Goal: Task Accomplishment & Management: Complete application form

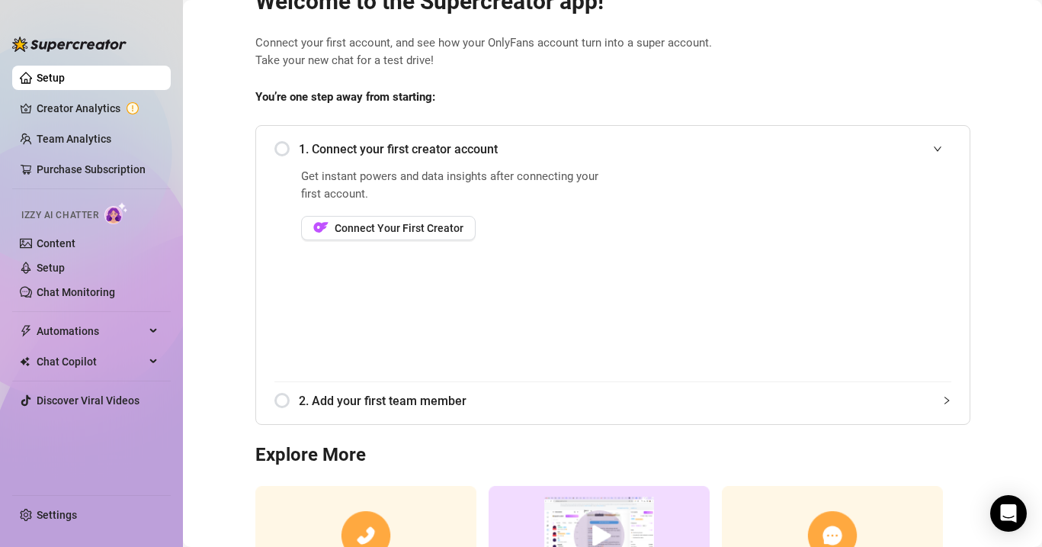
scroll to position [70, 0]
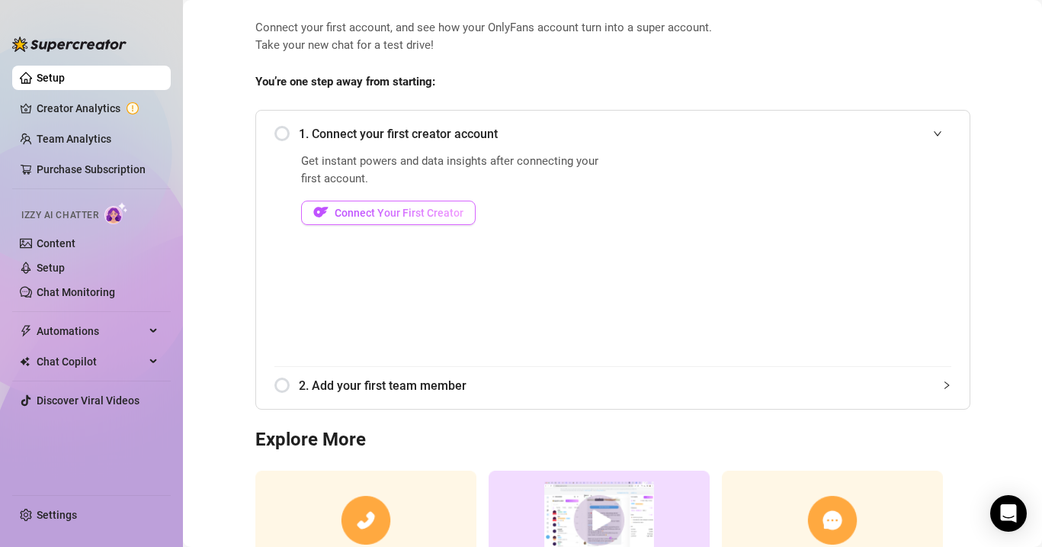
click at [407, 211] on span "Connect Your First Creator" at bounding box center [399, 213] width 129 height 12
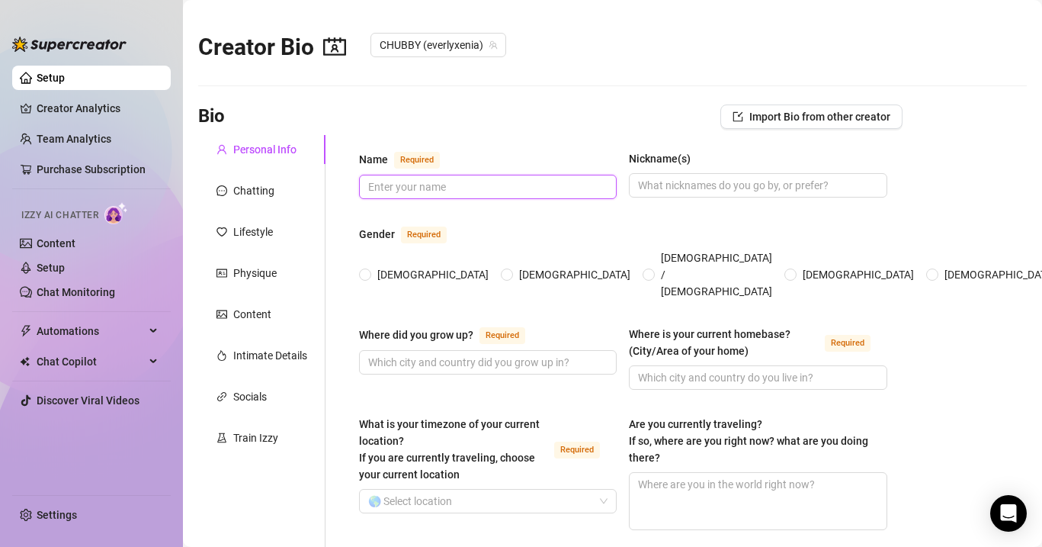
click at [376, 183] on input "Name Required" at bounding box center [486, 186] width 236 height 17
type input "[PERSON_NAME]"
click at [691, 187] on input "Nickname(s)" at bounding box center [756, 185] width 236 height 17
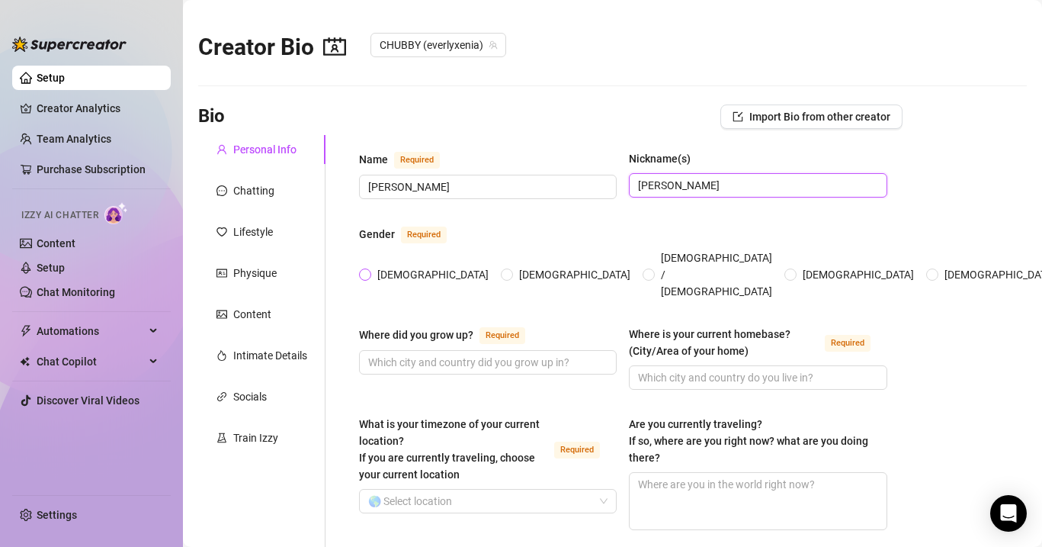
type input "[PERSON_NAME]"
click at [370, 268] on span at bounding box center [365, 274] width 12 height 12
click at [369, 271] on input "[DEMOGRAPHIC_DATA]" at bounding box center [366, 276] width 6 height 10
radio input "true"
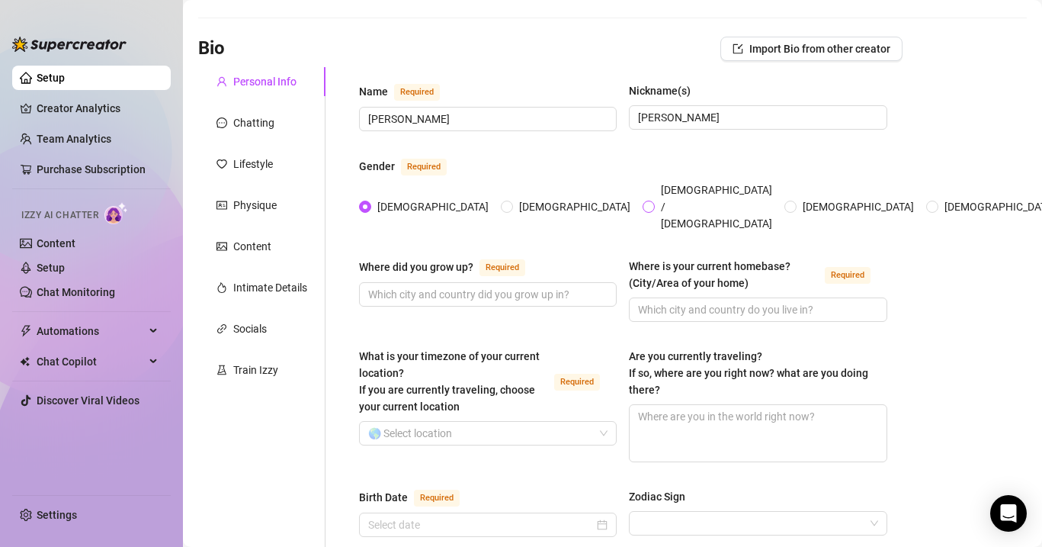
scroll to position [72, 0]
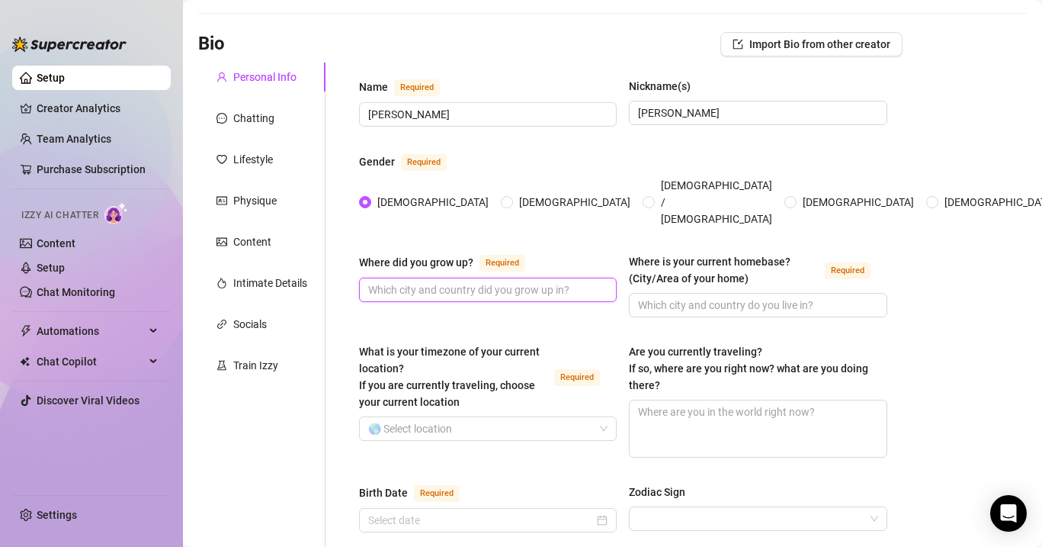
click at [481, 281] on input "Where did you grow up? Required" at bounding box center [486, 289] width 236 height 17
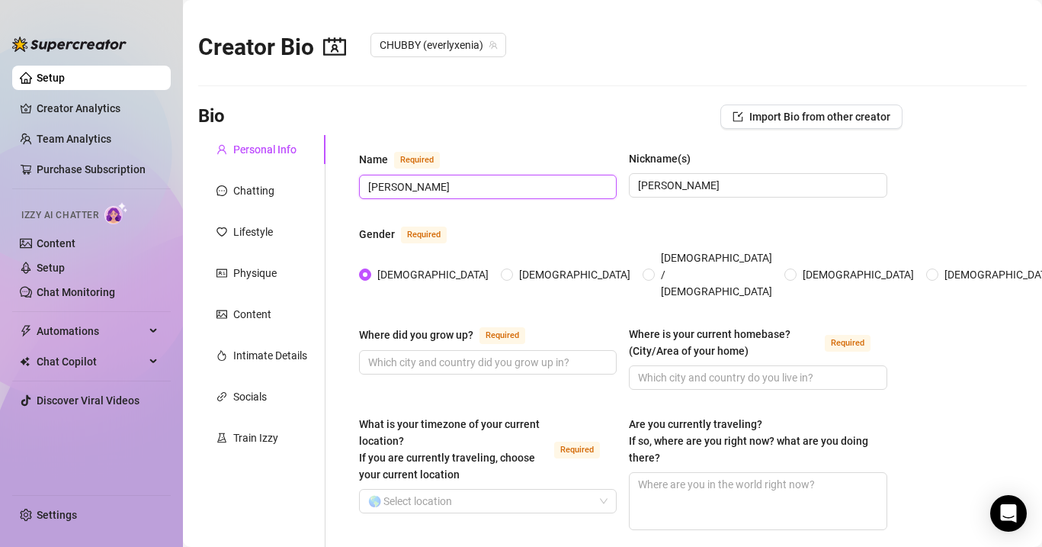
drag, startPoint x: 400, startPoint y: 185, endPoint x: 334, endPoint y: 187, distance: 66.4
type input "every"
drag, startPoint x: 675, startPoint y: 186, endPoint x: 600, endPoint y: 184, distance: 74.7
click at [600, 185] on div "Name Required every Nickname(s) [PERSON_NAME]" at bounding box center [623, 181] width 528 height 63
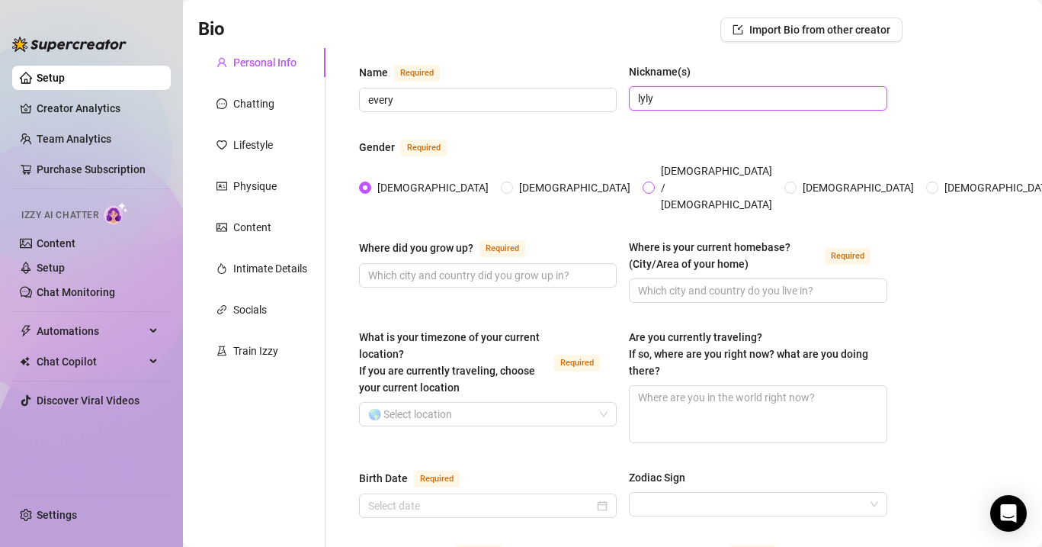
scroll to position [91, 0]
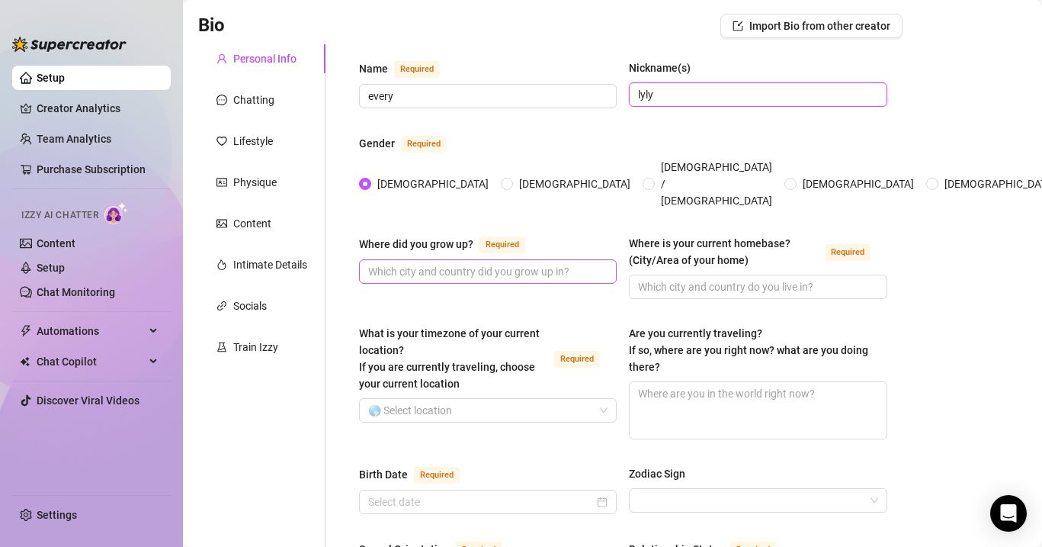
type input "lyly"
click at [480, 263] on input "Where did you grow up? Required" at bounding box center [486, 271] width 236 height 17
type input "[US_STATE]"
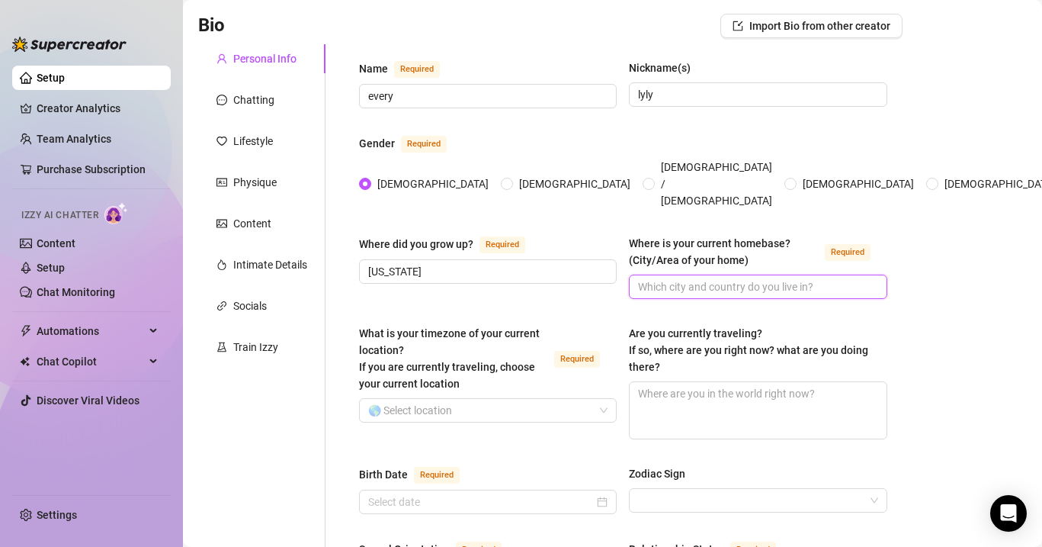
click at [730, 278] on input "Where is your current homebase? (City/Area of your home) Required" at bounding box center [756, 286] width 236 height 17
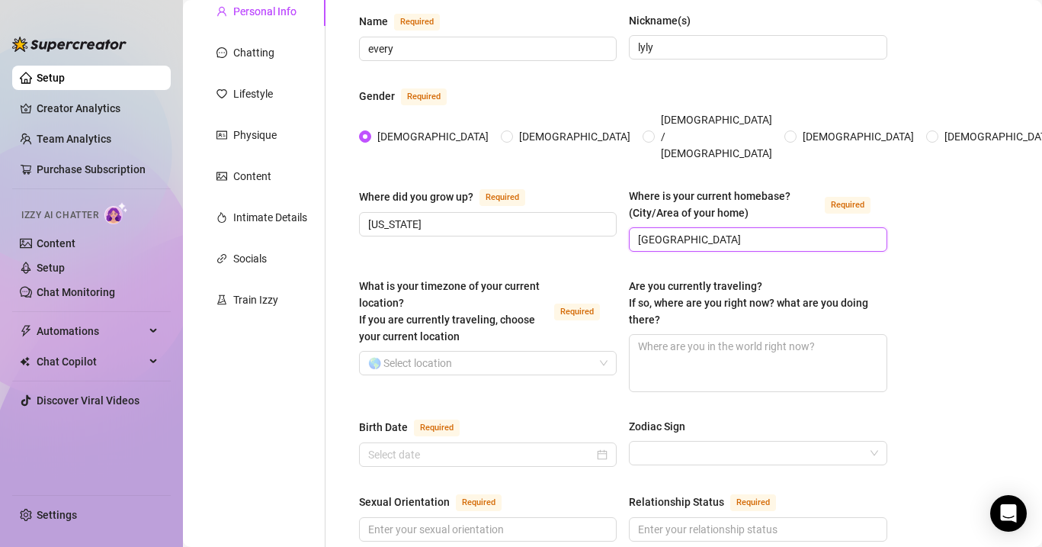
scroll to position [172, 0]
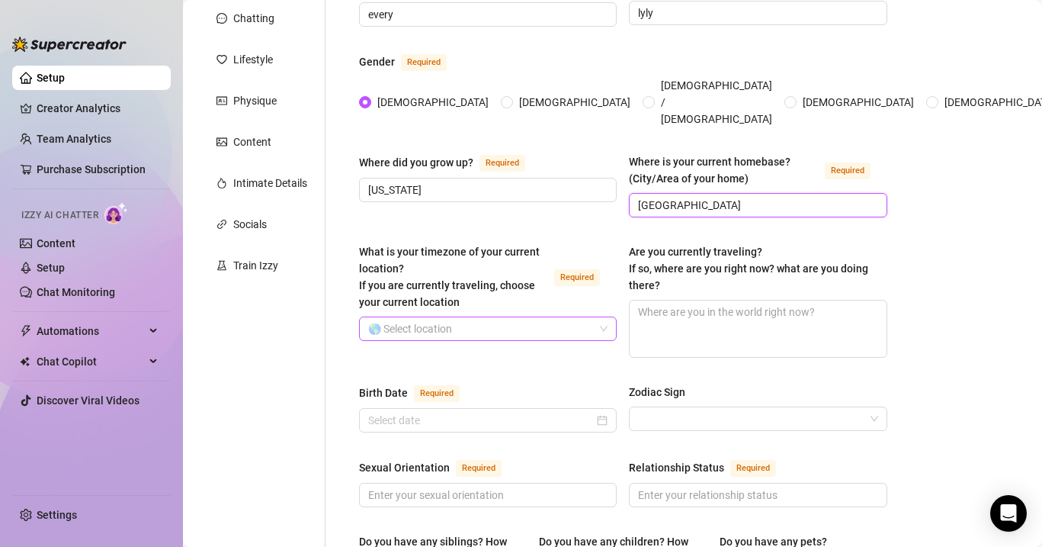
type input "[GEOGRAPHIC_DATA]"
click at [478, 317] on input "What is your timezone of your current location? If you are currently traveling,…" at bounding box center [481, 328] width 226 height 23
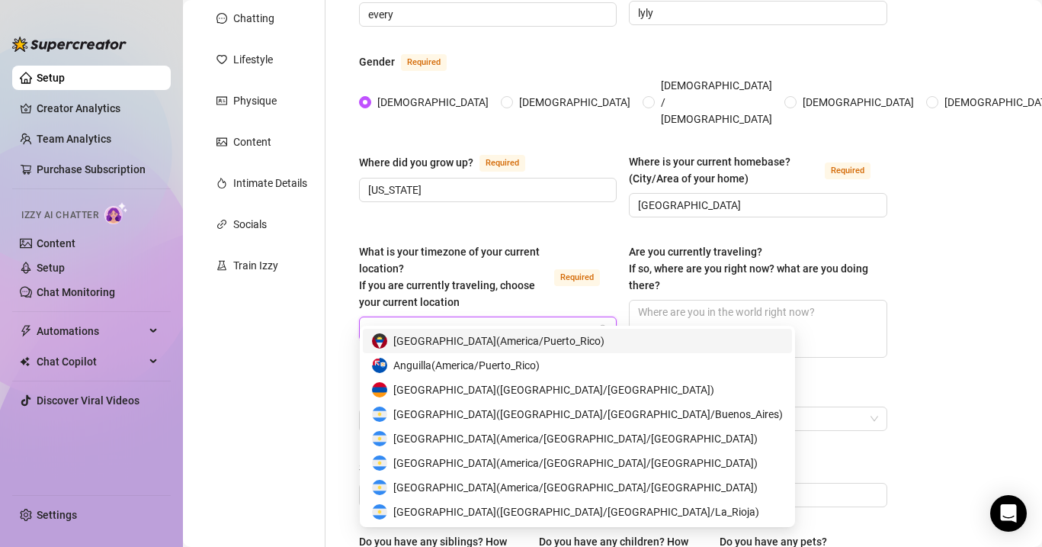
type input "mex"
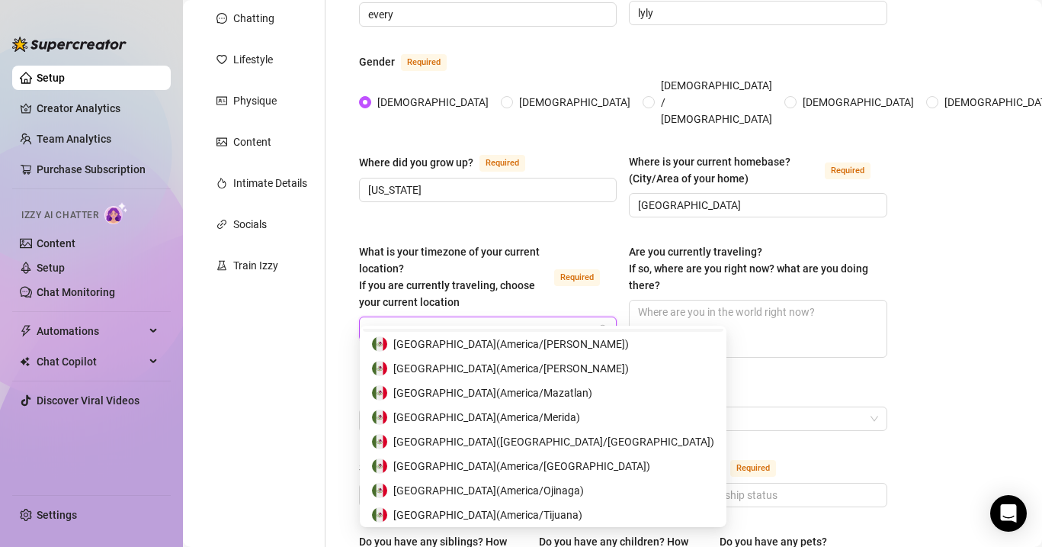
scroll to position [96, 0]
click at [482, 441] on span "[GEOGRAPHIC_DATA] ( [GEOGRAPHIC_DATA]/[GEOGRAPHIC_DATA] )" at bounding box center [553, 440] width 321 height 17
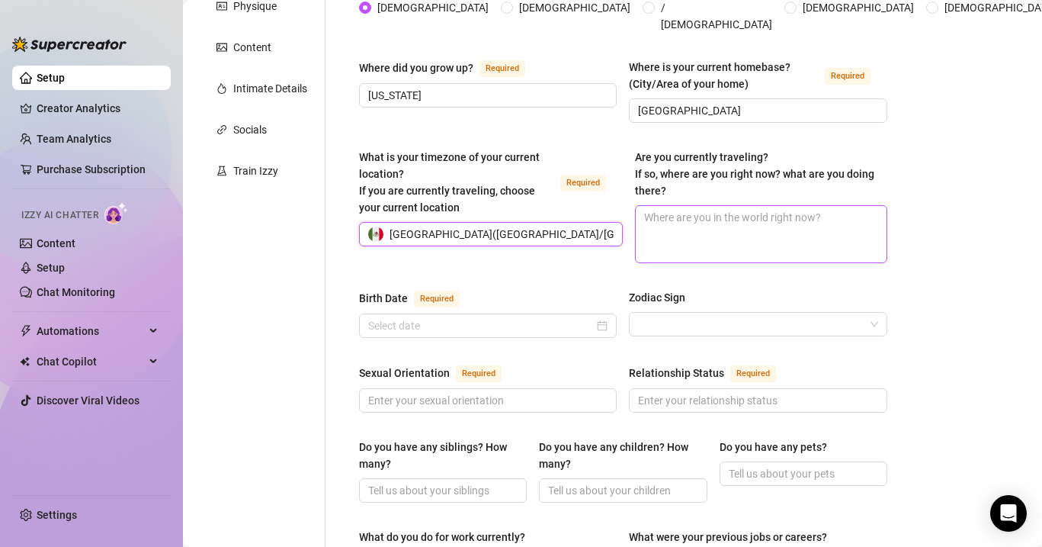
scroll to position [274, 0]
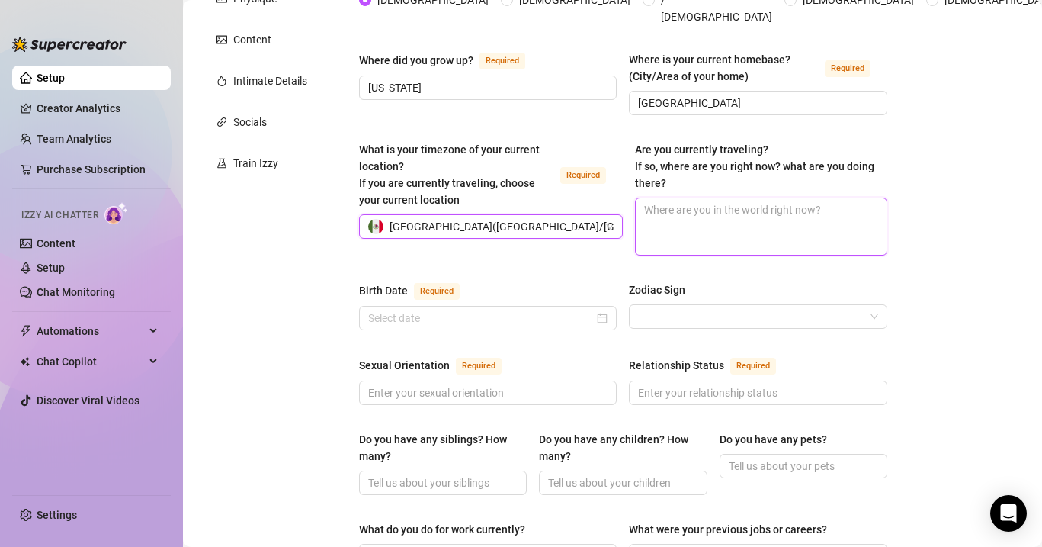
click at [675, 198] on textarea "Are you currently traveling? If so, where are you right now? what are you doing…" at bounding box center [761, 226] width 250 height 56
type textarea "i"
type textarea "im"
type textarea "im i"
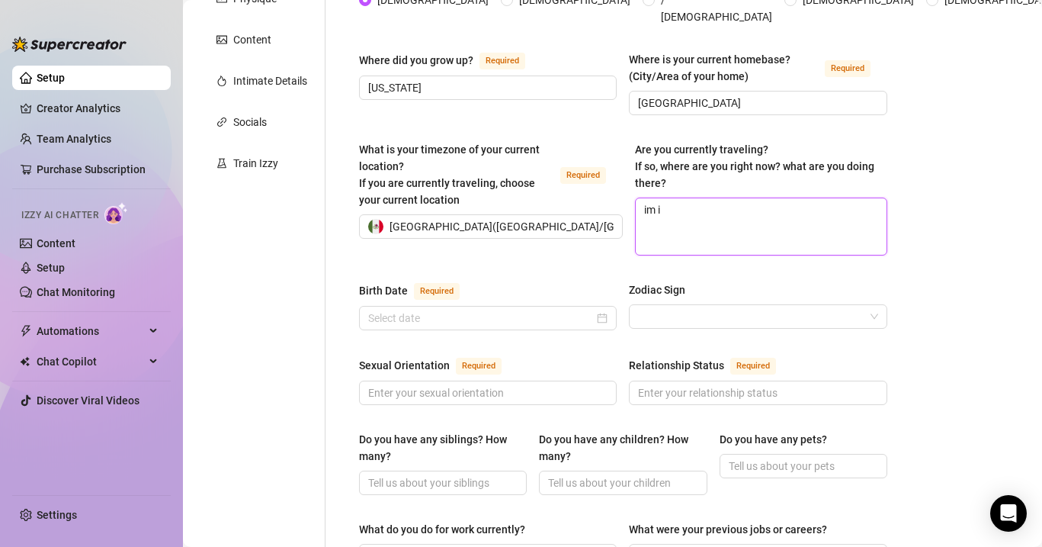
type textarea "im in"
type textarea "im in m"
type textarea "im in mi"
type textarea "im in mia"
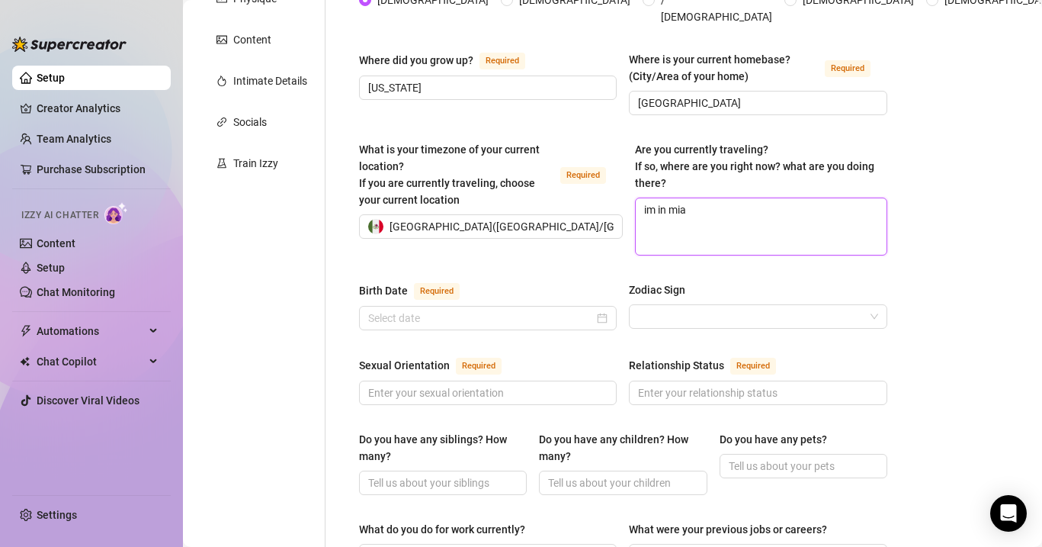
type textarea "im in miam"
type textarea "im in [GEOGRAPHIC_DATA]"
type textarea "im in [GEOGRAPHIC_DATA] ,"
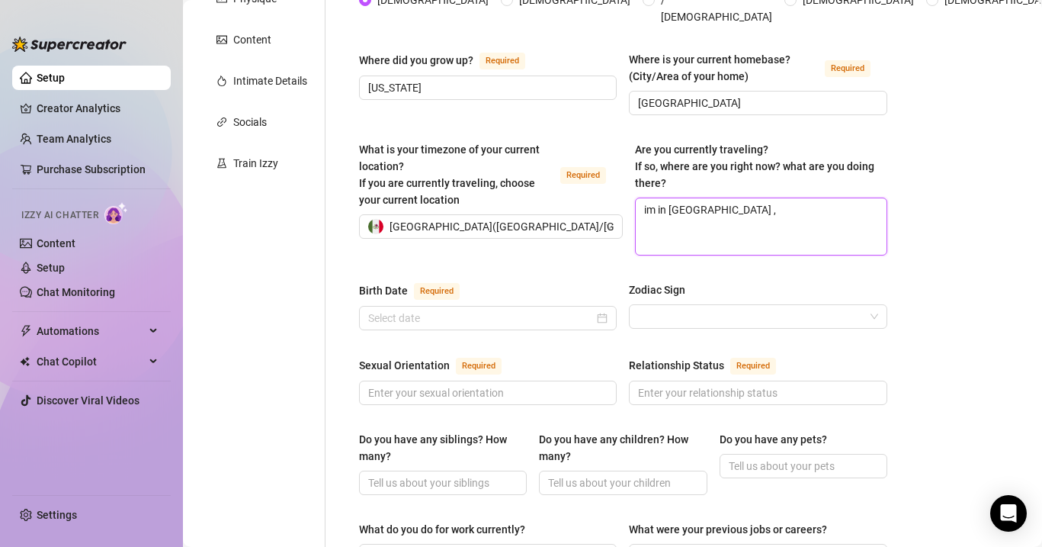
type textarea "im in [GEOGRAPHIC_DATA] ,"
type textarea "im in [GEOGRAPHIC_DATA]"
type textarea "im in miam"
type textarea "im in mia"
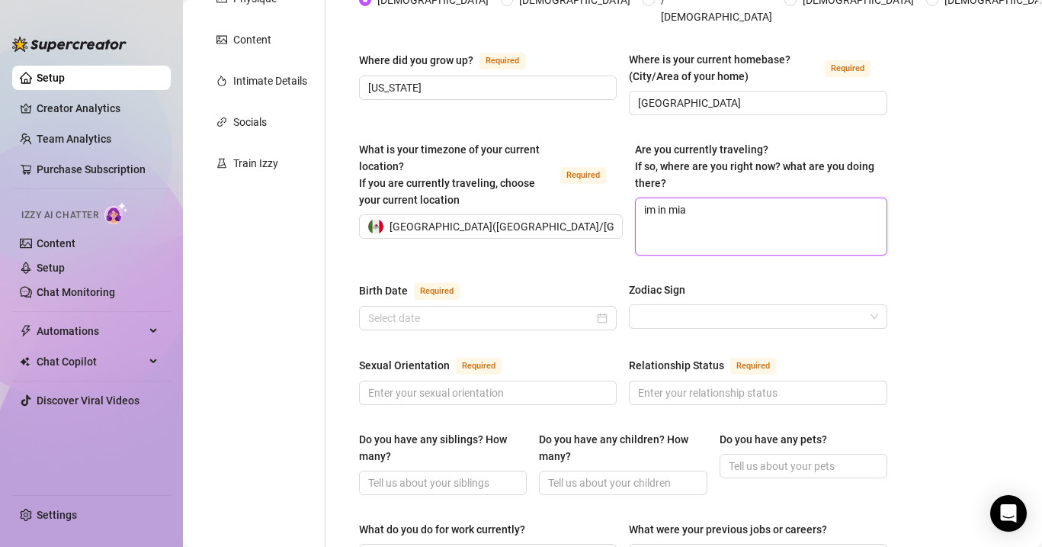
type textarea "im in mi"
type textarea "im in m"
type textarea "im in"
type textarea "im i"
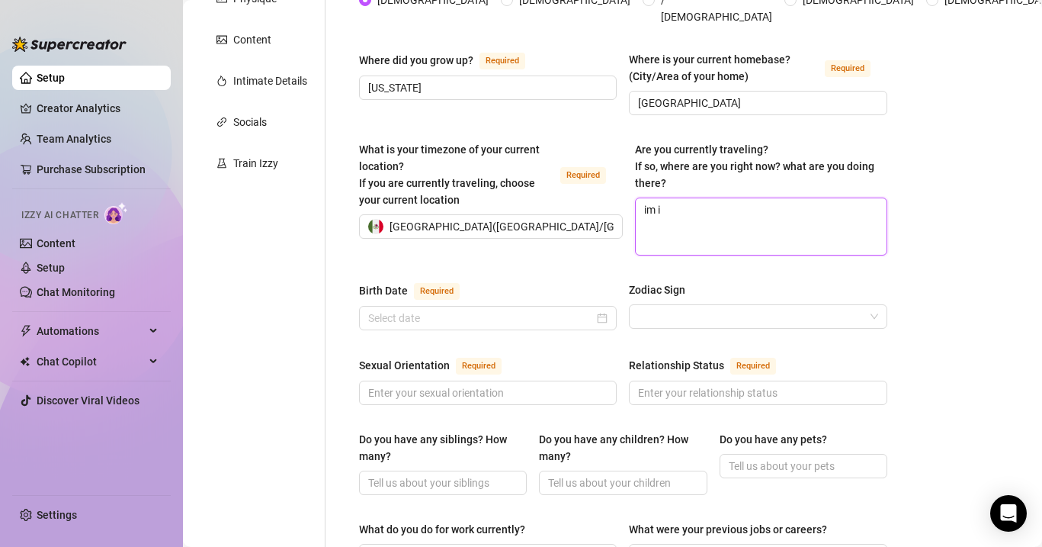
type textarea "im"
type textarea "i"
click at [565, 306] on div at bounding box center [488, 318] width 258 height 24
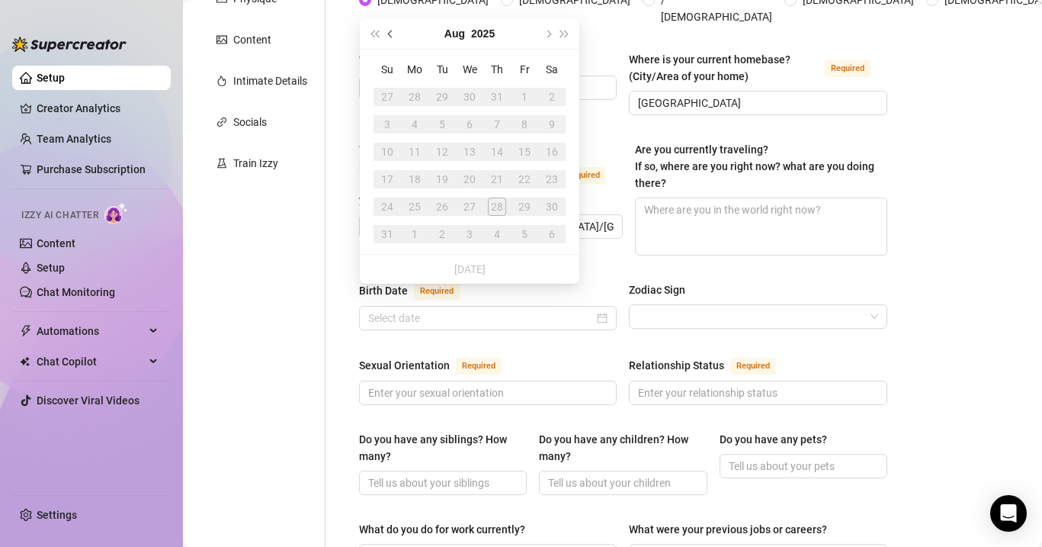
click at [389, 35] on button "Previous month (PageUp)" at bounding box center [391, 33] width 17 height 30
click at [547, 35] on span "Next month (PageDown)" at bounding box center [548, 34] width 8 height 8
click at [488, 31] on button "2025" at bounding box center [482, 33] width 24 height 30
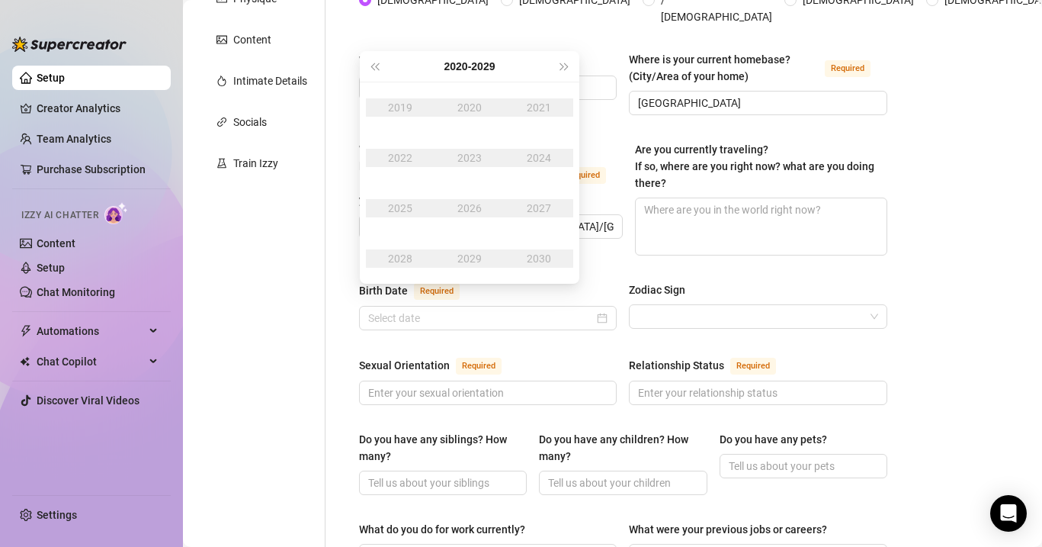
click at [478, 109] on div "2020" at bounding box center [470, 107] width 46 height 18
click at [380, 69] on button "Last year (Control + left)" at bounding box center [374, 66] width 17 height 30
click at [465, 111] on div "2000" at bounding box center [470, 107] width 46 height 18
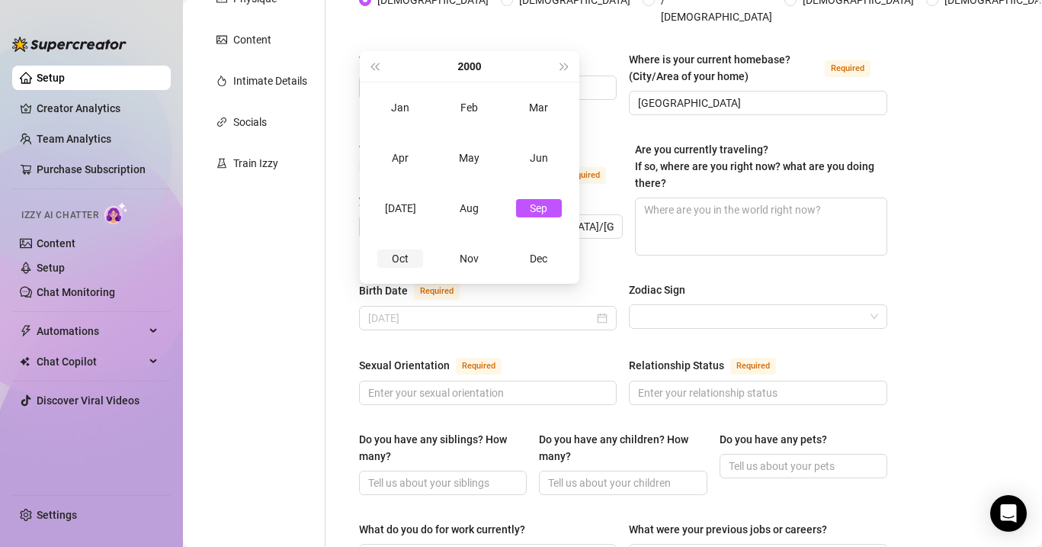
click at [409, 255] on div "Oct" at bounding box center [400, 258] width 46 height 18
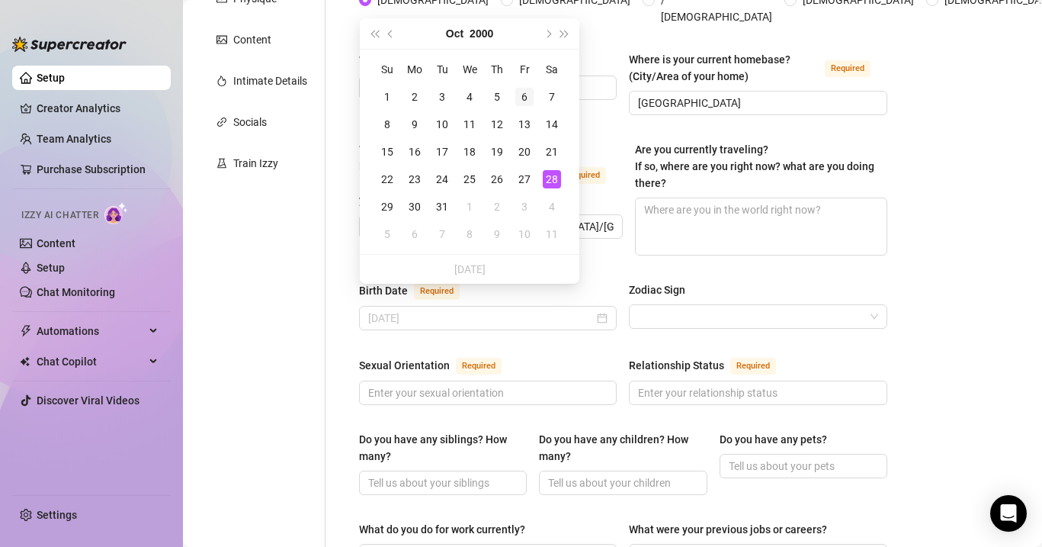
type input "[DATE]"
click at [528, 94] on div "6" at bounding box center [524, 97] width 18 height 18
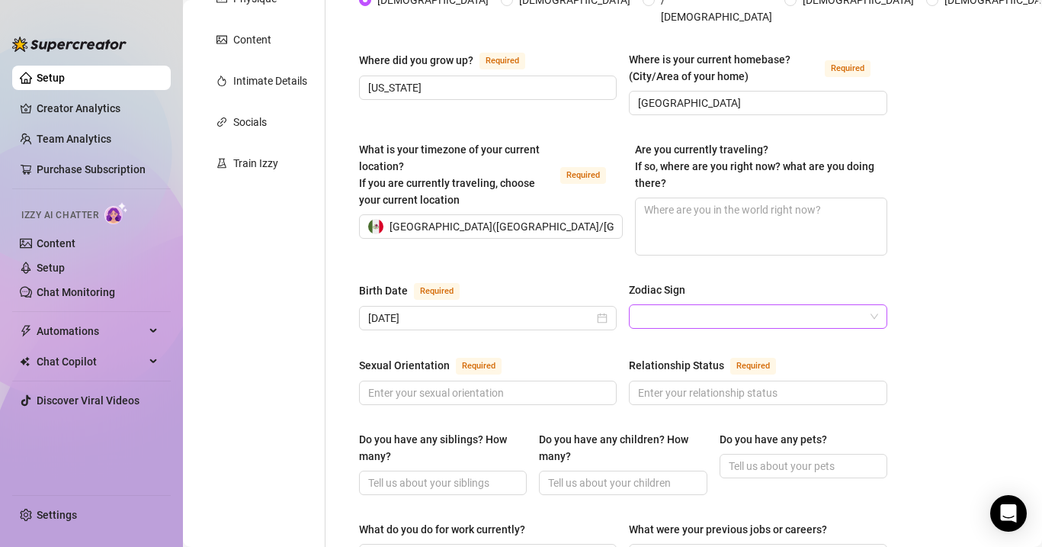
click at [665, 305] on input "Zodiac Sign" at bounding box center [751, 316] width 226 height 23
click at [571, 258] on div "Name Required every Nickname(s) lyly Gender Required [DEMOGRAPHIC_DATA] [DEMOGR…" at bounding box center [623, 516] width 528 height 1281
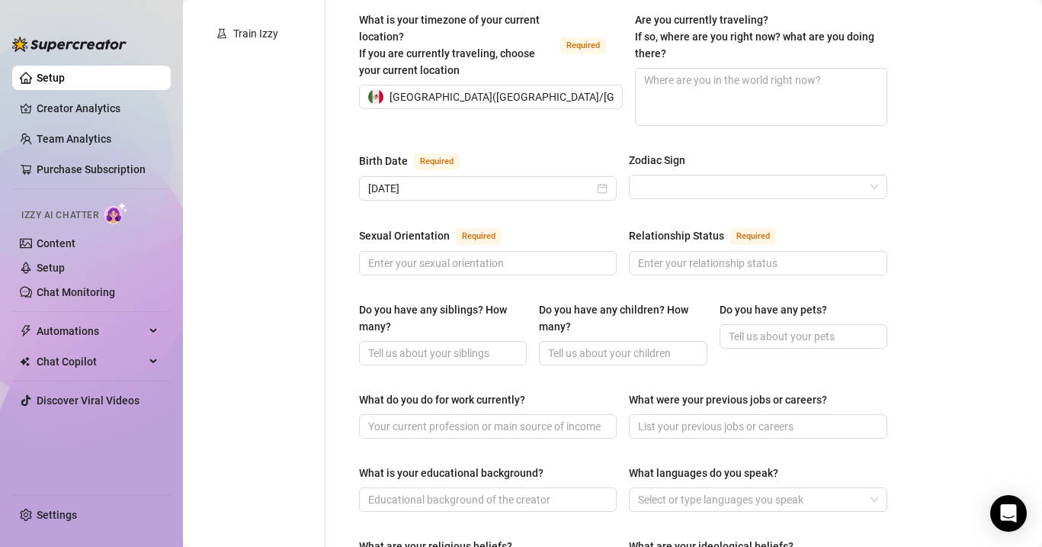
scroll to position [410, 0]
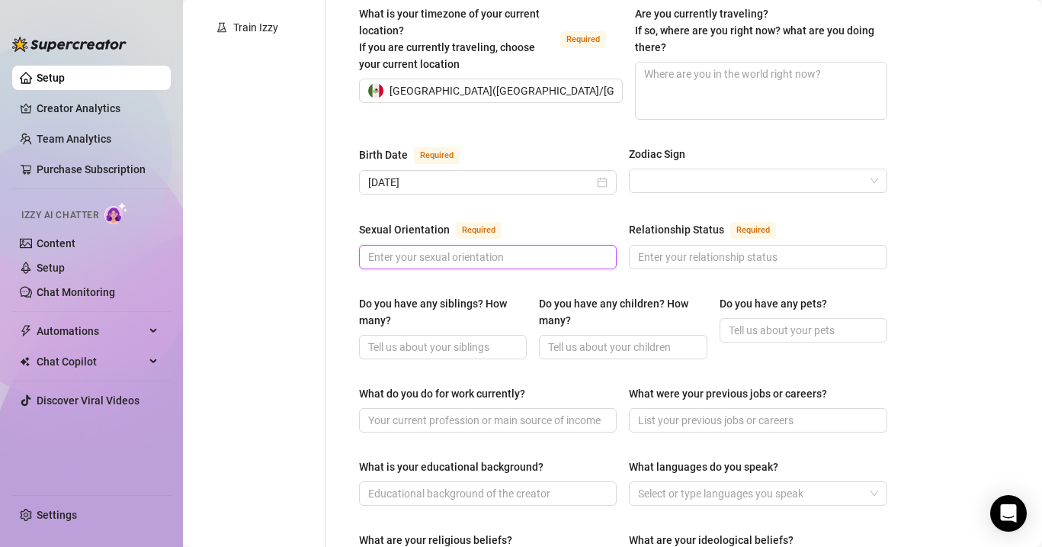
click at [519, 249] on input "Sexual Orientation Required" at bounding box center [486, 257] width 236 height 17
type input "[DEMOGRAPHIC_DATA]"
click at [736, 249] on input "Relationship Status Required" at bounding box center [756, 257] width 236 height 17
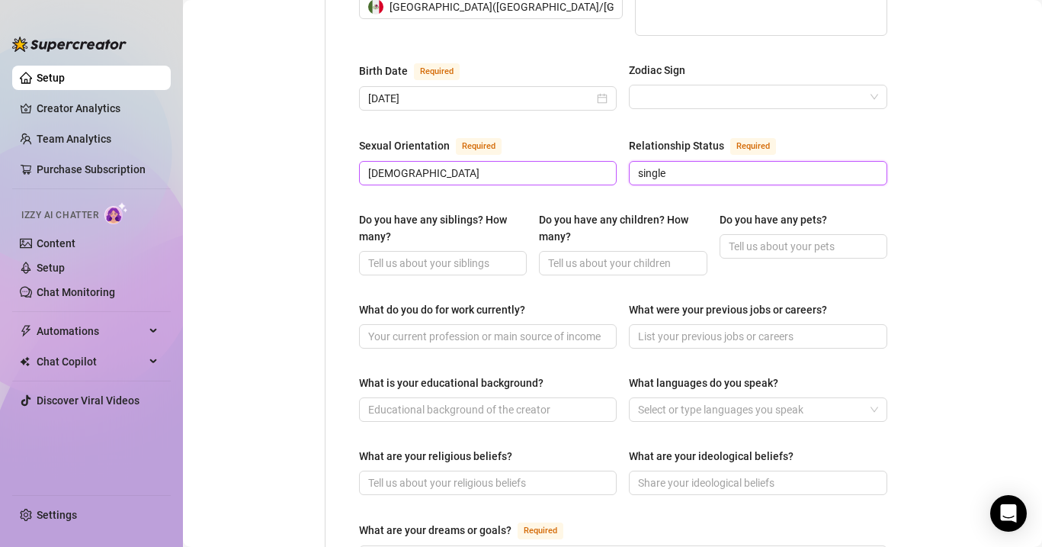
scroll to position [502, 0]
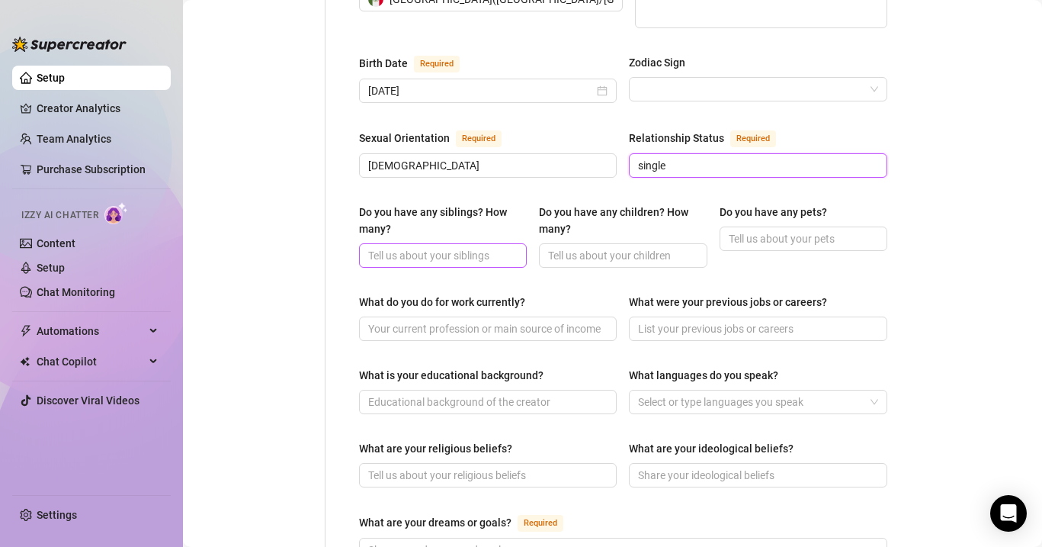
type input "single"
click at [469, 247] on input "Do you have any siblings? How many?" at bounding box center [441, 255] width 146 height 17
type input "no"
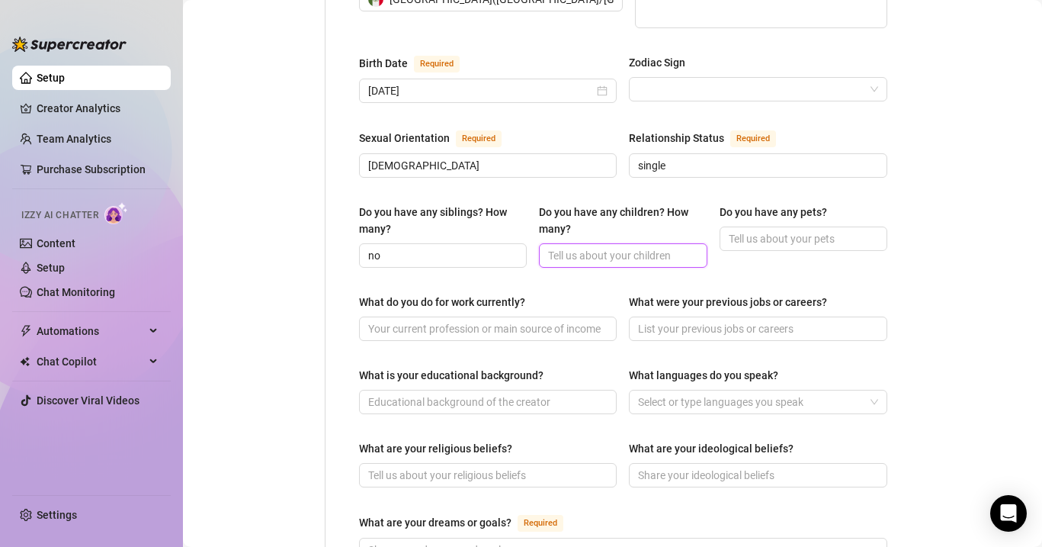
click at [659, 247] on input "Do you have any children? How many?" at bounding box center [621, 255] width 146 height 17
type input "no"
click at [823, 230] on input "Do you have any pets?" at bounding box center [802, 238] width 146 height 17
type input "y"
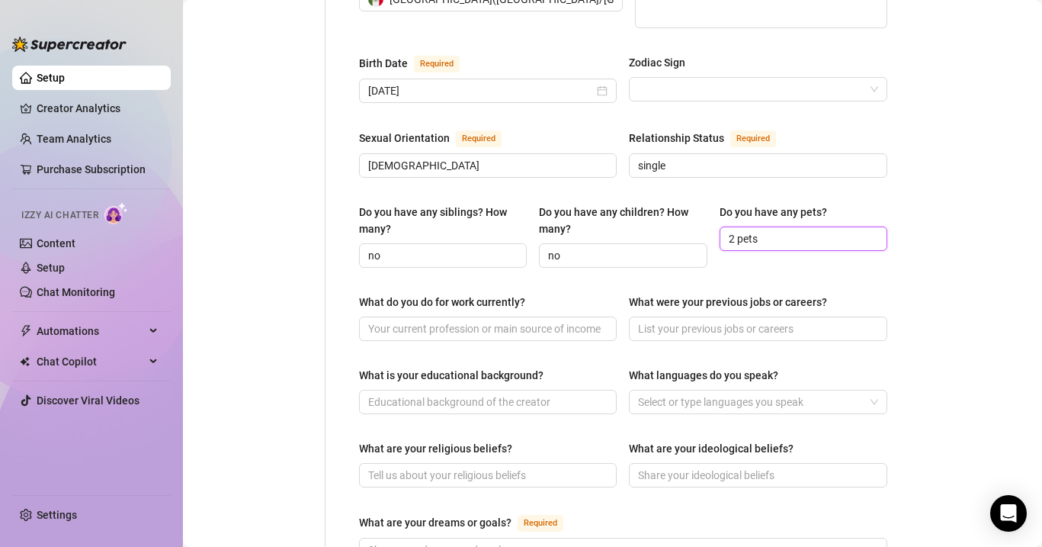
scroll to position [531, 0]
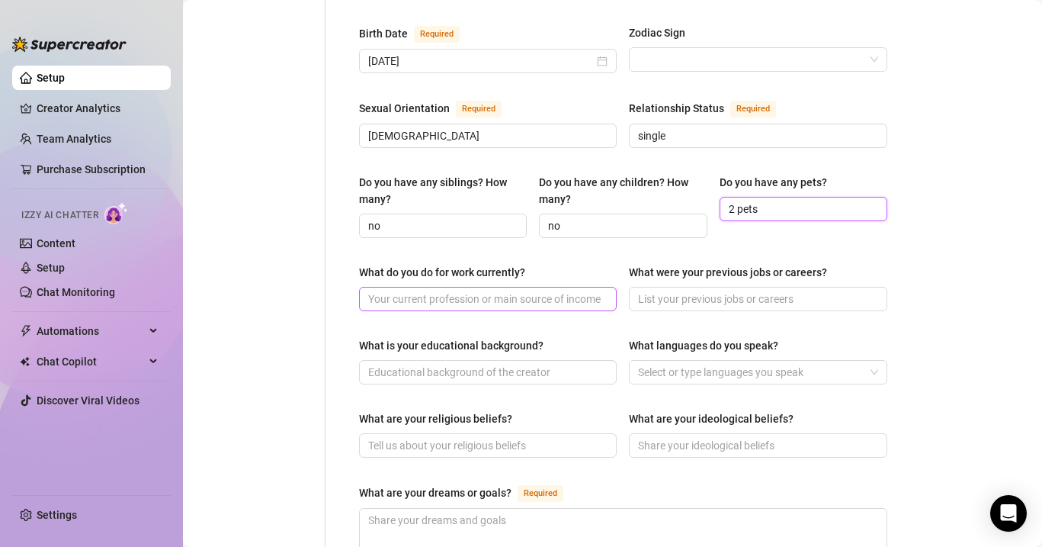
type input "2 pets"
click at [536, 290] on input "What do you do for work currently?" at bounding box center [486, 298] width 236 height 17
type input "university"
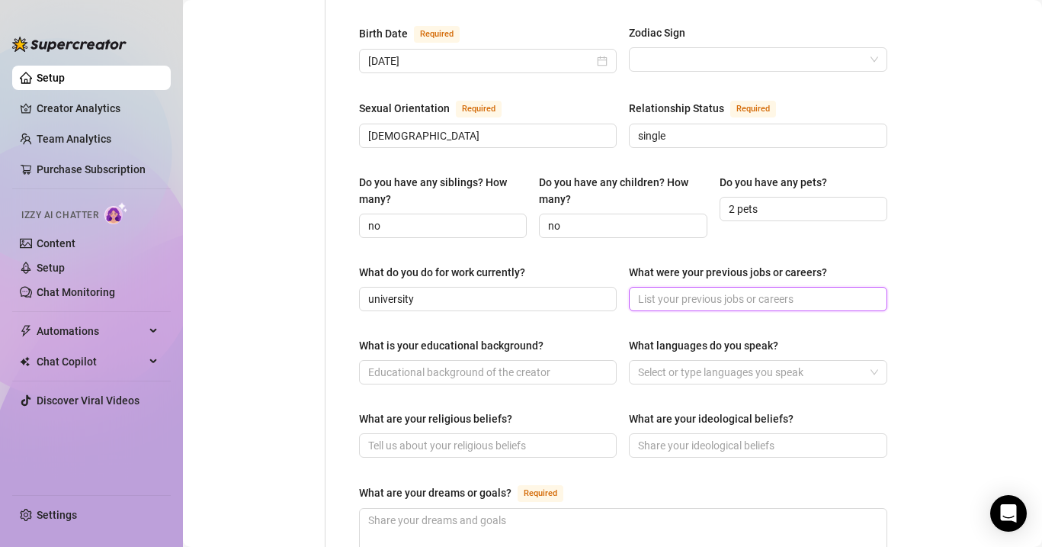
click at [748, 290] on input "What were your previous jobs or careers?" at bounding box center [756, 298] width 236 height 17
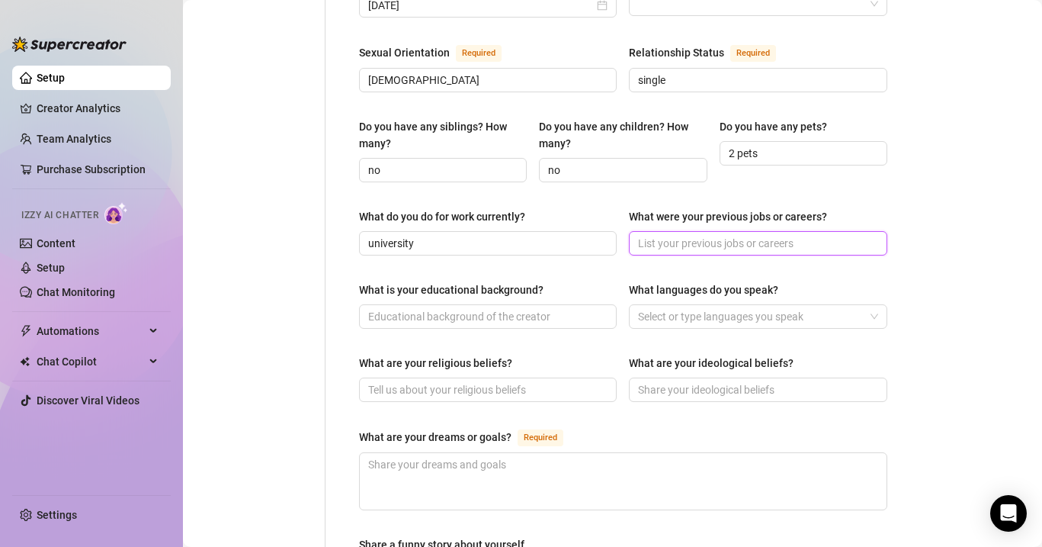
scroll to position [614, 0]
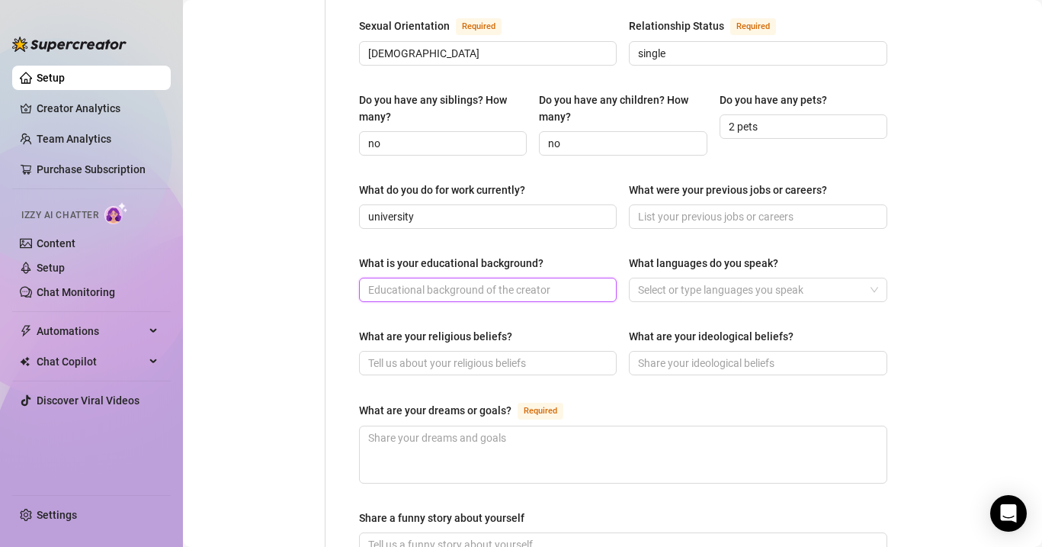
click at [552, 281] on input "What is your educational background?" at bounding box center [486, 289] width 236 height 17
click at [751, 278] on div "Select or type languages you speak" at bounding box center [758, 290] width 258 height 24
type input "bachelors degree"
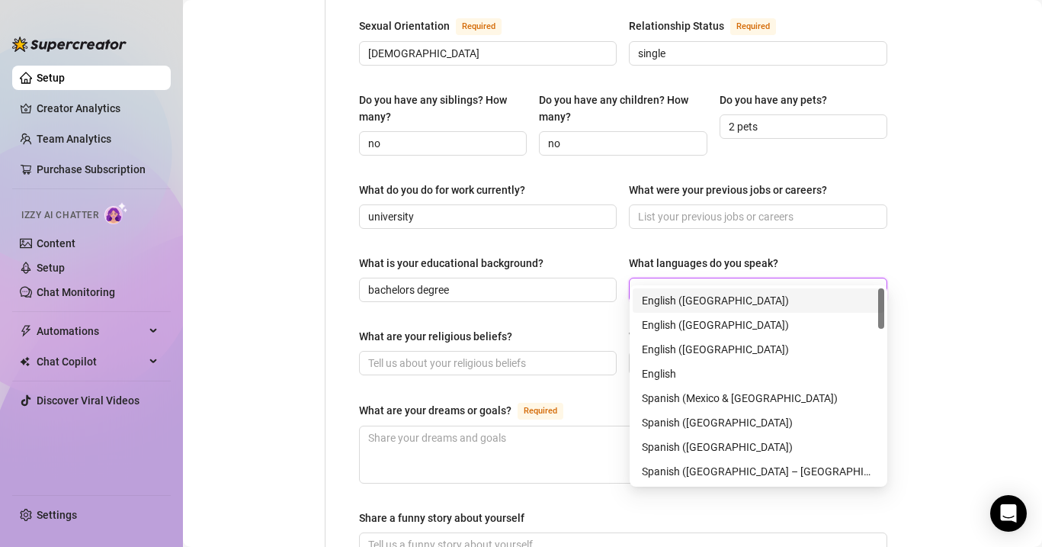
click at [715, 304] on div "English ([GEOGRAPHIC_DATA])" at bounding box center [758, 300] width 233 height 17
click at [532, 355] on input "What are your religious beliefs?" at bounding box center [486, 363] width 236 height 17
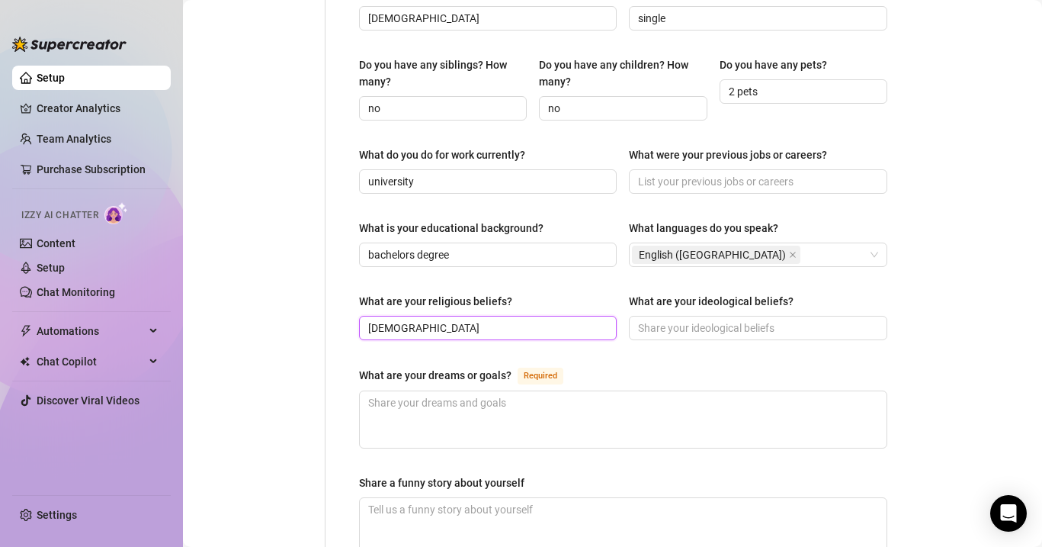
scroll to position [666, 0]
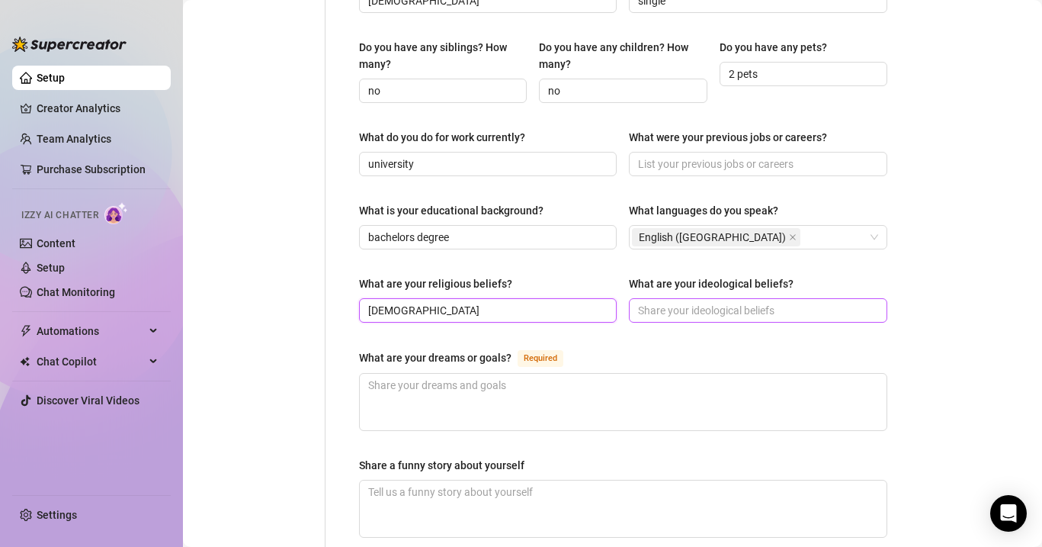
type input "[DEMOGRAPHIC_DATA]"
click at [723, 302] on input "What are your ideological beliefs?" at bounding box center [756, 310] width 236 height 17
type input "spiritual"
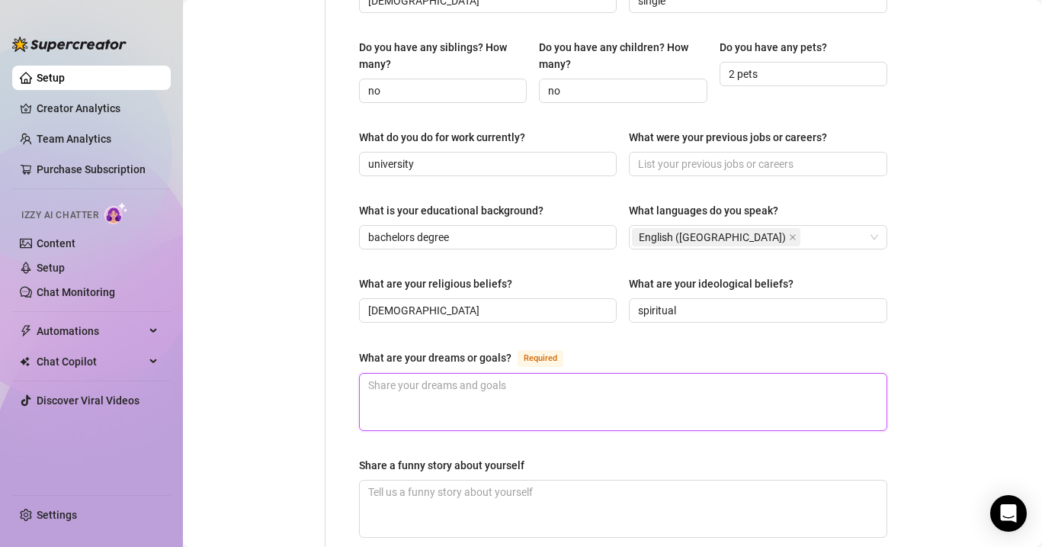
click at [547, 375] on textarea "What are your dreams or goals? Required" at bounding box center [623, 402] width 527 height 56
type textarea "I"
type textarea "I w"
type textarea "I wan"
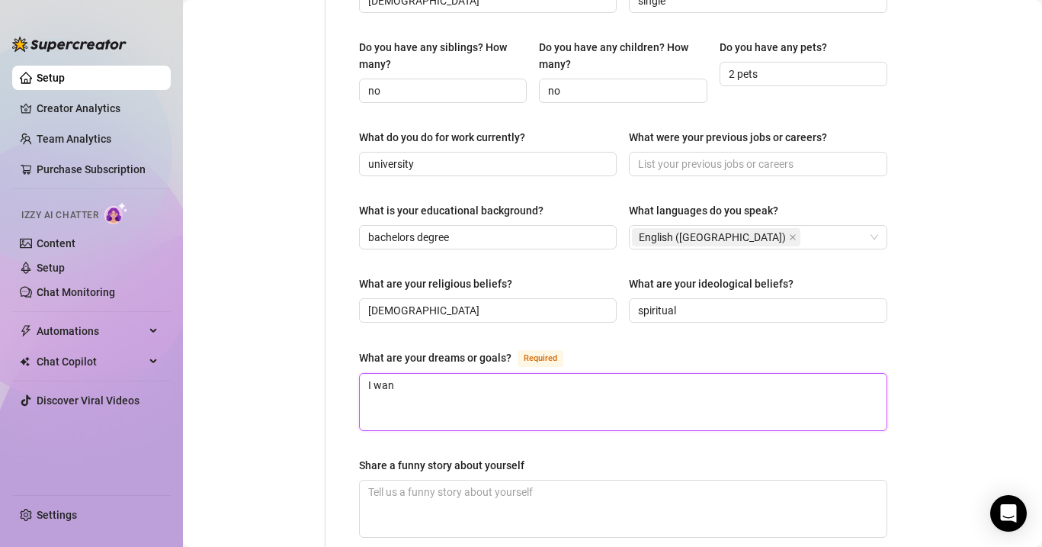
type textarea "I want"
type textarea "I want t"
type textarea "I want to"
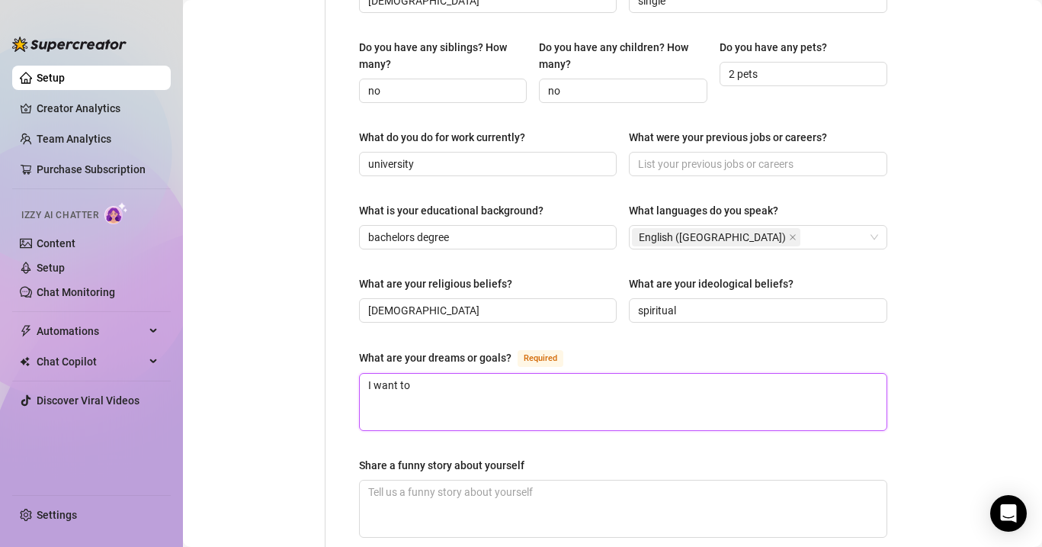
type textarea "I want to f"
type textarea "I want to fi"
type textarea "I want to fin"
type textarea "I want to fini"
type textarea "I want to finis"
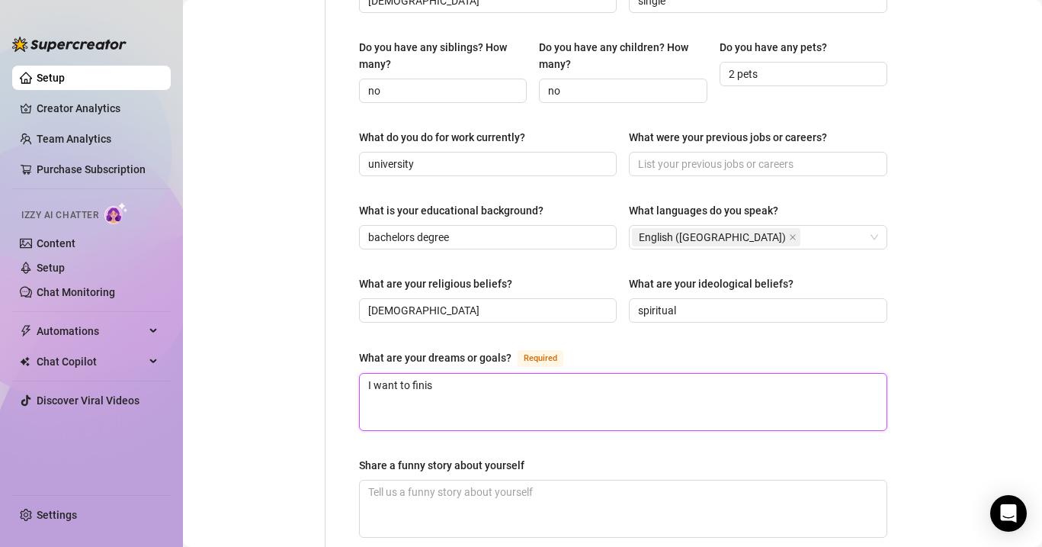
type textarea "I want to finish"
type textarea "I want to finish s"
type textarea "I want to finish sc"
type textarea "I want to finish sch"
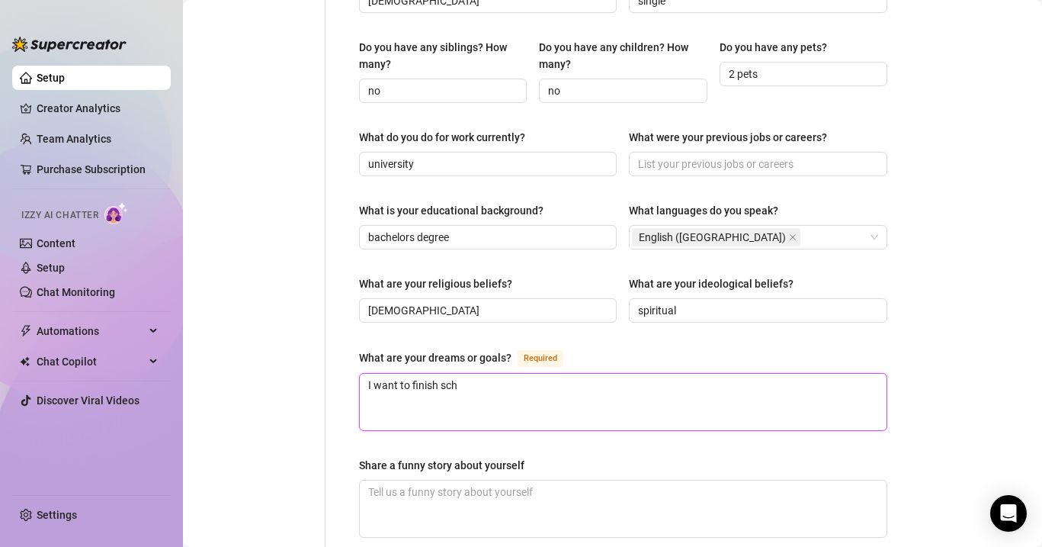
type textarea "I want to finish scho"
type textarea "I want to finish schoo"
type textarea "I want to finish school"
type textarea "I want to finish school f"
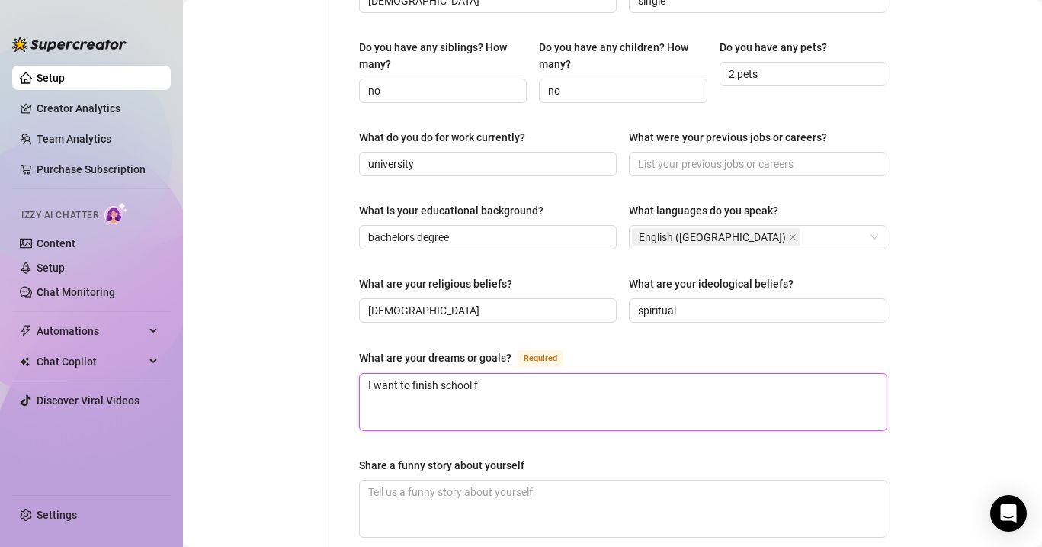
type textarea "I want to finish school fo"
type textarea "I want to finish school for"
type textarea "I want to finish school for n"
type textarea "I want to finish school for nu"
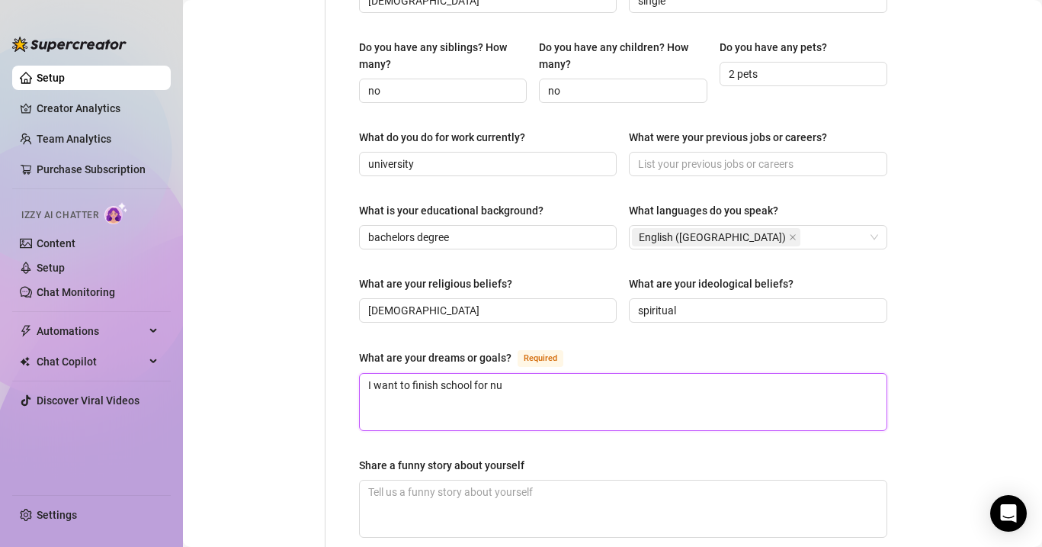
type textarea "I want to finish school for nur"
type textarea "I want to finish school for nurs"
type textarea "I want to finish school for nurse"
type textarea "I want to finish school for nurser"
type textarea "I want to finish school for nurse"
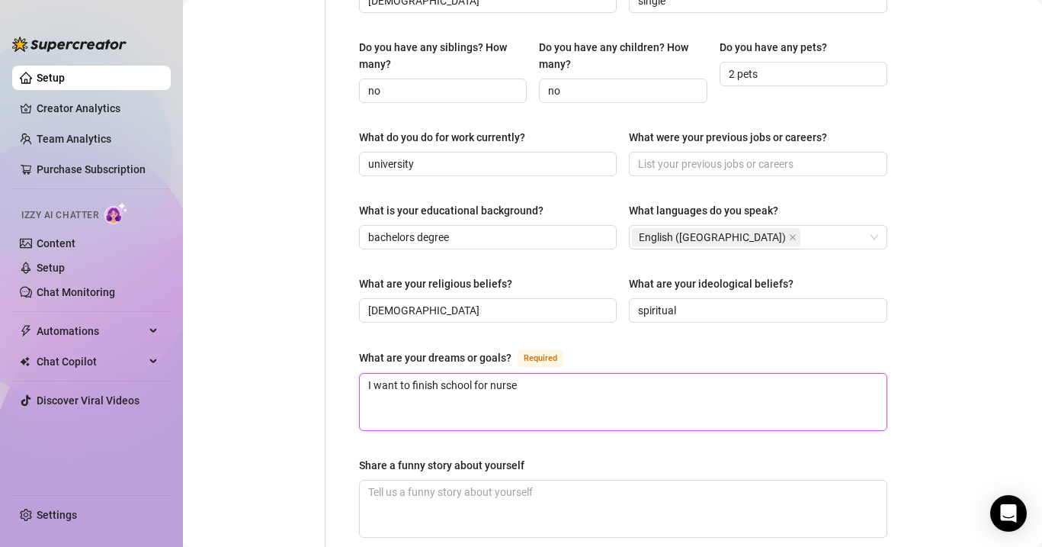
type textarea "I want to finish school for nurs"
type textarea "I want to finish school for nur"
type textarea "I want to finish school for nu"
type textarea "I want to finish school for n"
type textarea "I want to finish school for"
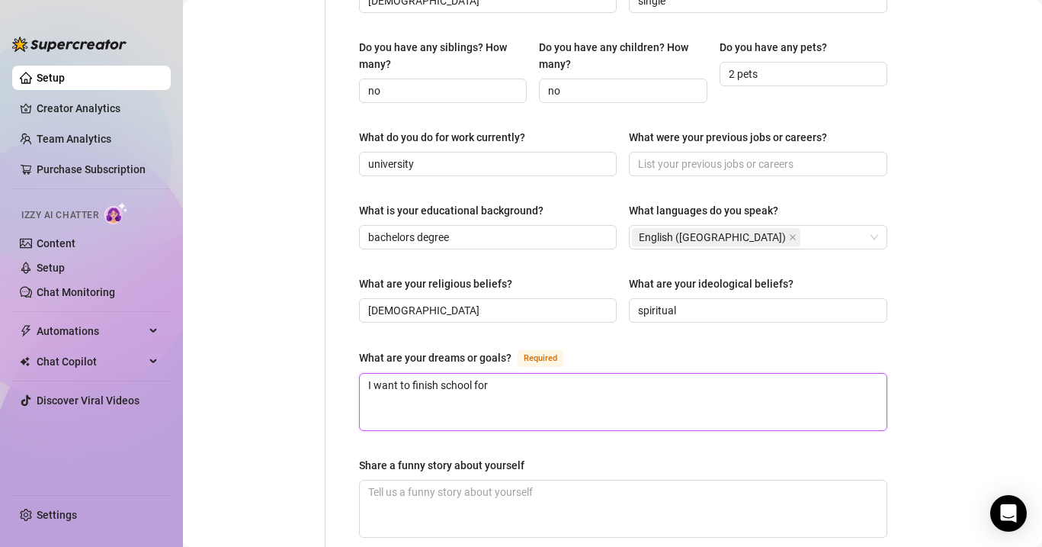
type textarea "I want to finish school for"
type textarea "I want to finish school fo"
type textarea "I want to finish school f"
type textarea "I want to finish school"
type textarea "I want to finish school t"
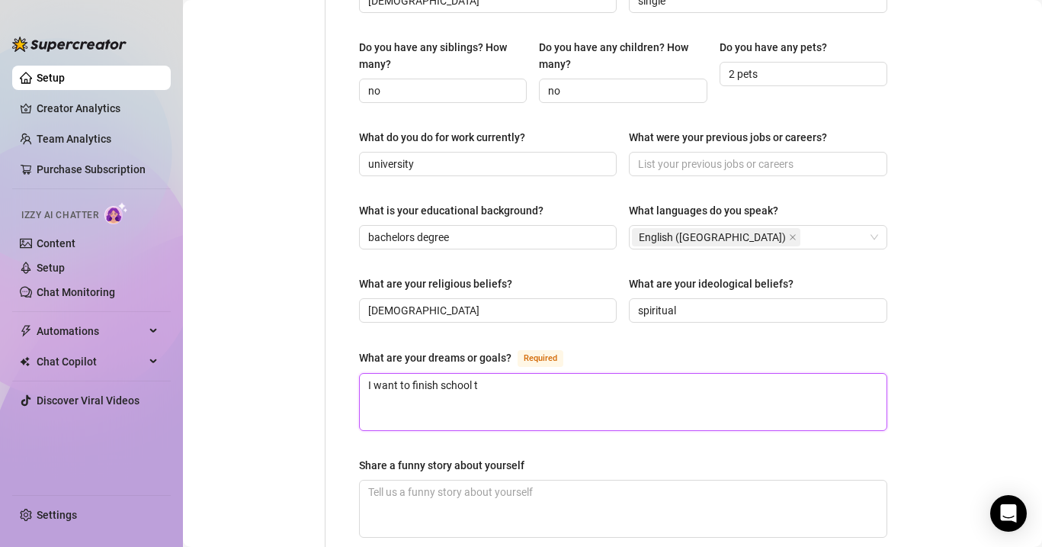
type textarea "I want to finish school to"
type textarea "I want to finish school to b"
type textarea "I want to finish school to be"
type textarea "I want to finish school to bec"
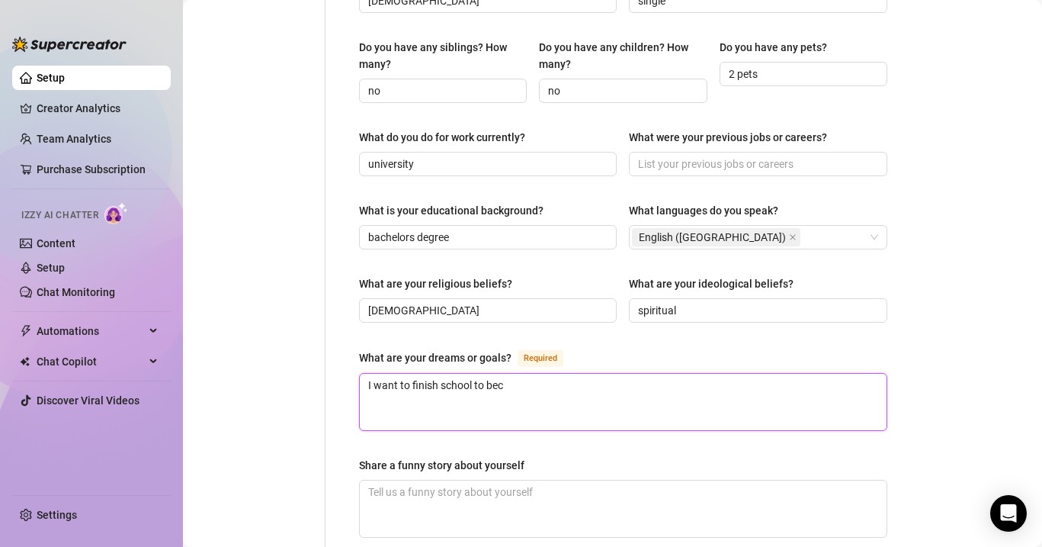
type textarea "I want to finish school to beco"
type textarea "I want to finish school to becom"
type textarea "I want to finish school to become"
type textarea "I want to finish school to become a"
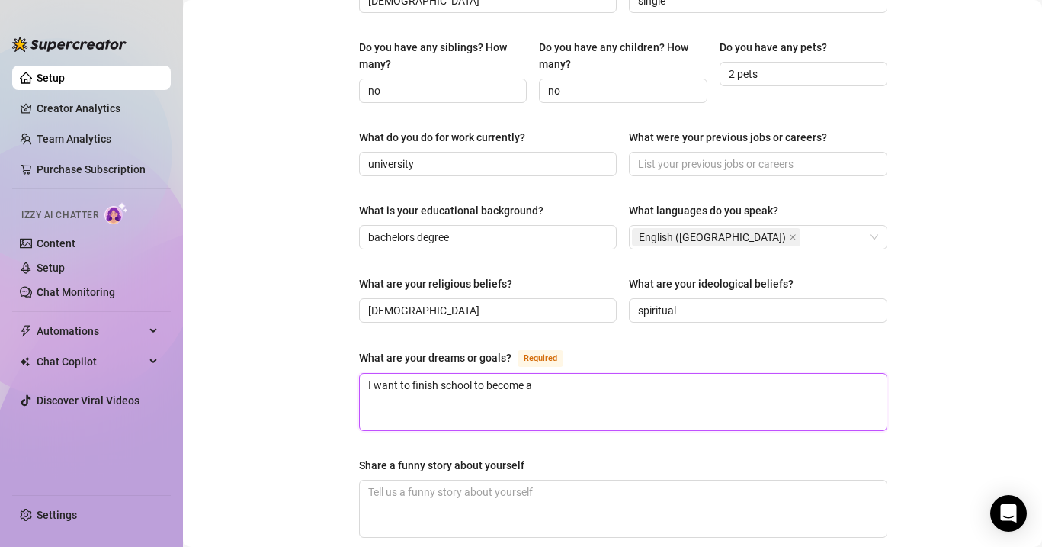
type textarea "I want to finish school to become a"
type textarea "I want to finish school to become a n"
type textarea "I want to finish school to become a nu"
type textarea "I want to finish school to become a nur"
type textarea "I want to finish school to become a nurs"
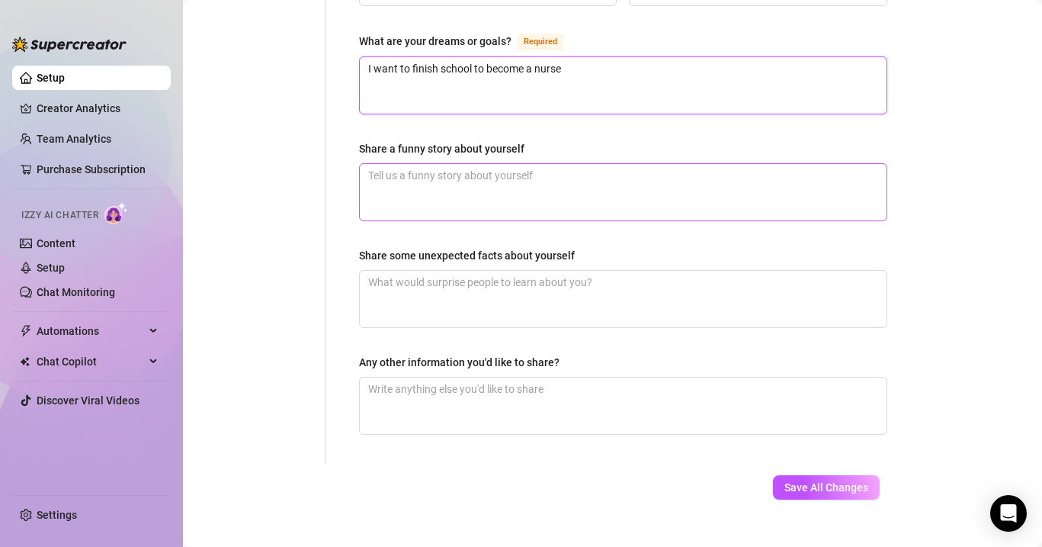
scroll to position [987, 0]
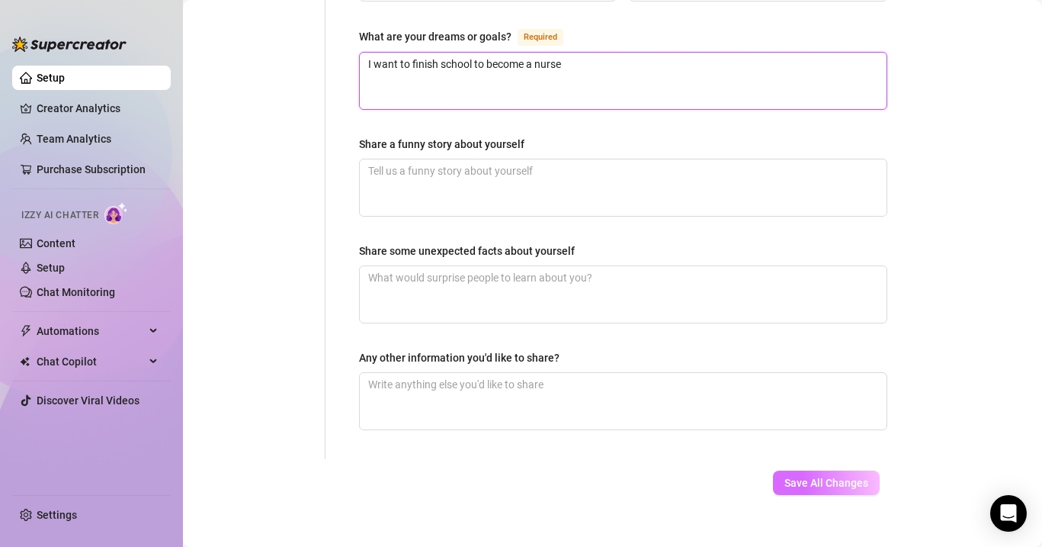
type textarea "I want to finish school to become a nurse"
click at [810, 476] on span "Save All Changes" at bounding box center [827, 482] width 84 height 12
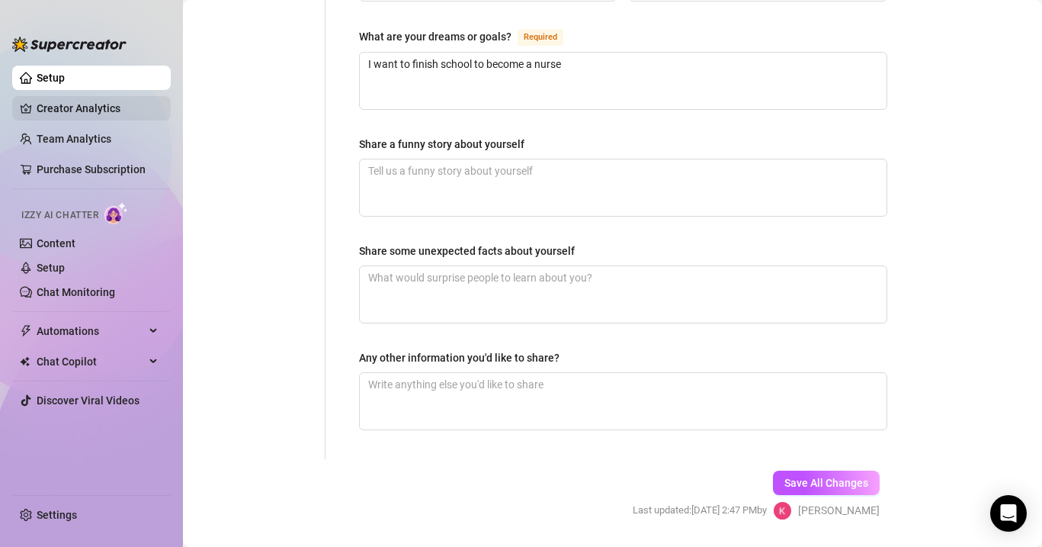
click at [106, 106] on link "Creator Analytics" at bounding box center [98, 108] width 122 height 24
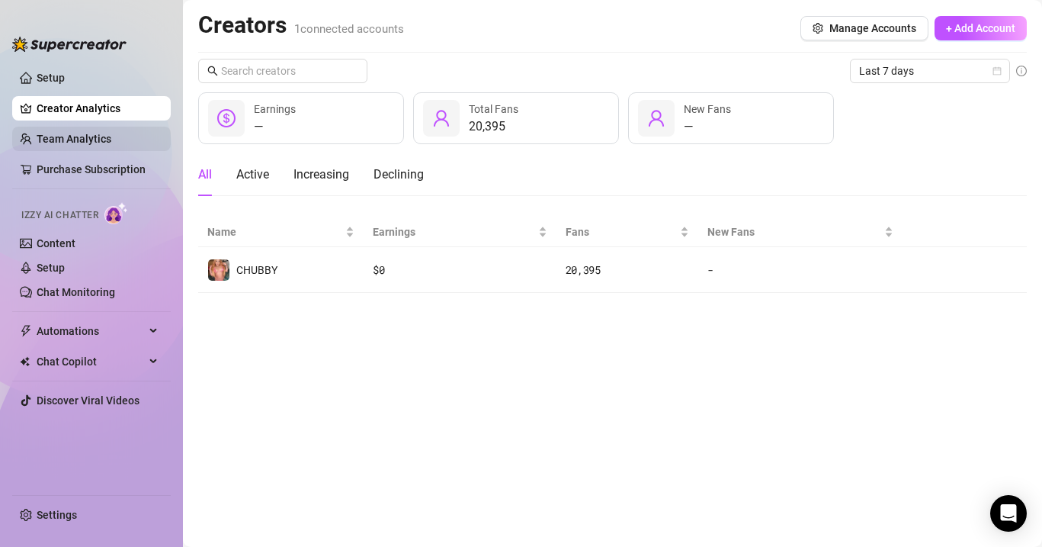
click at [109, 139] on link "Team Analytics" at bounding box center [74, 139] width 75 height 12
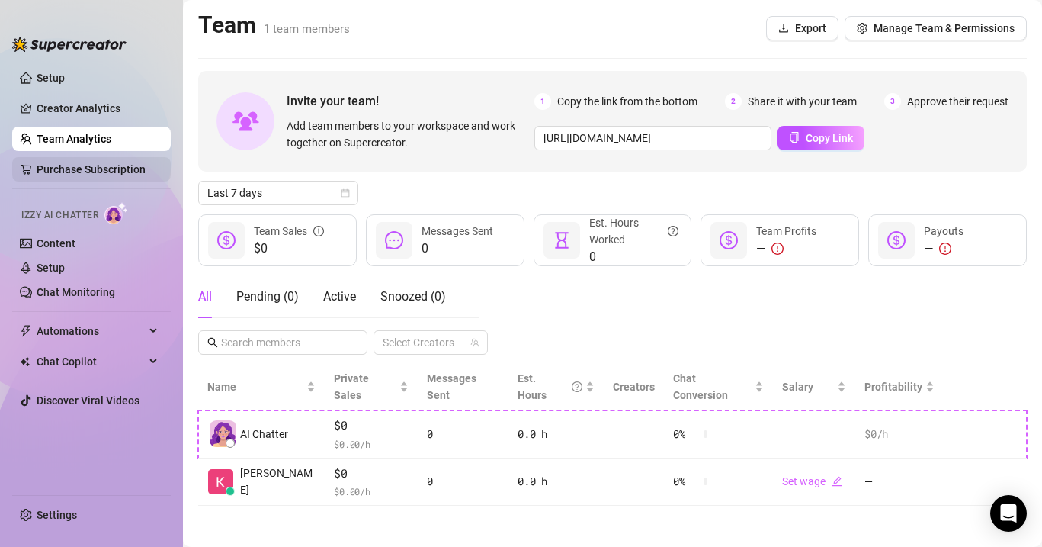
click at [114, 165] on link "Purchase Subscription" at bounding box center [91, 169] width 109 height 12
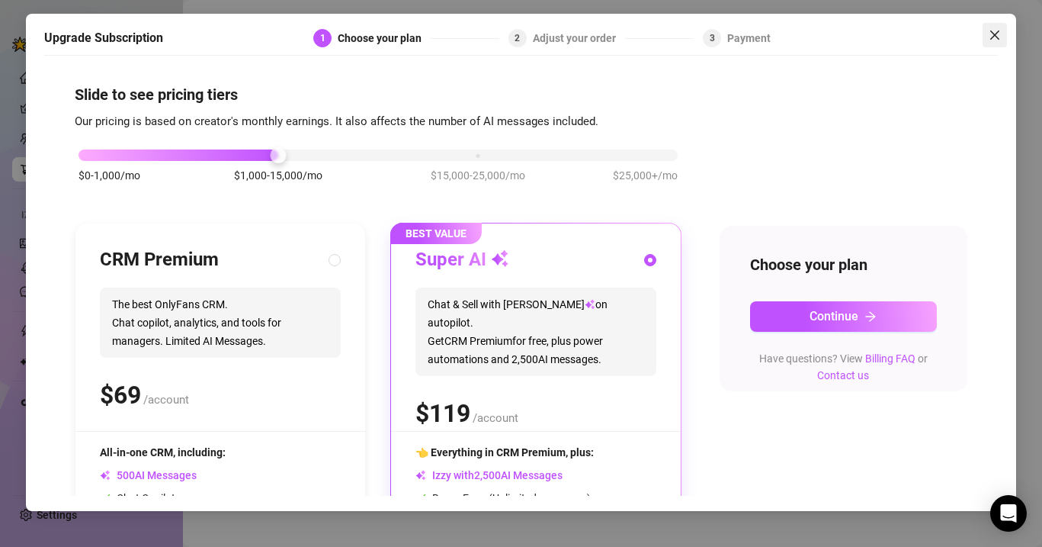
click at [1001, 34] on span "Close" at bounding box center [995, 35] width 24 height 12
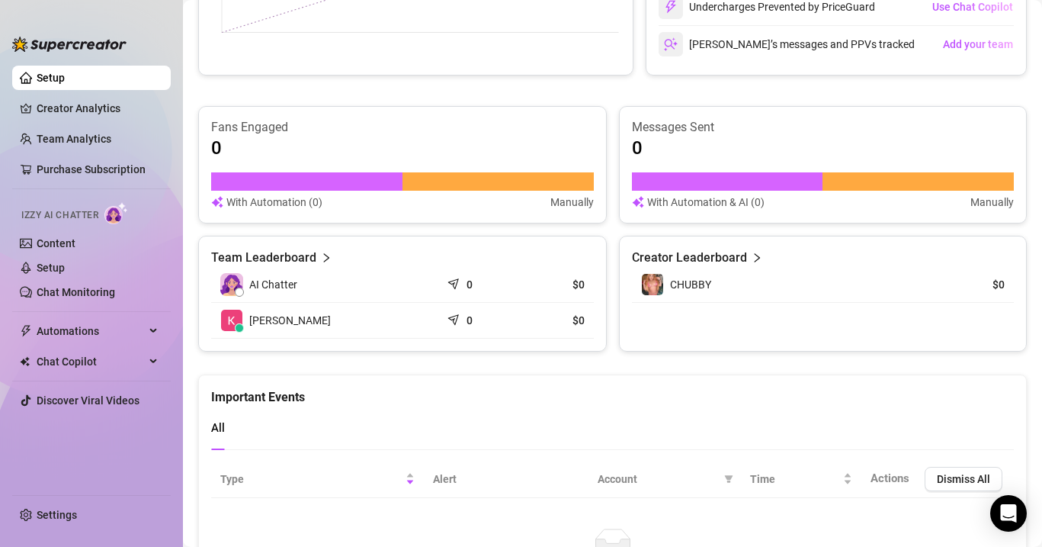
scroll to position [985, 0]
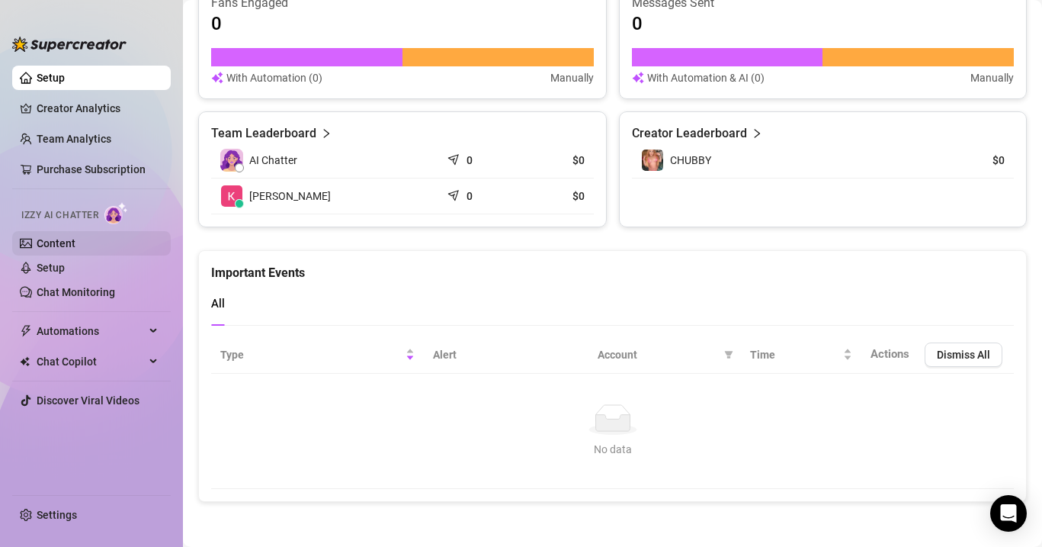
click at [75, 243] on link "Content" at bounding box center [56, 243] width 39 height 12
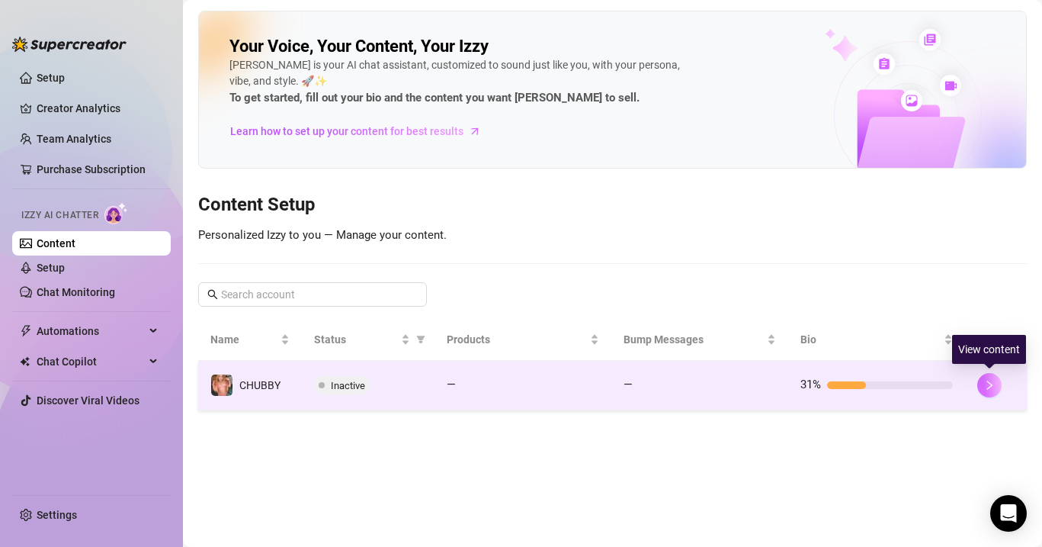
click at [990, 382] on icon "right" at bounding box center [989, 385] width 11 height 11
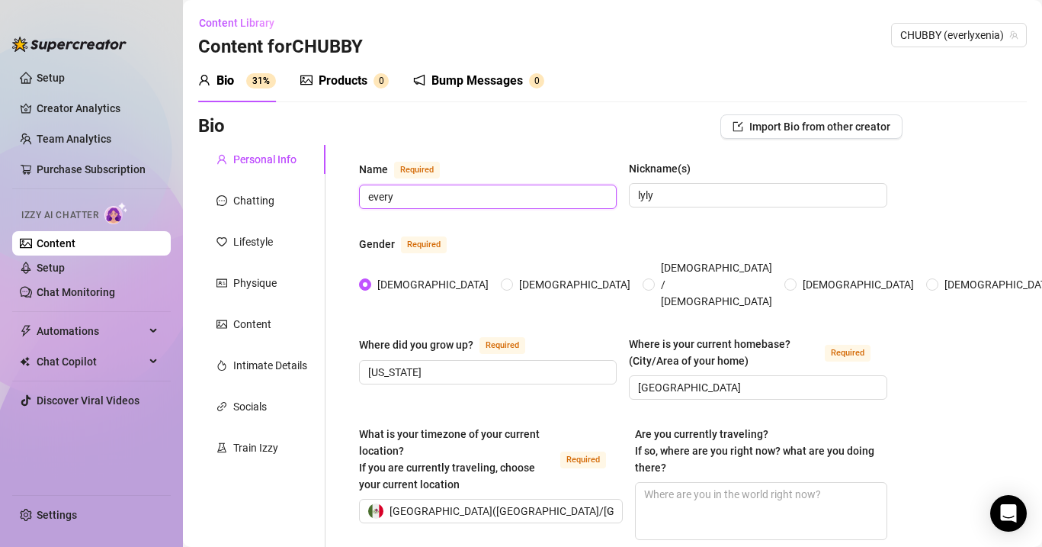
click at [423, 188] on input "every" at bounding box center [486, 196] width 236 height 17
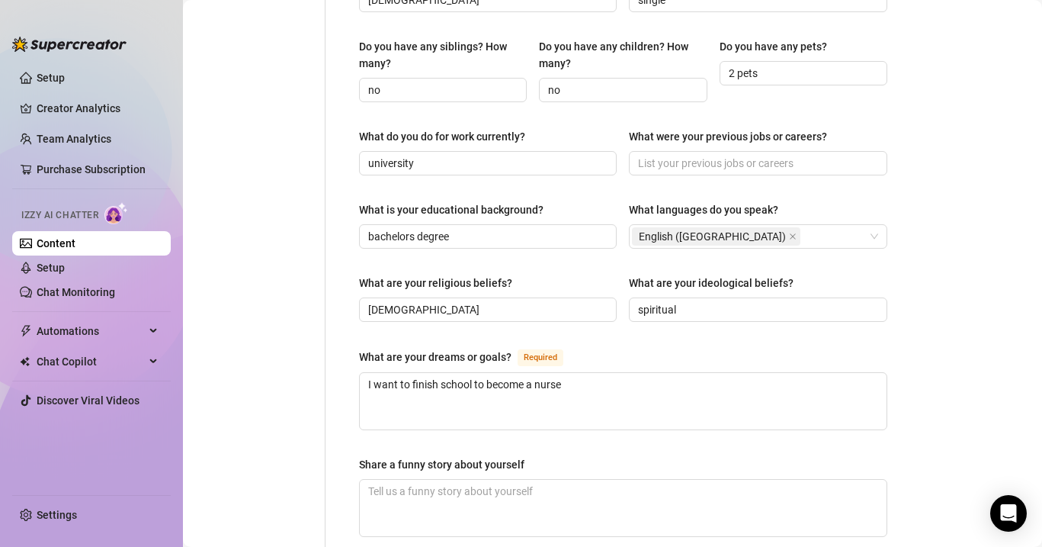
scroll to position [679, 0]
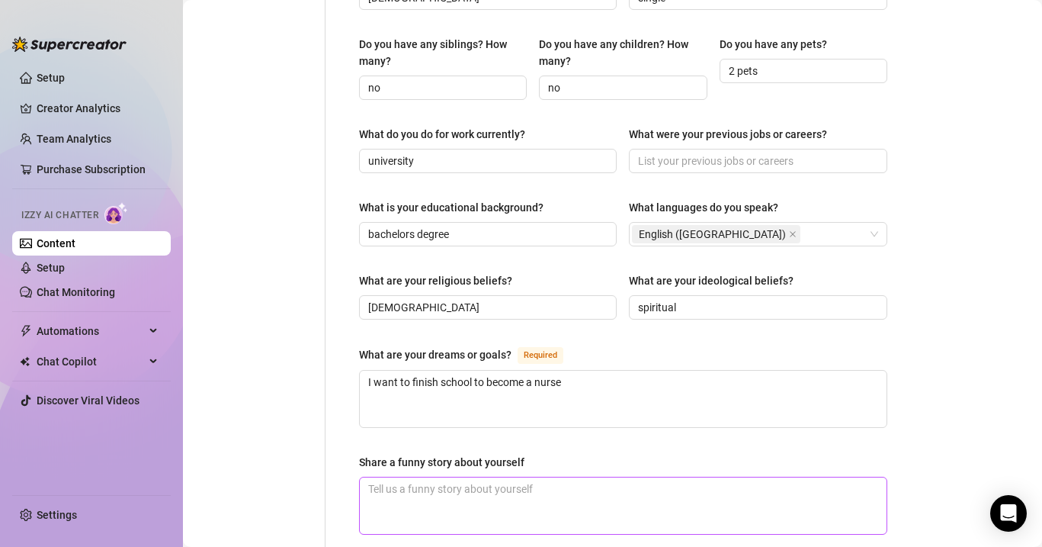
type input "[PERSON_NAME]"
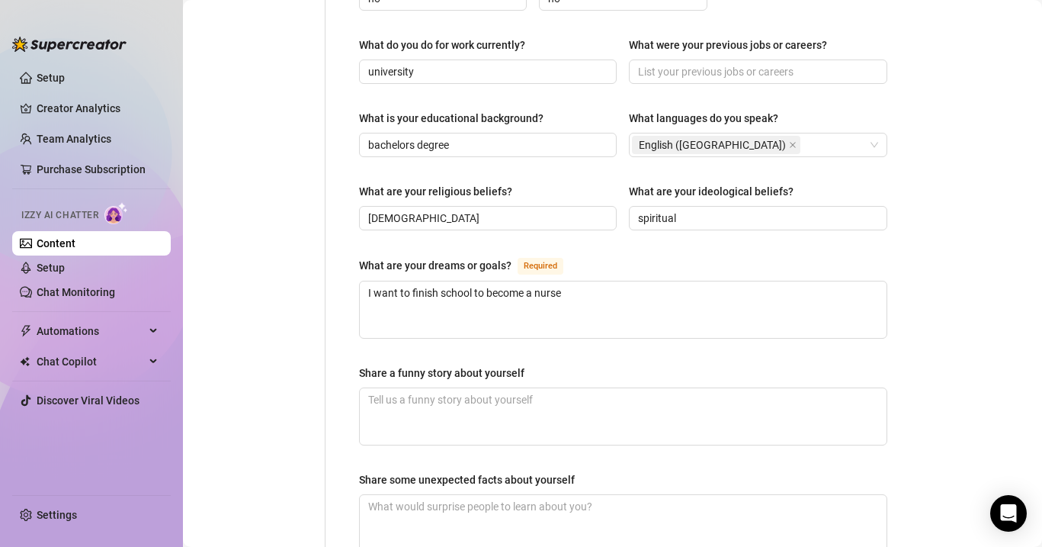
scroll to position [783, 0]
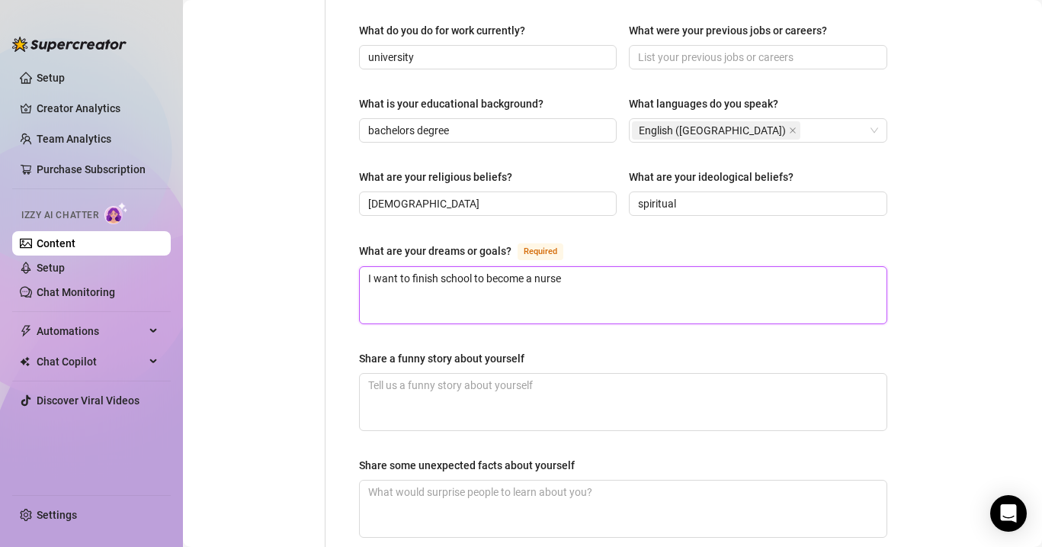
click at [576, 267] on textarea "I want to finish school to become a nurse" at bounding box center [623, 295] width 527 height 56
type textarea "I want to finish school to become a nurse"
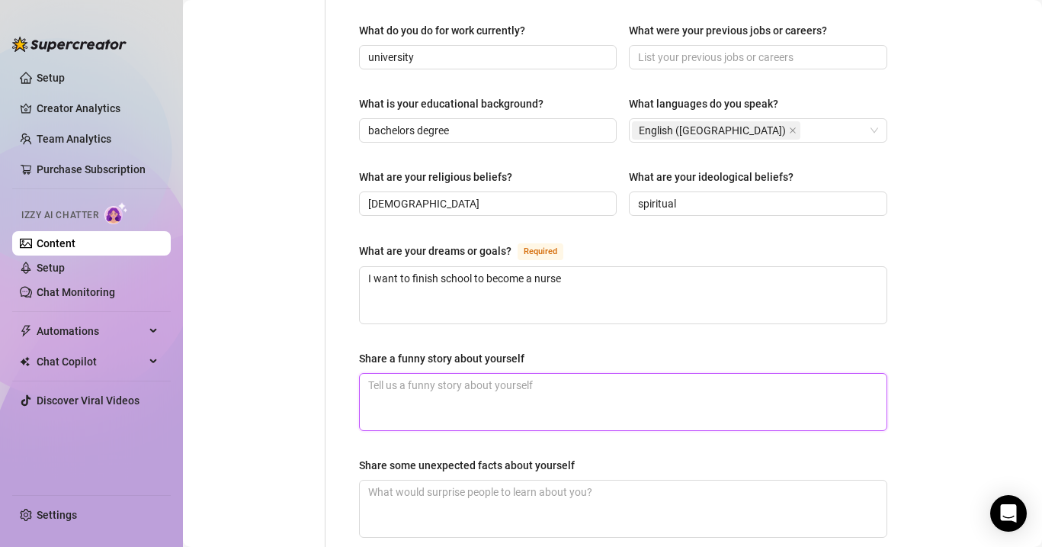
click at [479, 374] on textarea "Share a funny story about yourself" at bounding box center [623, 402] width 527 height 56
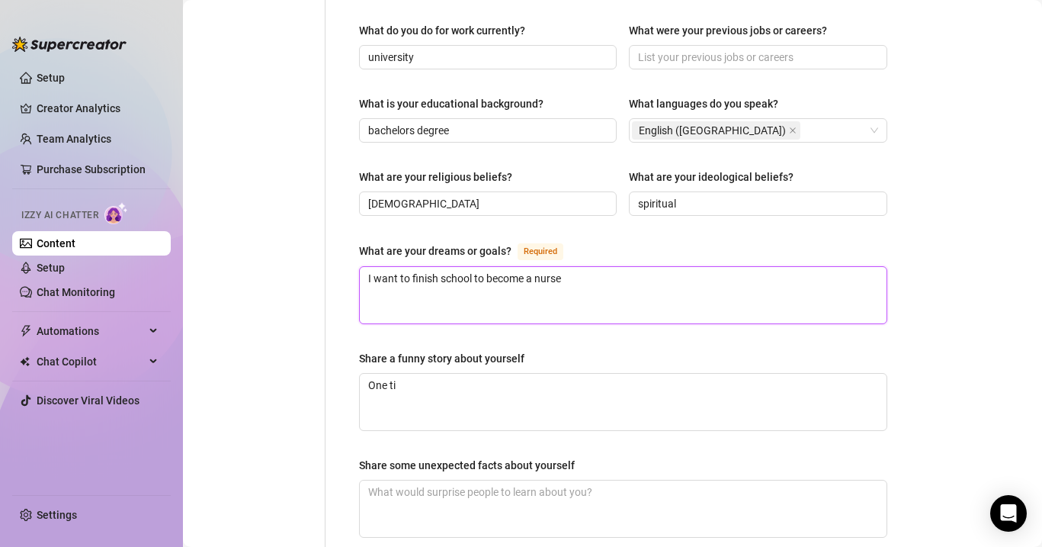
click at [505, 267] on textarea "I want to finish school to become a nurse" at bounding box center [623, 295] width 527 height 56
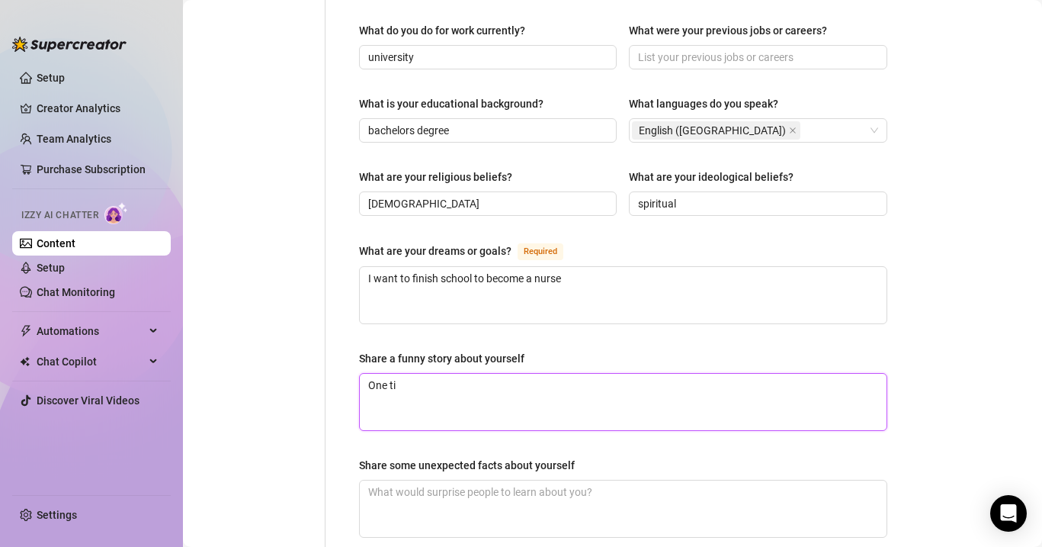
click at [439, 383] on textarea "One ti" at bounding box center [623, 402] width 527 height 56
drag, startPoint x: 439, startPoint y: 383, endPoint x: 285, endPoint y: 362, distance: 155.4
click at [289, 364] on div "Personal Info Chatting Lifestyle Physique Content Intimate Details Socials Trai…" at bounding box center [550, 17] width 704 height 1311
paste textarea "So the other day I was in a rush and accidentally grabbed hairspray instead of …"
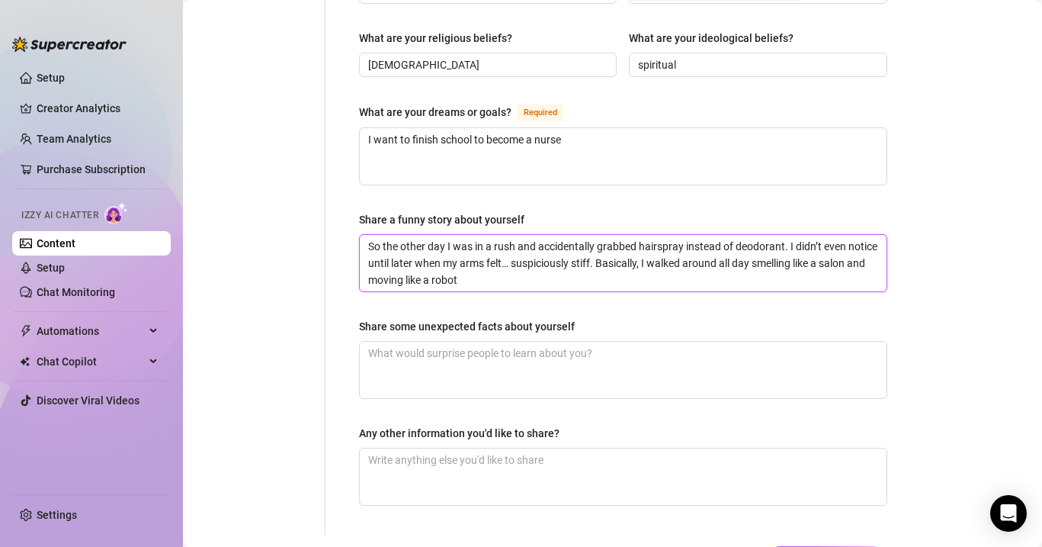
scroll to position [926, 0]
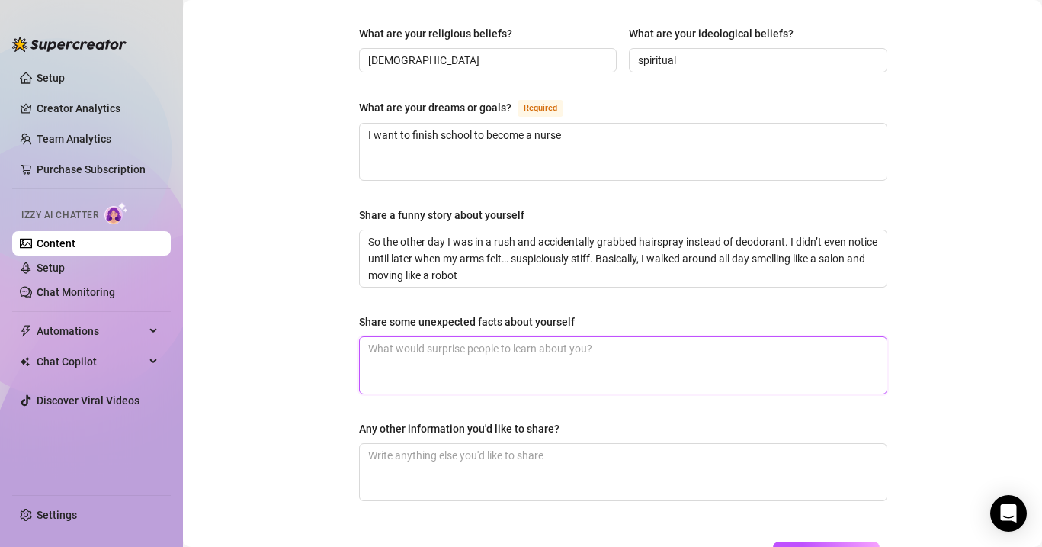
click at [432, 342] on textarea "Share some unexpected facts about yourself" at bounding box center [623, 365] width 527 height 56
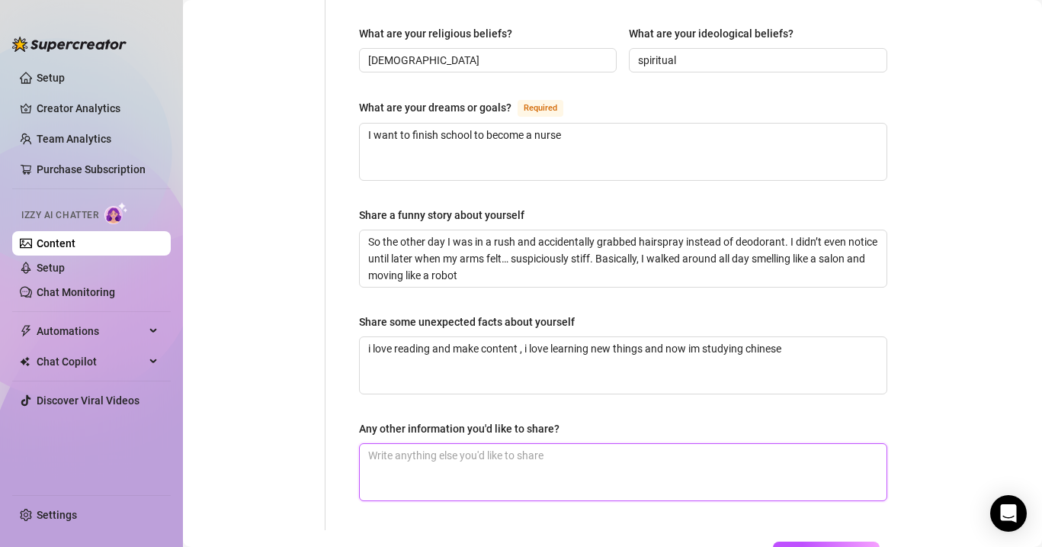
click at [448, 444] on textarea "Any other information you'd like to share?" at bounding box center [623, 472] width 527 height 56
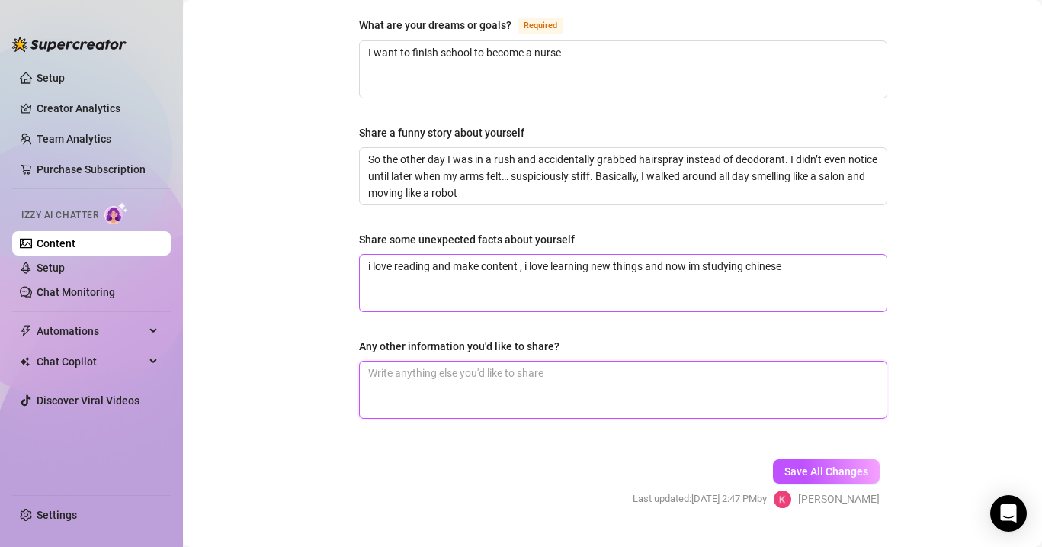
scroll to position [1022, 0]
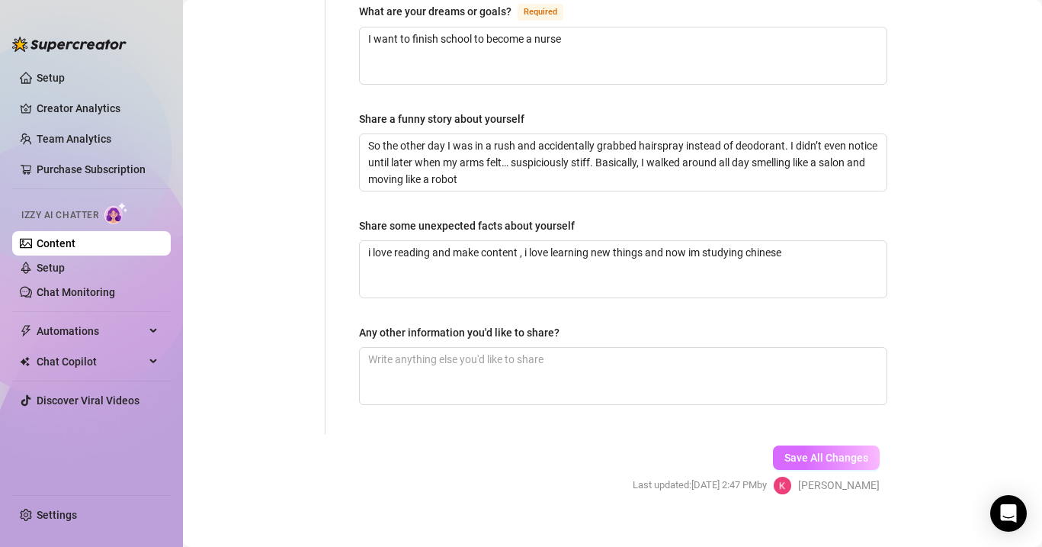
click at [807, 451] on span "Save All Changes" at bounding box center [827, 457] width 84 height 12
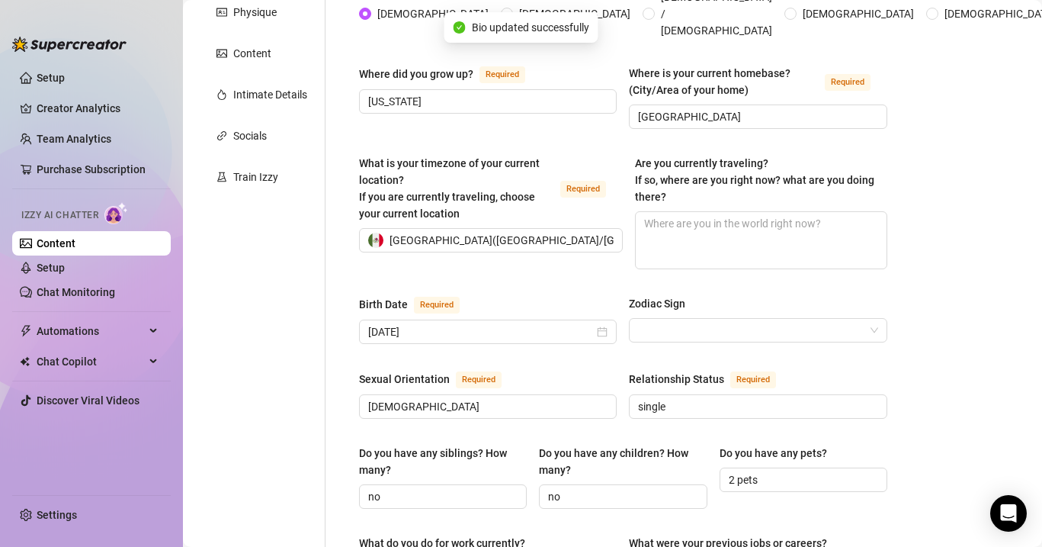
scroll to position [0, 0]
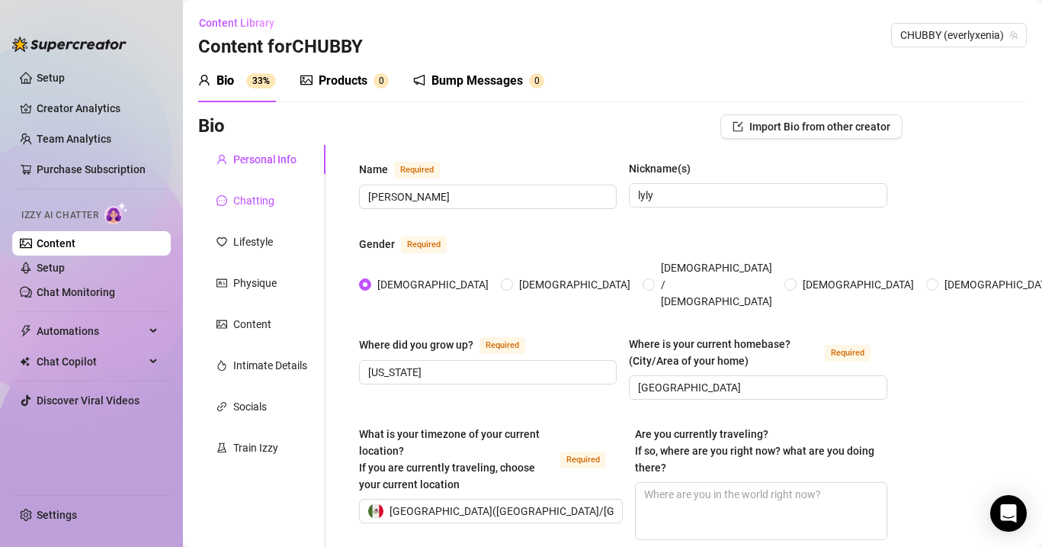
click at [271, 194] on div "Chatting" at bounding box center [253, 200] width 41 height 17
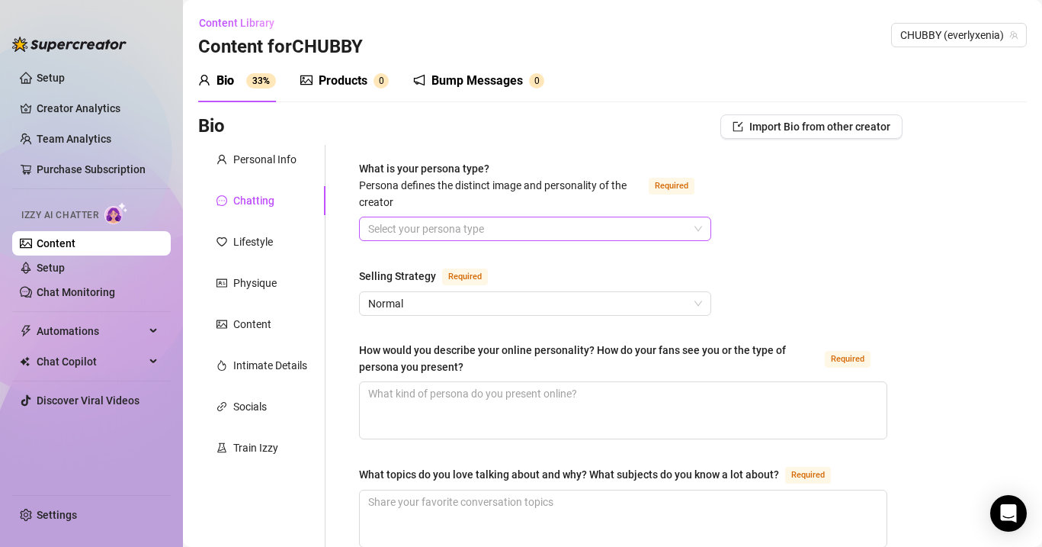
click at [479, 224] on input "What is your persona type? [PERSON_NAME] defines the distinct image and persona…" at bounding box center [528, 228] width 320 height 23
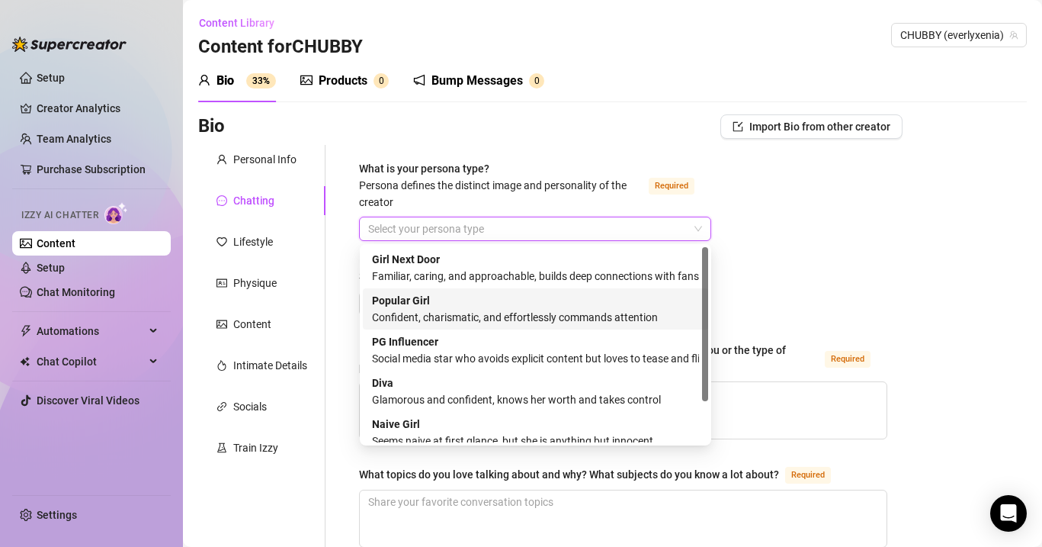
click at [446, 303] on div "Popular Girl Confident, charismatic, and effortlessly commands attention" at bounding box center [535, 309] width 327 height 34
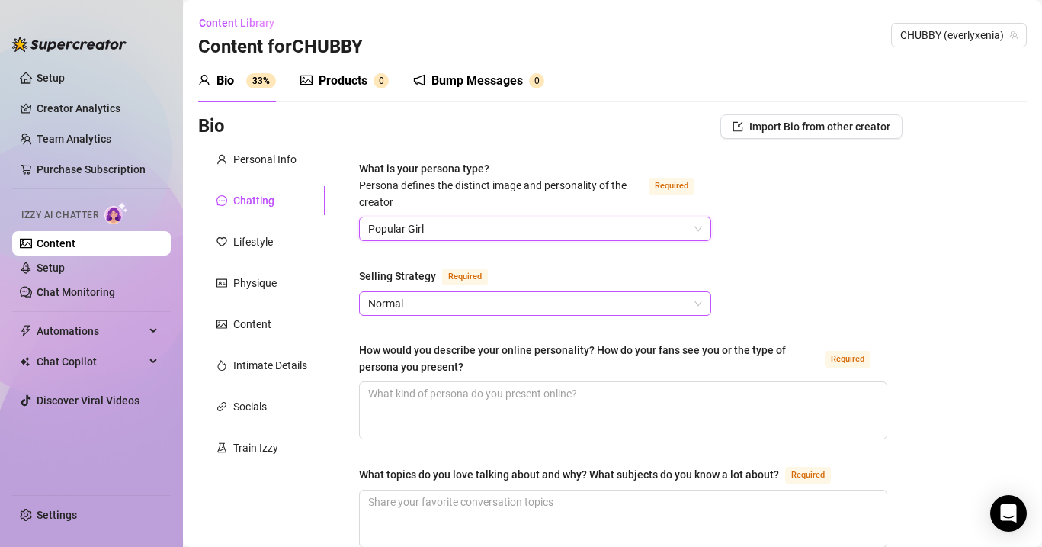
click at [434, 295] on span "Normal" at bounding box center [535, 303] width 334 height 23
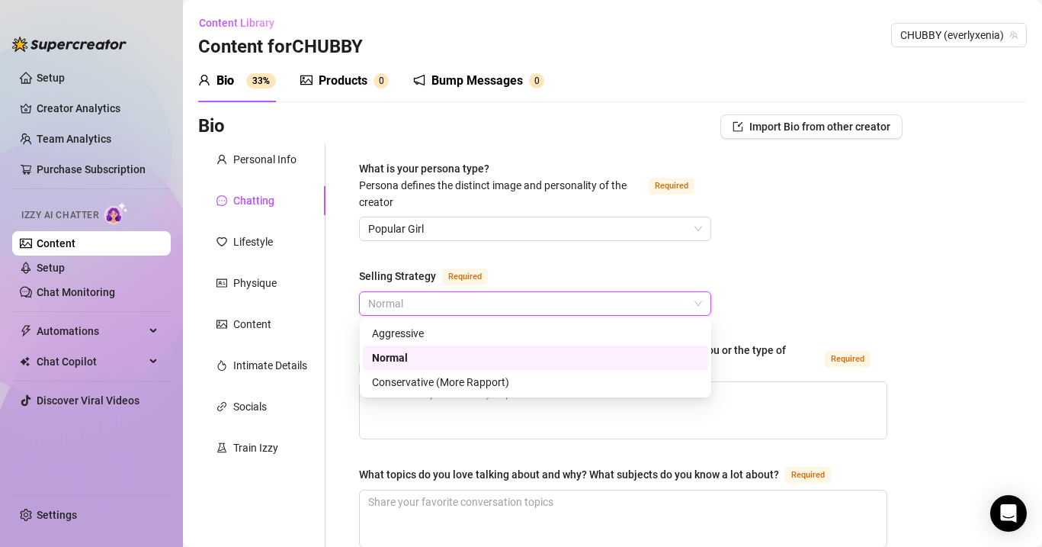
click at [437, 358] on div "Normal" at bounding box center [535, 357] width 327 height 17
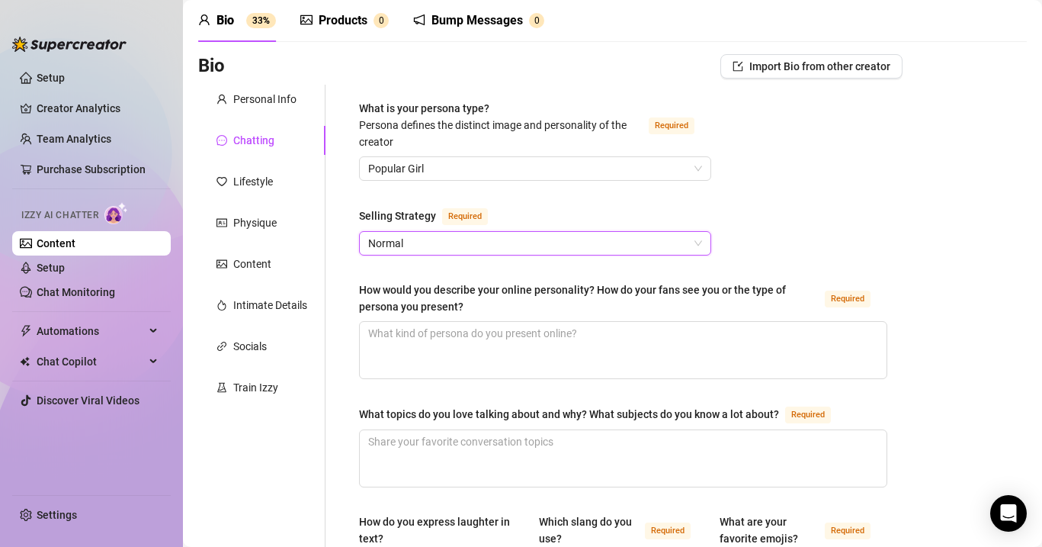
scroll to position [99, 0]
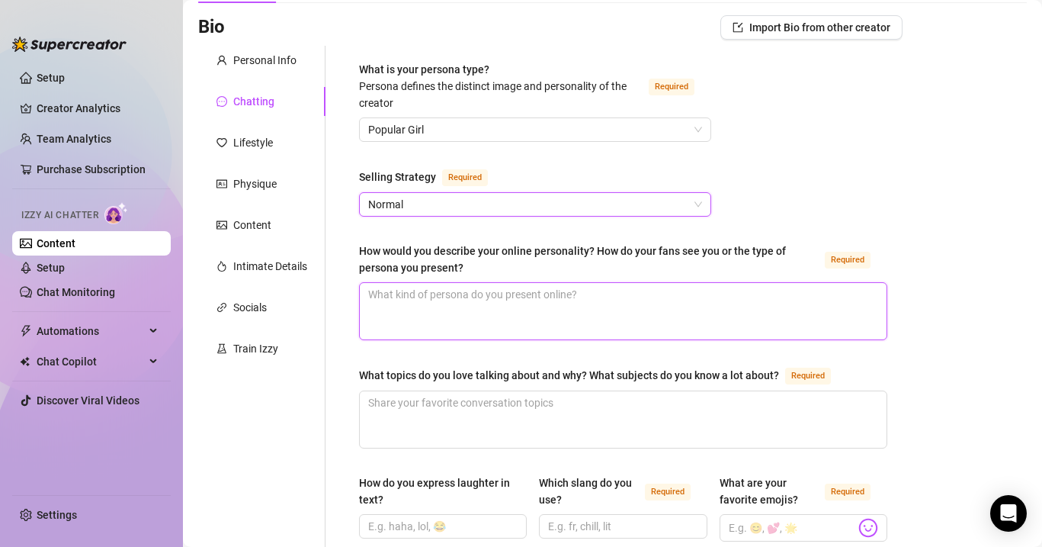
click at [504, 293] on textarea "How would you describe your online personality? How do your fans see you or the…" at bounding box center [623, 311] width 527 height 56
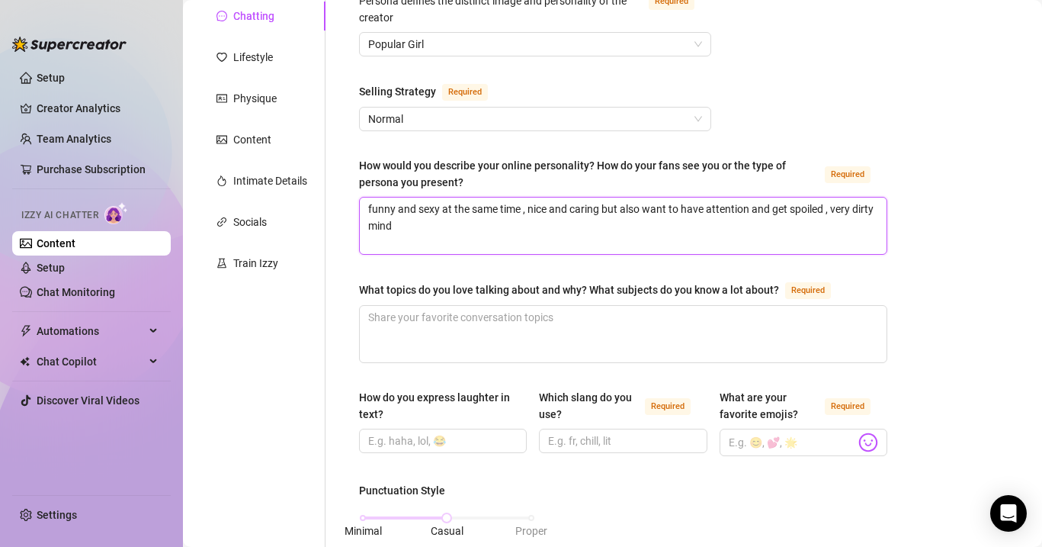
scroll to position [185, 0]
click at [496, 319] on textarea "What topics do you love talking about and why? What subjects do you know a lot …" at bounding box center [623, 333] width 527 height 56
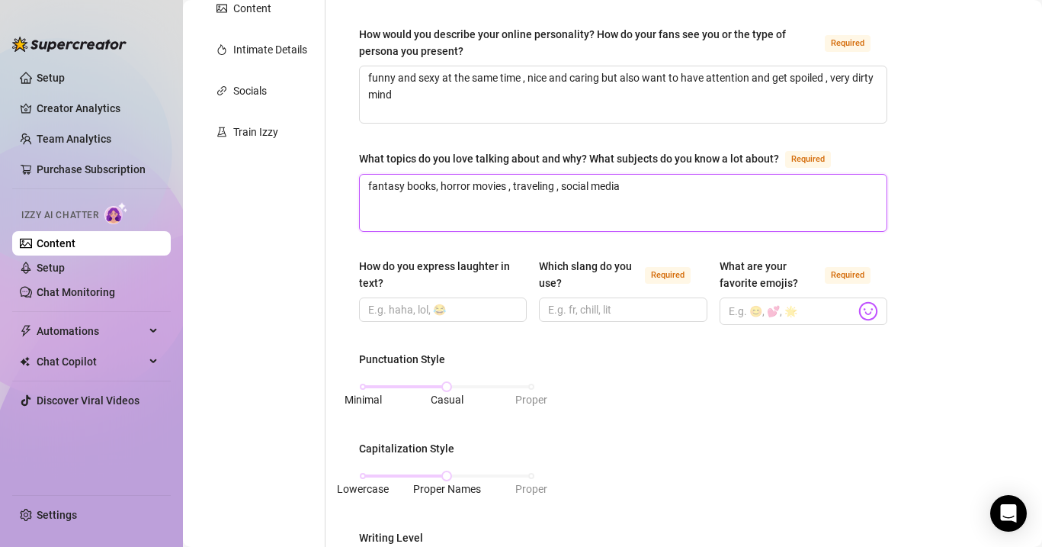
scroll to position [324, 0]
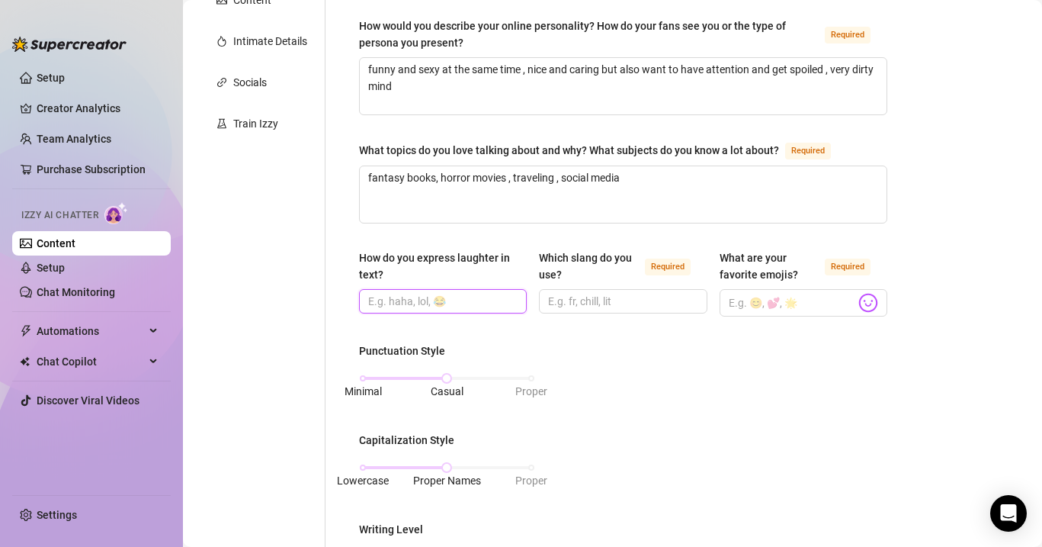
click at [443, 301] on input "How do you express laughter in text?" at bounding box center [441, 301] width 146 height 17
click at [606, 300] on input "Which slang do you use? Required" at bounding box center [621, 301] width 146 height 17
click at [887, 290] on div "What is your persona type? [PERSON_NAME] defines the distinct image and persona…" at bounding box center [623, 430] width 559 height 1219
click at [869, 300] on img at bounding box center [868, 303] width 20 height 20
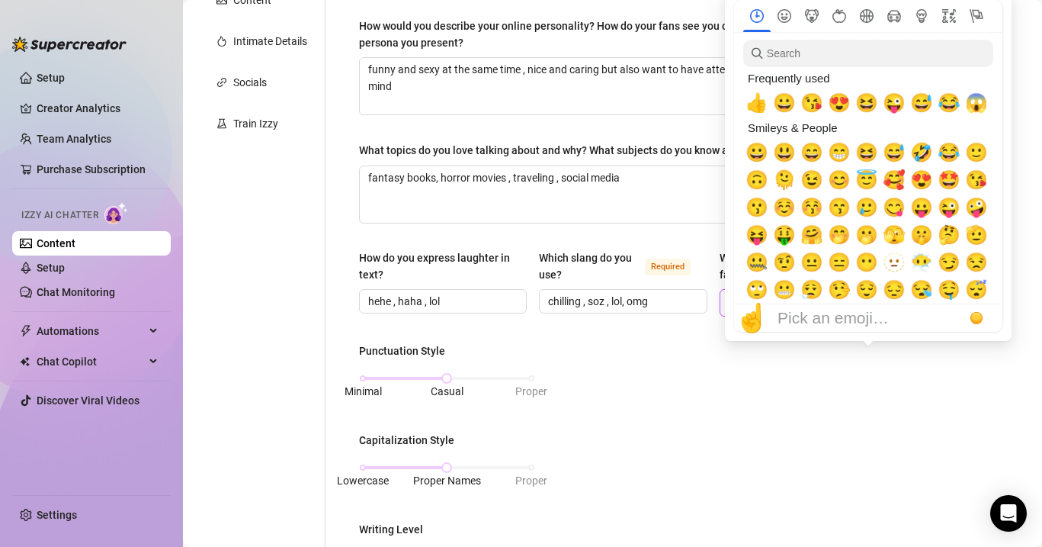
click at [869, 309] on div "Pick an emoji…" at bounding box center [833, 318] width 111 height 18
click at [836, 102] on span "😍" at bounding box center [839, 102] width 23 height 21
click at [818, 106] on span "😘" at bounding box center [812, 102] width 23 height 21
click at [813, 107] on span "😘" at bounding box center [812, 102] width 23 height 21
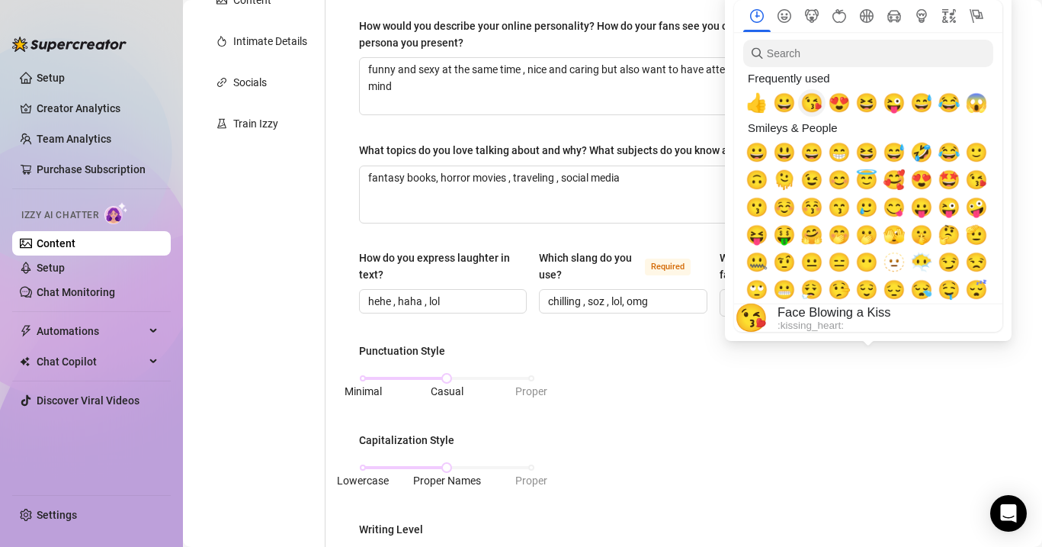
click at [813, 107] on span "😘" at bounding box center [812, 102] width 23 height 21
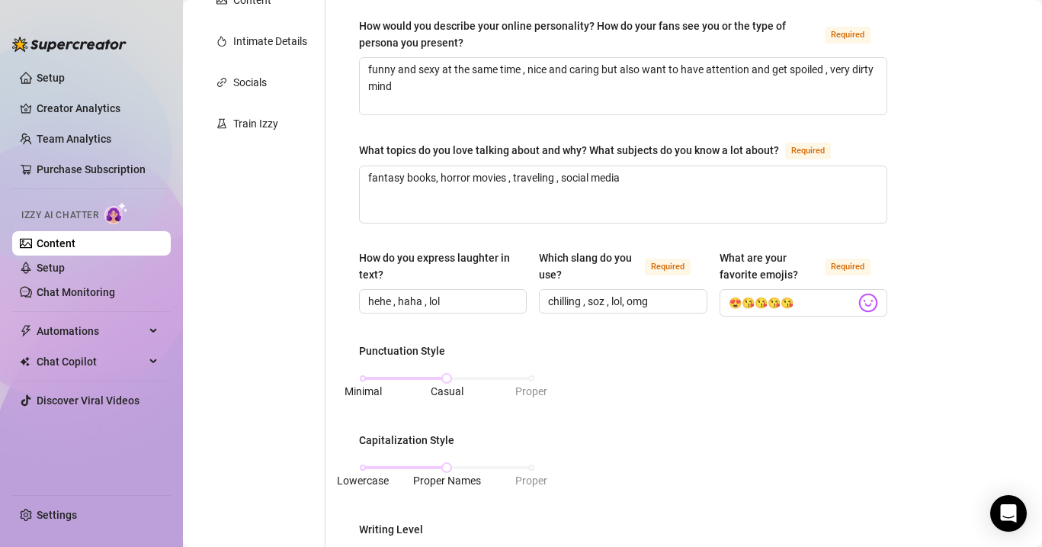
click at [788, 394] on div "Punctuation Style Minimal Casual Proper Capitalization Style Lowercase Proper N…" at bounding box center [623, 531] width 528 height 379
click at [813, 301] on input "😍😘😘😘😘" at bounding box center [792, 303] width 127 height 20
drag, startPoint x: 794, startPoint y: 301, endPoint x: 765, endPoint y: 301, distance: 29.0
click at [766, 301] on input "😍😘😘😘😘" at bounding box center [792, 303] width 127 height 20
click at [874, 295] on img at bounding box center [868, 303] width 20 height 20
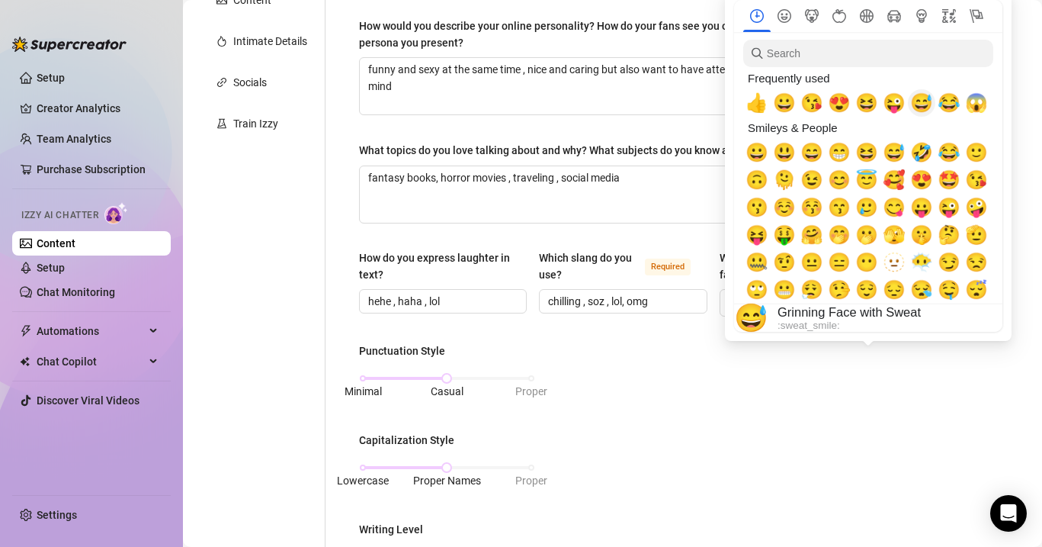
click at [924, 107] on span "😅" at bounding box center [921, 102] width 23 height 21
click at [893, 107] on span "😜" at bounding box center [894, 102] width 23 height 21
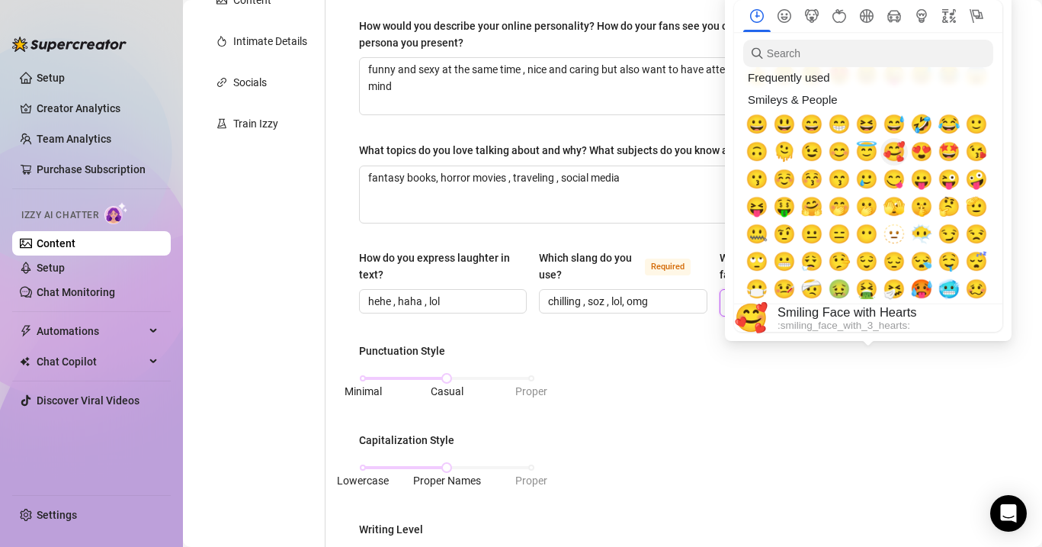
scroll to position [30, 0]
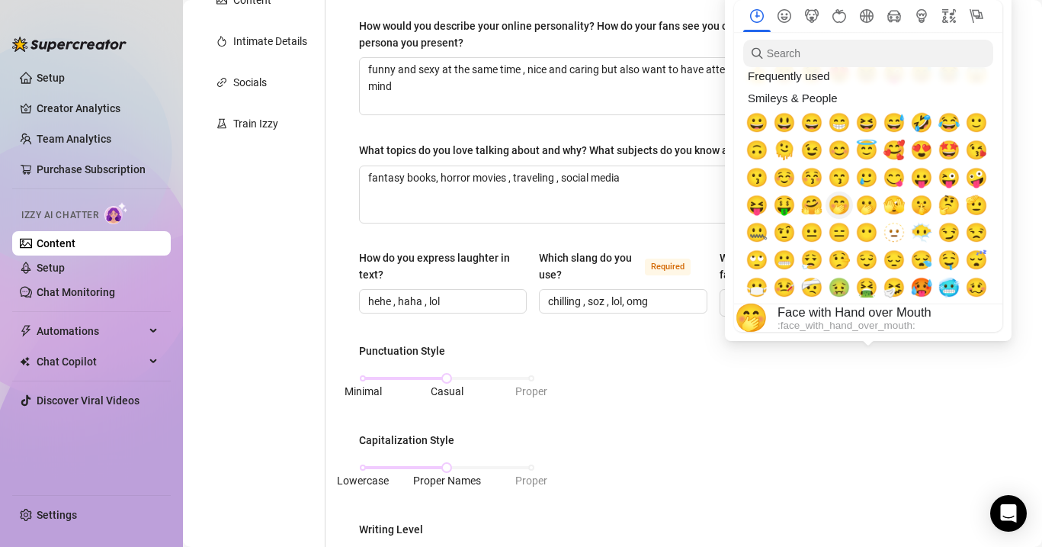
click at [843, 204] on span "🤭" at bounding box center [839, 204] width 23 height 21
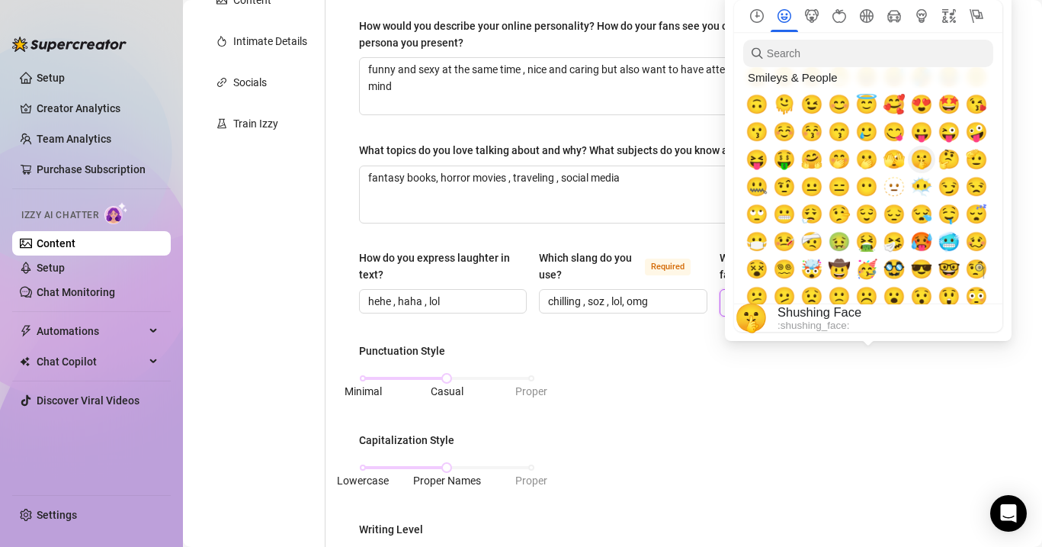
scroll to position [76, 0]
click at [949, 217] on span "🤤" at bounding box center [949, 213] width 23 height 21
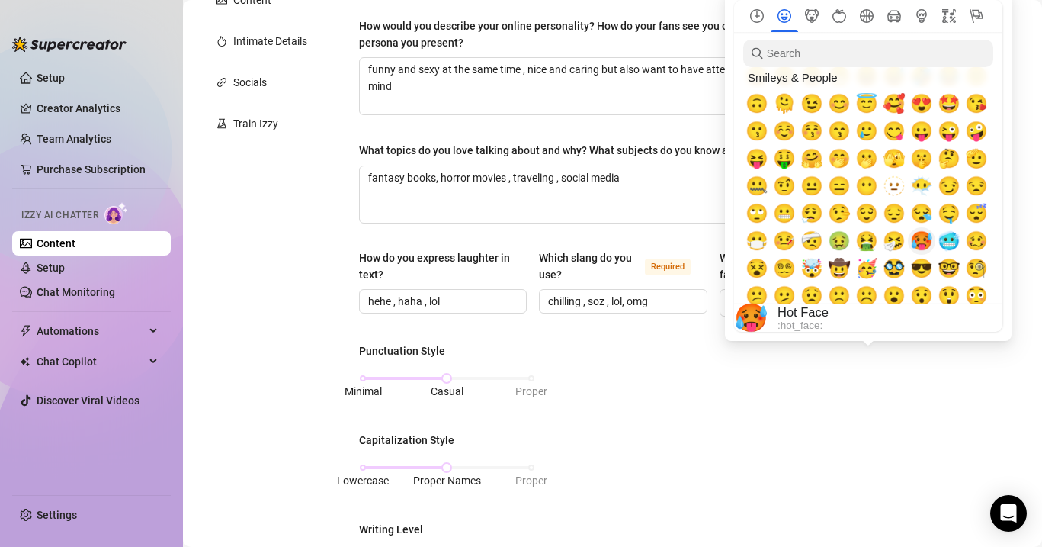
click at [920, 249] on span "🥵" at bounding box center [921, 240] width 23 height 21
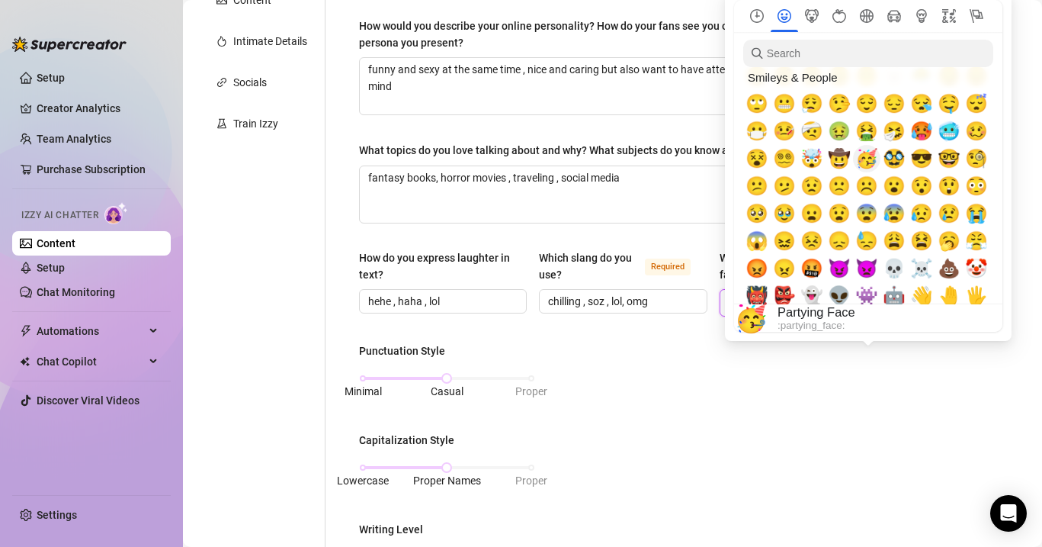
scroll to position [188, 0]
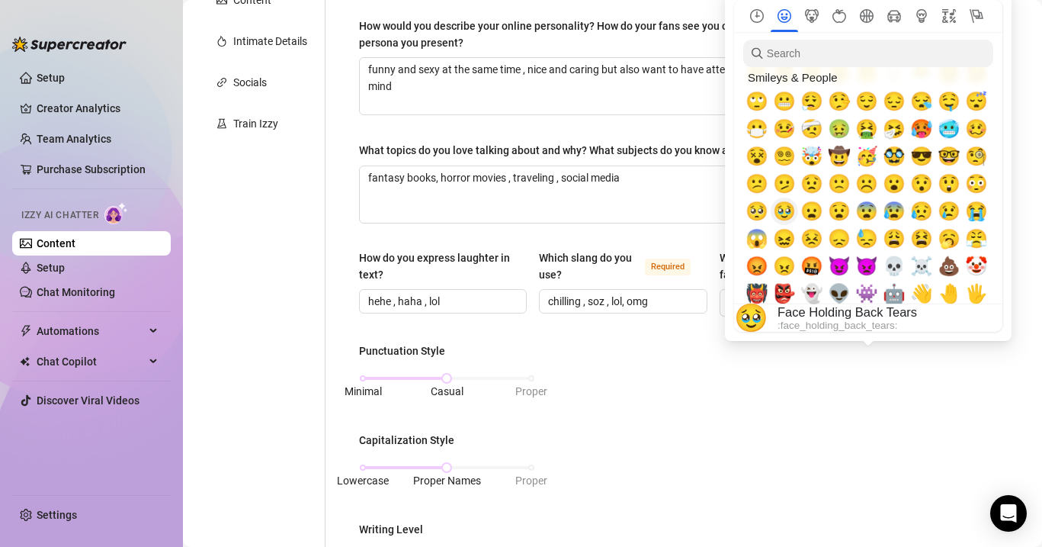
click at [791, 207] on span "🥹" at bounding box center [784, 211] width 23 height 21
click at [765, 213] on span "🥺" at bounding box center [757, 211] width 23 height 21
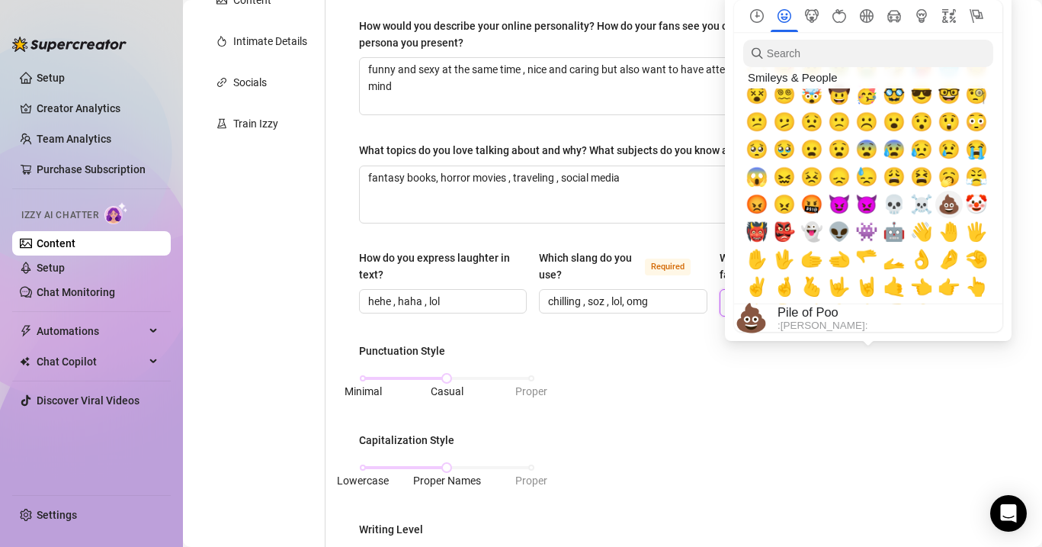
scroll to position [278, 0]
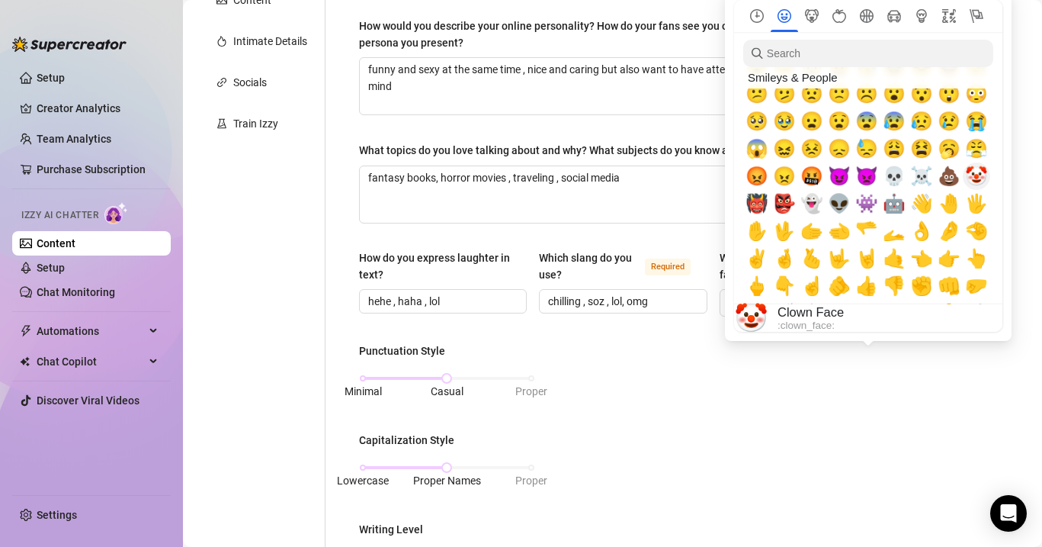
click at [978, 180] on span "🤡" at bounding box center [976, 175] width 23 height 21
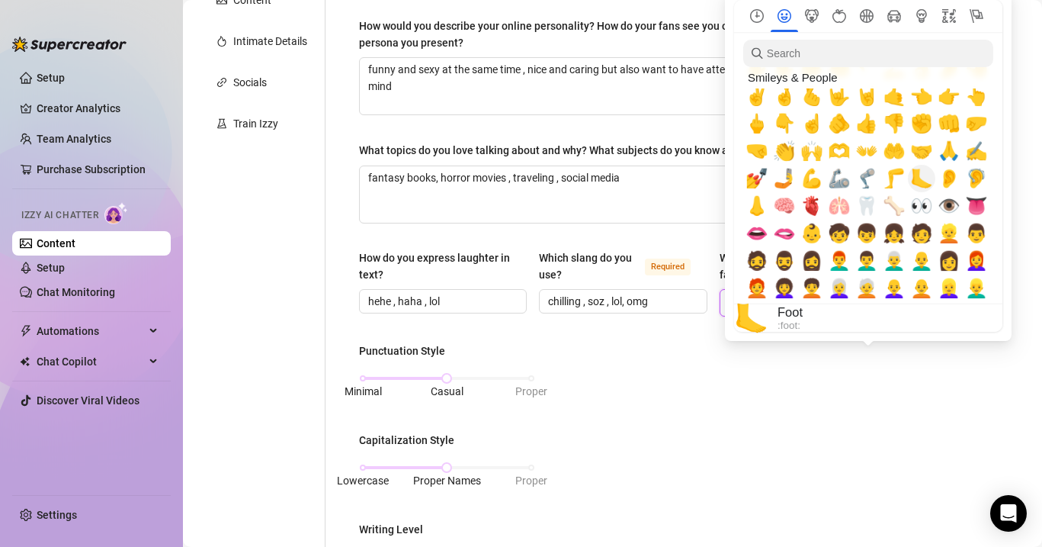
scroll to position [448, 0]
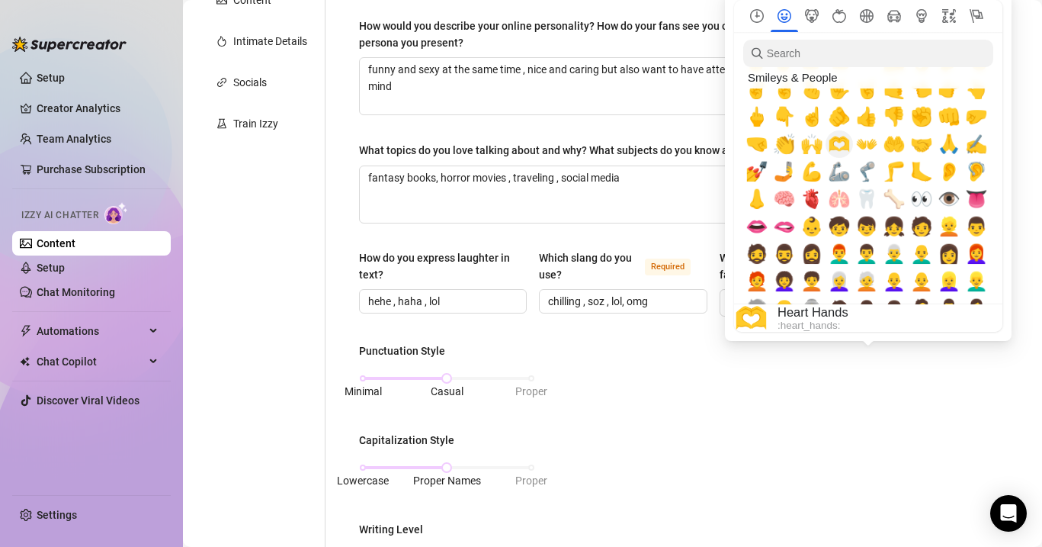
click at [842, 144] on span "🫶" at bounding box center [839, 143] width 23 height 21
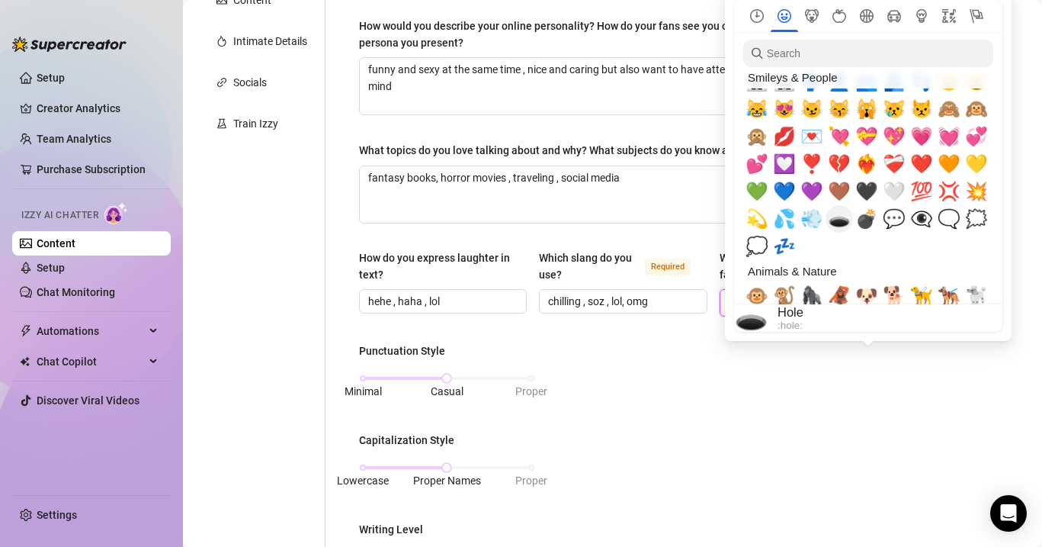
scroll to position [1497, 0]
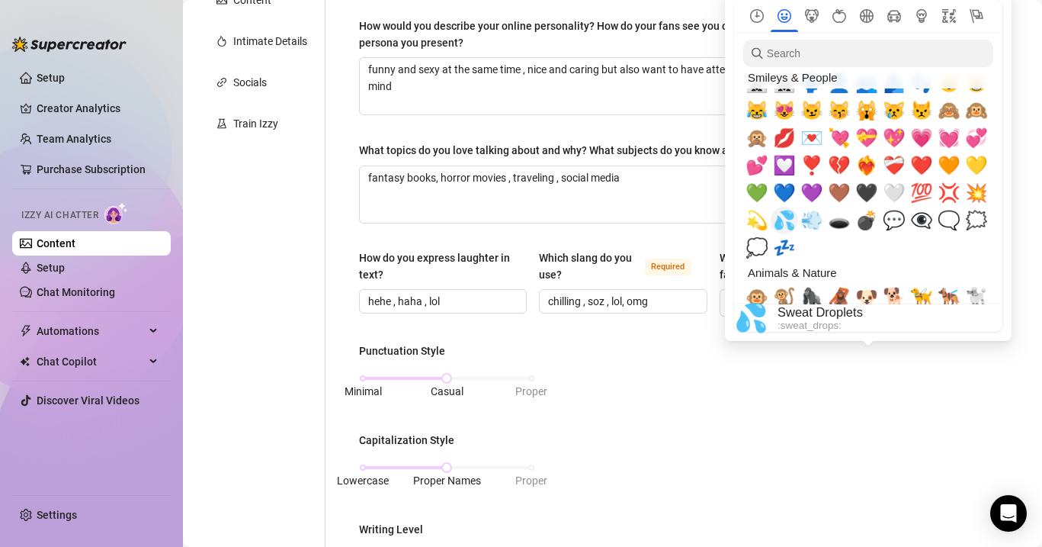
click at [796, 213] on button "💦" at bounding box center [784, 220] width 27 height 27
click at [933, 163] on div "❤️" at bounding box center [921, 165] width 27 height 27
click at [761, 166] on span "💕" at bounding box center [757, 165] width 23 height 21
click at [915, 132] on span "💗" at bounding box center [921, 137] width 23 height 21
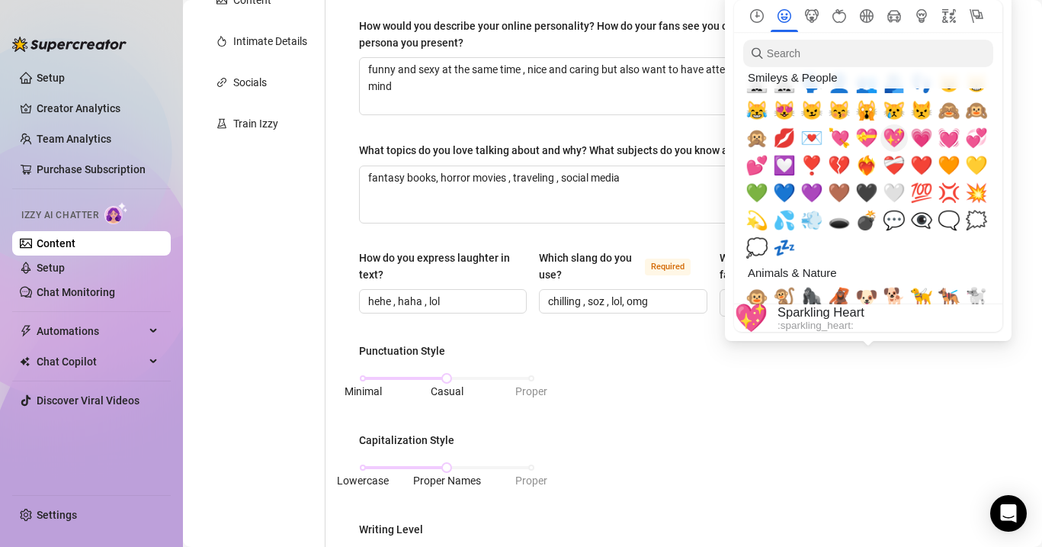
click at [896, 136] on span "💖" at bounding box center [894, 137] width 23 height 21
click at [959, 111] on div "🙈" at bounding box center [948, 110] width 27 height 27
click at [974, 111] on span "🙉" at bounding box center [976, 110] width 23 height 21
click at [759, 140] on span "🙊" at bounding box center [757, 137] width 23 height 21
click at [776, 118] on span "😻" at bounding box center [784, 110] width 23 height 21
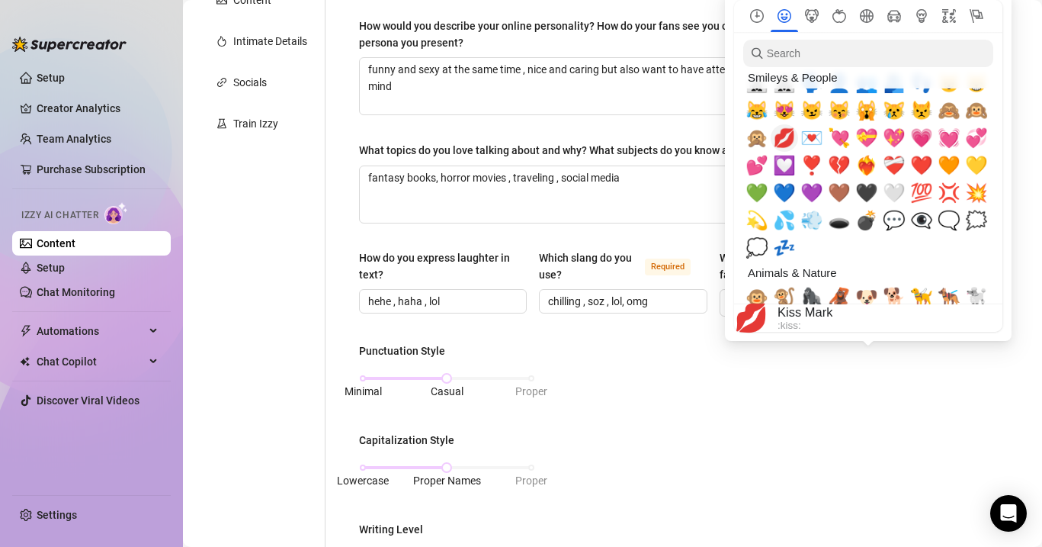
click at [785, 141] on span "💋" at bounding box center [784, 137] width 23 height 21
click at [835, 113] on span "😽" at bounding box center [839, 110] width 23 height 21
click at [787, 219] on span "💦" at bounding box center [784, 220] width 23 height 21
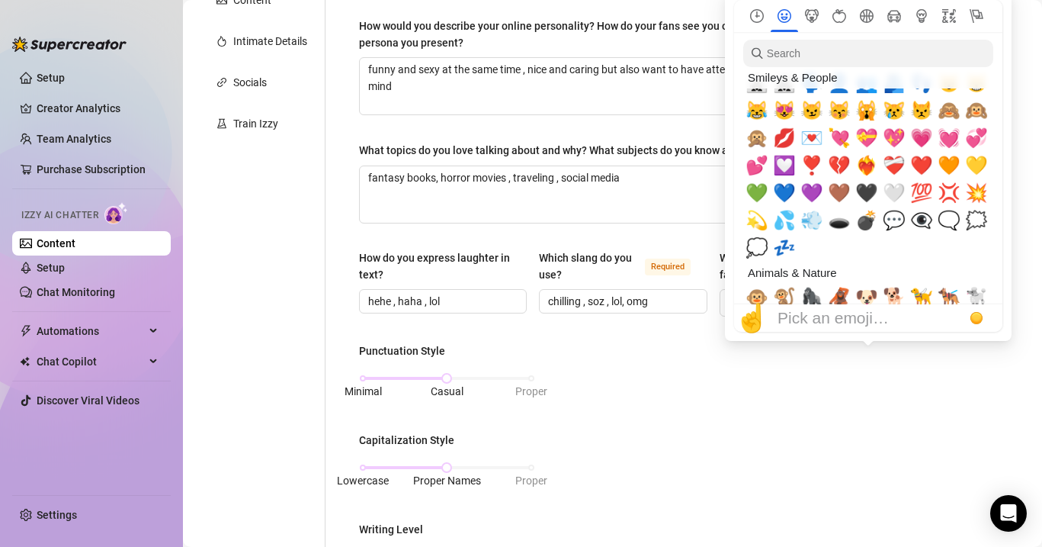
click at [795, 464] on div "Punctuation Style Minimal Casual Proper Capitalization Style Lowercase Proper N…" at bounding box center [623, 531] width 528 height 379
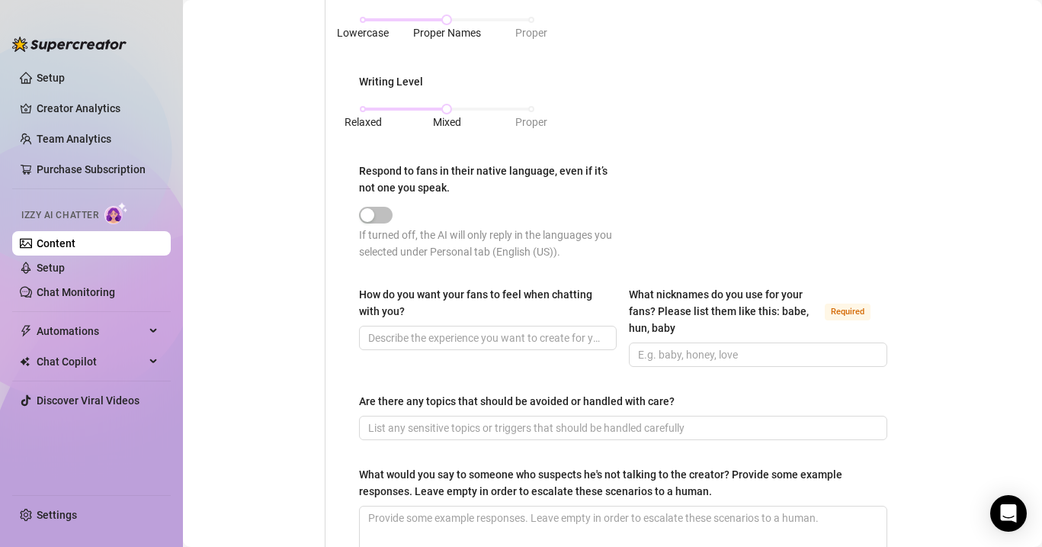
scroll to position [799, 0]
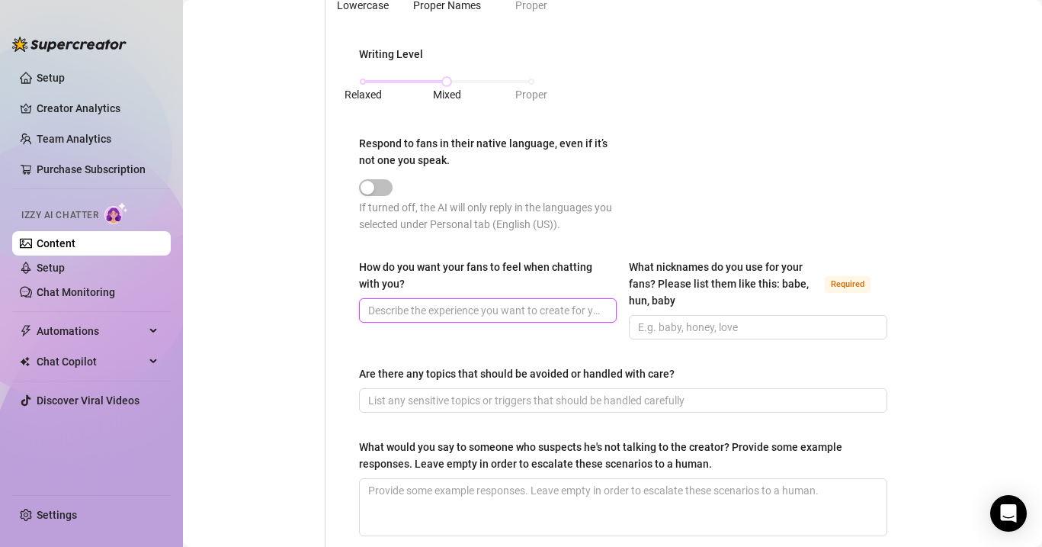
click at [457, 311] on input "How do you want your fans to feel when chatting with you?" at bounding box center [486, 310] width 236 height 17
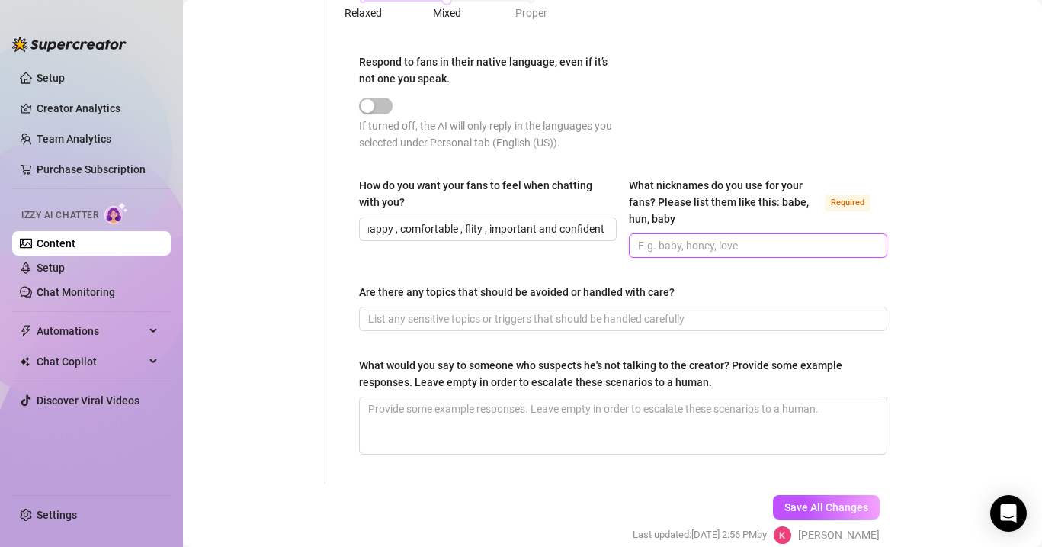
scroll to position [0, 0]
click at [703, 242] on input "What nicknames do you use for your fans? Please list them like this: babe, hun,…" at bounding box center [756, 245] width 236 height 17
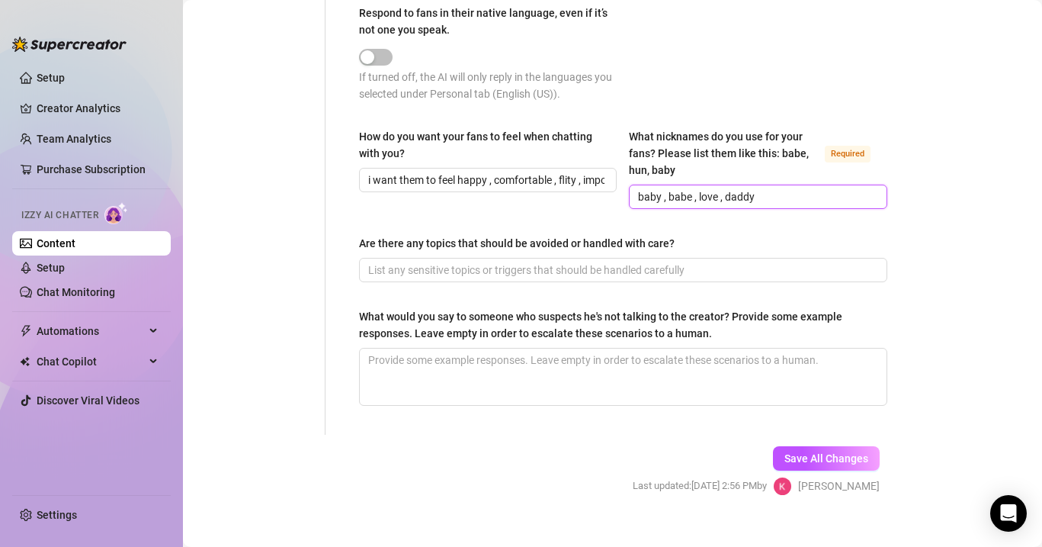
scroll to position [949, 0]
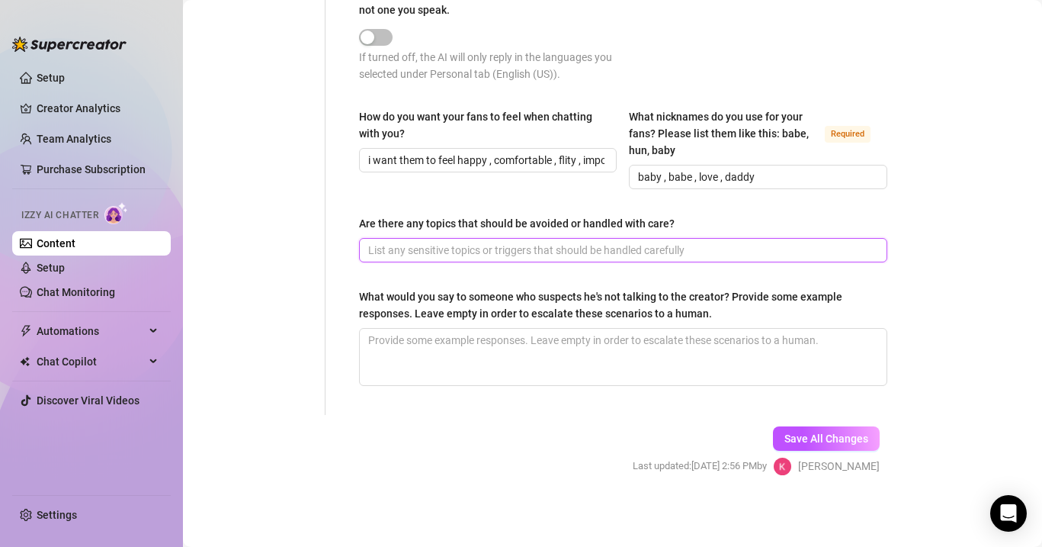
click at [526, 249] on input "Are there any topics that should be avoided or handled with care?" at bounding box center [621, 250] width 507 height 17
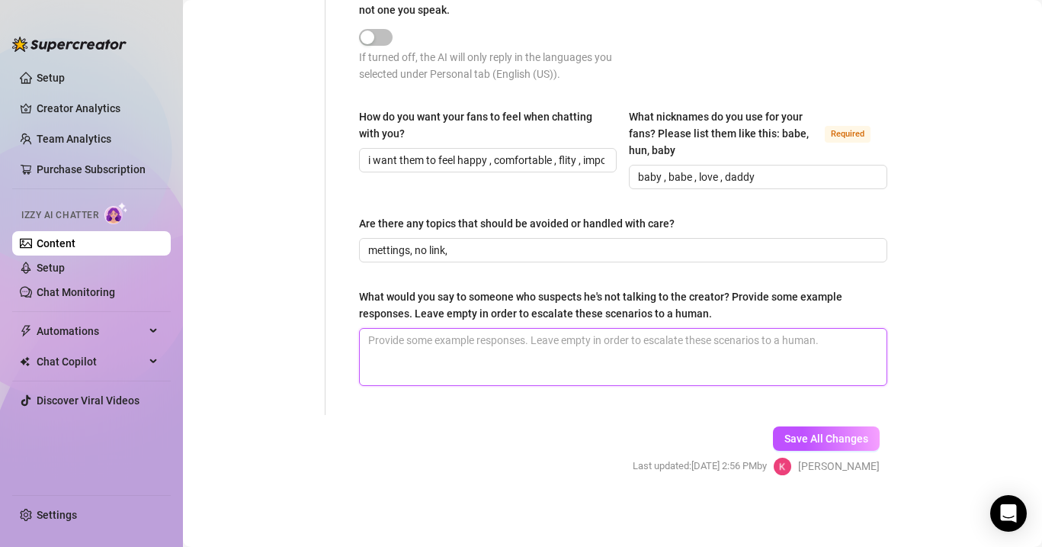
click at [460, 335] on textarea "What would you say to someone who suspects he's not talking to the creator? Pro…" at bounding box center [623, 357] width 527 height 56
click at [577, 340] on textarea "omg wym babe , want me to send a voice memo to prove myself" at bounding box center [623, 357] width 527 height 56
click at [727, 332] on textarea "omg wym babe , want me to send a voice recording to prove myself" at bounding box center [623, 357] width 527 height 56
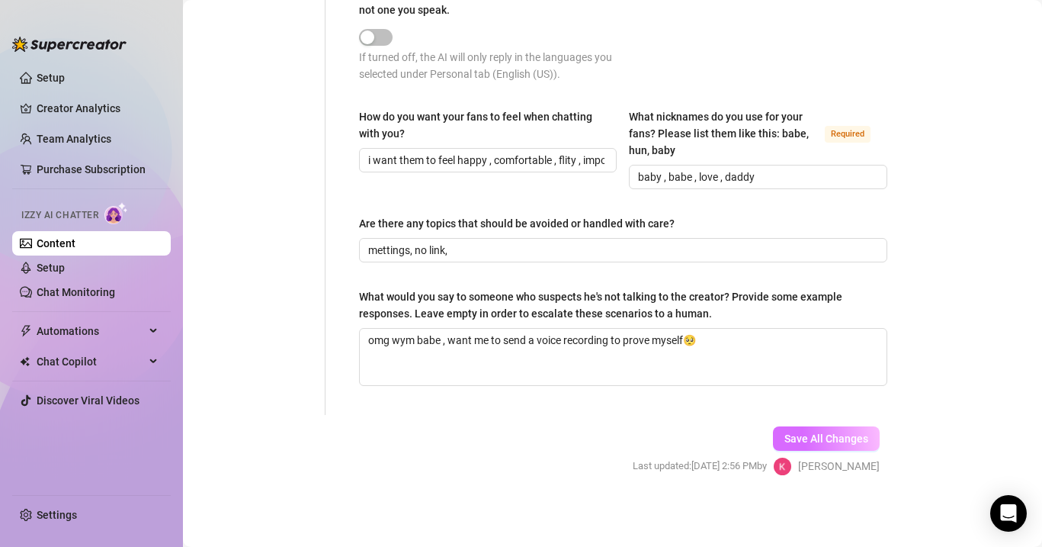
click at [796, 434] on span "Save All Changes" at bounding box center [827, 438] width 84 height 12
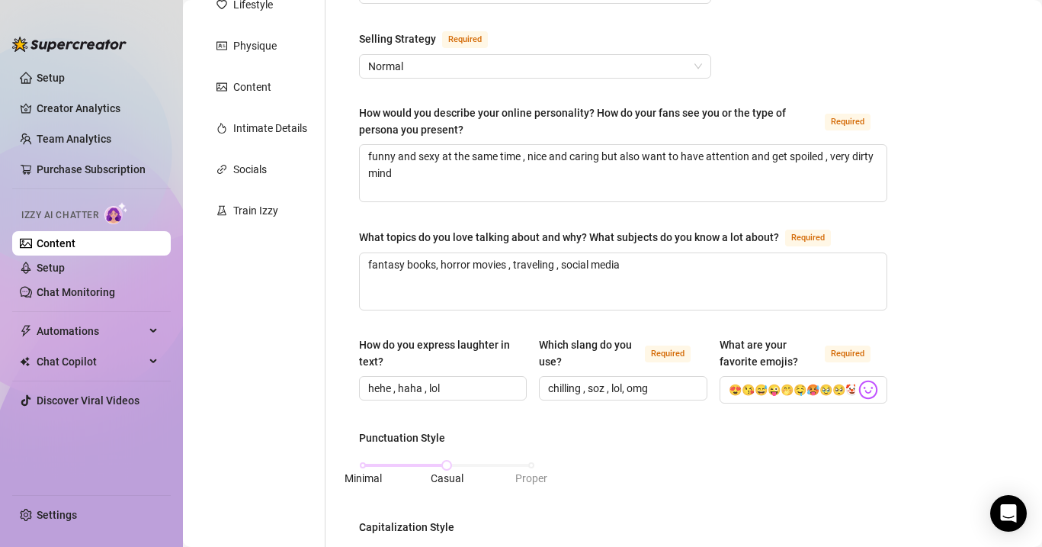
scroll to position [0, 0]
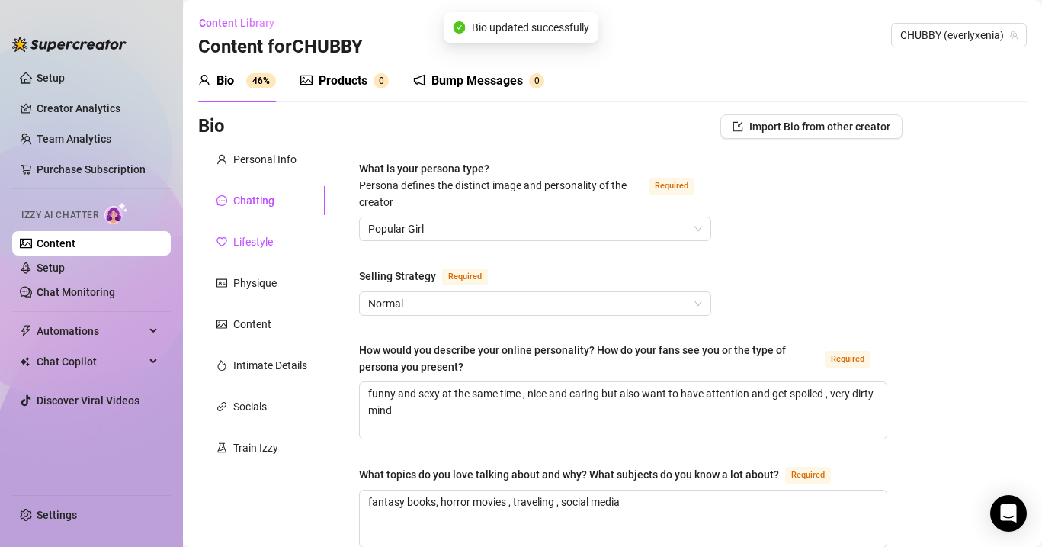
click at [263, 240] on div "Lifestyle" at bounding box center [253, 241] width 40 height 17
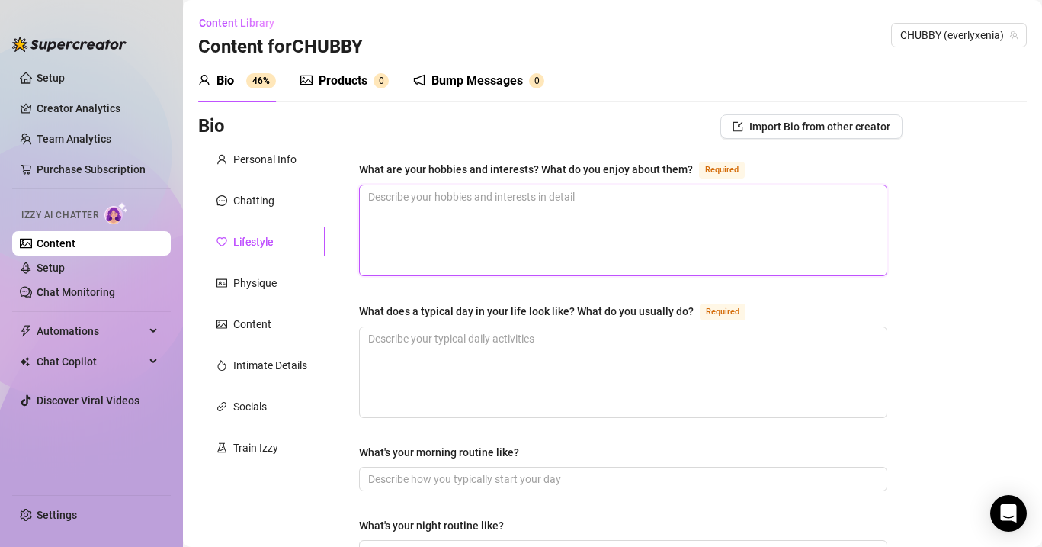
click at [482, 195] on textarea "What are your hobbies and interests? What do you enjoy about them? Required" at bounding box center [623, 230] width 527 height 90
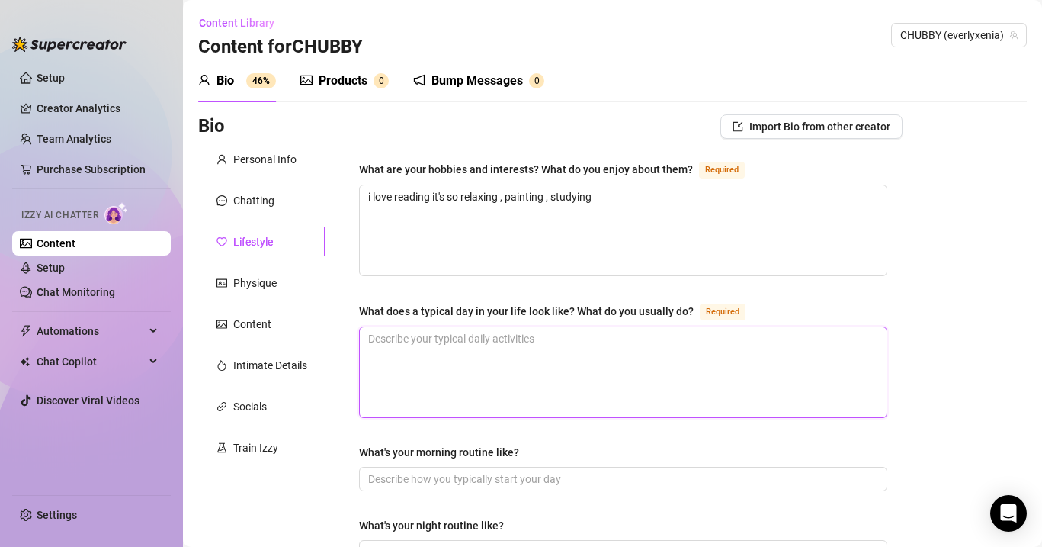
click at [526, 342] on textarea "What does a typical day in your life look like? What do you usually do? Required" at bounding box center [623, 372] width 527 height 90
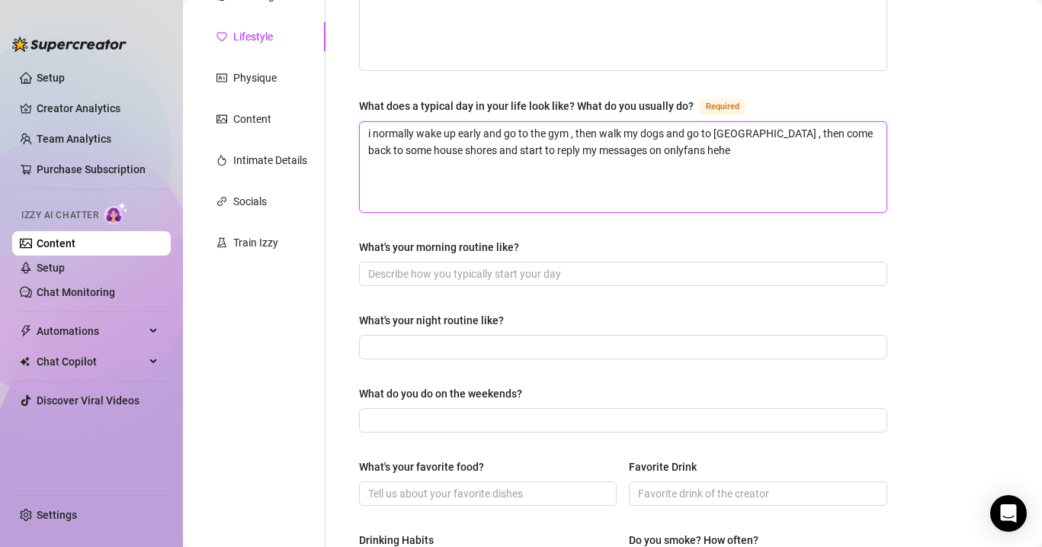
scroll to position [214, 0]
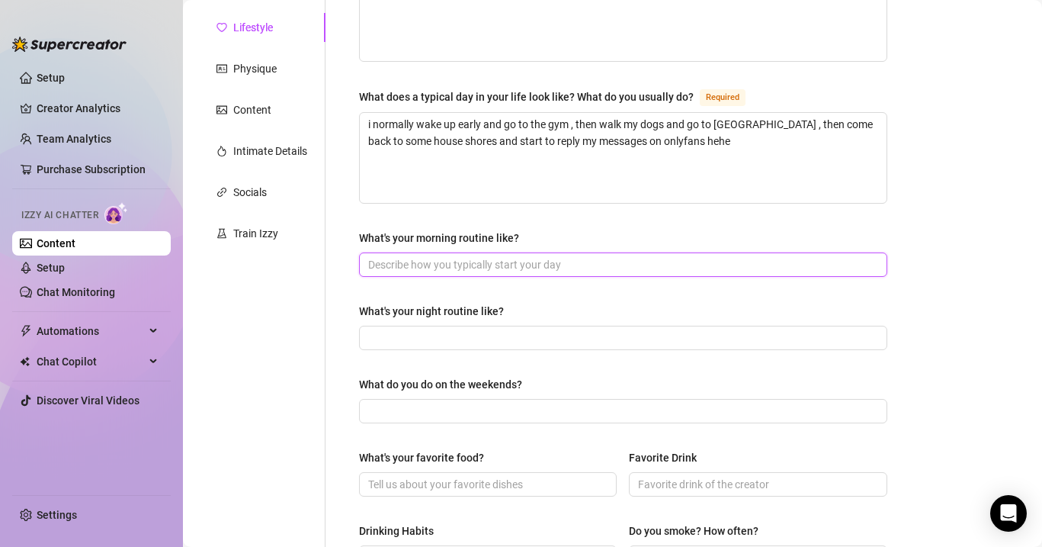
click at [495, 262] on input "What's your morning routine like?" at bounding box center [621, 264] width 507 height 17
click at [452, 333] on input "What's your night routine like?" at bounding box center [621, 337] width 507 height 17
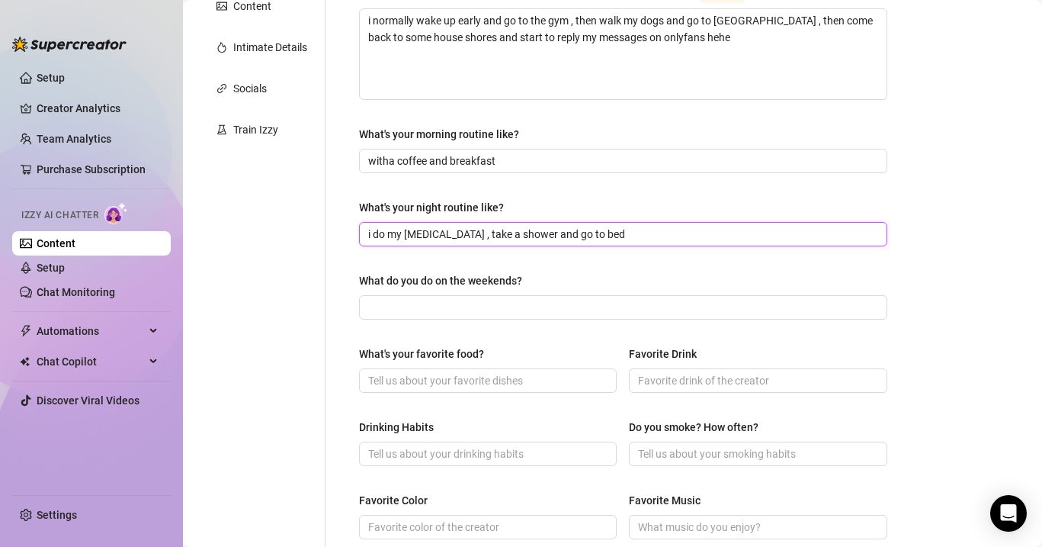
scroll to position [340, 0]
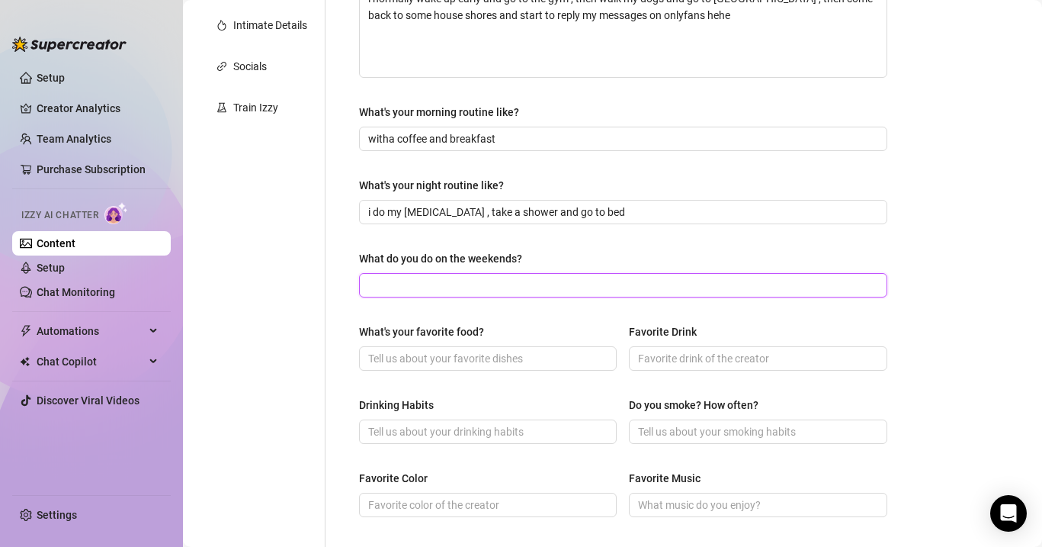
click at [493, 285] on input "What do you do on the weekends?" at bounding box center [621, 285] width 507 height 17
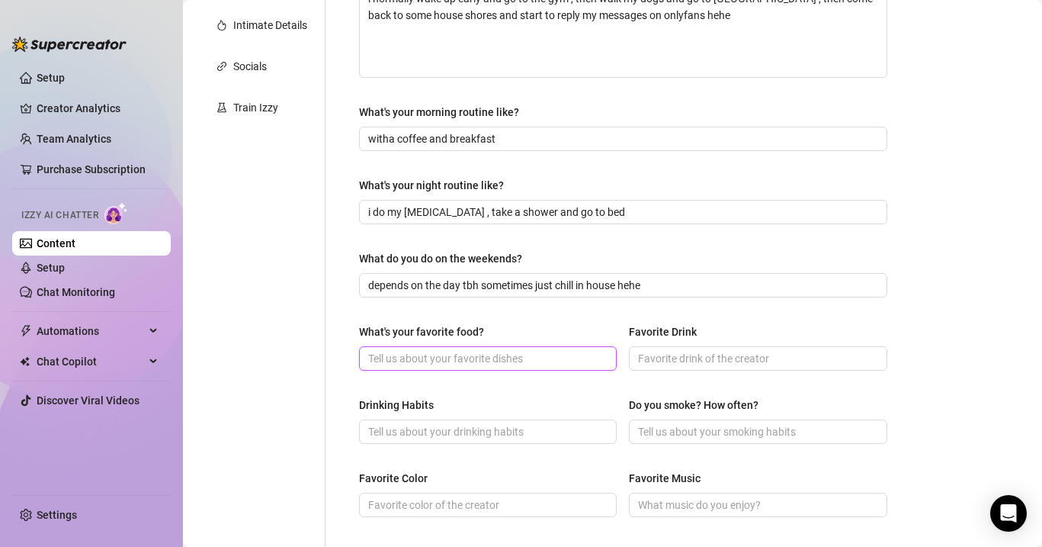
click at [460, 353] on input "What's your favorite food?" at bounding box center [486, 358] width 236 height 17
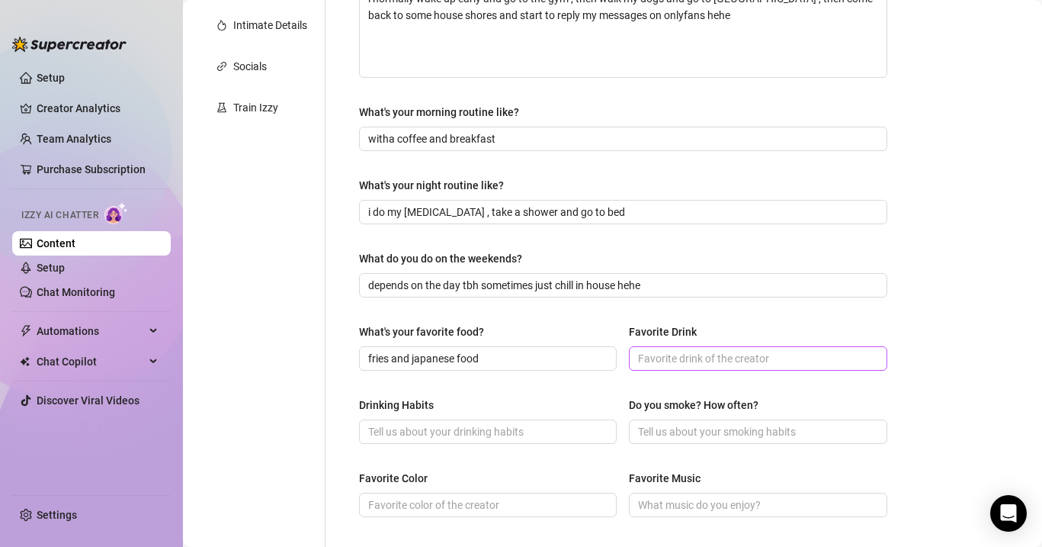
click at [634, 357] on span at bounding box center [758, 358] width 258 height 24
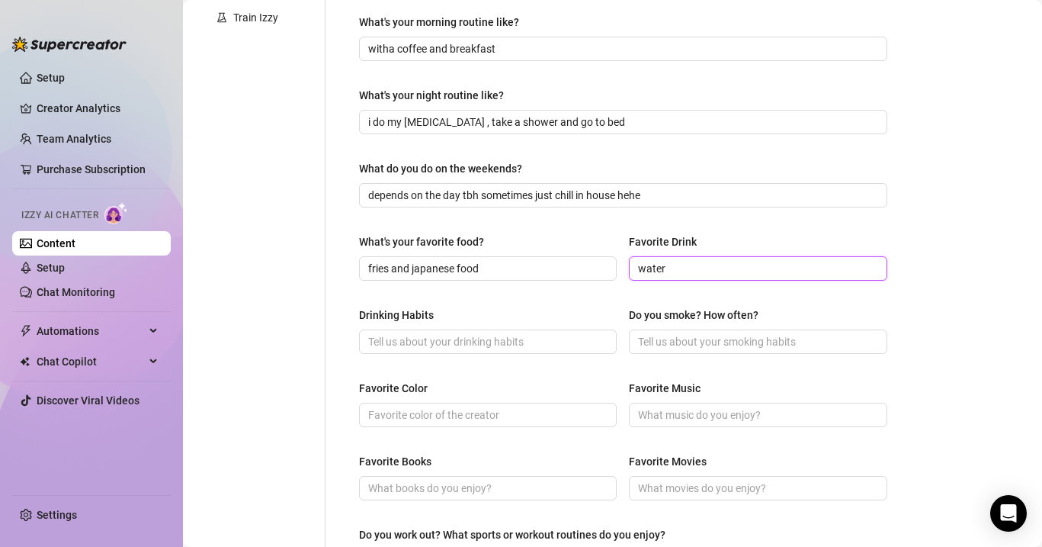
scroll to position [443, 0]
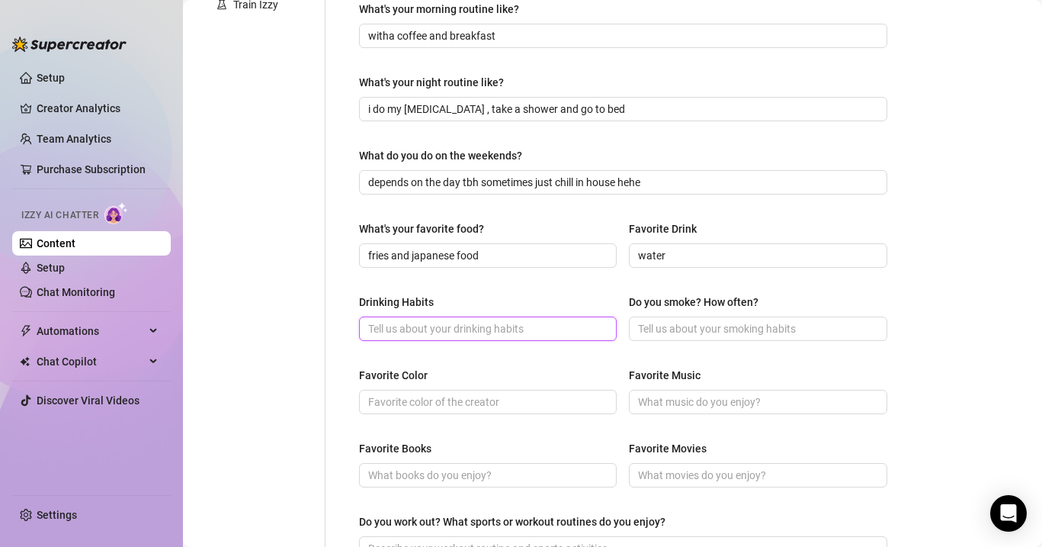
click at [435, 329] on input "Drinking Habits" at bounding box center [486, 328] width 236 height 17
click at [684, 330] on input "Do you smoke? How often?" at bounding box center [756, 328] width 236 height 17
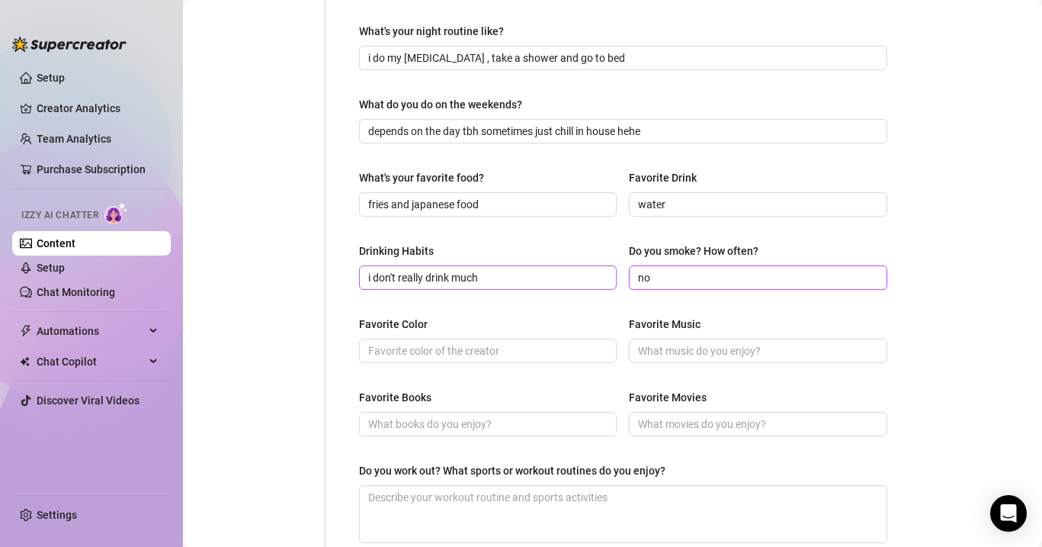
scroll to position [502, 0]
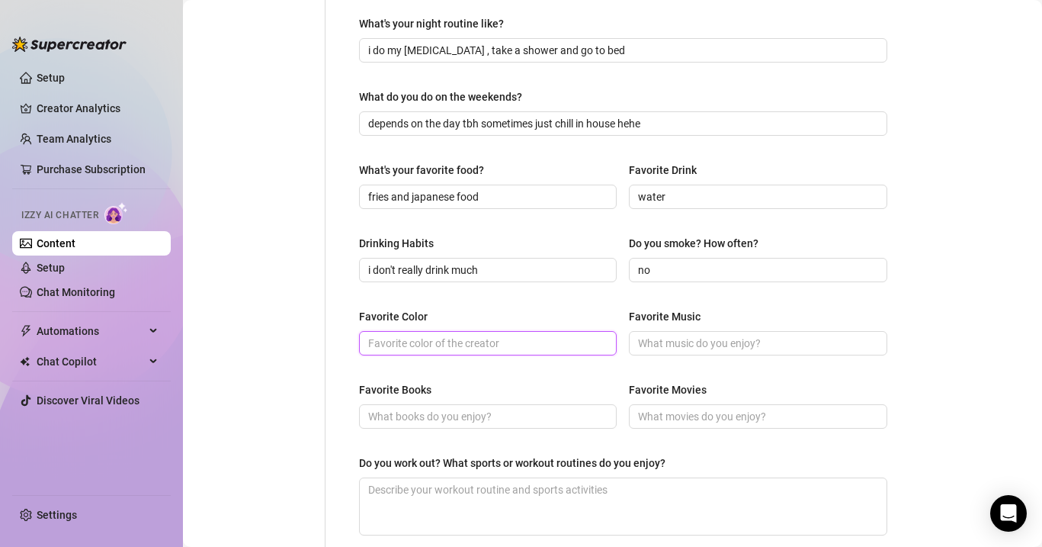
click at [501, 346] on input "Favorite Color" at bounding box center [486, 343] width 236 height 17
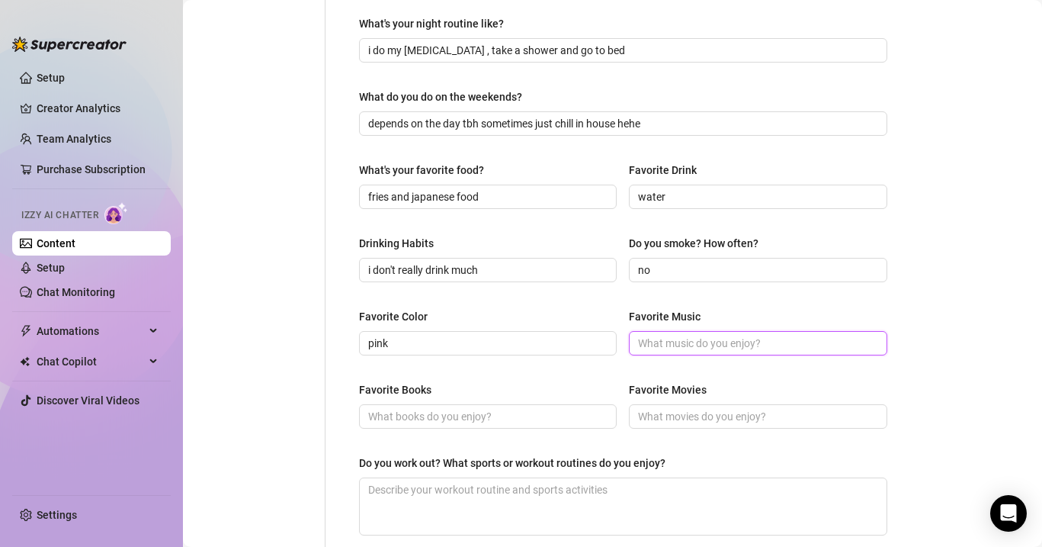
click at [720, 335] on input "Favorite Music" at bounding box center [756, 343] width 236 height 17
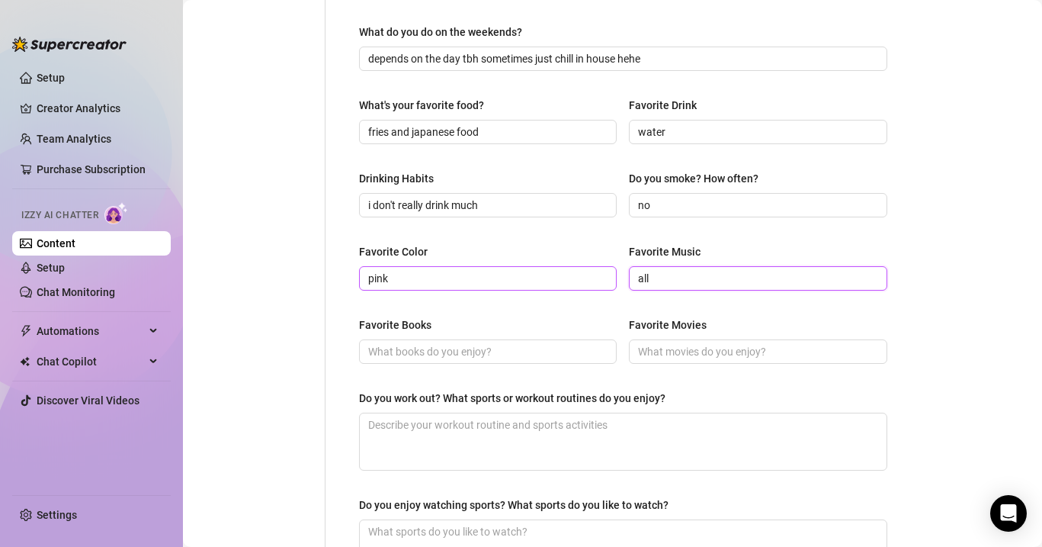
scroll to position [627, 0]
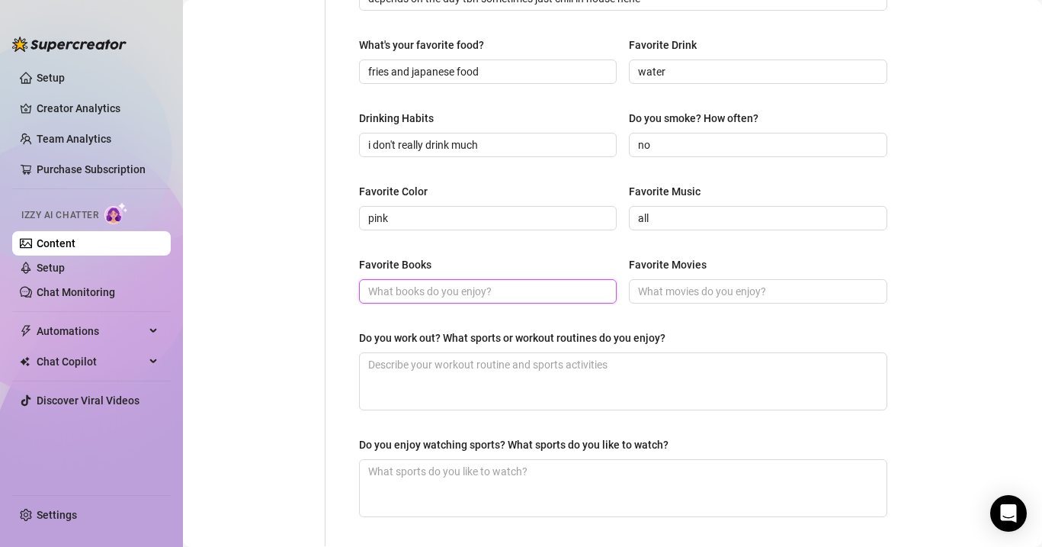
click at [465, 293] on input "Favorite Books" at bounding box center [486, 291] width 236 height 17
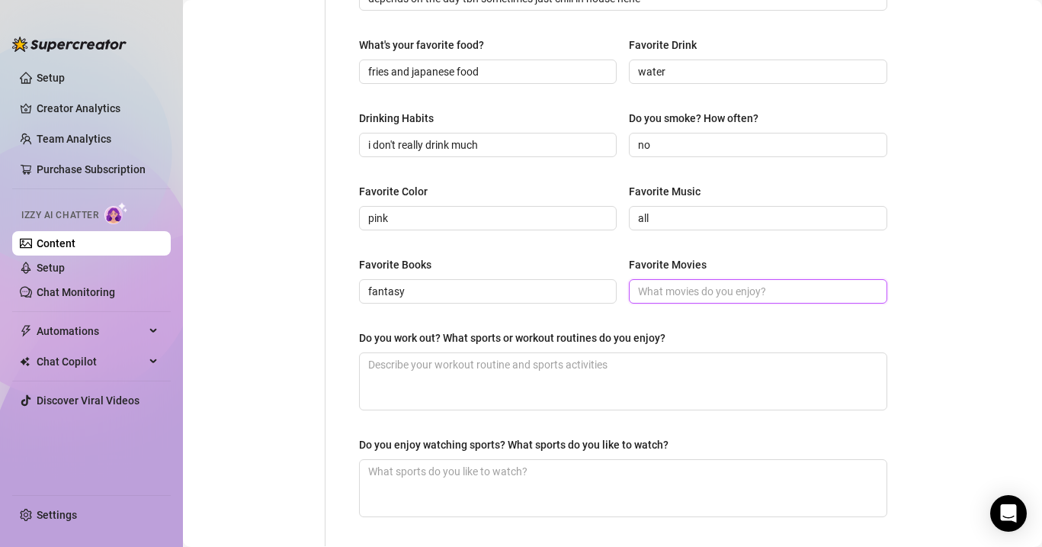
click at [680, 283] on input "Favorite Movies" at bounding box center [756, 291] width 236 height 17
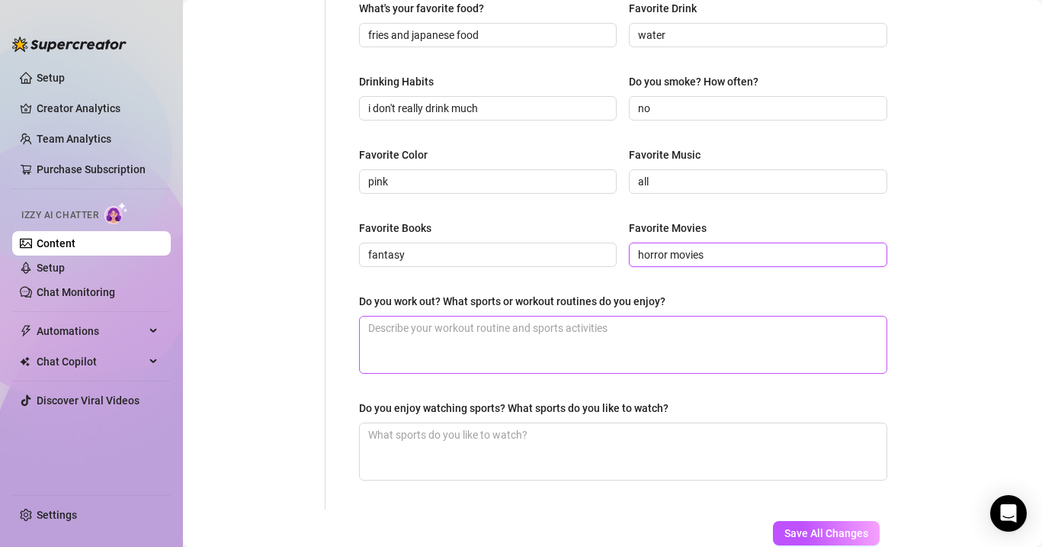
scroll to position [668, 0]
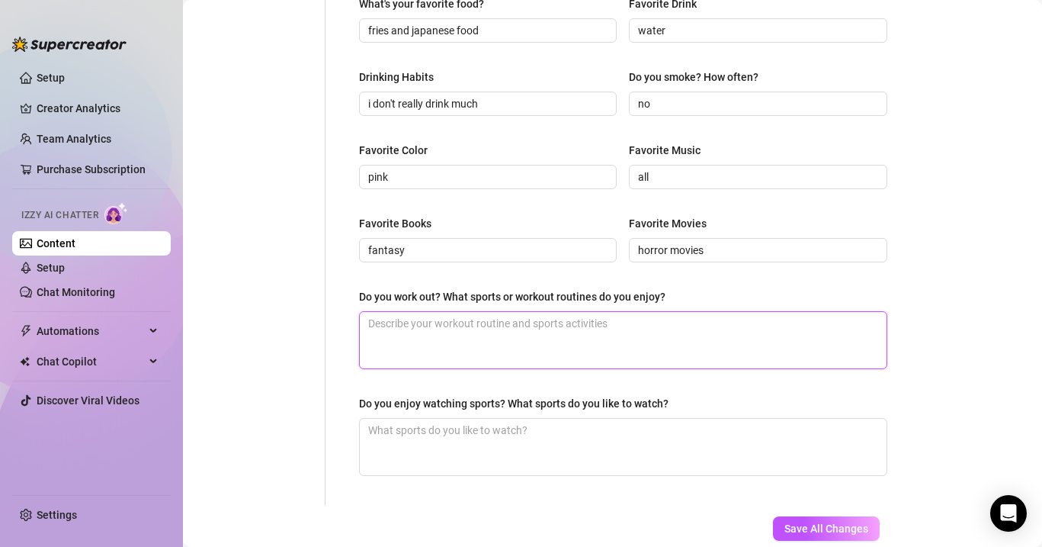
click at [517, 340] on textarea "Do you work out? What sports or workout routines do you enjoy?" at bounding box center [623, 340] width 527 height 56
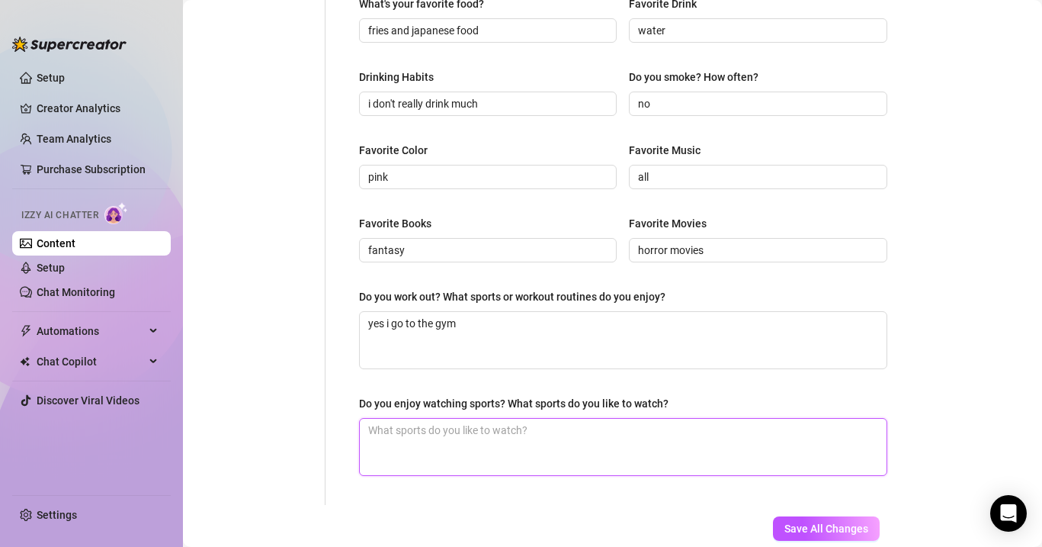
click at [468, 437] on textarea "Do you enjoy watching sports? What sports do you like to watch?" at bounding box center [623, 447] width 527 height 56
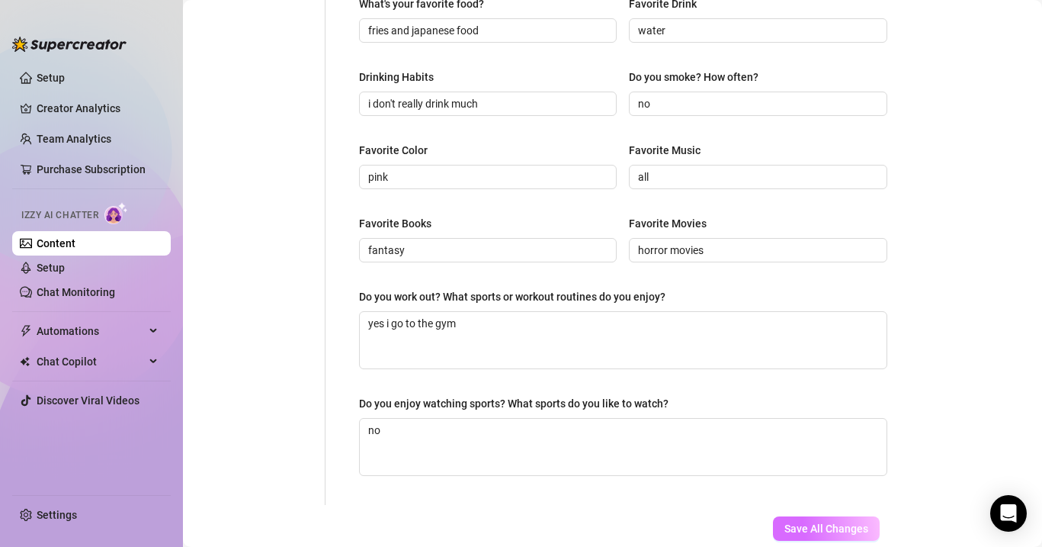
click at [806, 528] on span "Save All Changes" at bounding box center [827, 528] width 84 height 12
click at [781, 521] on button "Save All Changes" at bounding box center [826, 528] width 107 height 24
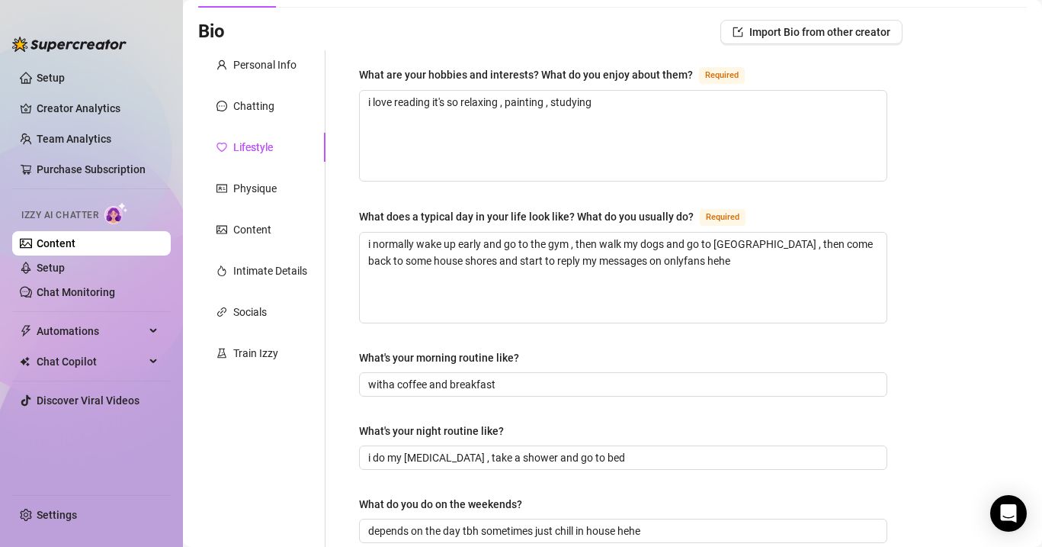
scroll to position [0, 0]
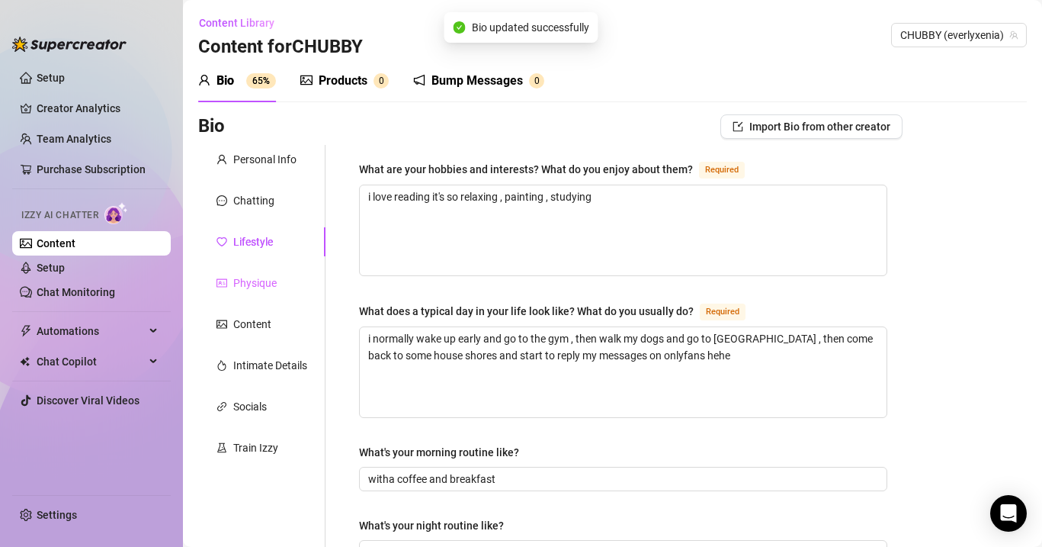
click at [284, 277] on div "Physique" at bounding box center [261, 282] width 127 height 29
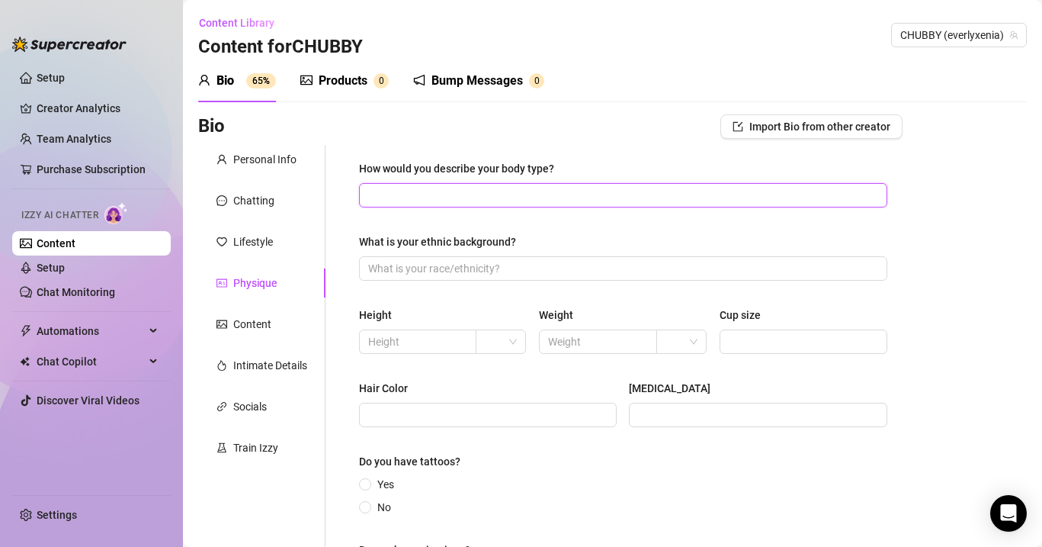
click at [401, 194] on input "How would you describe your body type?" at bounding box center [621, 195] width 507 height 17
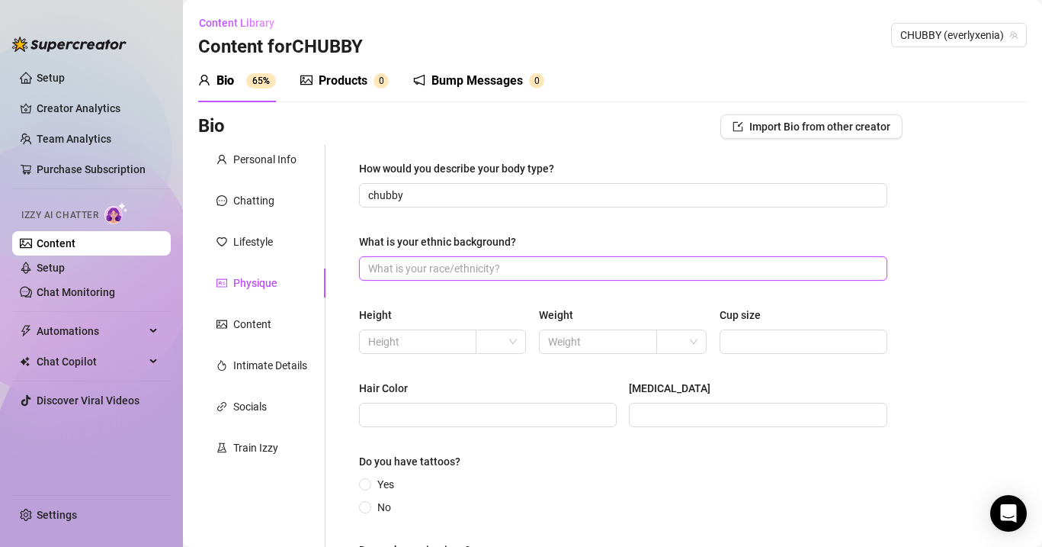
click at [403, 269] on input "What is your ethnic background?" at bounding box center [621, 268] width 507 height 17
click at [521, 343] on div at bounding box center [501, 341] width 50 height 24
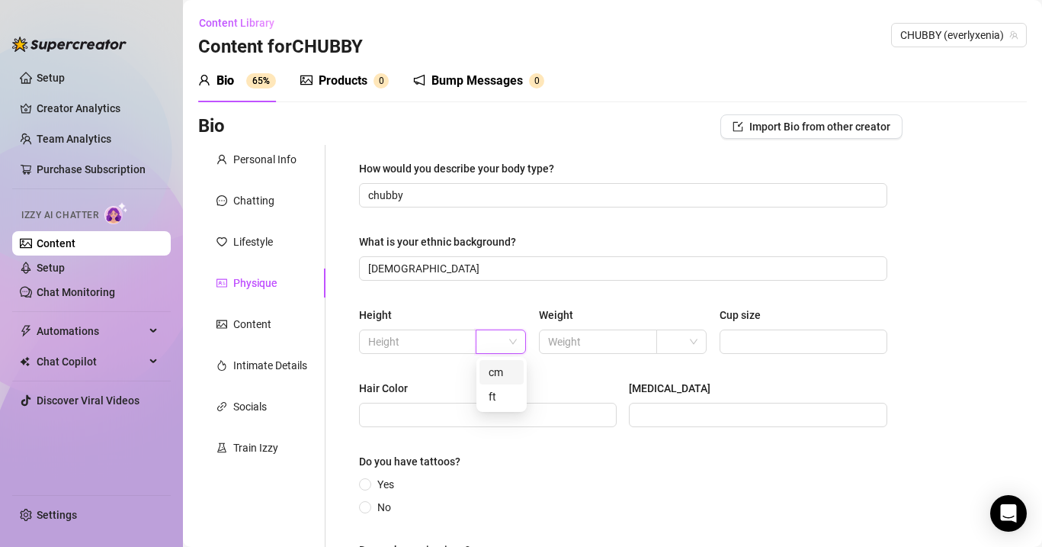
click at [505, 370] on div "cm" at bounding box center [502, 372] width 26 height 17
click at [430, 342] on input "text" at bounding box center [416, 341] width 96 height 17
click at [590, 337] on input "text" at bounding box center [596, 341] width 96 height 17
click at [765, 339] on input "Cup size" at bounding box center [802, 341] width 146 height 17
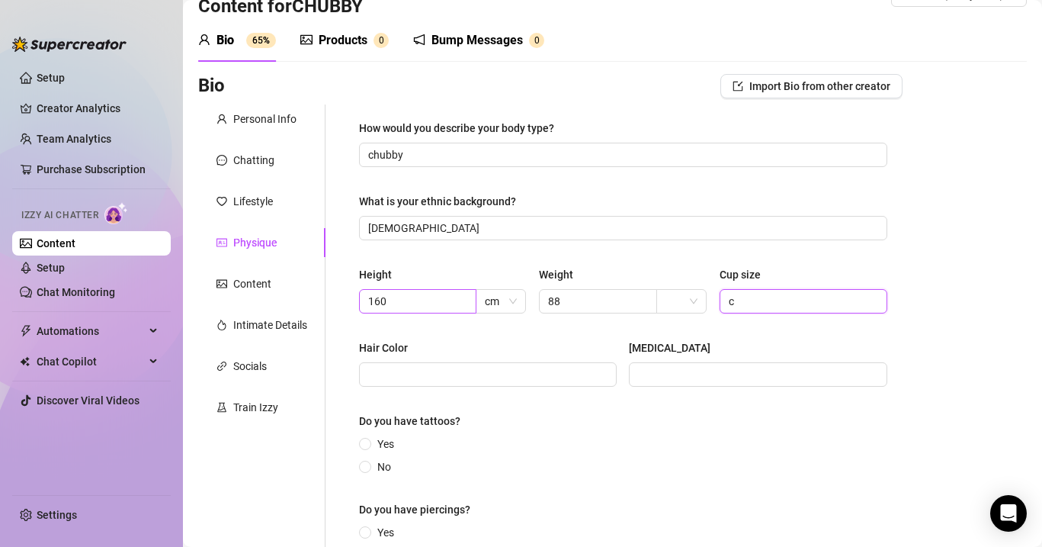
scroll to position [47, 0]
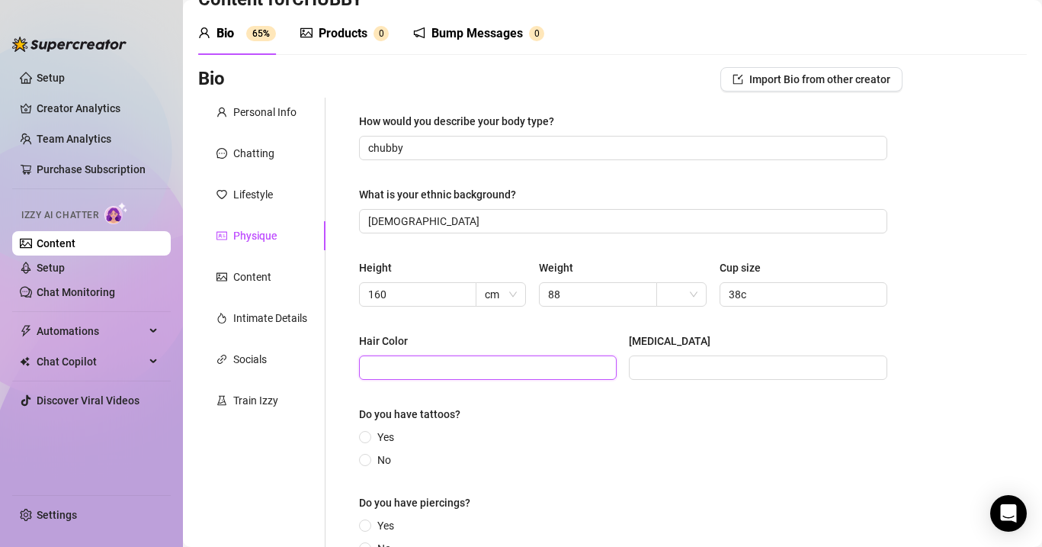
click at [392, 371] on input "Hair Color" at bounding box center [486, 367] width 236 height 17
click at [679, 361] on input "[MEDICAL_DATA]" at bounding box center [756, 367] width 236 height 17
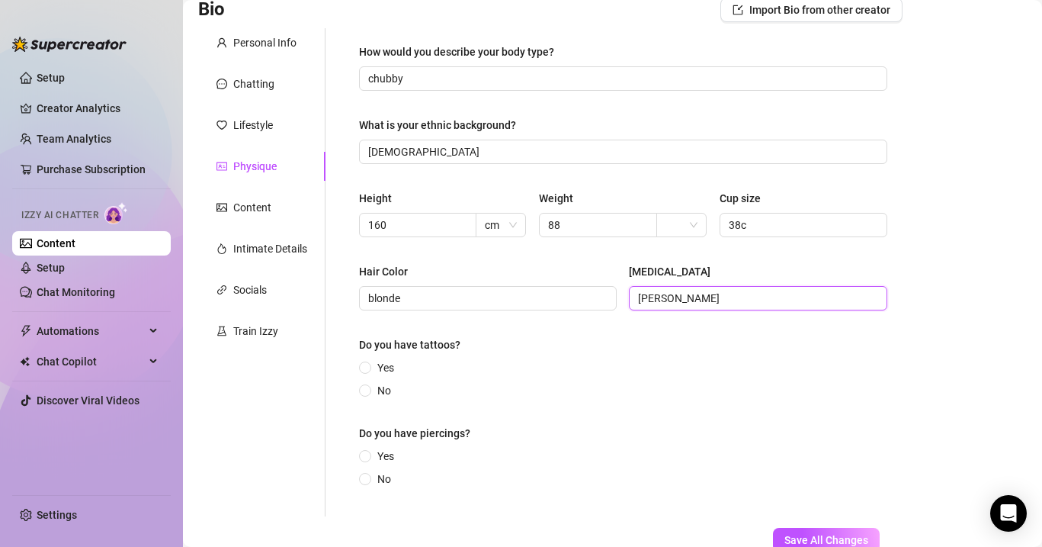
scroll to position [159, 0]
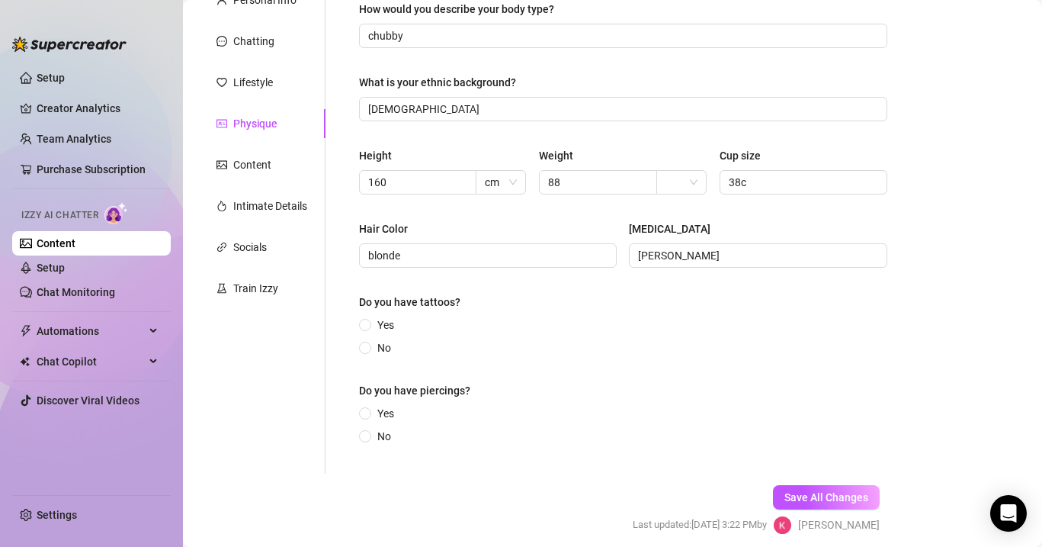
click at [369, 316] on div "Do you have tattoos?" at bounding box center [623, 305] width 528 height 23
click at [371, 322] on span at bounding box center [365, 325] width 12 height 12
click at [369, 322] on input "Yes" at bounding box center [366, 326] width 6 height 10
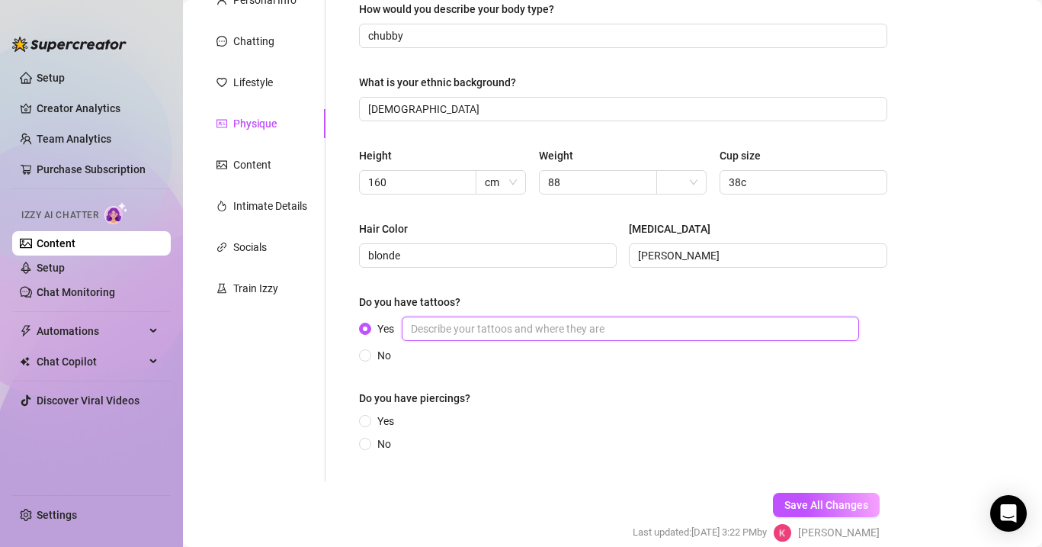
click at [498, 329] on input "Yes" at bounding box center [630, 328] width 457 height 24
click at [374, 441] on span "No" at bounding box center [384, 443] width 26 height 17
click at [369, 441] on input "No" at bounding box center [366, 445] width 6 height 10
click at [823, 494] on button "Save All Changes" at bounding box center [826, 505] width 107 height 24
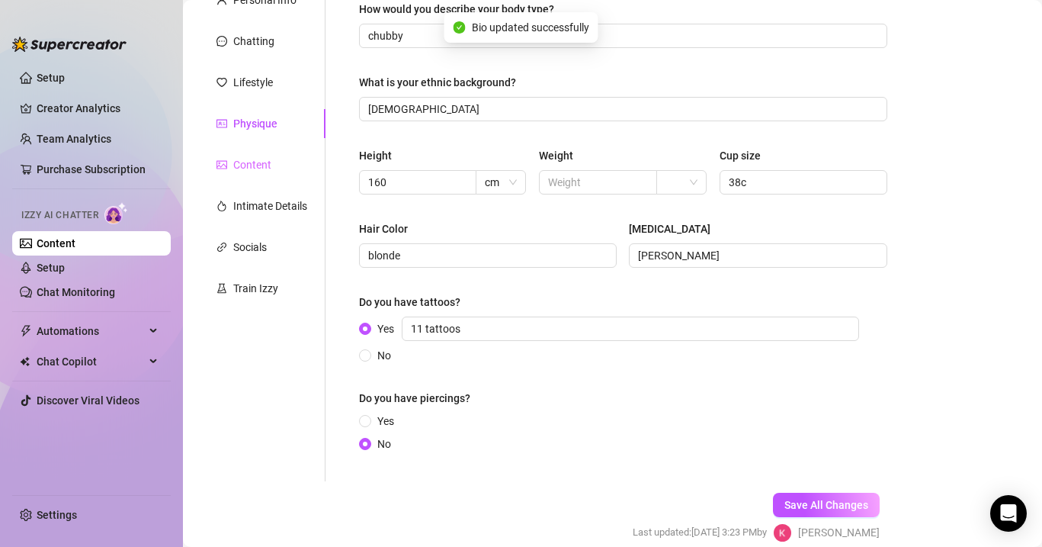
click at [290, 162] on div "Content" at bounding box center [261, 164] width 127 height 29
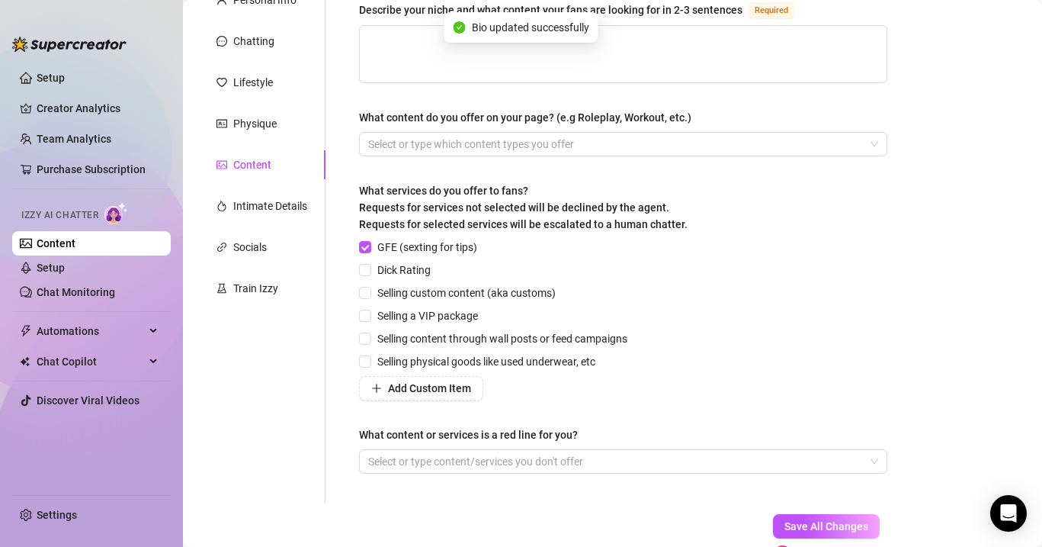
scroll to position [0, 0]
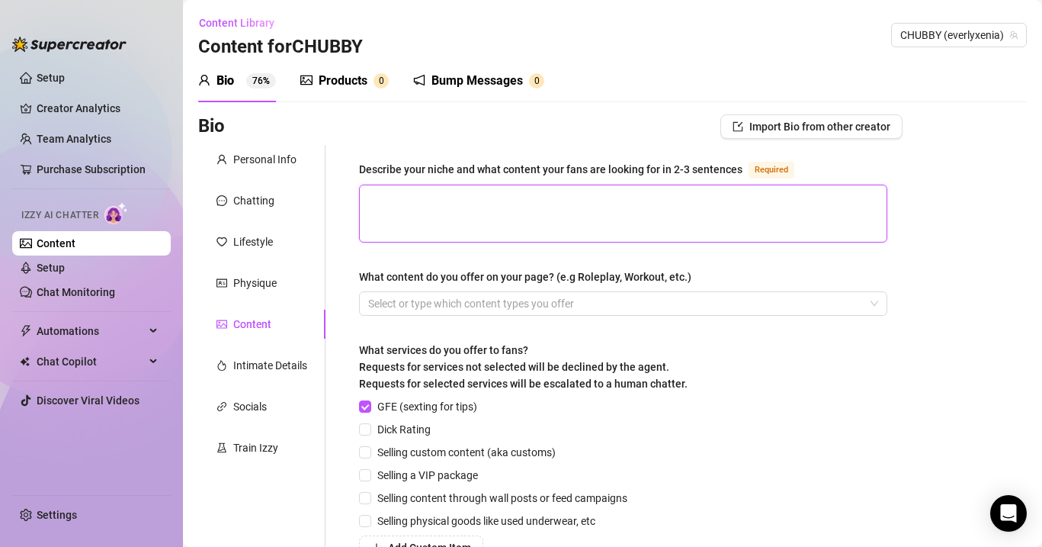
click at [489, 204] on textarea "Describe your niche and what content your fans are looking for in 2-3 sentences…" at bounding box center [623, 213] width 527 height 56
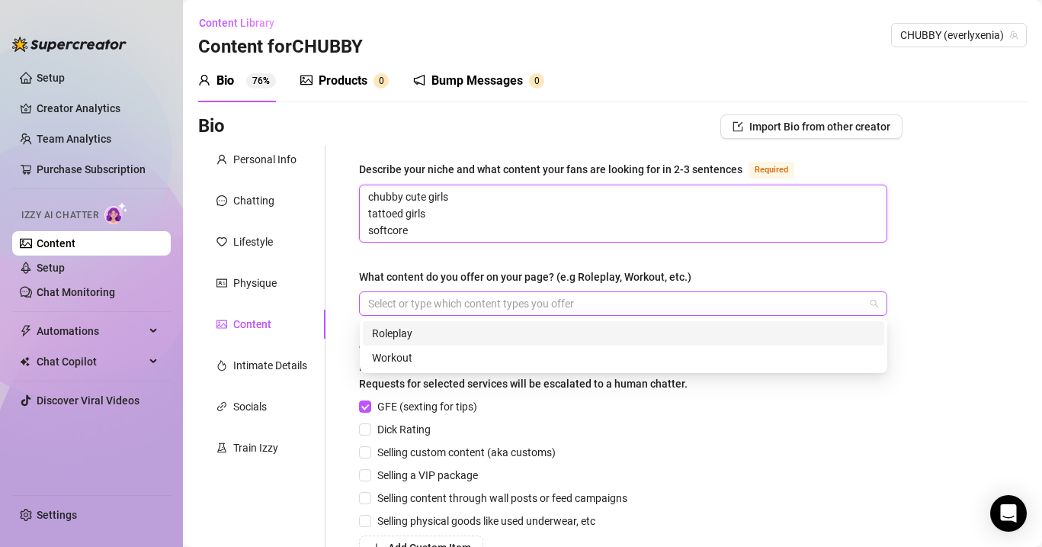
click at [464, 310] on div at bounding box center [615, 303] width 506 height 21
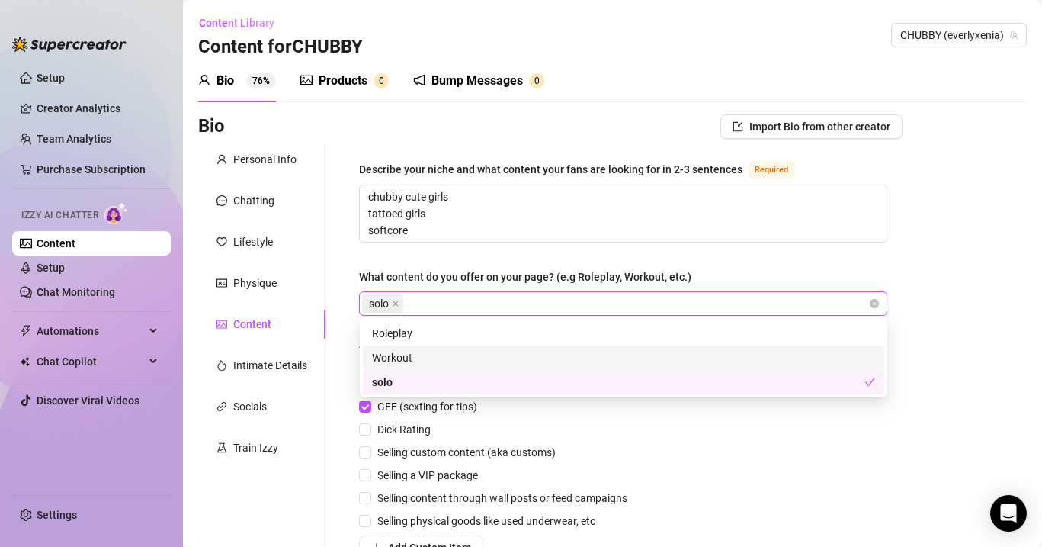
click at [403, 355] on div "Workout" at bounding box center [623, 357] width 503 height 17
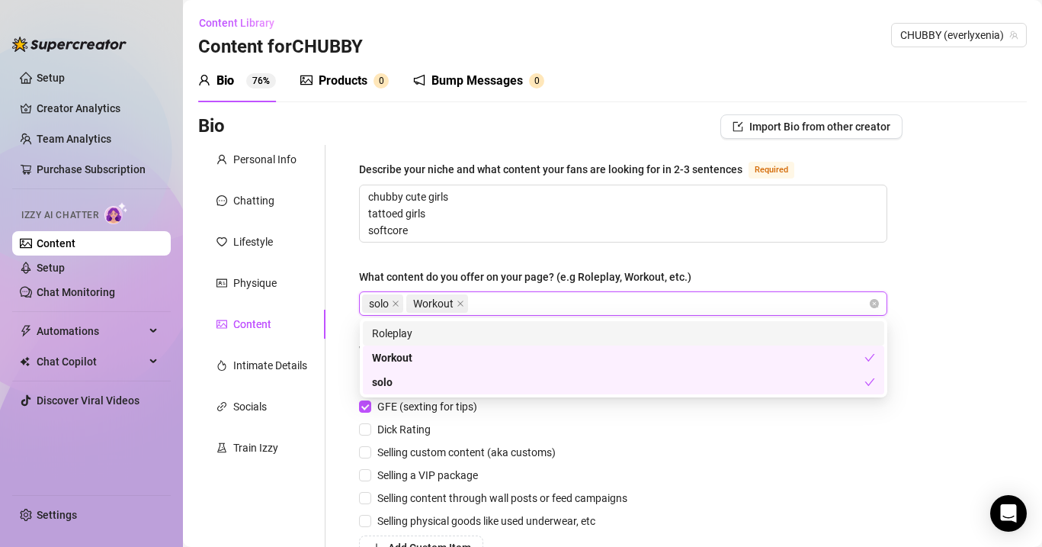
click at [383, 338] on div "Roleplay" at bounding box center [623, 333] width 503 height 17
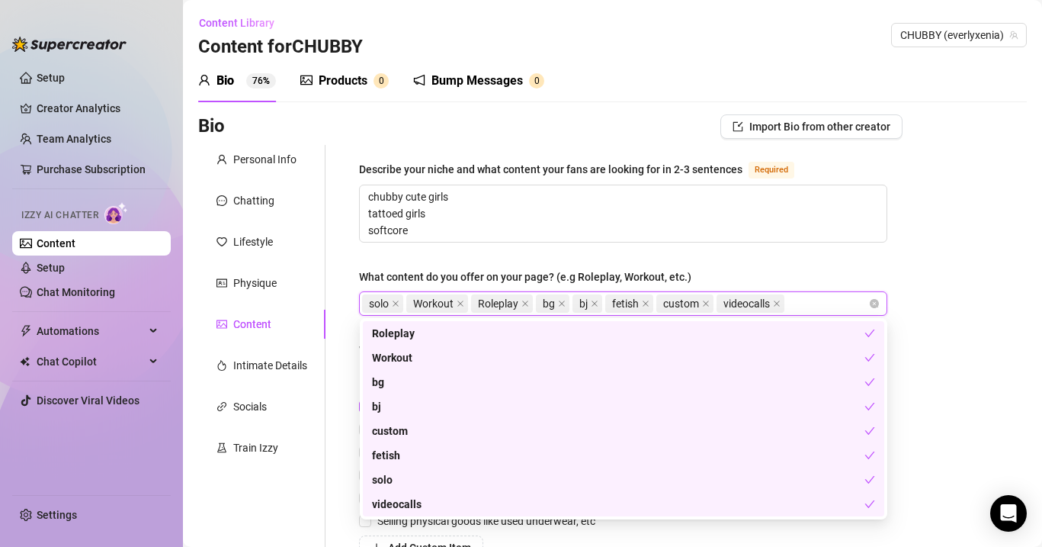
click at [893, 166] on div "Describe your niche and what content your fans are looking for in 2-3 sentences…" at bounding box center [623, 403] width 559 height 517
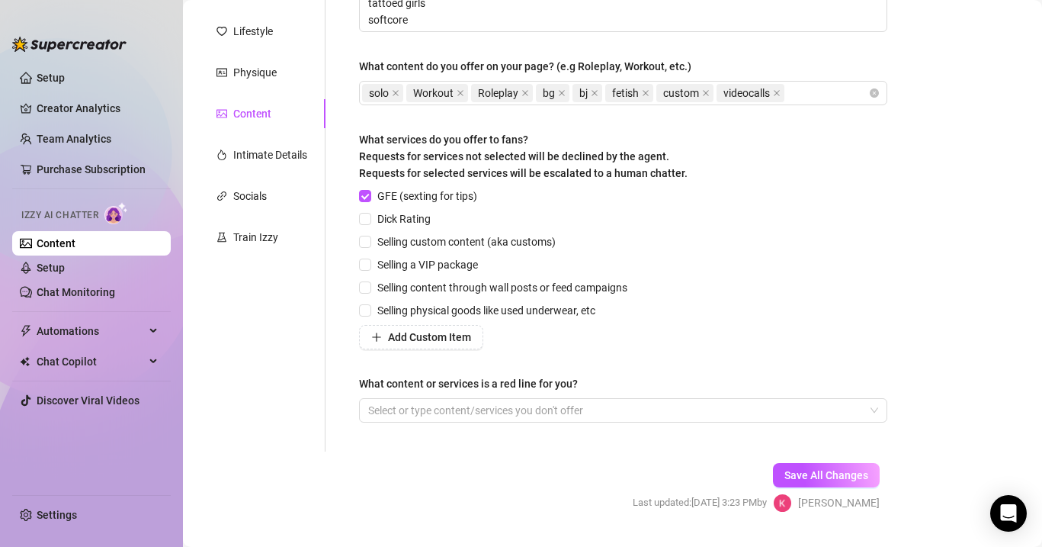
scroll to position [248, 0]
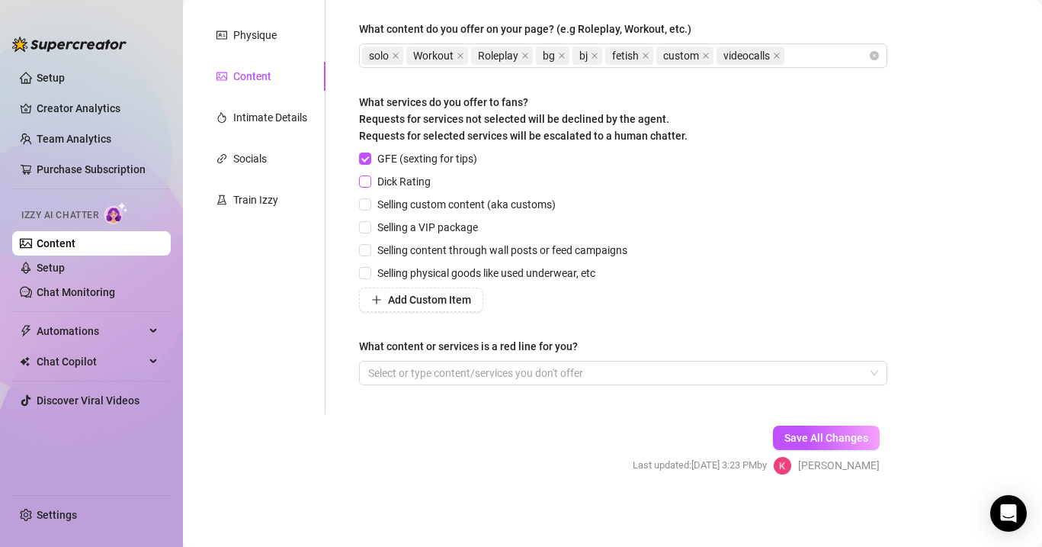
click at [371, 178] on span at bounding box center [365, 181] width 12 height 12
click at [370, 178] on input "Dick Rating" at bounding box center [364, 180] width 11 height 11
click at [371, 204] on span at bounding box center [365, 204] width 12 height 12
click at [370, 204] on input "Selling custom content (aka customs)" at bounding box center [364, 203] width 11 height 11
click at [367, 229] on input "Selling a VIP package" at bounding box center [364, 226] width 11 height 11
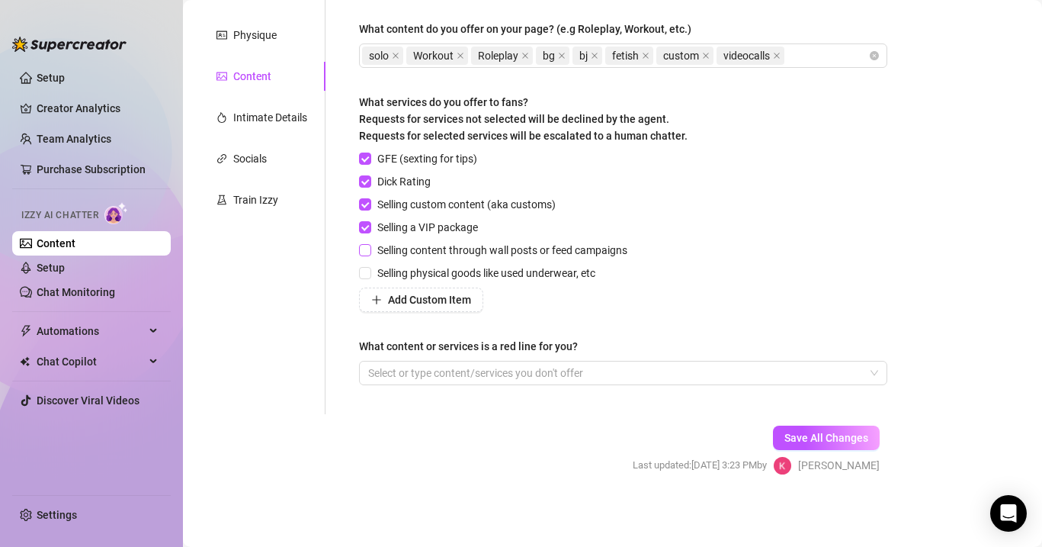
click at [367, 251] on input "Selling content through wall posts or feed campaigns" at bounding box center [364, 249] width 11 height 11
click at [370, 265] on label "Selling physical goods like used underwear, etc" at bounding box center [480, 273] width 242 height 17
click at [370, 267] on input "Selling physical goods like used underwear, etc" at bounding box center [364, 272] width 11 height 11
click at [719, 370] on div at bounding box center [615, 372] width 506 height 21
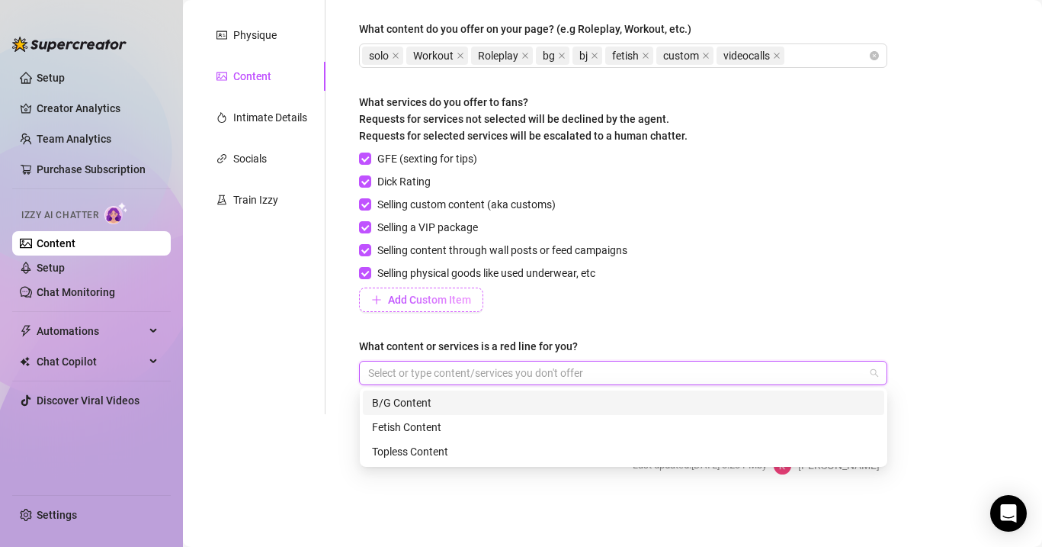
click at [430, 291] on button "Add Custom Item" at bounding box center [421, 299] width 124 height 24
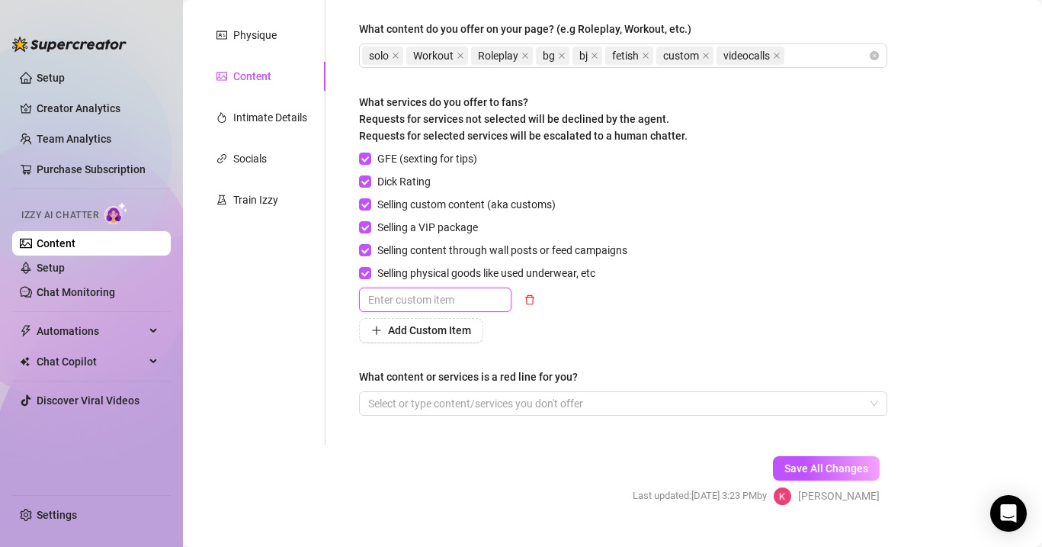
click at [430, 291] on input "text" at bounding box center [435, 299] width 152 height 24
click at [539, 322] on div "Add Custom Item" at bounding box center [496, 330] width 274 height 24
click at [466, 300] on input "anal" at bounding box center [435, 299] width 152 height 24
click at [601, 305] on div "anal" at bounding box center [496, 299] width 274 height 24
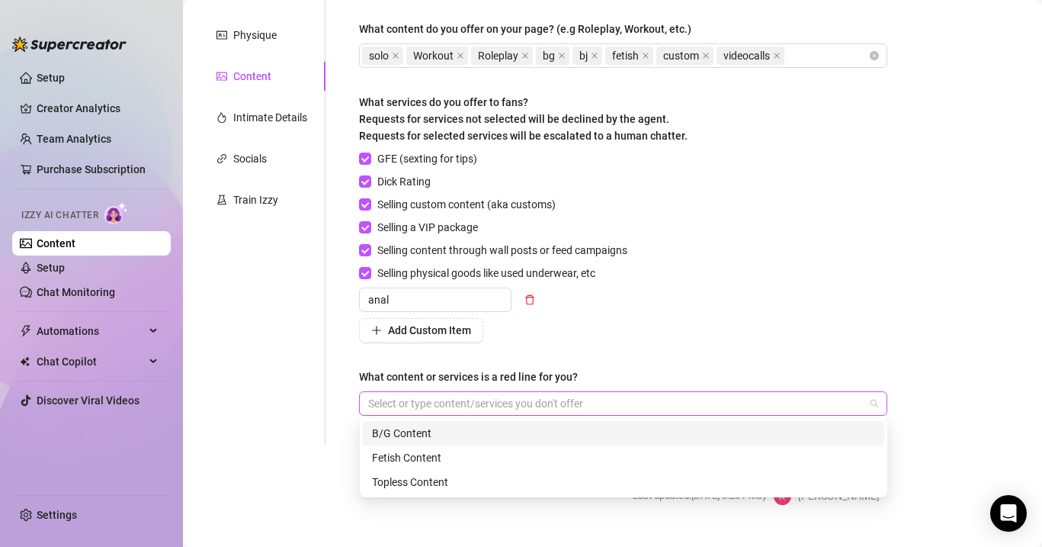
click at [465, 397] on div at bounding box center [615, 403] width 506 height 21
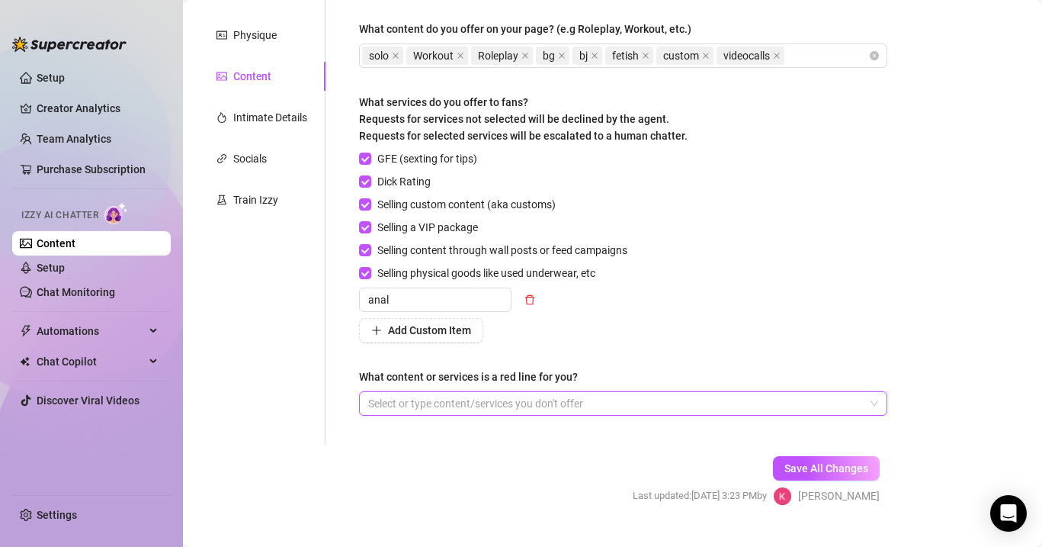
click at [649, 339] on div "GFE (sexting for tips) Dick Rating Selling custom content (aka customs) Selling…" at bounding box center [623, 246] width 528 height 192
click at [810, 467] on span "Save All Changes" at bounding box center [827, 468] width 84 height 12
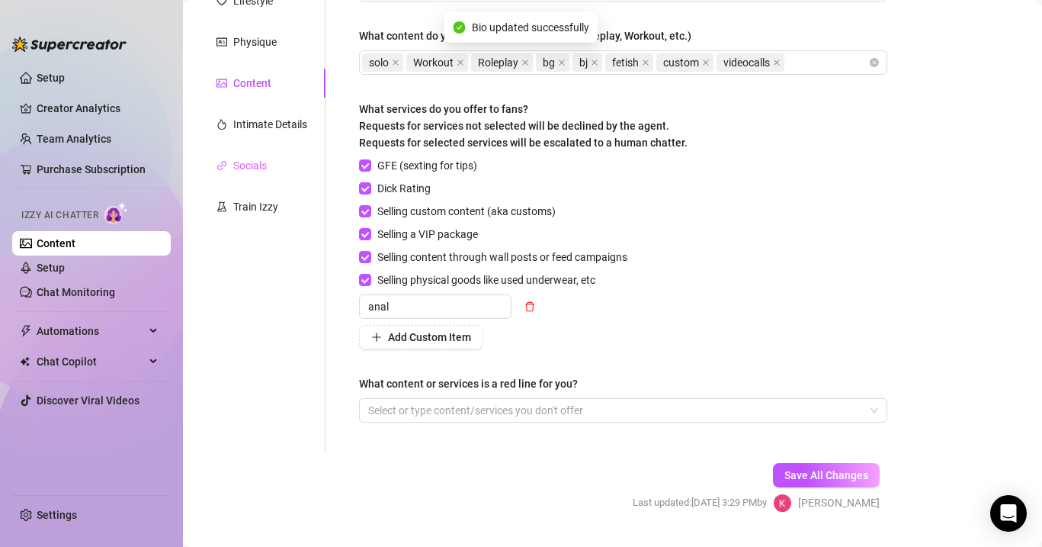
scroll to position [278, 0]
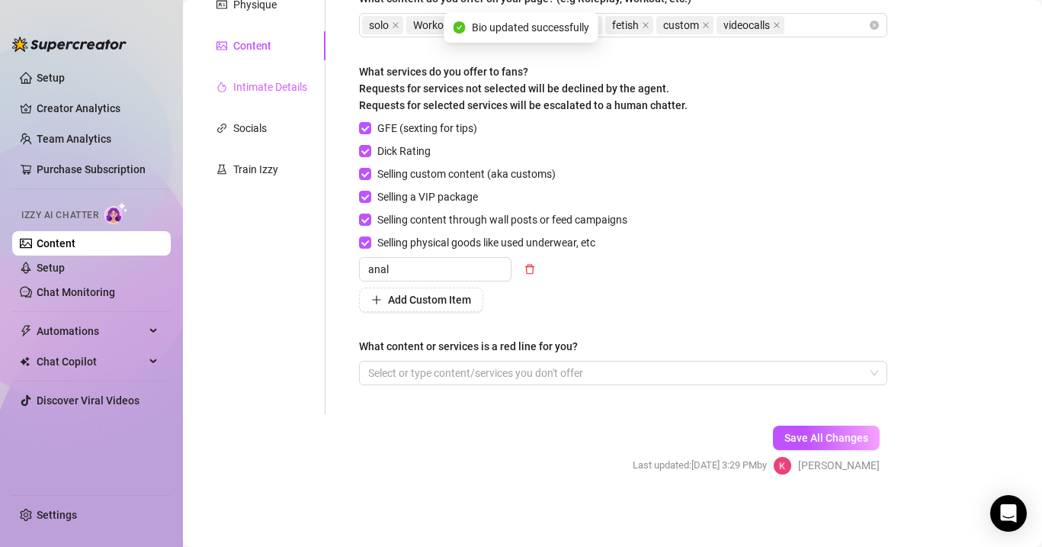
click at [277, 77] on div "Intimate Details" at bounding box center [261, 86] width 127 height 29
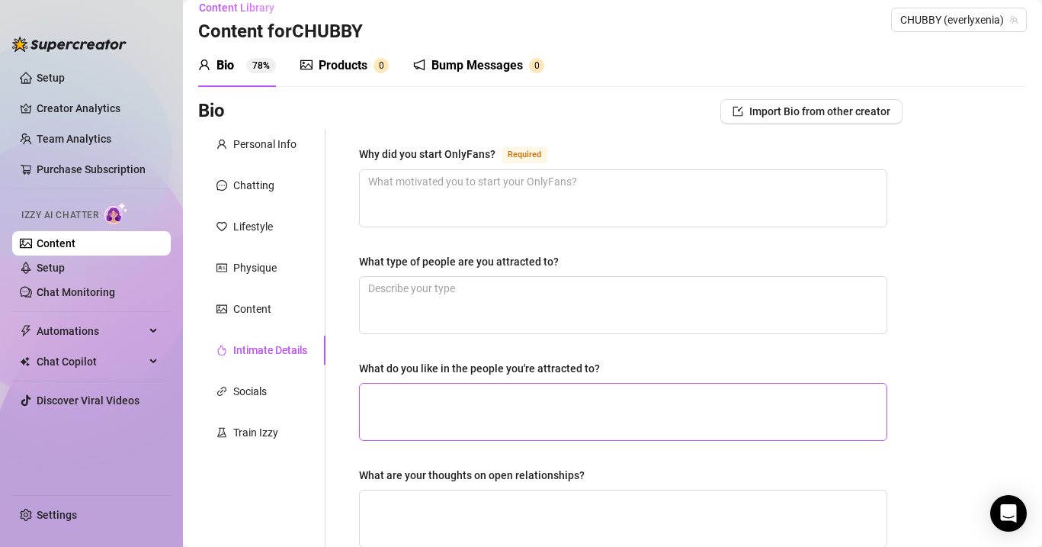
scroll to position [11, 0]
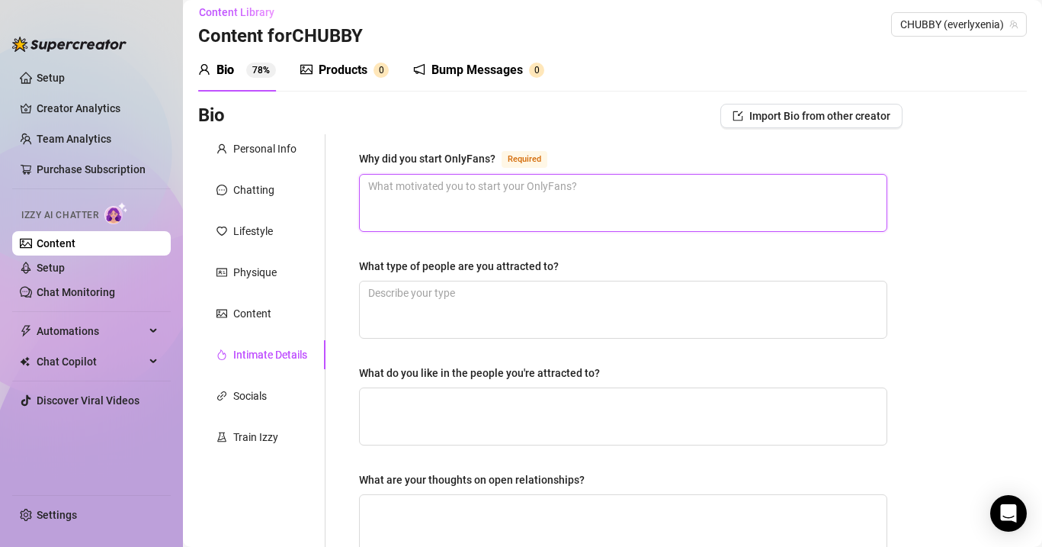
click at [412, 196] on textarea "Why did you start OnlyFans? Required" at bounding box center [623, 203] width 527 height 56
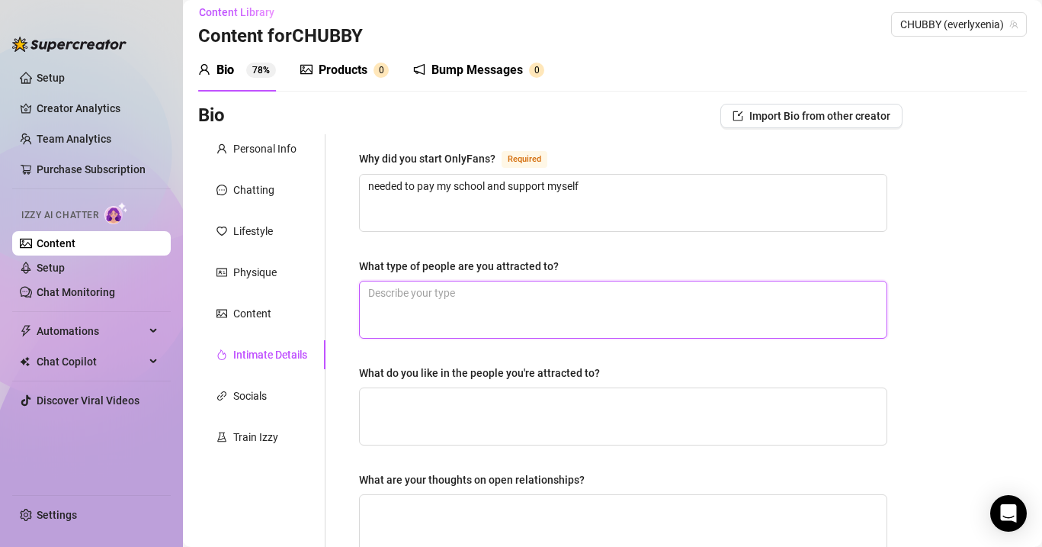
click at [471, 298] on textarea "What type of people are you attracted to?" at bounding box center [623, 309] width 527 height 56
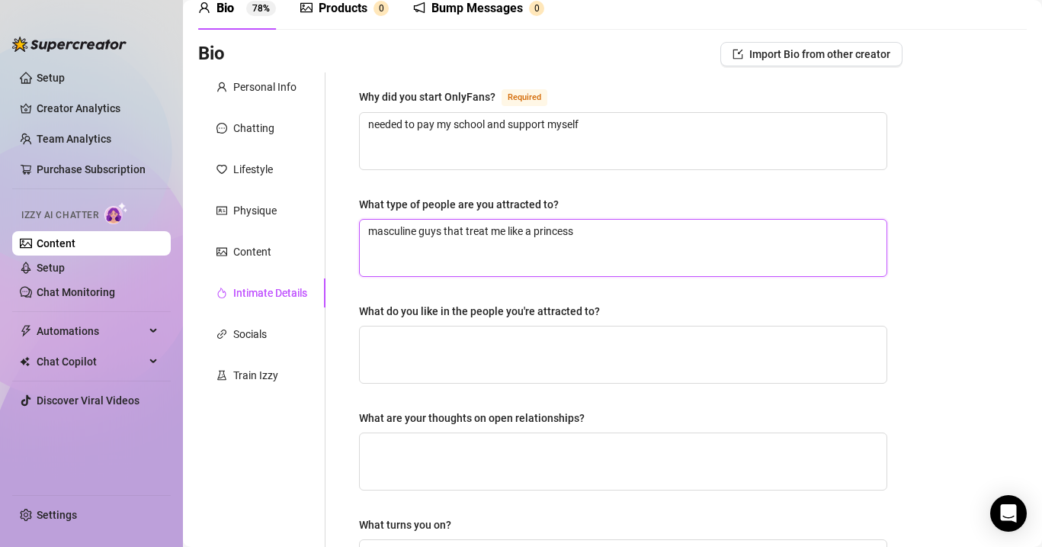
scroll to position [75, 0]
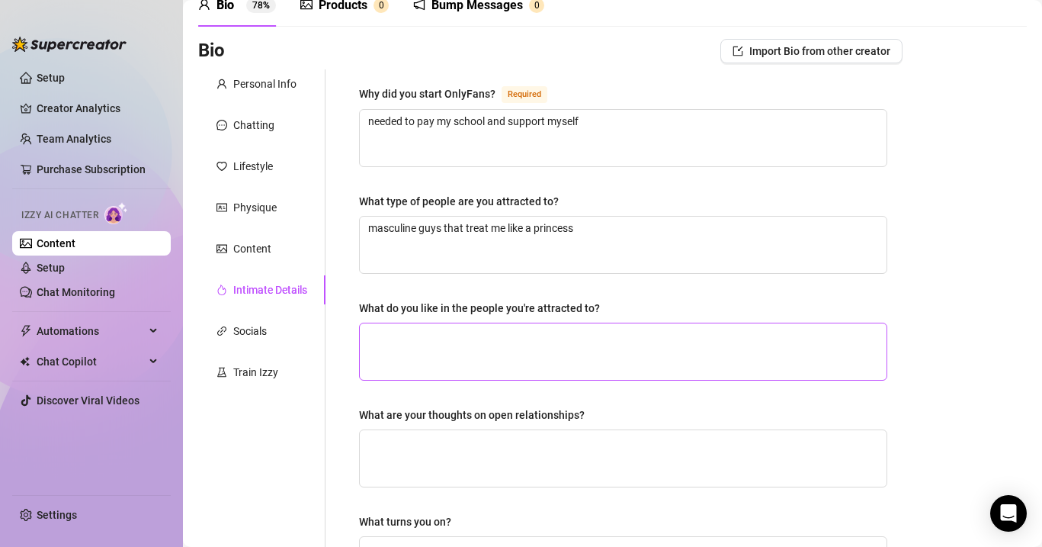
click at [443, 322] on span at bounding box center [623, 351] width 528 height 58
click at [445, 347] on textarea "What do you like in the people you're attracted to?" at bounding box center [623, 351] width 527 height 56
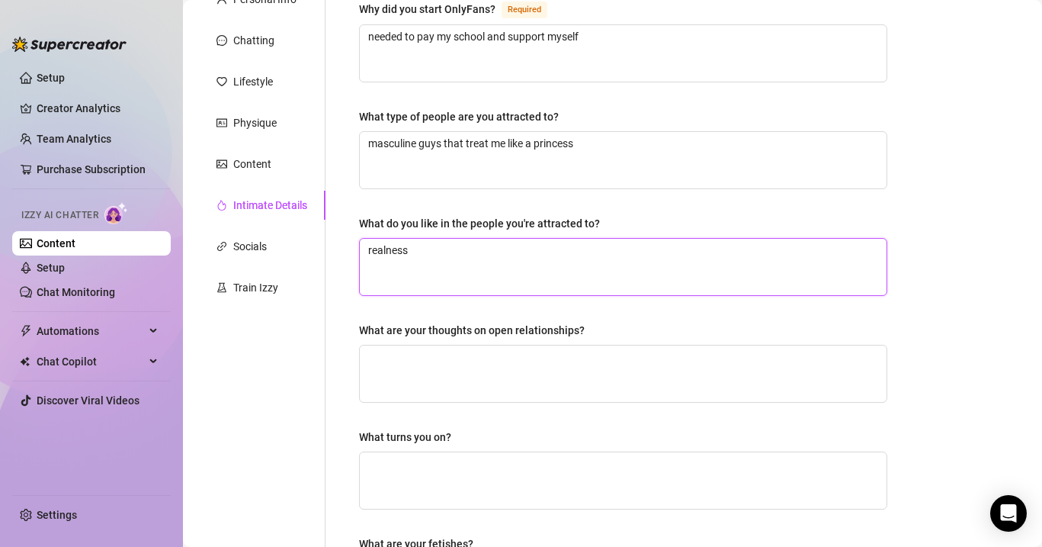
scroll to position [185, 0]
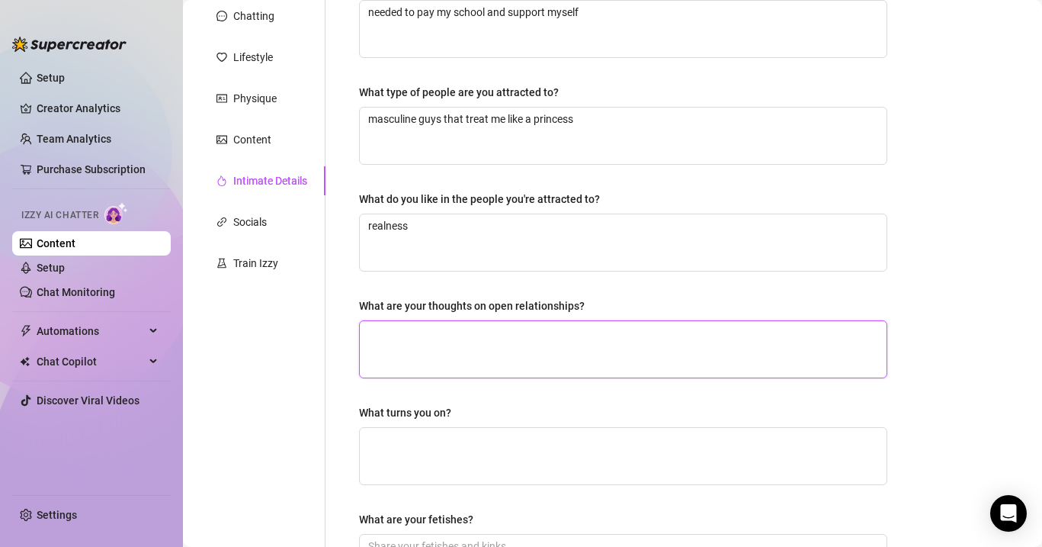
click at [461, 334] on textarea "What are your thoughts on open relationships?" at bounding box center [623, 349] width 527 height 56
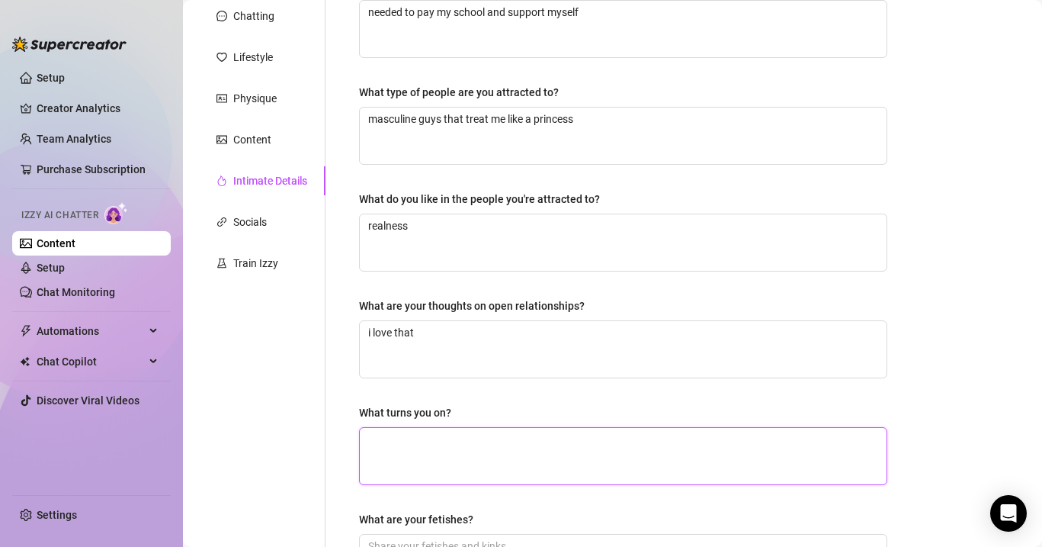
click at [458, 431] on textarea "What turns you on?" at bounding box center [623, 456] width 527 height 56
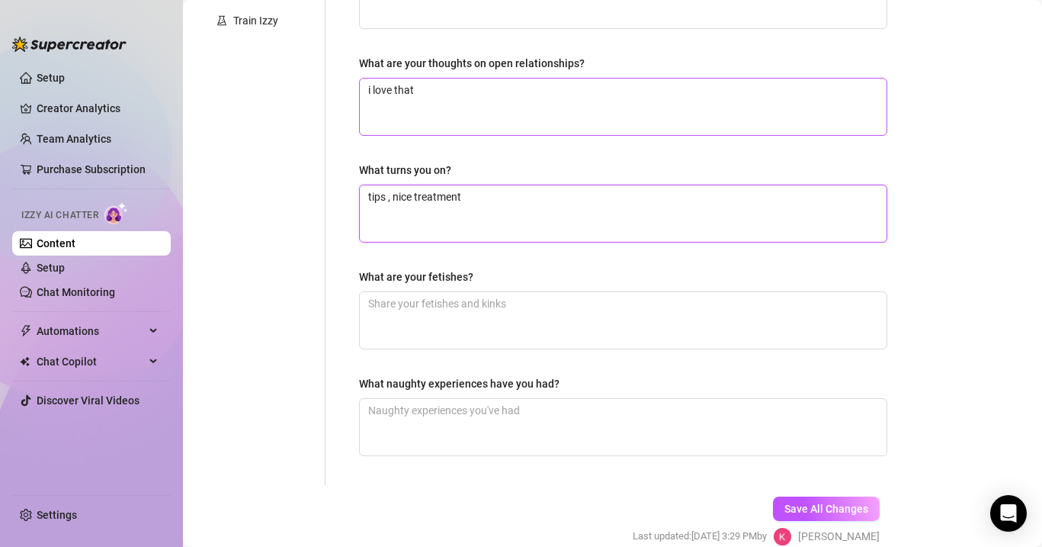
scroll to position [439, 0]
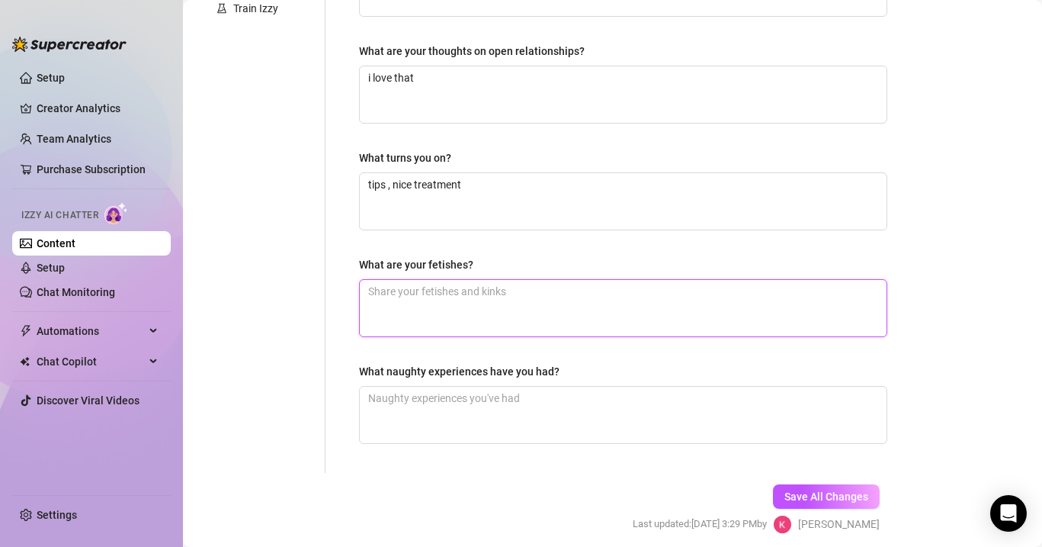
click at [437, 299] on textarea "What are your fetishes?" at bounding box center [623, 308] width 527 height 56
click at [484, 306] on textarea "feet , breadding" at bounding box center [623, 308] width 527 height 56
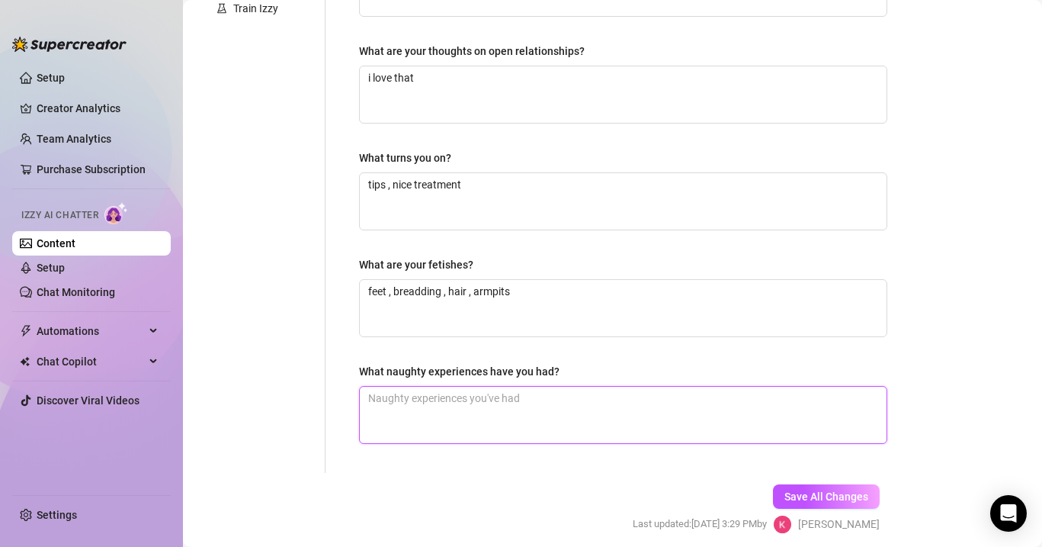
click at [432, 400] on textarea "What naughty experiences have you had?" at bounding box center [623, 415] width 527 height 56
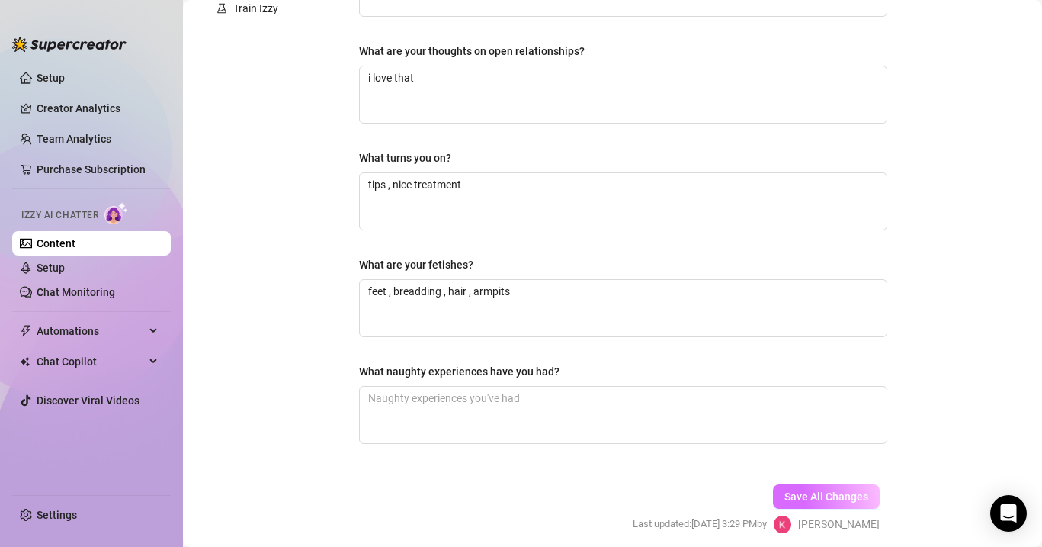
click at [819, 488] on button "Save All Changes" at bounding box center [826, 496] width 107 height 24
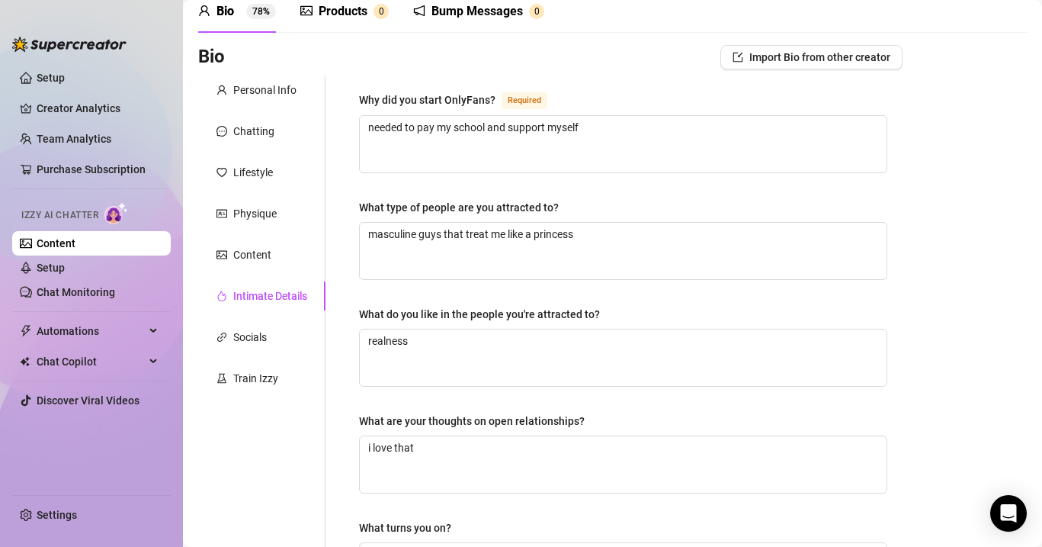
scroll to position [0, 0]
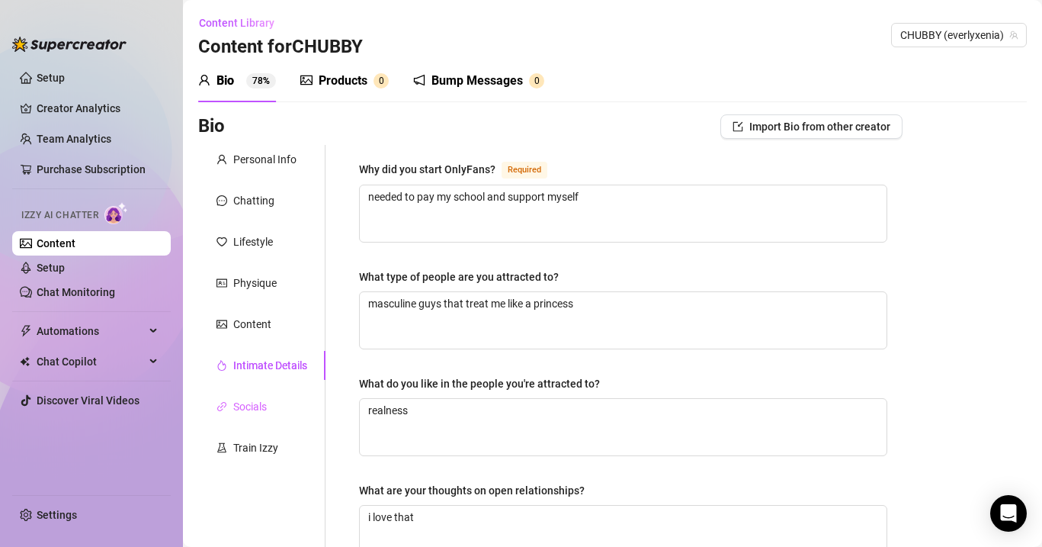
click at [273, 399] on div "Socials" at bounding box center [261, 406] width 127 height 29
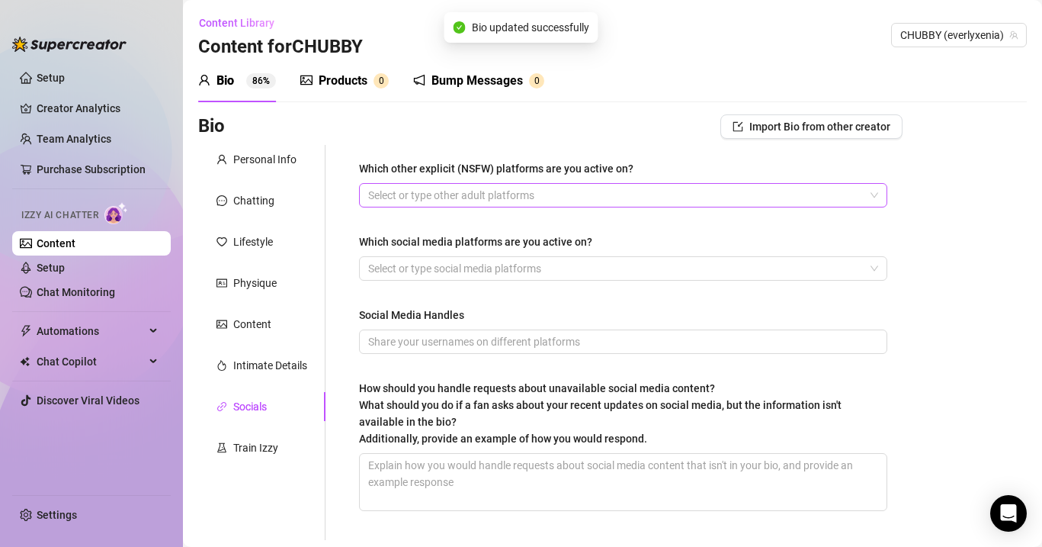
click at [477, 193] on div at bounding box center [615, 195] width 506 height 21
click at [378, 167] on div "Which other explicit (NSFW) platforms are you active on?" at bounding box center [496, 168] width 274 height 17
click at [371, 186] on input "Which other explicit (NSFW) platforms are you active on?" at bounding box center [369, 195] width 3 height 18
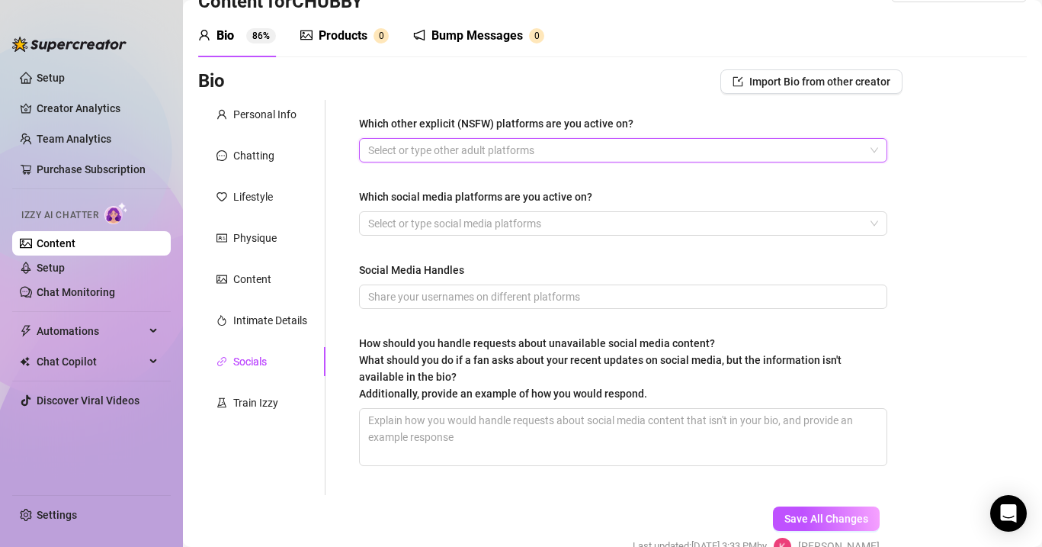
scroll to position [74, 0]
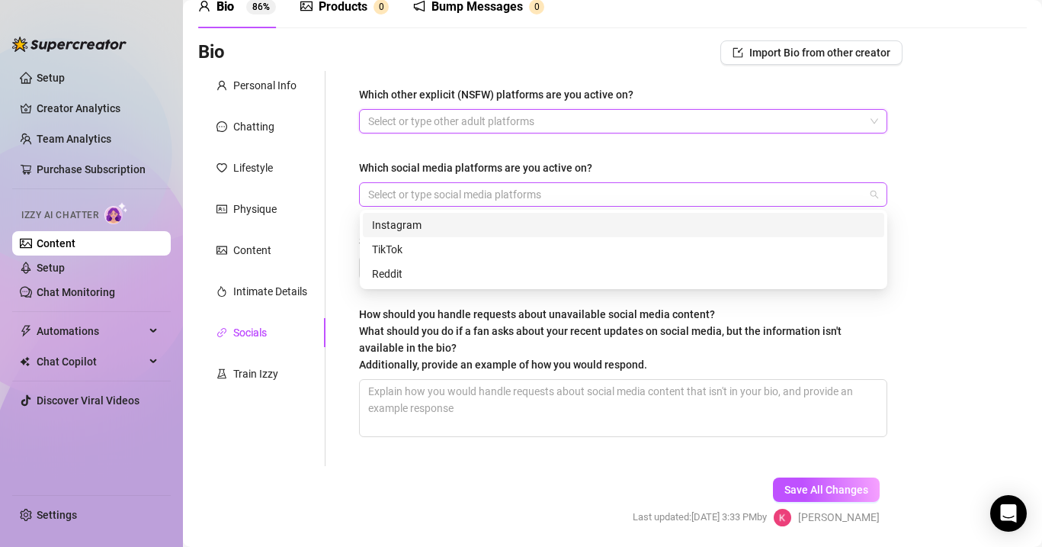
click at [428, 200] on div at bounding box center [615, 194] width 506 height 21
click at [421, 226] on div "Instagram" at bounding box center [623, 225] width 503 height 17
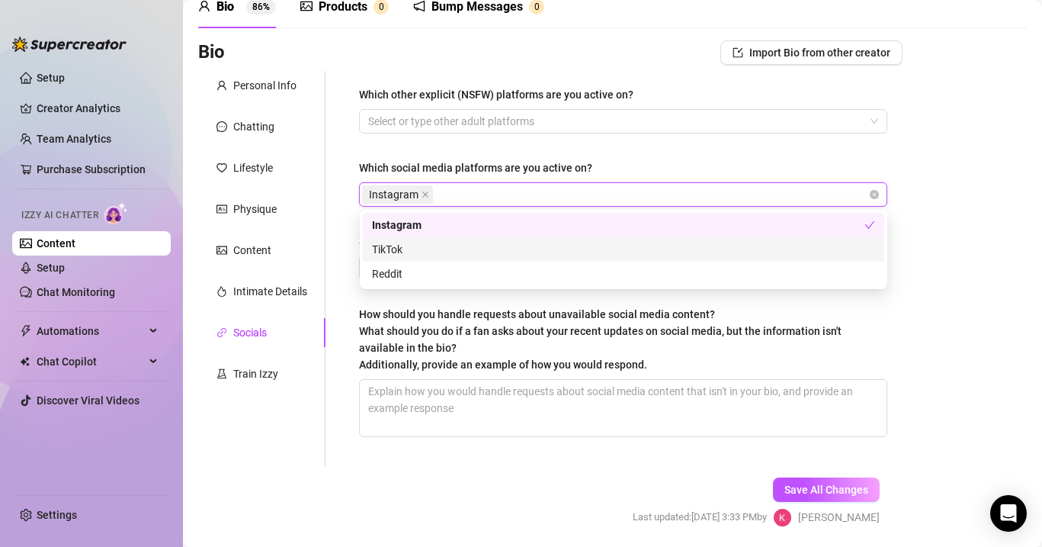
click at [411, 252] on div "TikTok" at bounding box center [623, 249] width 503 height 17
click at [568, 152] on div "Which other explicit (NSFW) platforms are you active on? Select or type other a…" at bounding box center [623, 268] width 528 height 364
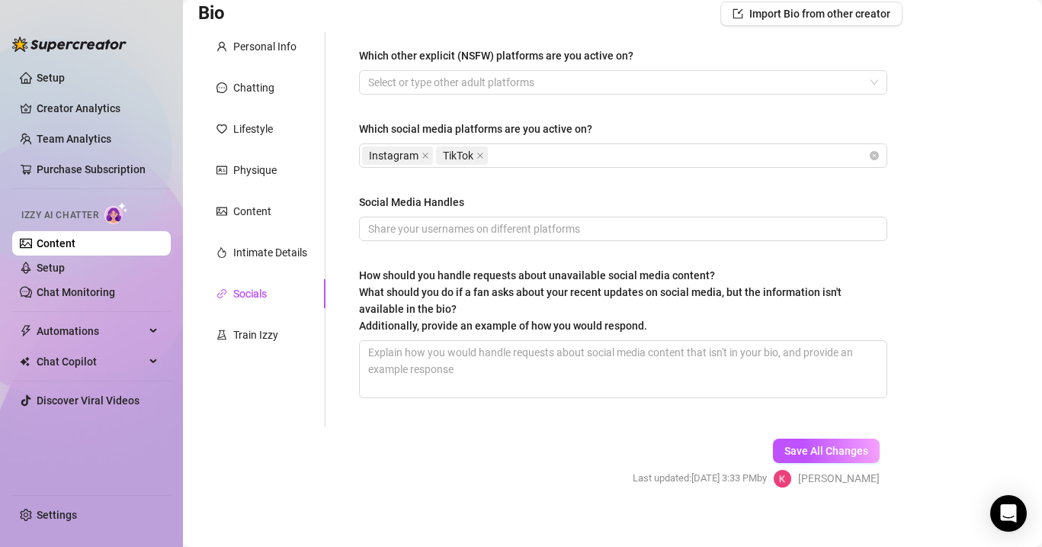
scroll to position [127, 0]
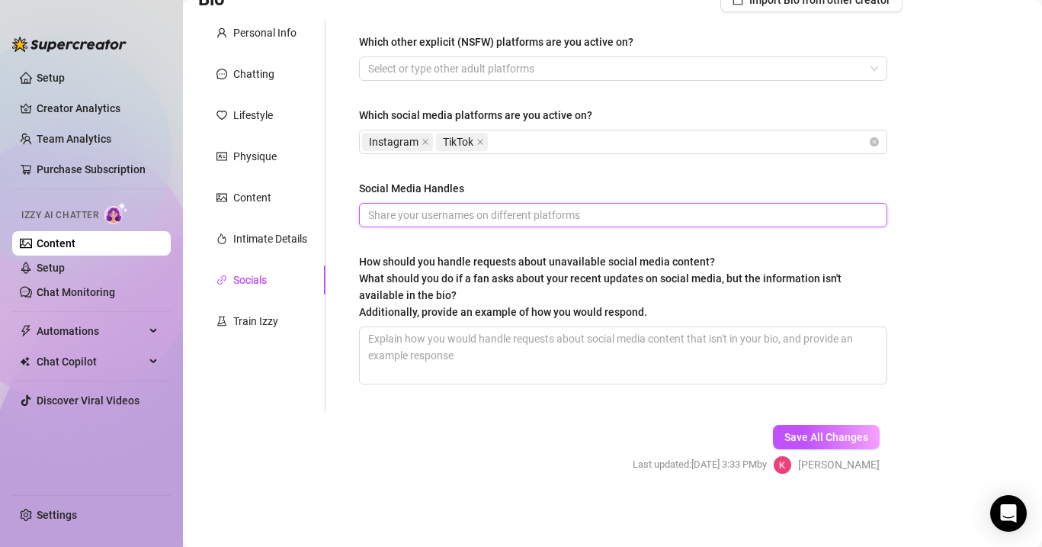
click at [460, 213] on input "Social Media Handles" at bounding box center [621, 215] width 507 height 17
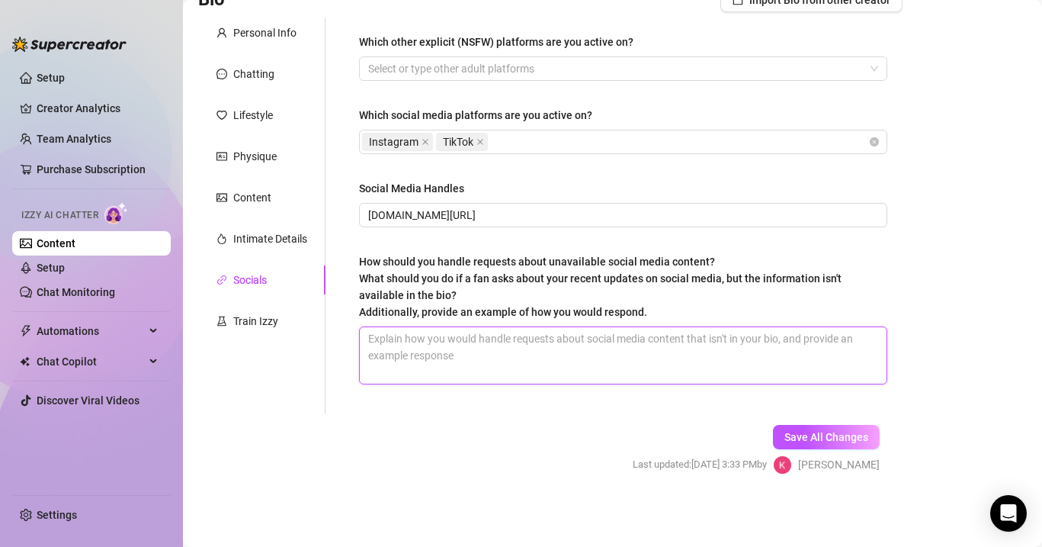
click at [467, 340] on textarea "How should you handle requests about unavailable social media content? What sho…" at bounding box center [623, 355] width 527 height 56
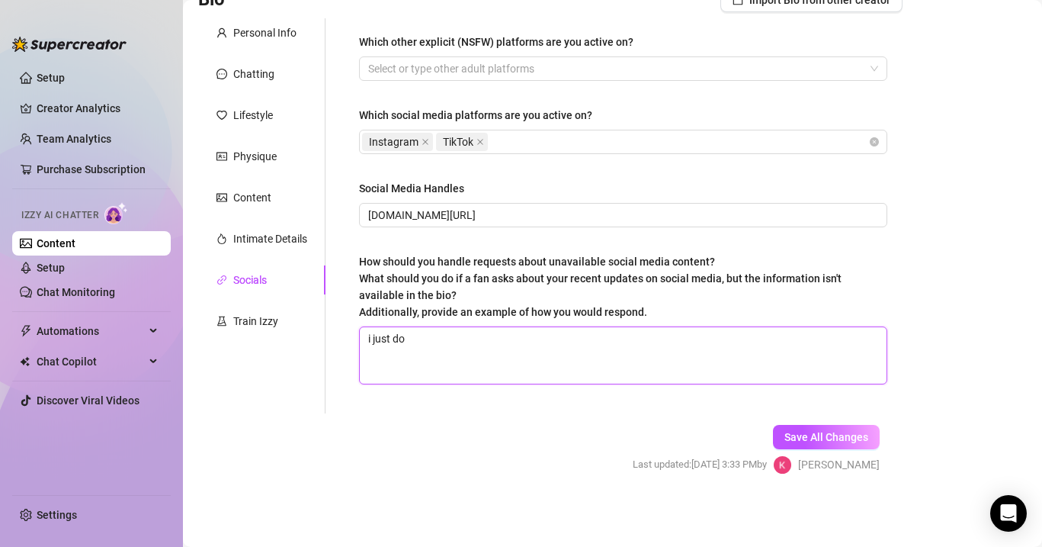
click at [441, 342] on textarea "i just do" at bounding box center [623, 355] width 527 height 56
click at [782, 429] on button "Save All Changes" at bounding box center [826, 437] width 107 height 24
click at [271, 309] on div "Train Izzy" at bounding box center [261, 320] width 127 height 29
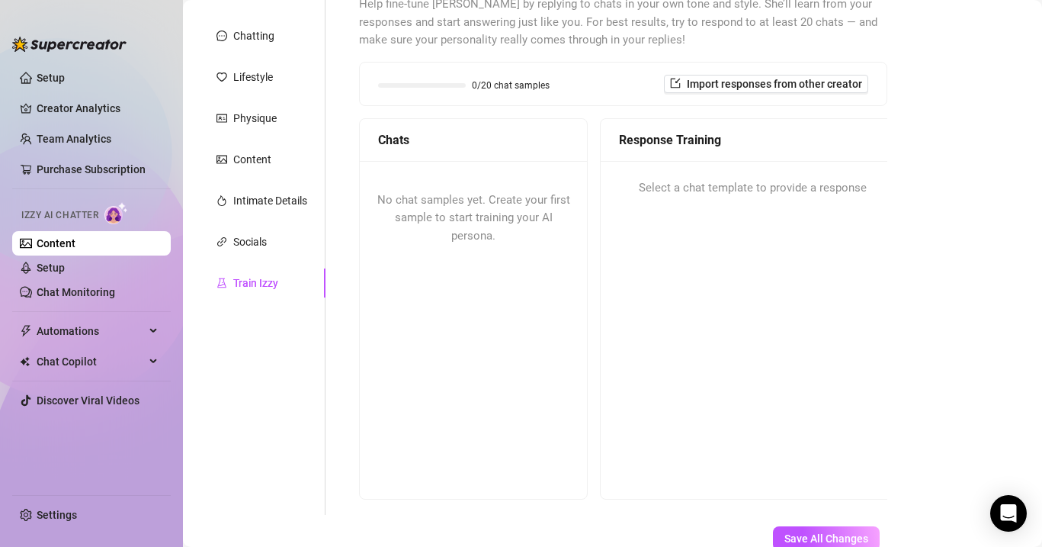
scroll to position [0, 0]
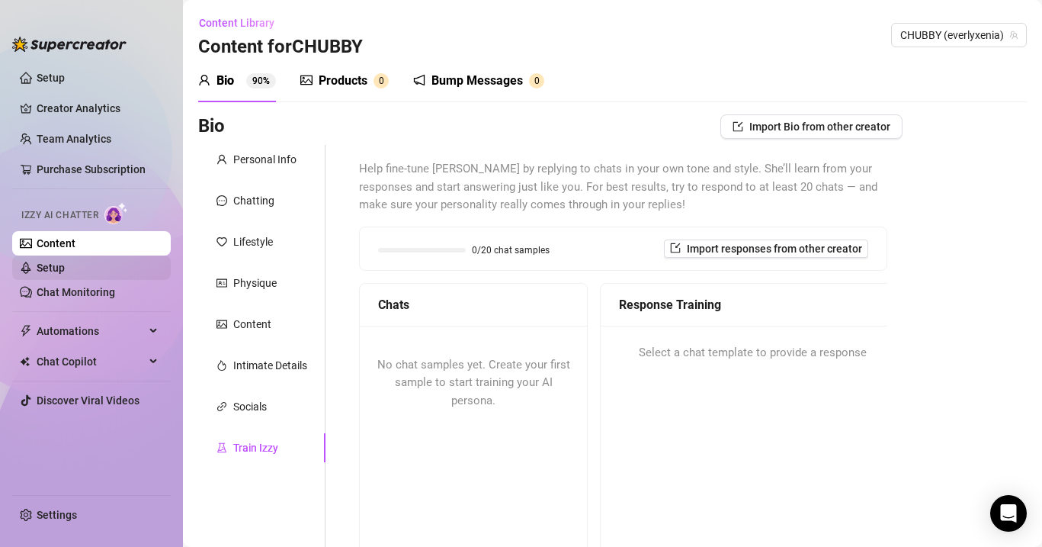
click at [65, 262] on link "Setup" at bounding box center [51, 268] width 28 height 12
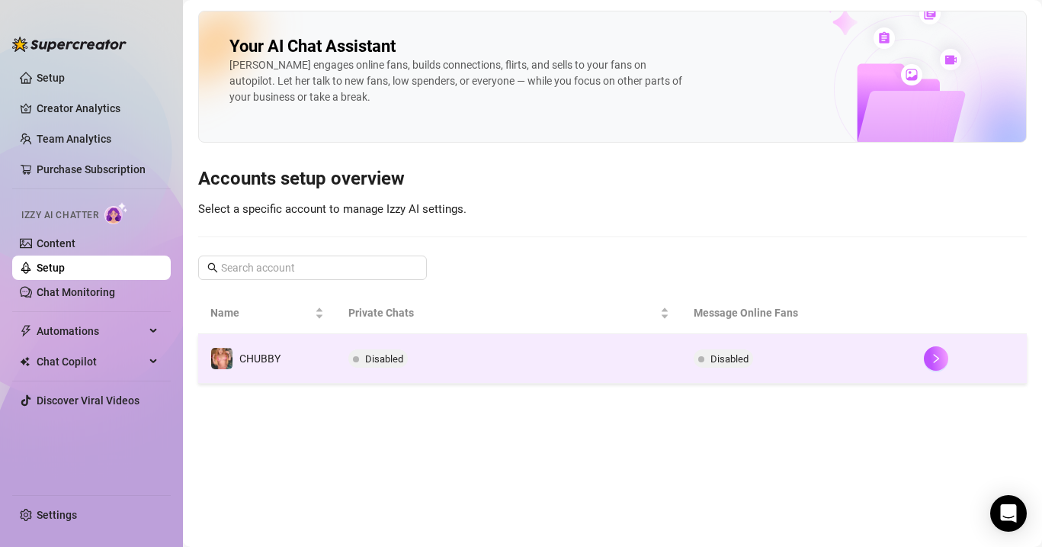
click at [303, 356] on td "CHUBBY" at bounding box center [267, 359] width 138 height 50
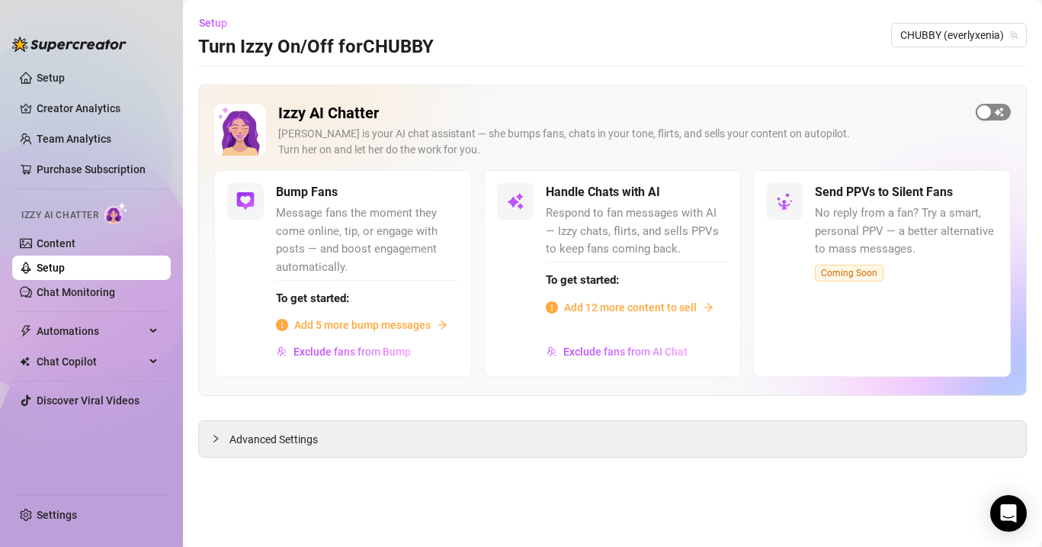
click at [1001, 113] on span "button" at bounding box center [993, 112] width 35 height 17
click at [333, 323] on span "Add 5 more bump messages" at bounding box center [362, 324] width 136 height 17
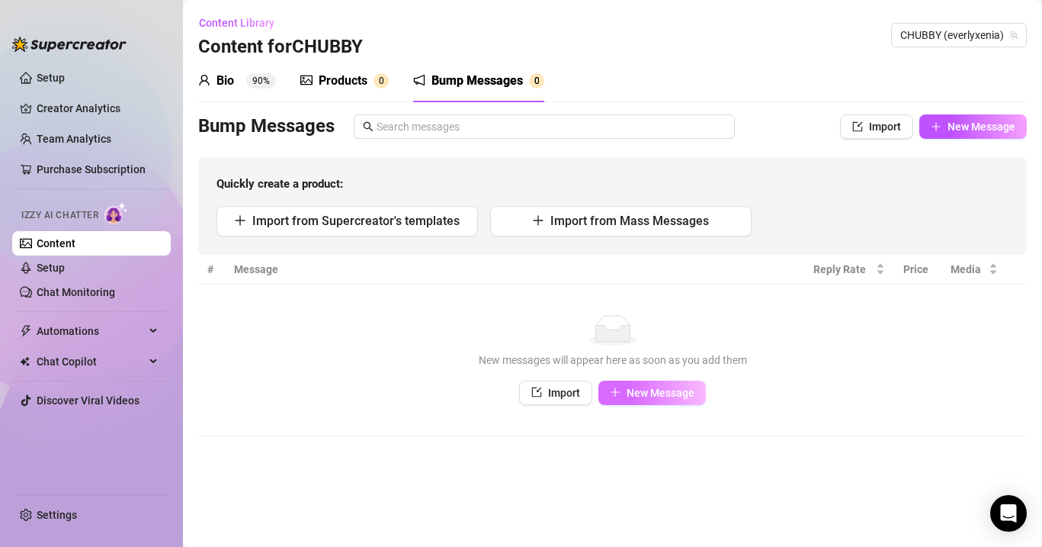
click at [635, 397] on span "New Message" at bounding box center [661, 393] width 68 height 12
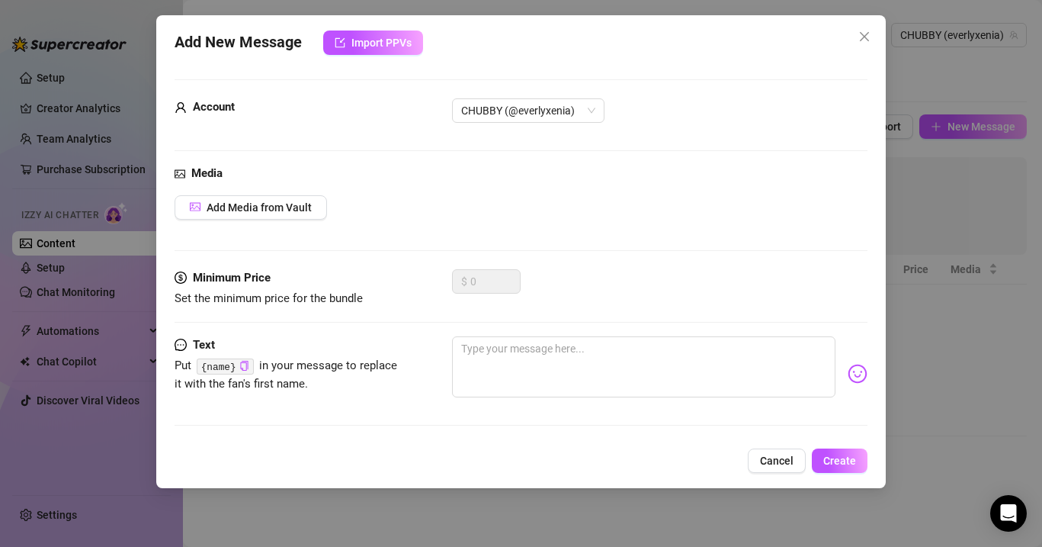
click at [505, 335] on div "Minimum Price Set the minimum price for the bundle $ 0" at bounding box center [521, 302] width 693 height 67
click at [509, 345] on textarea at bounding box center [643, 366] width 383 height 61
click at [462, 350] on textarea "are you there ?🙊" at bounding box center [643, 366] width 383 height 61
click at [226, 360] on code "{name}" at bounding box center [225, 366] width 57 height 16
click at [249, 364] on icon "copy" at bounding box center [244, 366] width 10 height 10
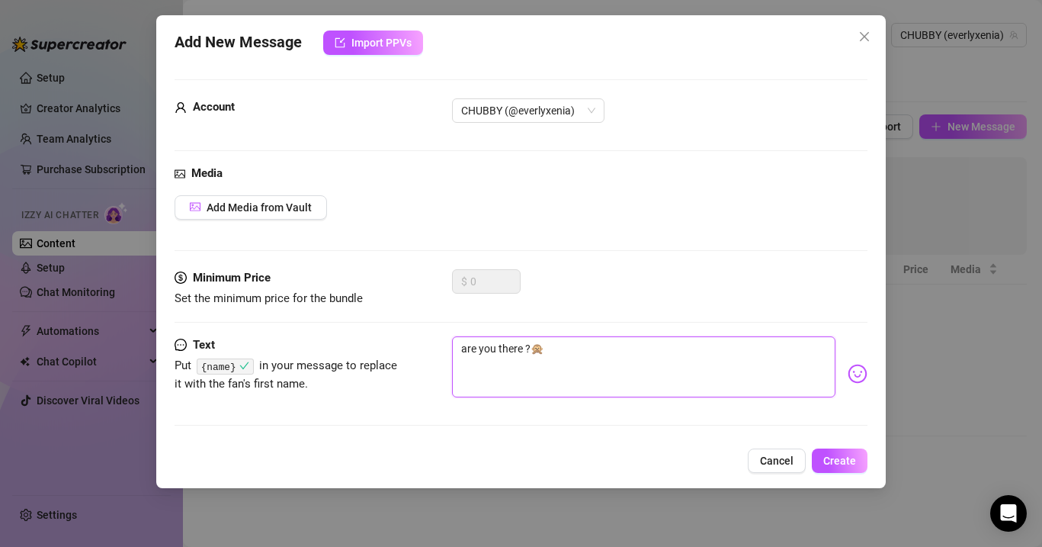
click at [464, 350] on textarea "are you there ?🙊" at bounding box center [643, 366] width 383 height 61
paste textarea "{name}"
click at [846, 460] on span "Create" at bounding box center [839, 460] width 33 height 12
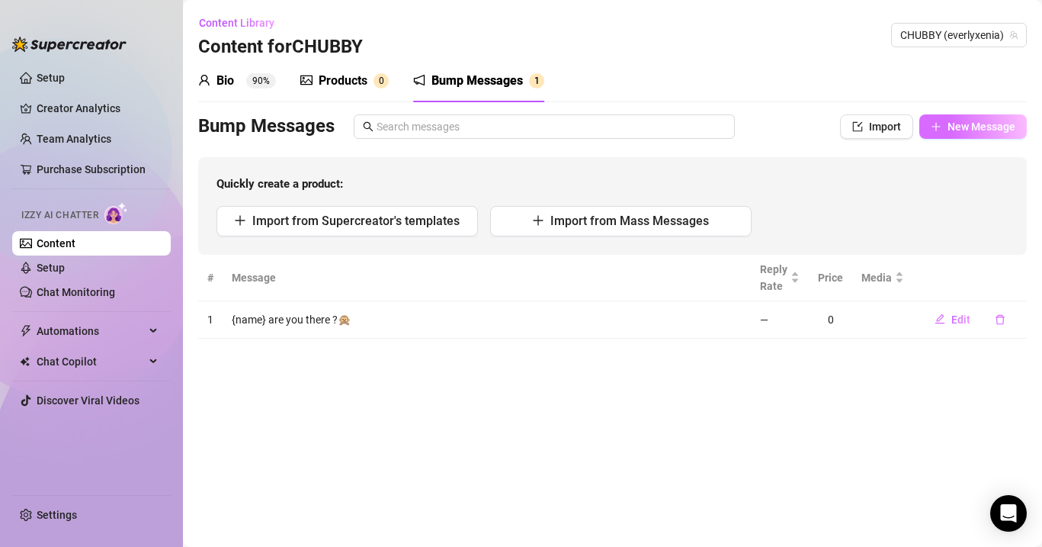
click at [968, 117] on button "New Message" at bounding box center [972, 126] width 107 height 24
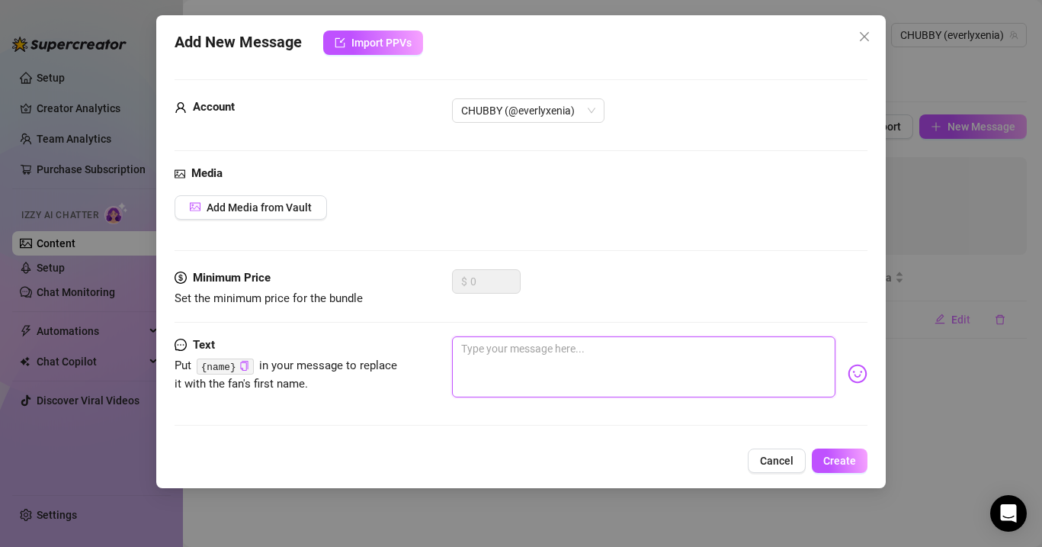
click at [512, 350] on textarea at bounding box center [643, 366] width 383 height 61
click at [846, 460] on span "Create" at bounding box center [839, 460] width 33 height 12
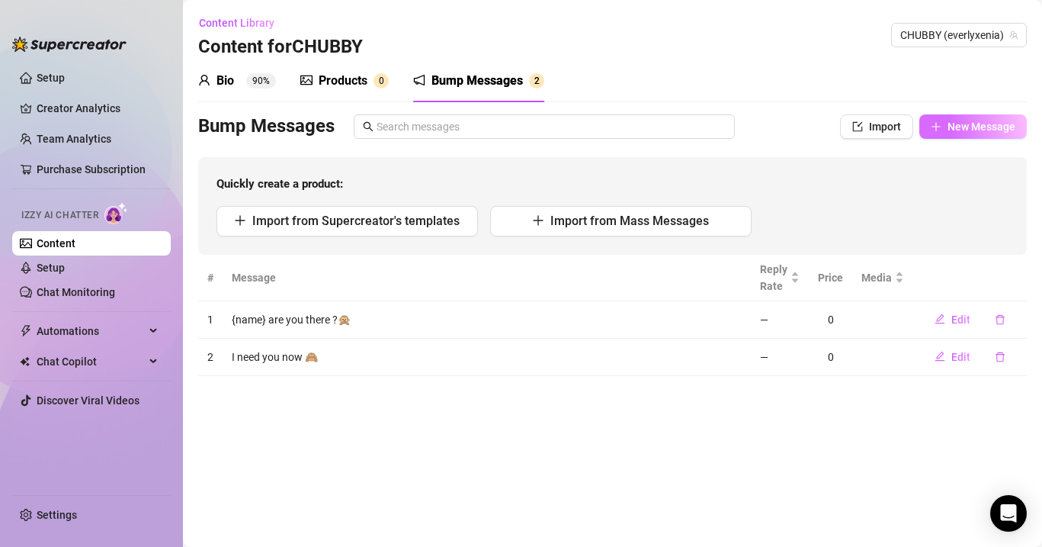
click at [961, 124] on span "New Message" at bounding box center [982, 126] width 68 height 12
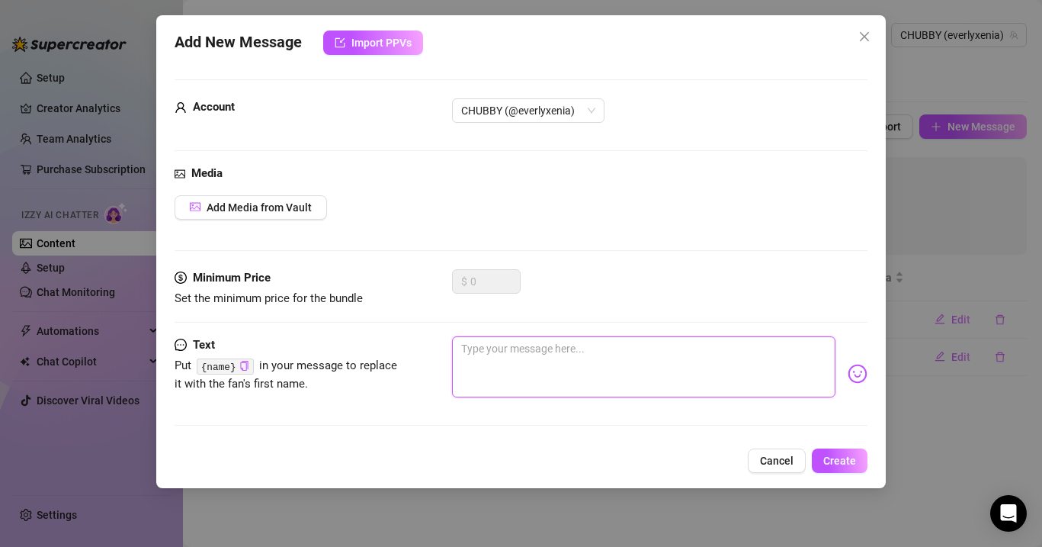
click at [534, 361] on textarea at bounding box center [643, 366] width 383 height 61
click at [850, 461] on span "Create" at bounding box center [839, 460] width 33 height 12
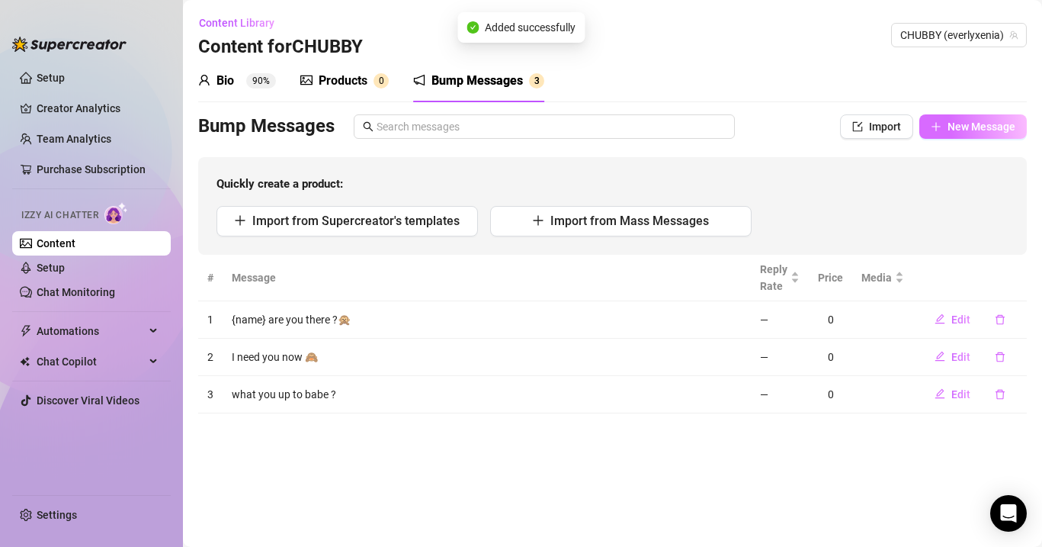
click at [973, 118] on button "New Message" at bounding box center [972, 126] width 107 height 24
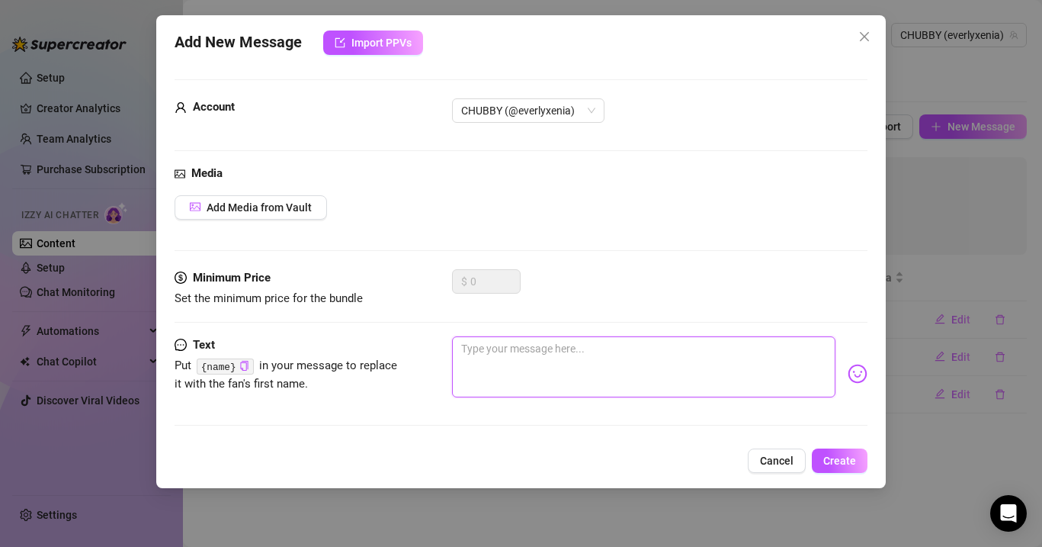
click at [628, 355] on textarea at bounding box center [643, 366] width 383 height 61
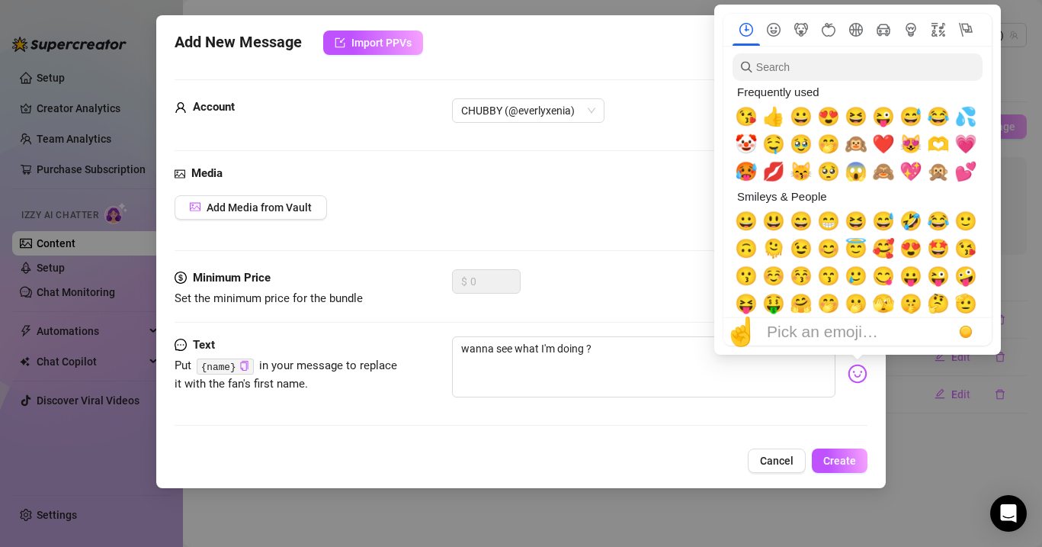
click at [852, 378] on img at bounding box center [858, 374] width 20 height 20
click at [803, 287] on span "😚" at bounding box center [801, 275] width 23 height 21
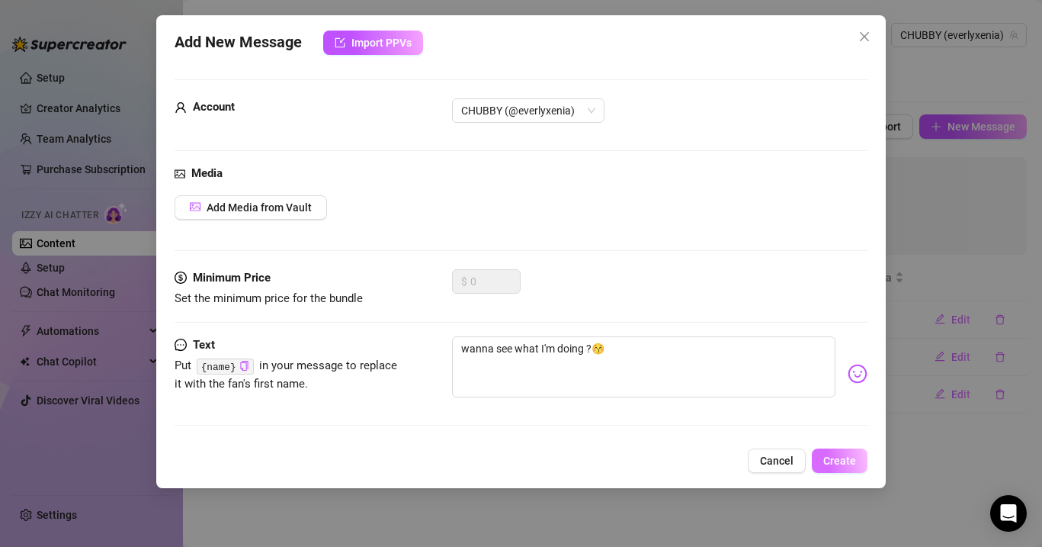
click at [849, 460] on span "Create" at bounding box center [839, 460] width 33 height 12
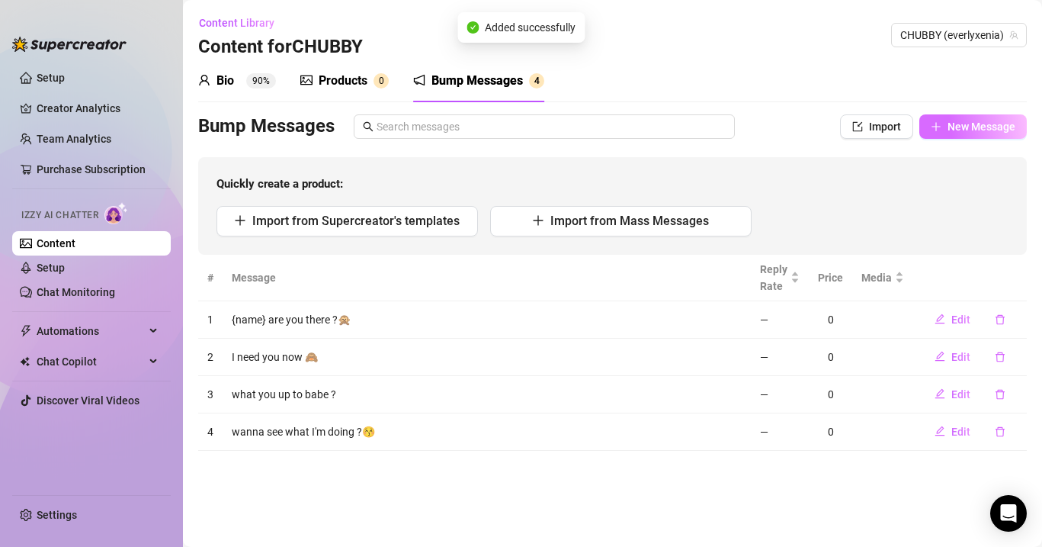
click at [983, 131] on span "New Message" at bounding box center [982, 126] width 68 height 12
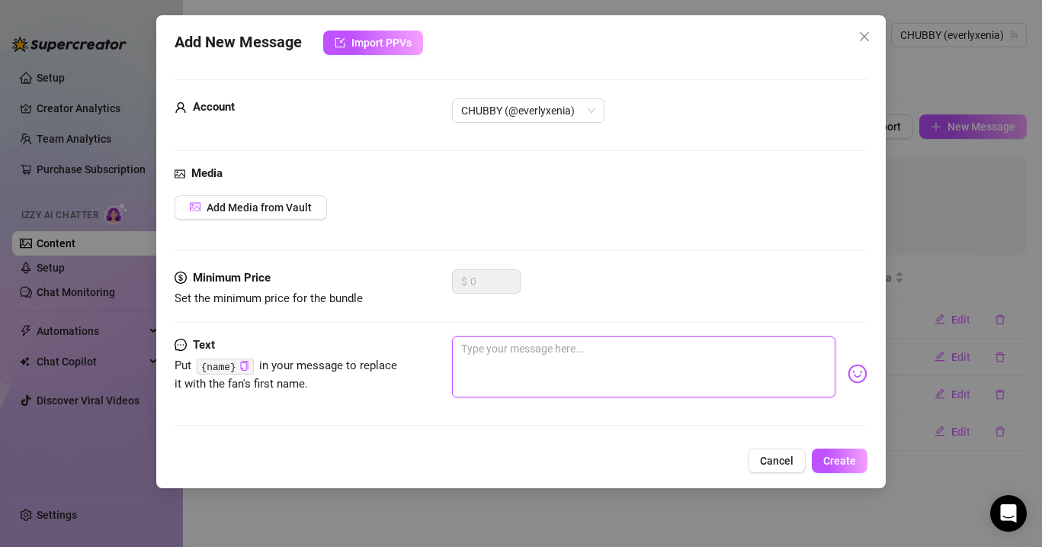
click at [482, 370] on textarea at bounding box center [643, 366] width 383 height 61
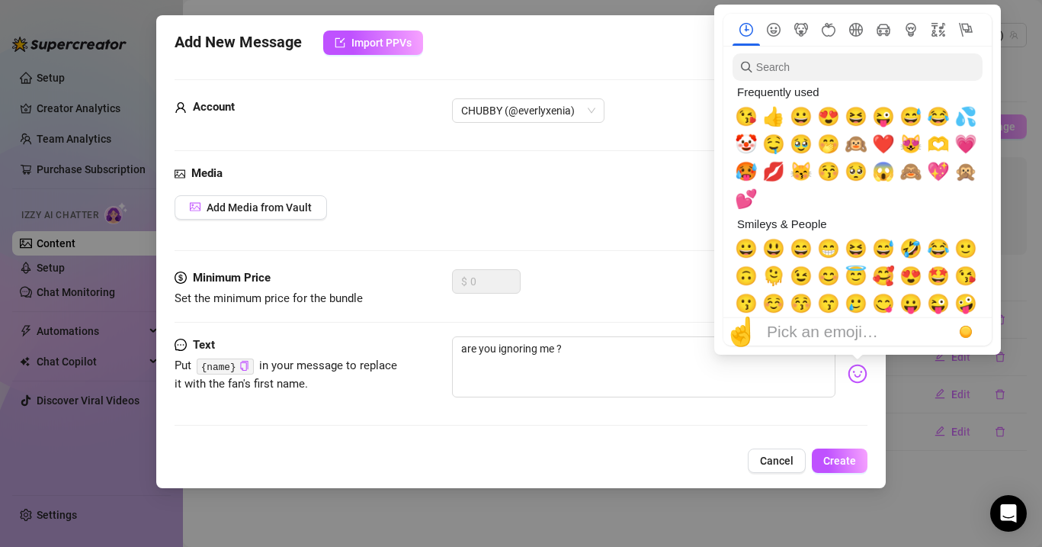
click at [860, 373] on img at bounding box center [858, 374] width 20 height 20
click at [805, 143] on span "🥹" at bounding box center [801, 143] width 23 height 21
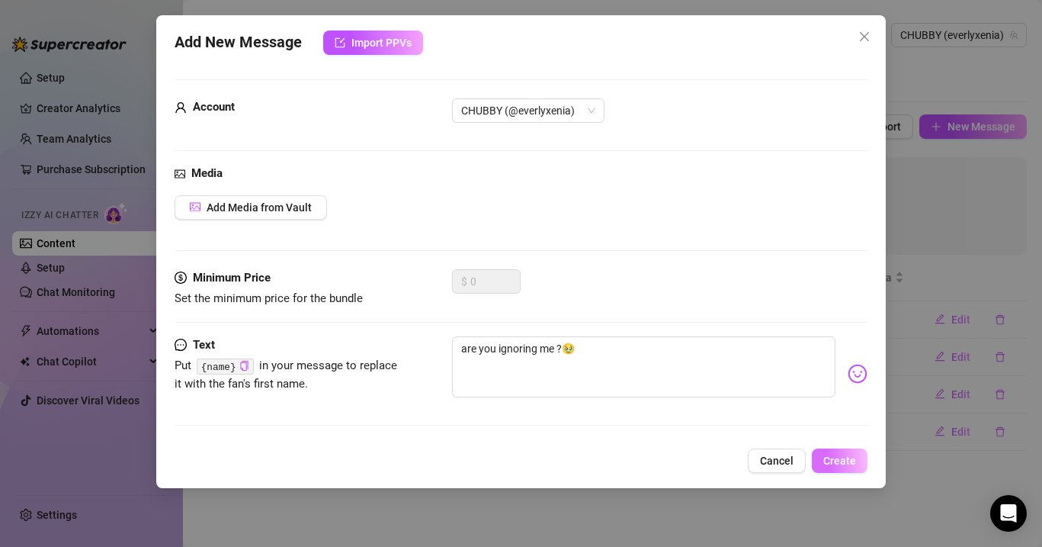
click at [842, 452] on button "Create" at bounding box center [840, 460] width 56 height 24
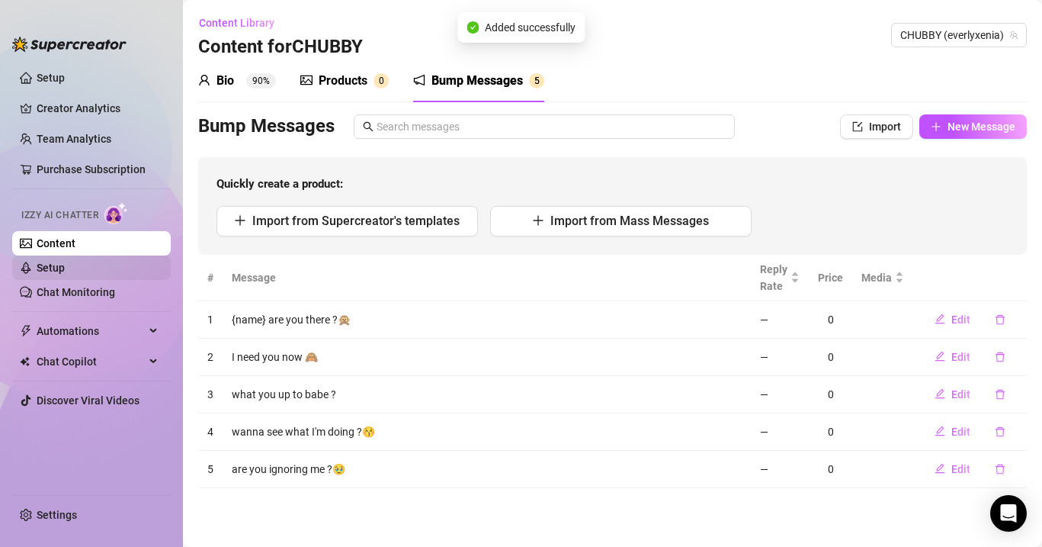
click at [65, 267] on link "Setup" at bounding box center [51, 268] width 28 height 12
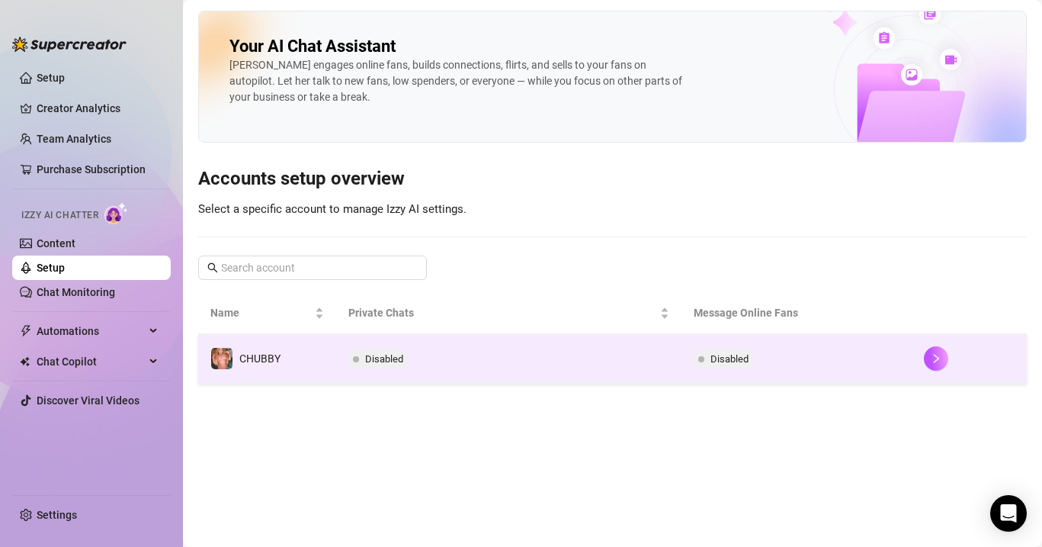
click at [651, 362] on td "Disabled" at bounding box center [508, 359] width 345 height 50
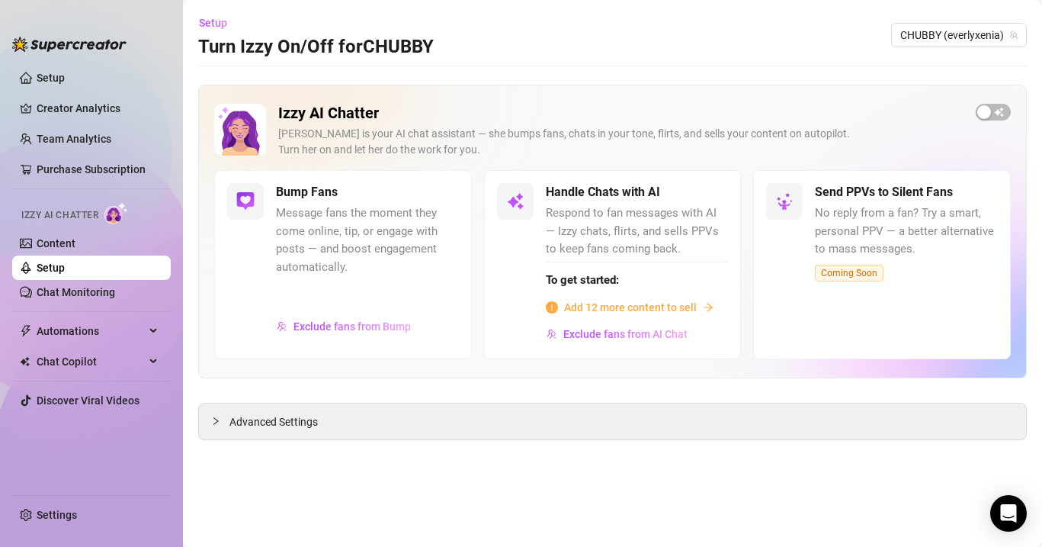
click at [618, 309] on span "Add 12 more content to sell" at bounding box center [630, 307] width 133 height 17
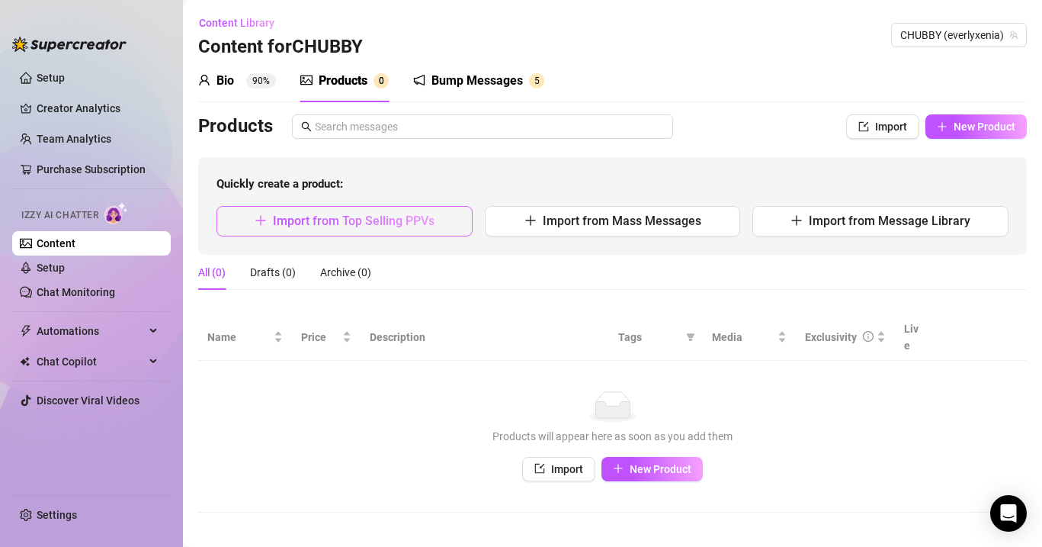
click at [425, 226] on span "Import from Top Selling PPVs" at bounding box center [354, 220] width 162 height 14
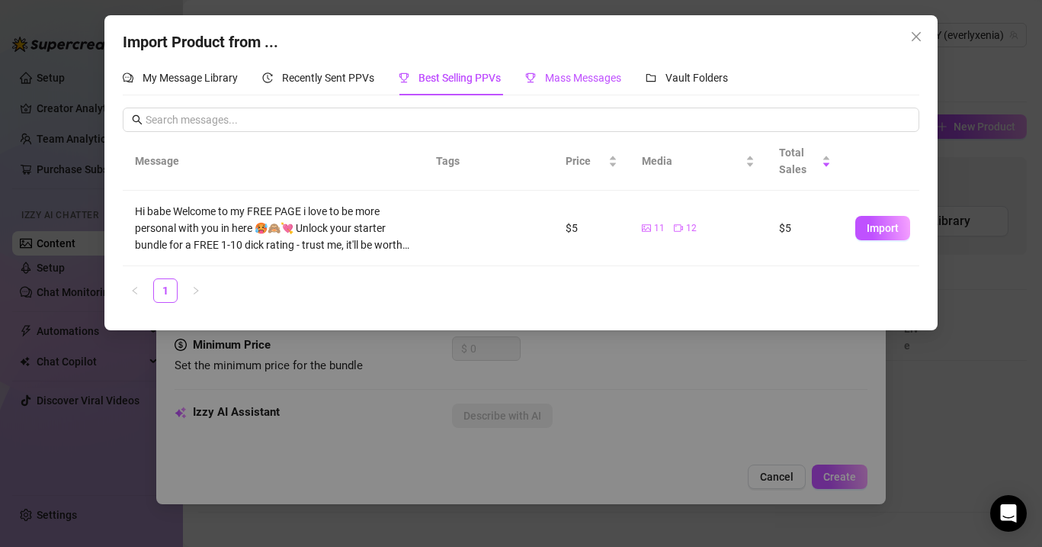
click at [592, 73] on span "Mass Messages" at bounding box center [583, 78] width 76 height 12
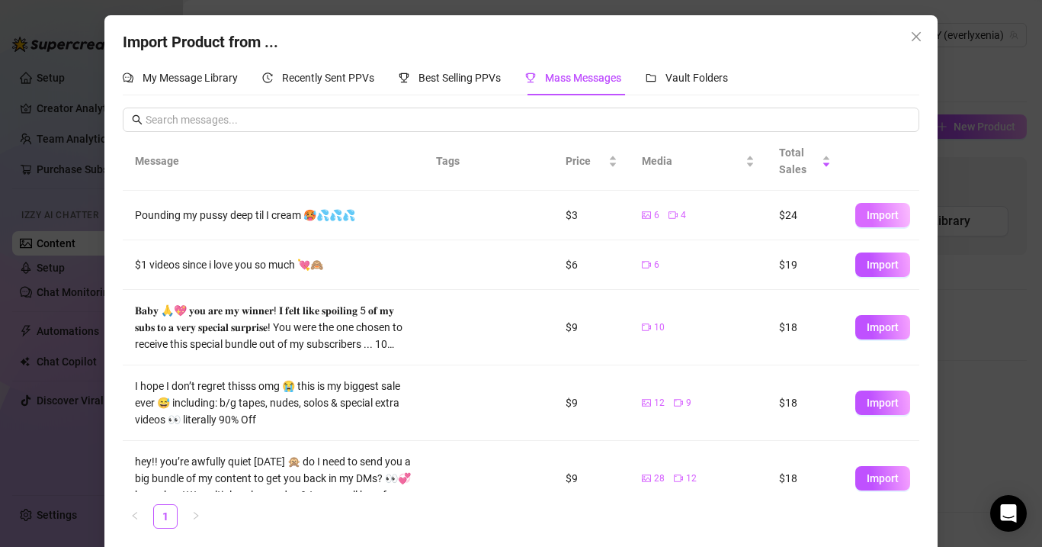
click at [871, 211] on span "Import" at bounding box center [883, 215] width 32 height 12
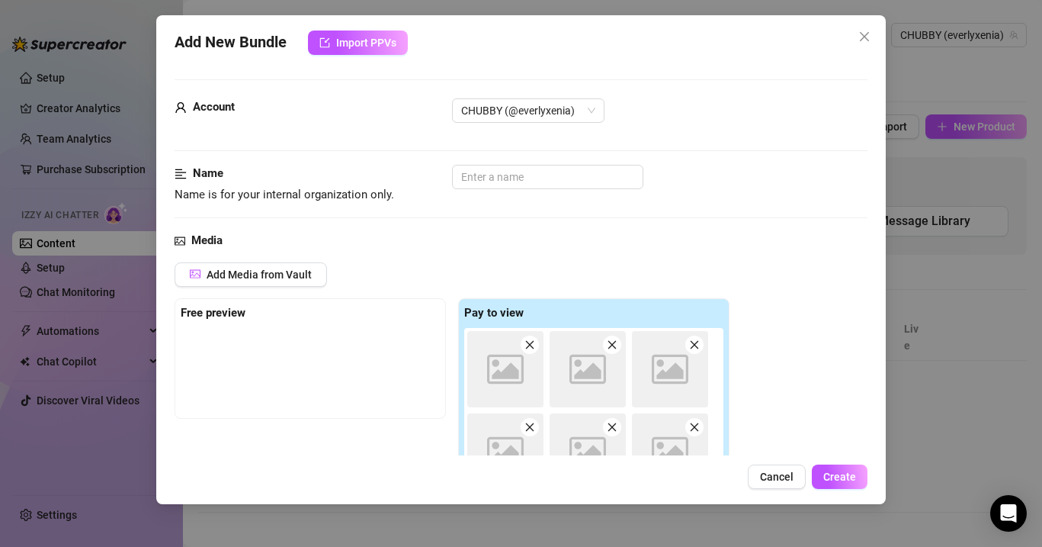
scroll to position [223, 0]
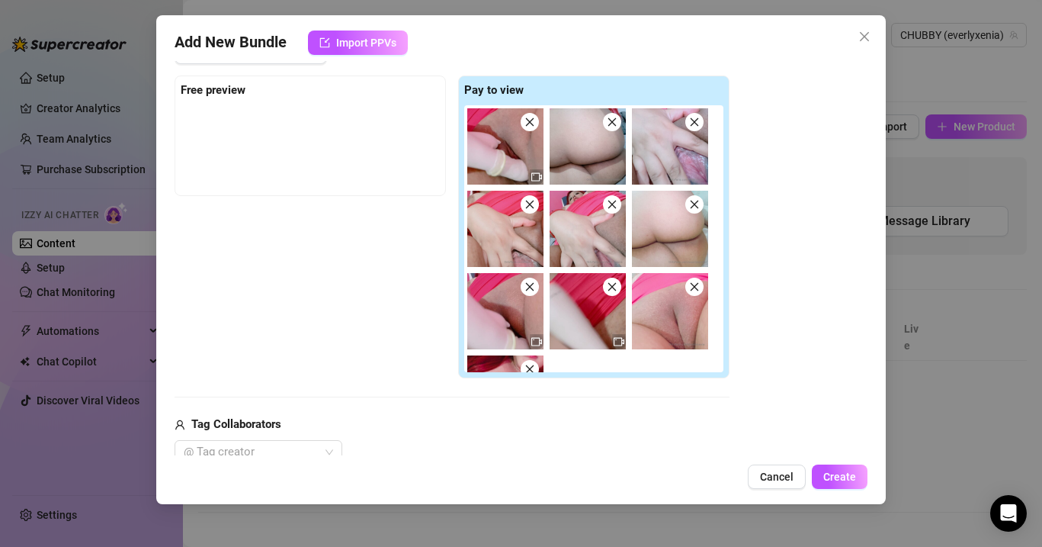
click at [238, 86] on strong "Free preview" at bounding box center [213, 90] width 65 height 14
click at [694, 207] on icon "close" at bounding box center [694, 204] width 11 height 11
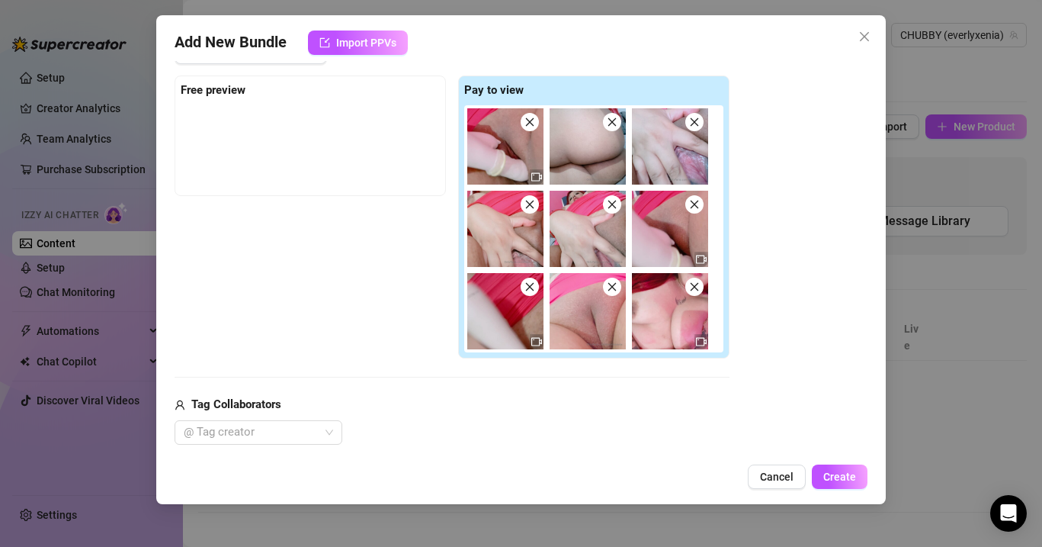
click at [330, 180] on div at bounding box center [310, 143] width 259 height 76
click at [235, 96] on strong "Free preview" at bounding box center [213, 90] width 65 height 14
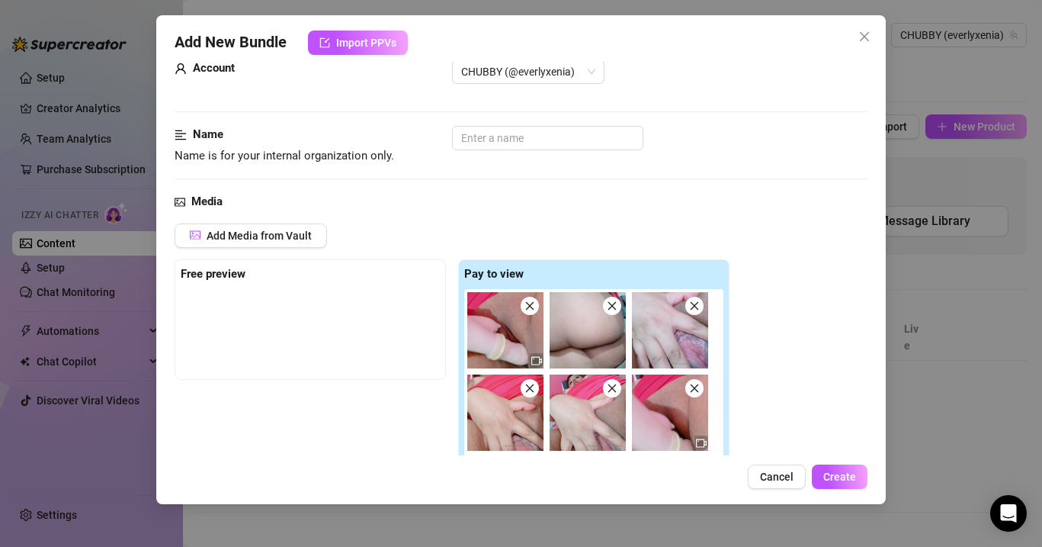
scroll to position [60, 0]
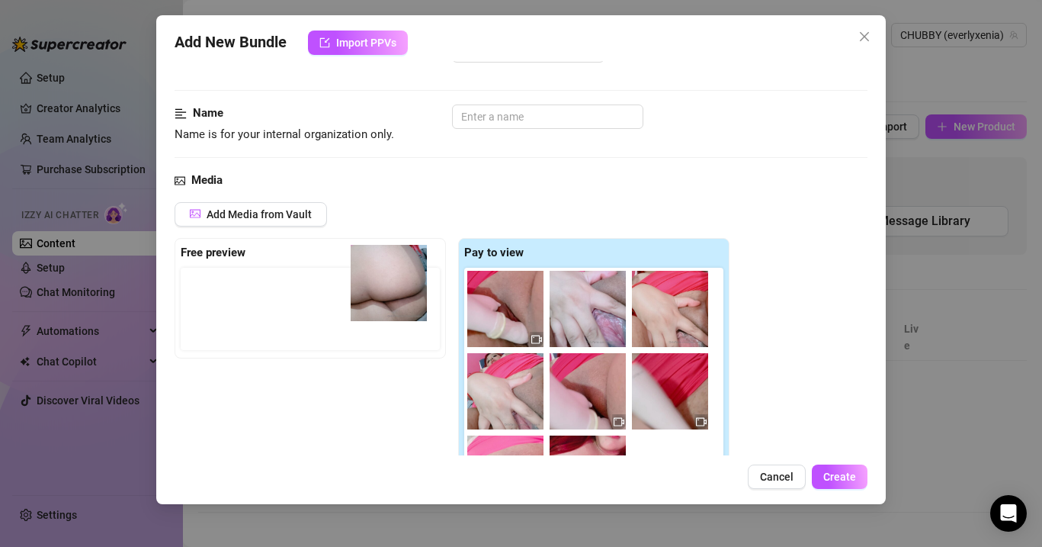
drag, startPoint x: 587, startPoint y: 328, endPoint x: 384, endPoint y: 302, distance: 204.4
click at [384, 302] on div "Free preview Pay to view" at bounding box center [452, 380] width 555 height 284
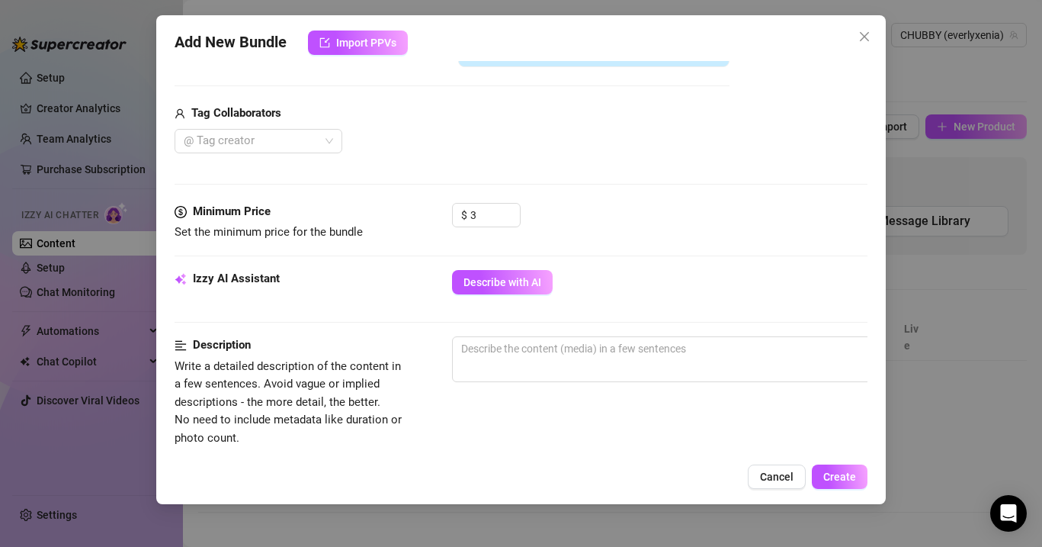
scroll to position [509, 0]
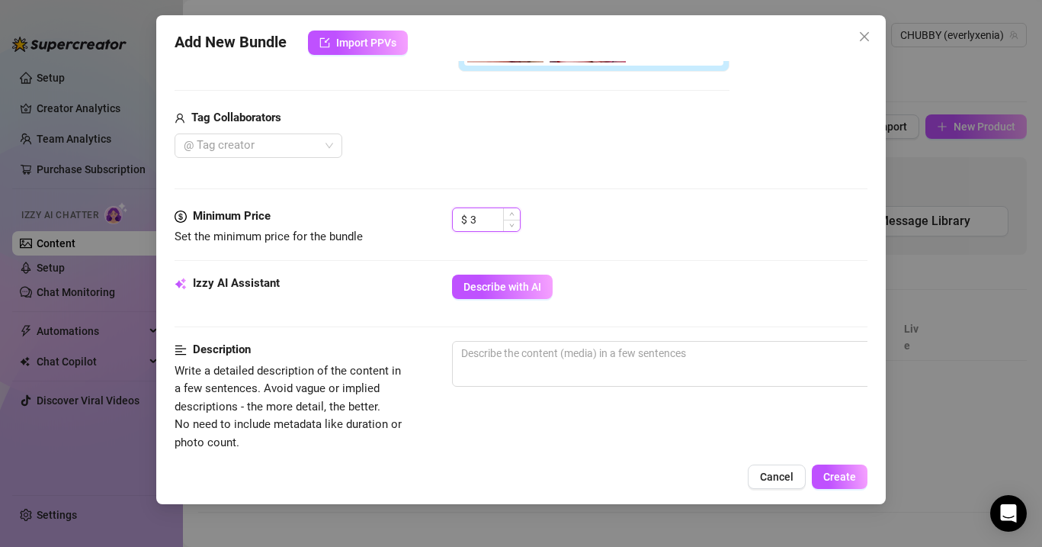
click at [498, 215] on input "3" at bounding box center [495, 219] width 50 height 23
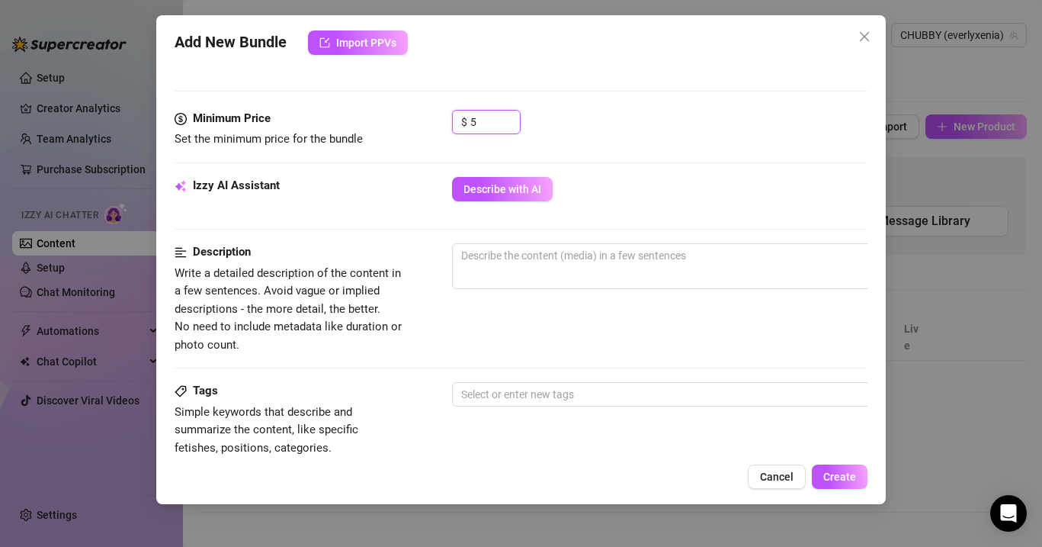
scroll to position [612, 0]
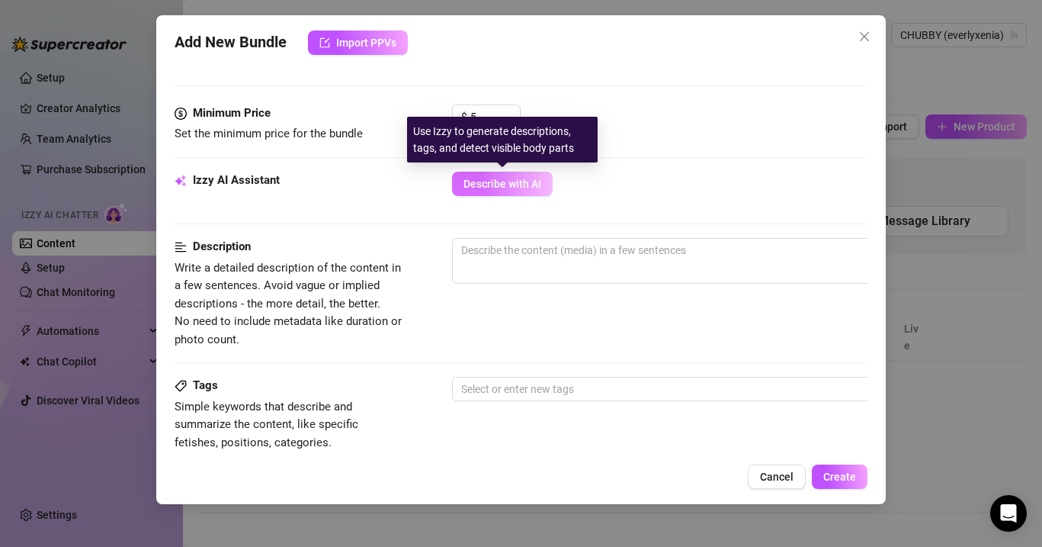
click at [516, 188] on span "Describe with AI" at bounding box center [503, 184] width 78 height 12
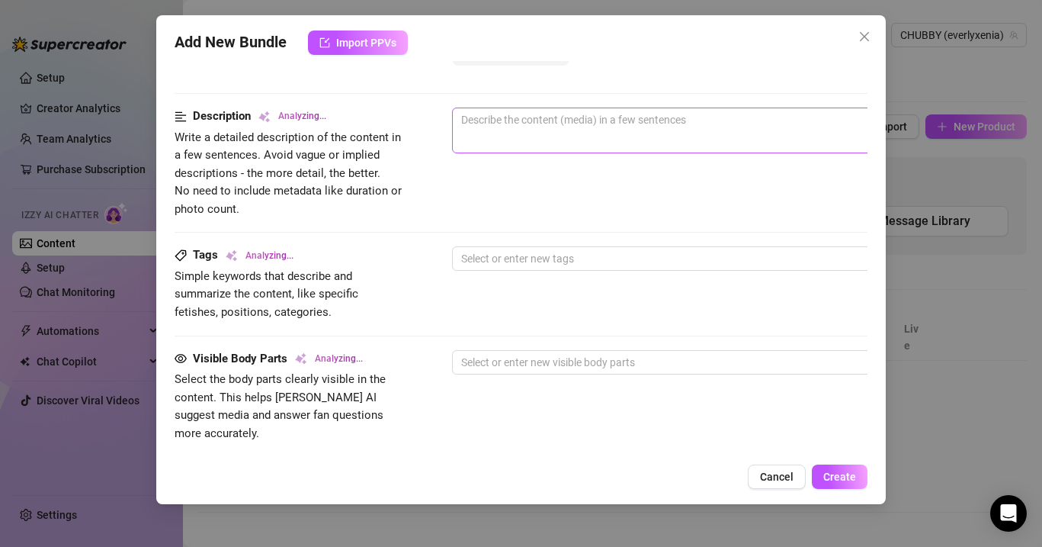
scroll to position [753, 0]
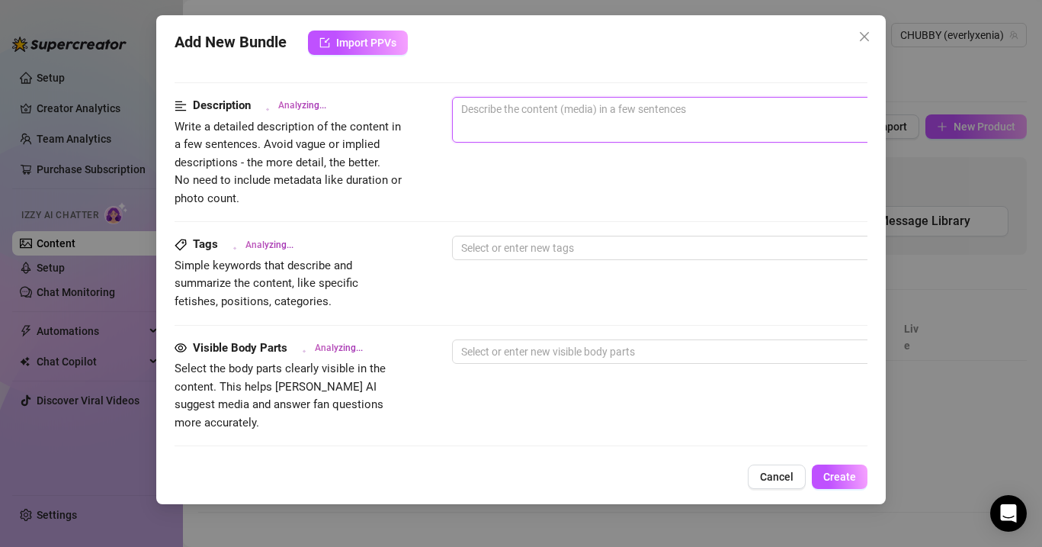
click at [499, 106] on textarea at bounding box center [719, 109] width 532 height 23
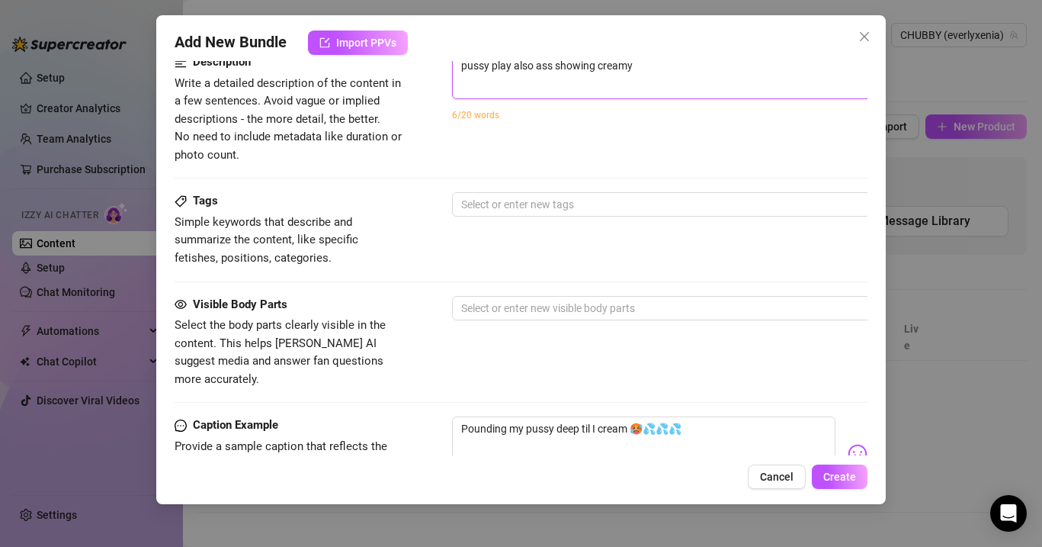
scroll to position [805, 0]
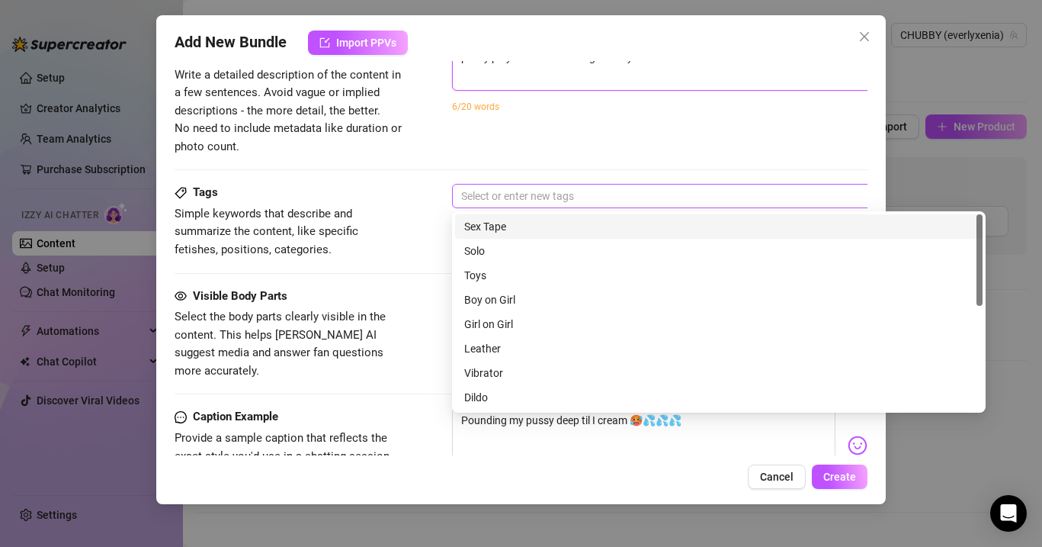
click at [519, 194] on div at bounding box center [711, 195] width 512 height 21
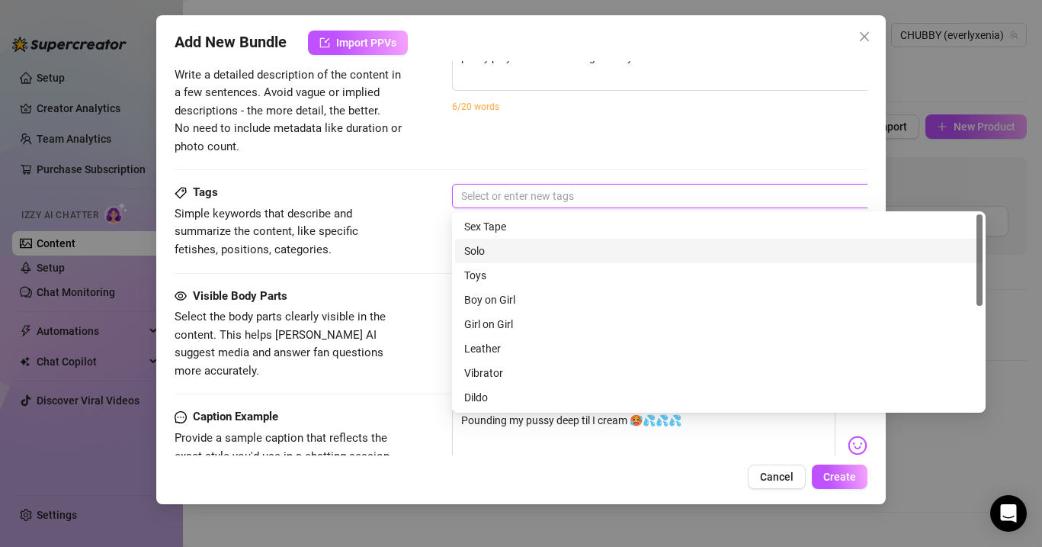
click at [497, 245] on div "Solo" at bounding box center [718, 250] width 509 height 17
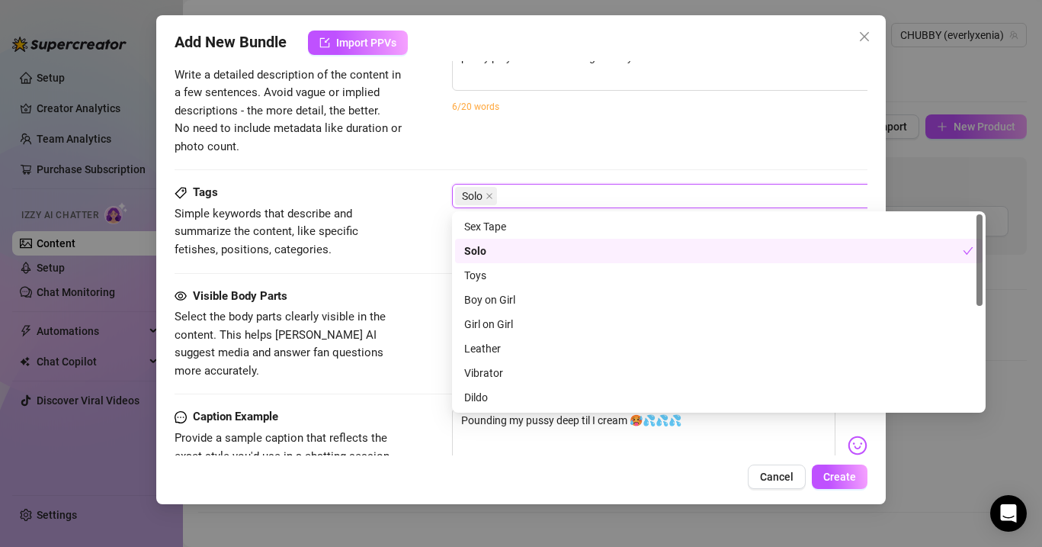
click at [432, 249] on div "Tags Simple keywords that describe and summarize the content, like specific fet…" at bounding box center [521, 221] width 693 height 75
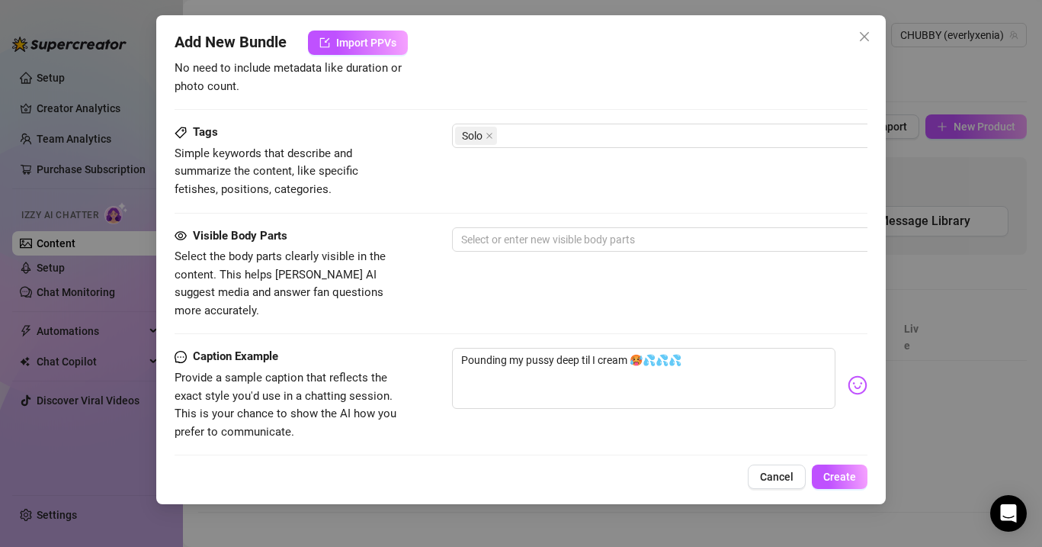
scroll to position [873, 0]
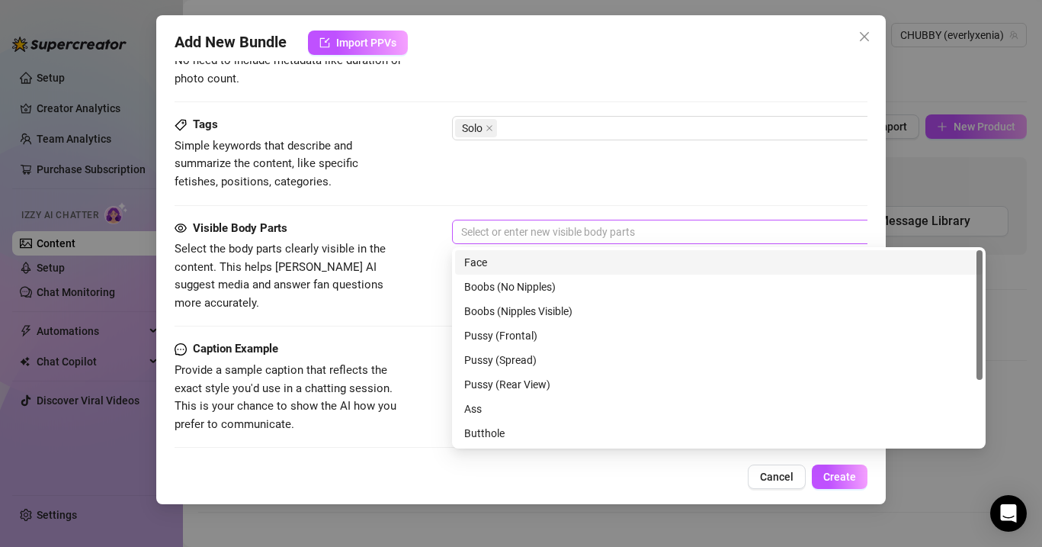
click at [502, 226] on div at bounding box center [711, 231] width 512 height 21
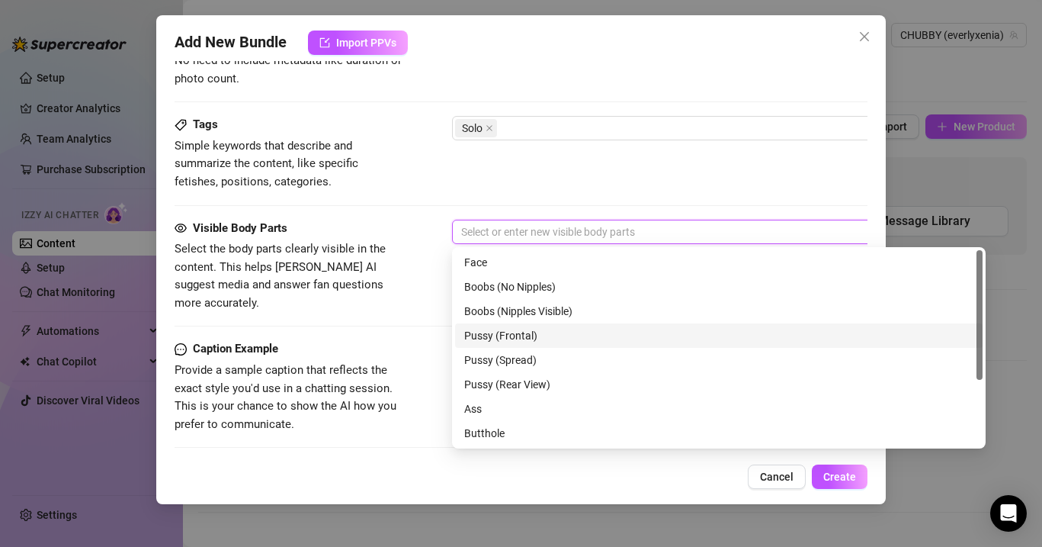
click at [498, 332] on div "Pussy (Frontal)" at bounding box center [718, 335] width 509 height 17
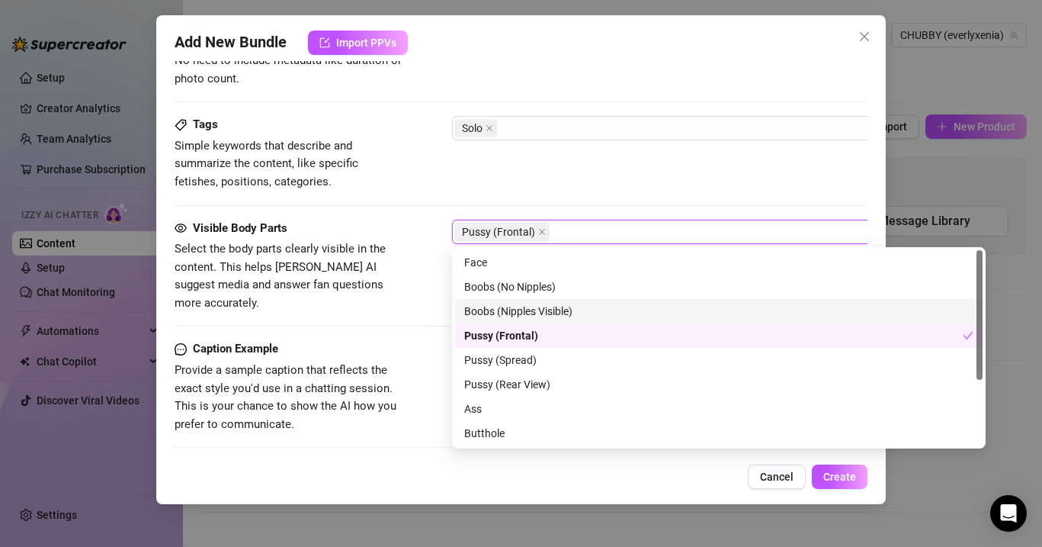
click at [494, 310] on div "Boobs (Nipples Visible)" at bounding box center [718, 311] width 509 height 17
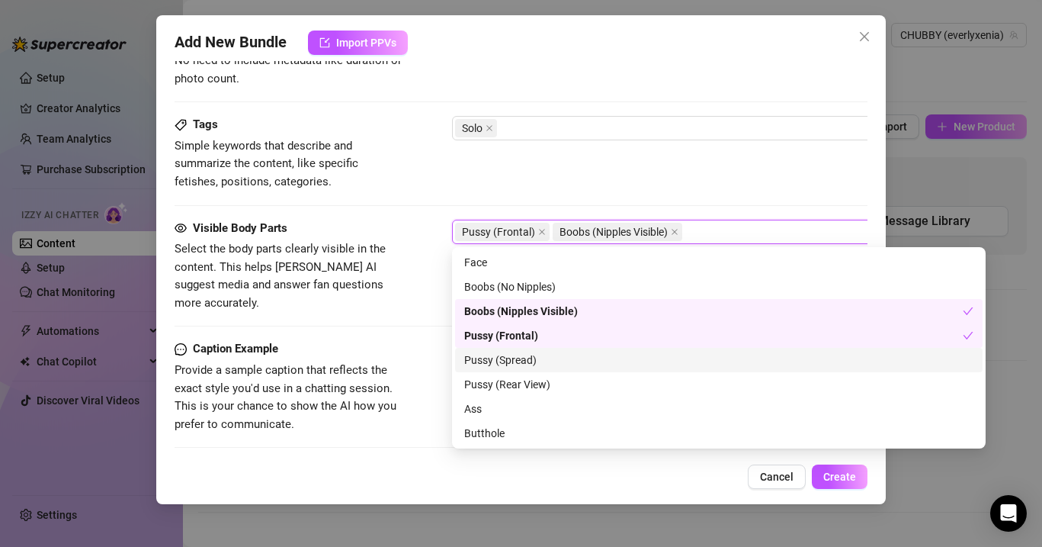
click at [495, 357] on div "Pussy (Spread)" at bounding box center [718, 359] width 509 height 17
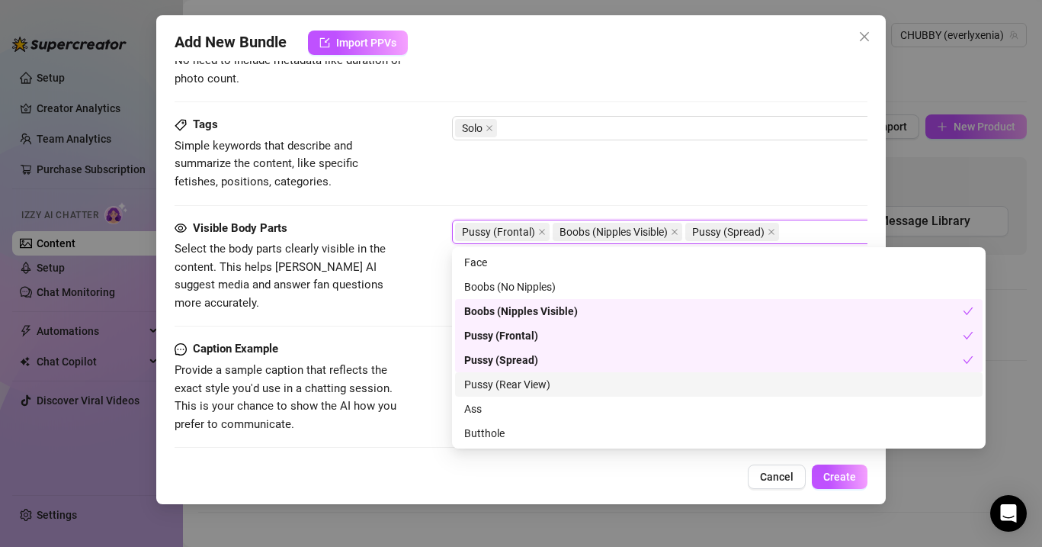
click at [495, 383] on div "Pussy (Rear View)" at bounding box center [718, 384] width 509 height 17
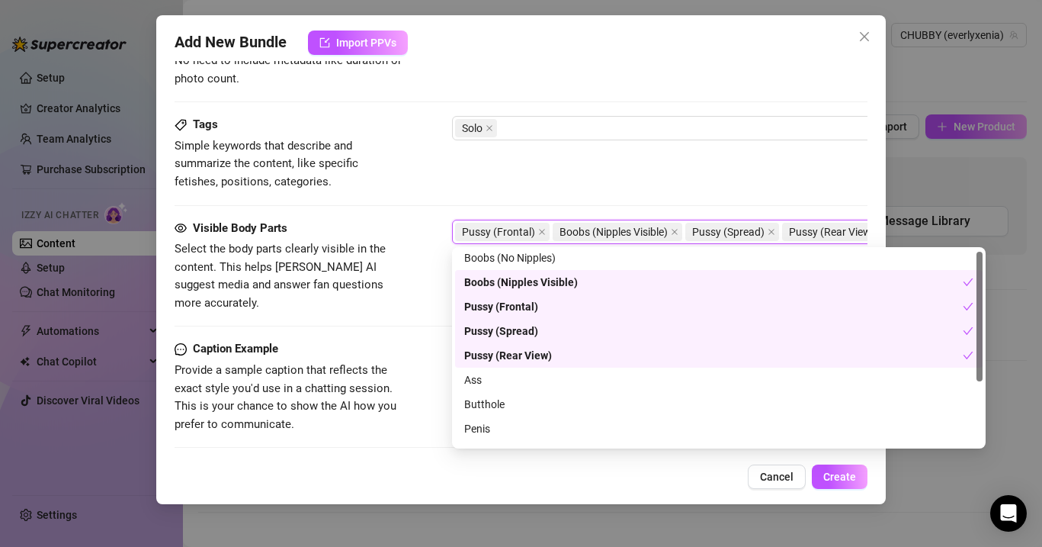
scroll to position [37, 0]
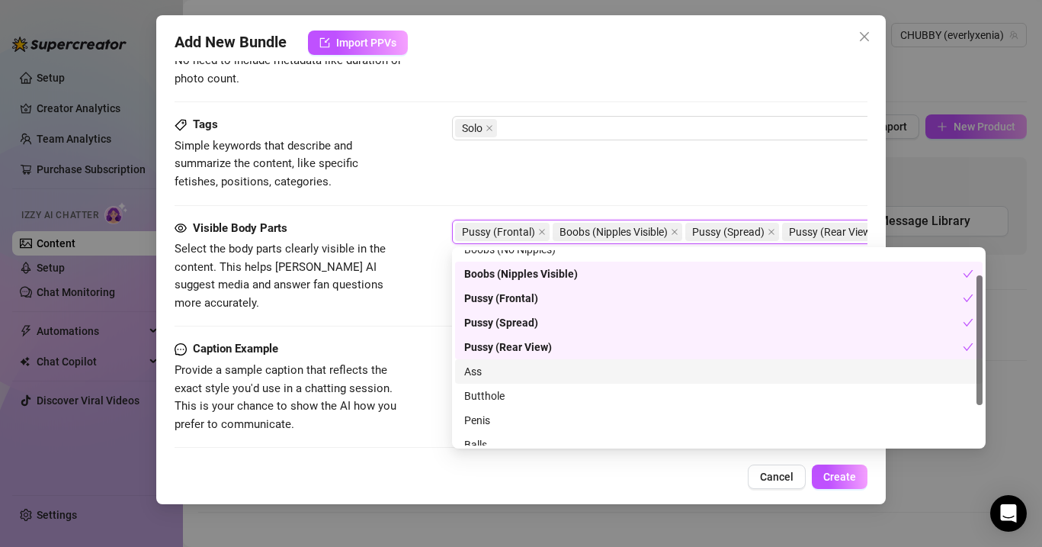
click at [489, 374] on div "Ass" at bounding box center [718, 371] width 509 height 17
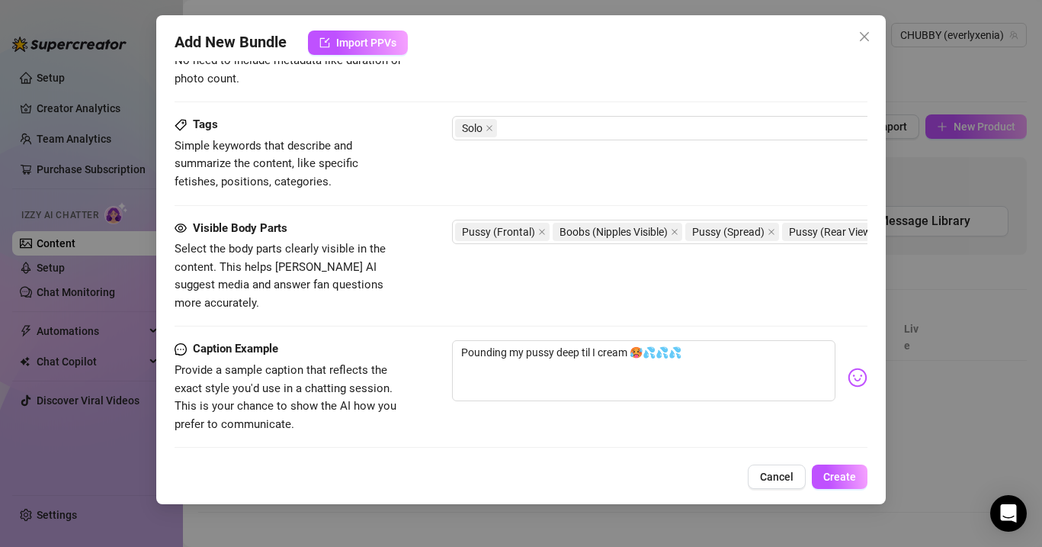
click at [371, 340] on div "Caption Example" at bounding box center [289, 349] width 229 height 18
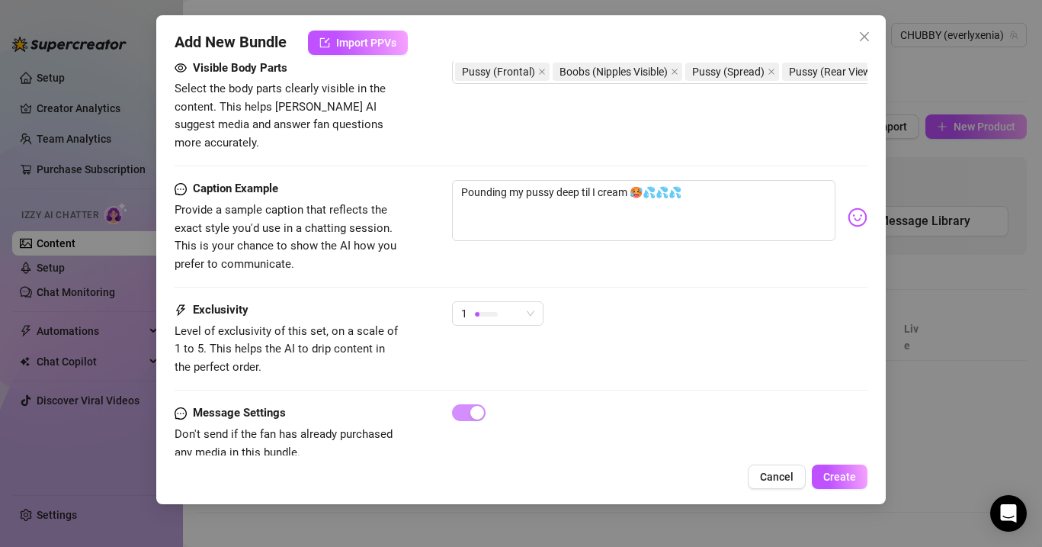
scroll to position [1050, 0]
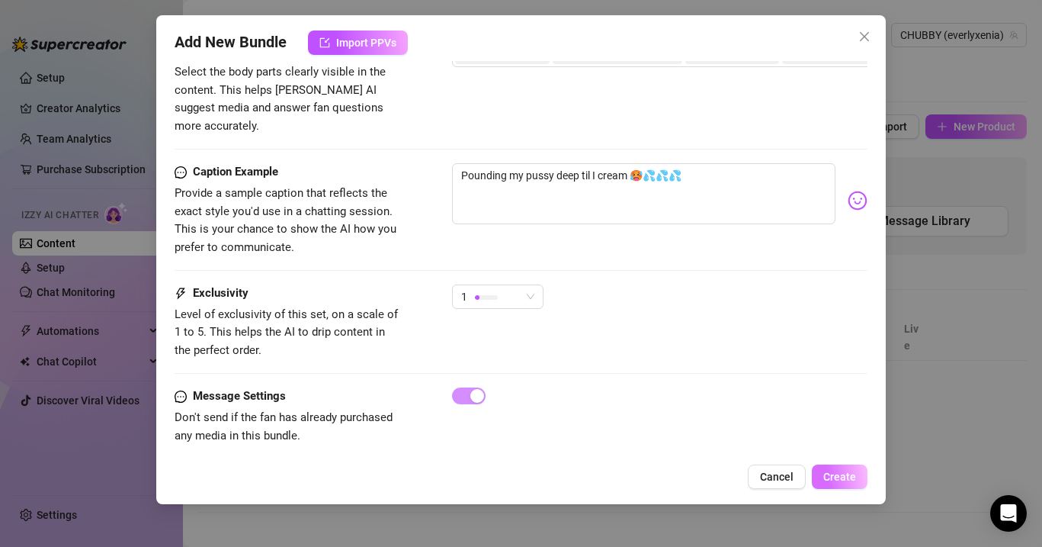
click at [833, 474] on span "Create" at bounding box center [839, 476] width 33 height 12
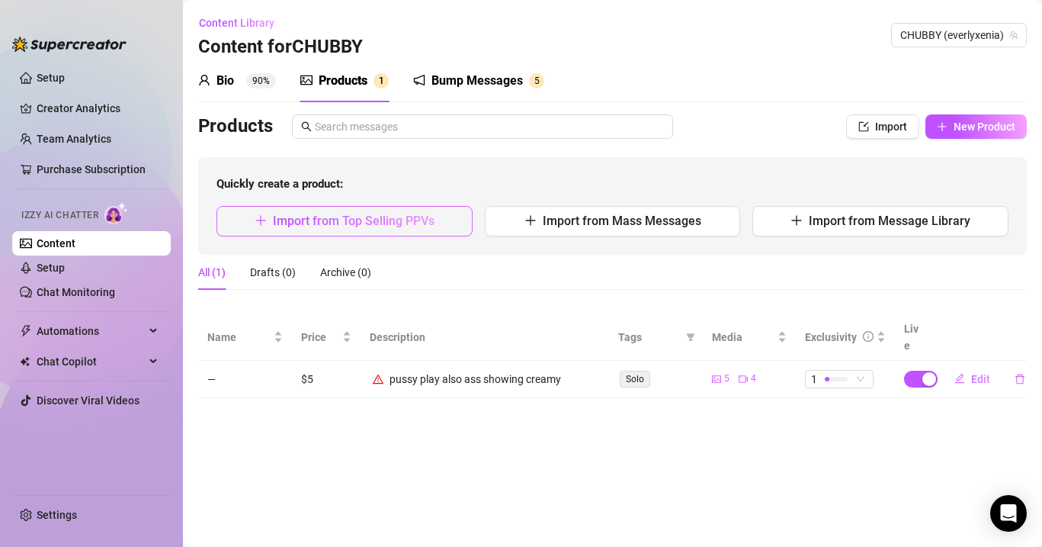
click at [438, 214] on button "Import from Top Selling PPVs" at bounding box center [345, 221] width 256 height 30
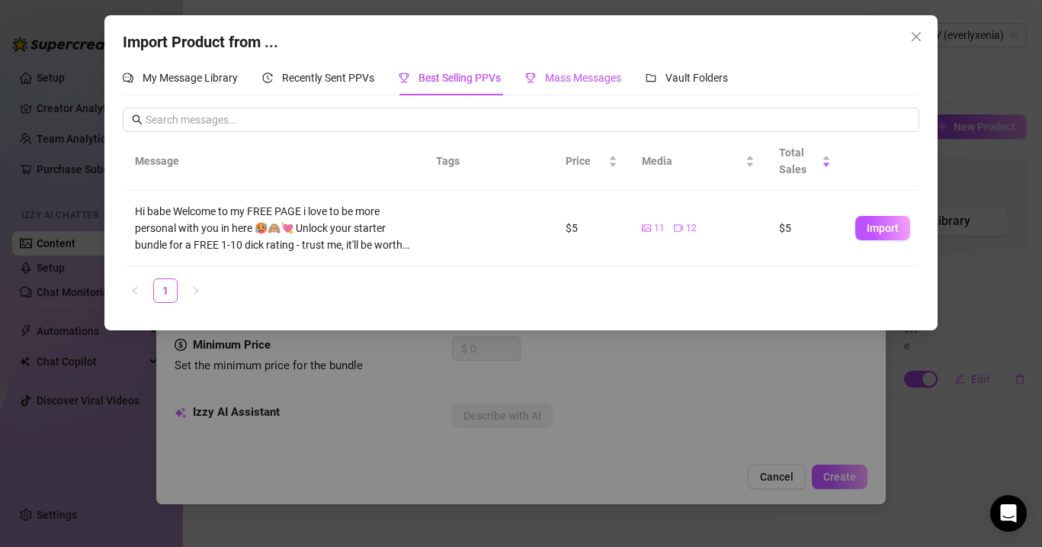
click at [576, 76] on span "Mass Messages" at bounding box center [583, 78] width 76 height 12
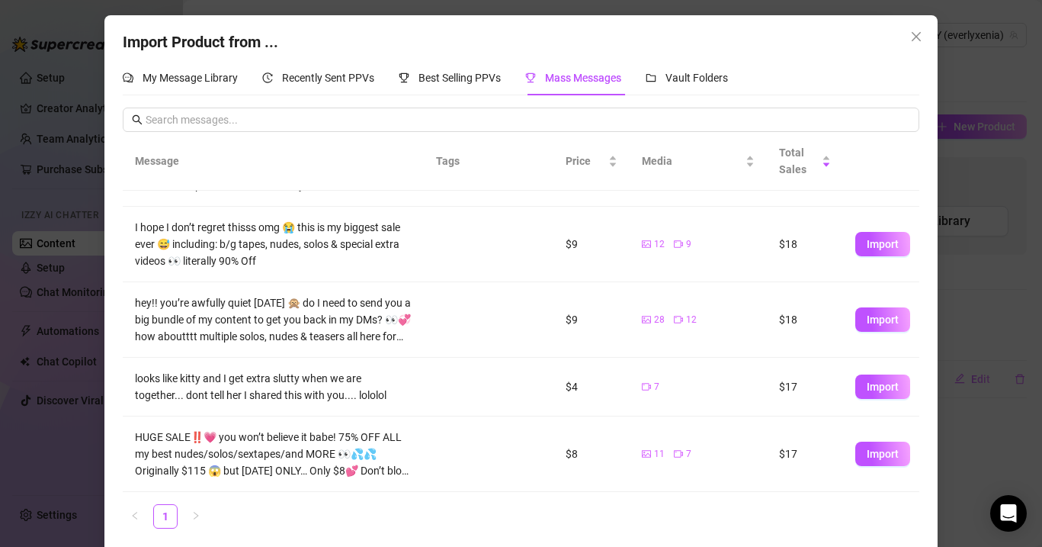
scroll to position [9, 0]
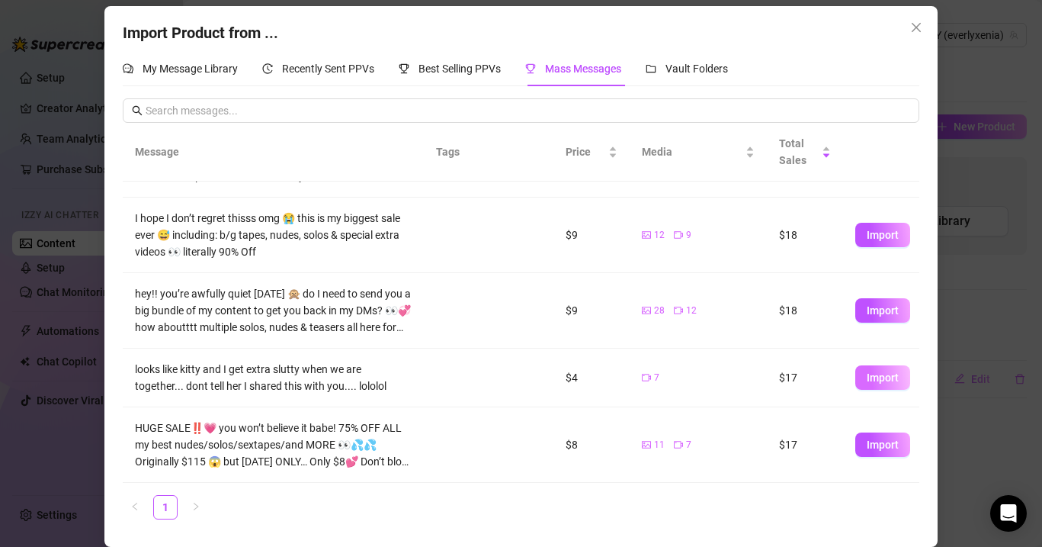
click at [898, 377] on span "Import" at bounding box center [883, 377] width 32 height 12
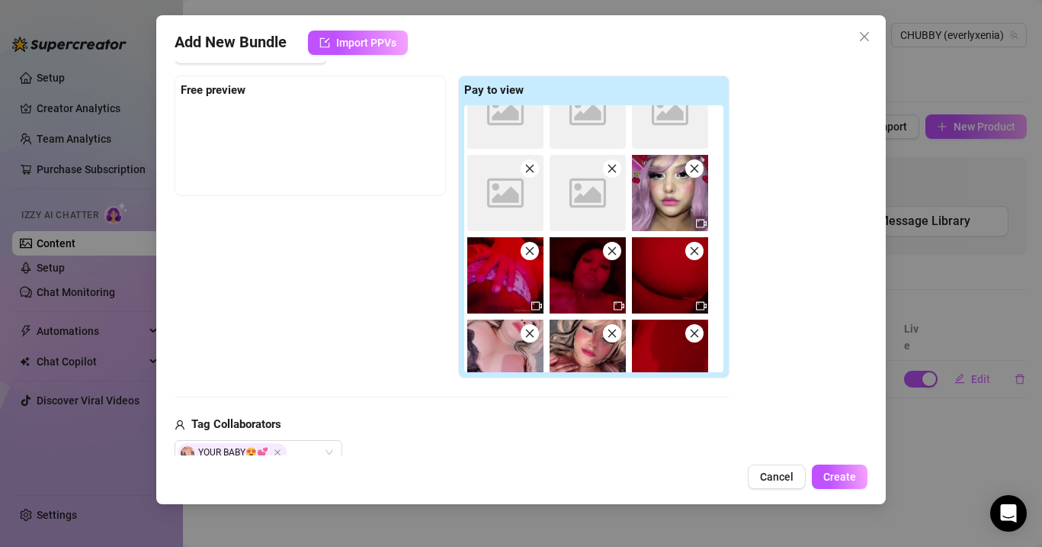
scroll to position [145, 0]
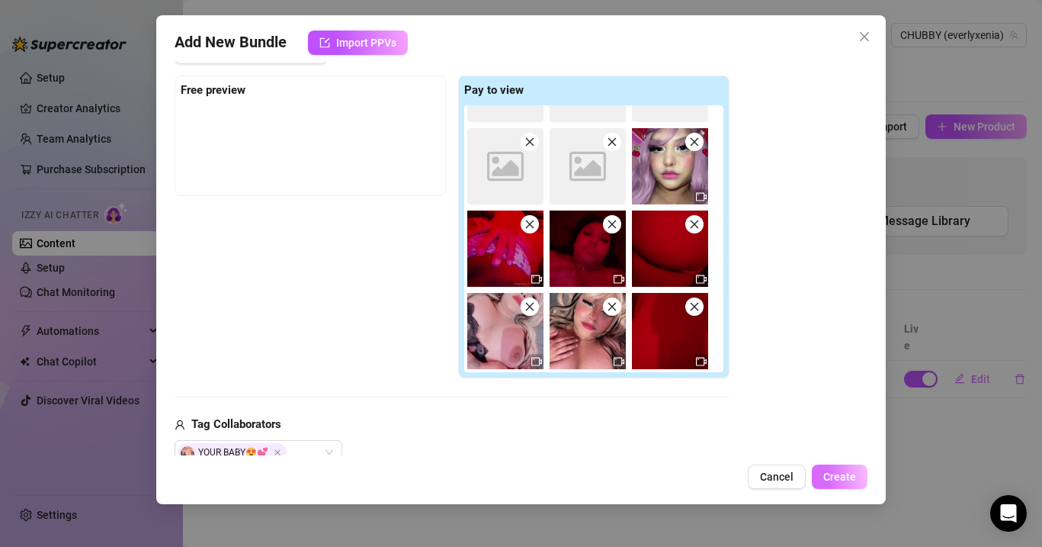
click at [860, 481] on button "Create" at bounding box center [840, 476] width 56 height 24
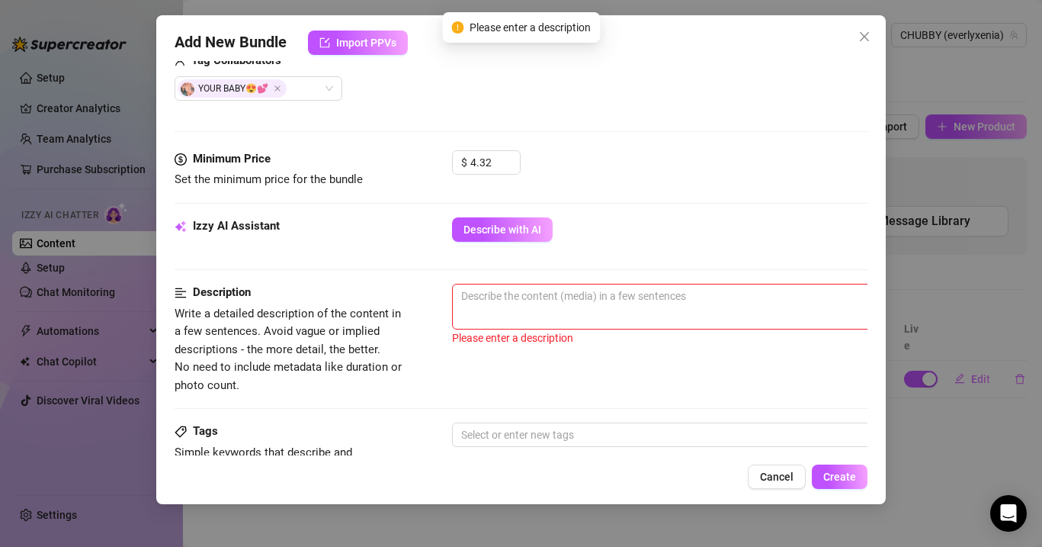
scroll to position [596, 0]
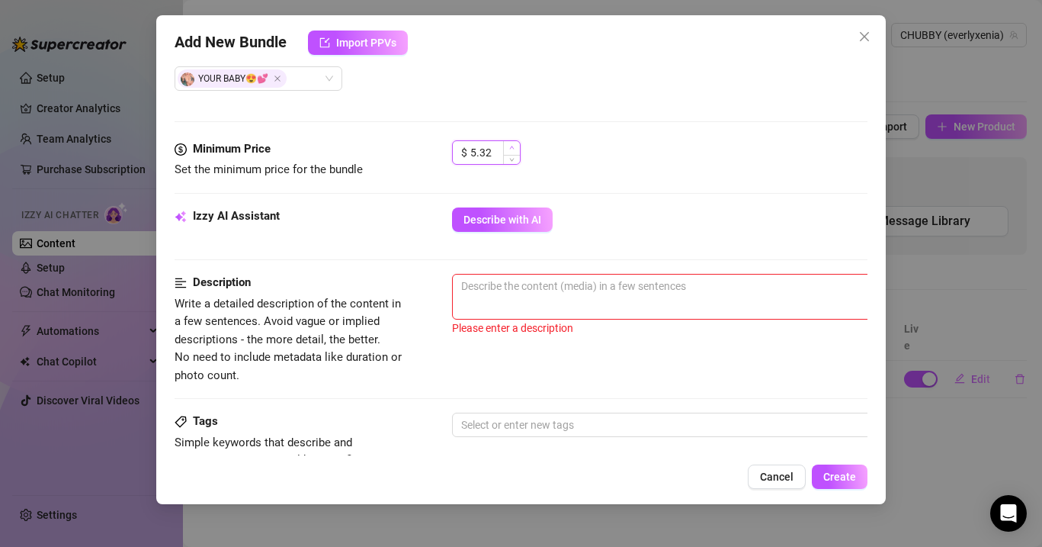
click at [511, 147] on icon "up" at bounding box center [512, 147] width 5 height 3
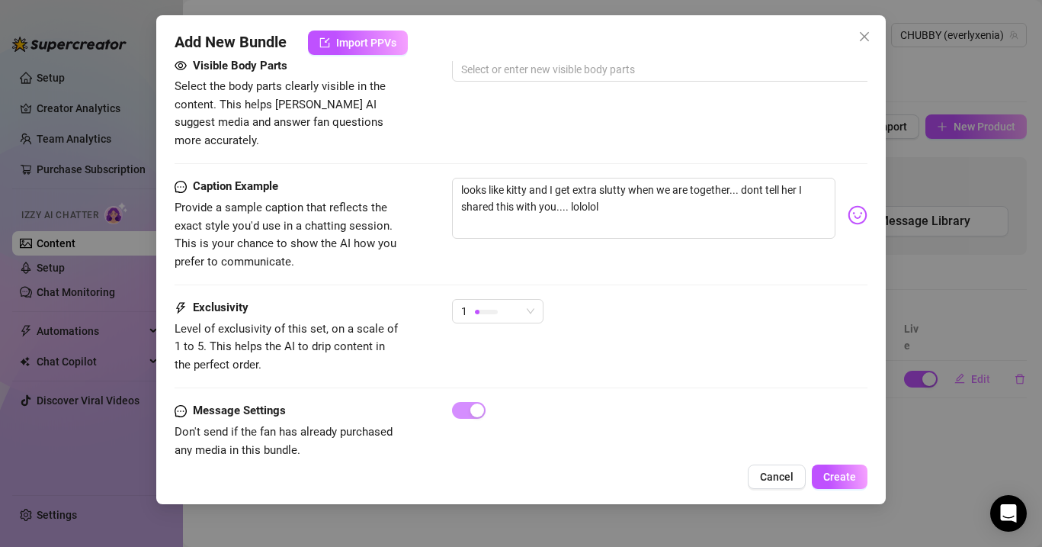
scroll to position [1070, 0]
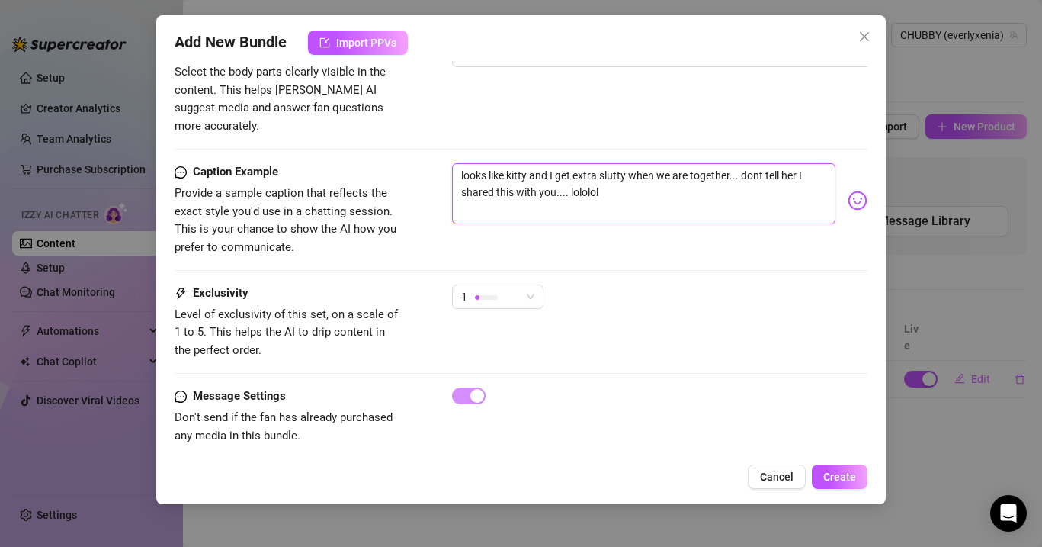
drag, startPoint x: 614, startPoint y: 179, endPoint x: 450, endPoint y: 145, distance: 168.2
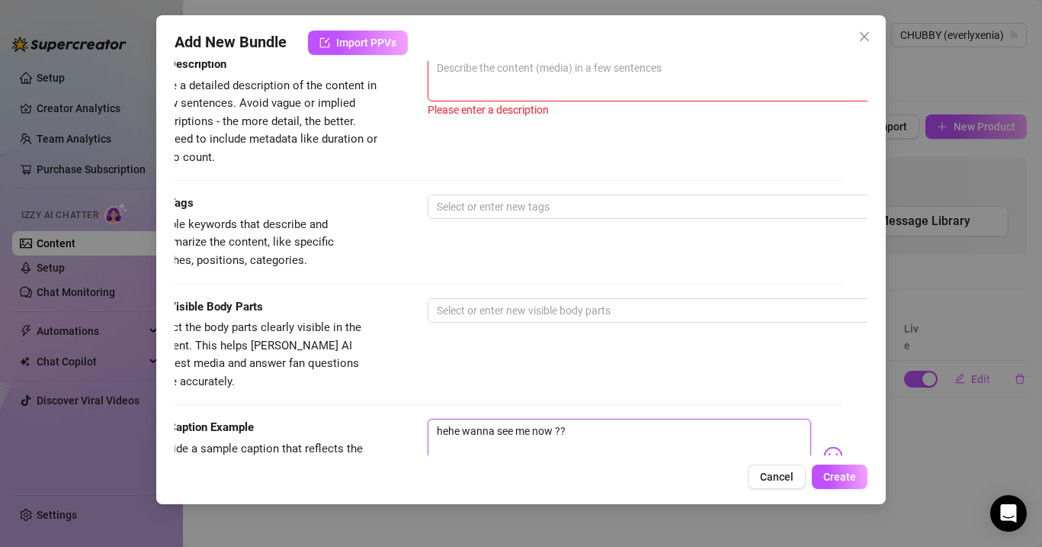
scroll to position [814, 0]
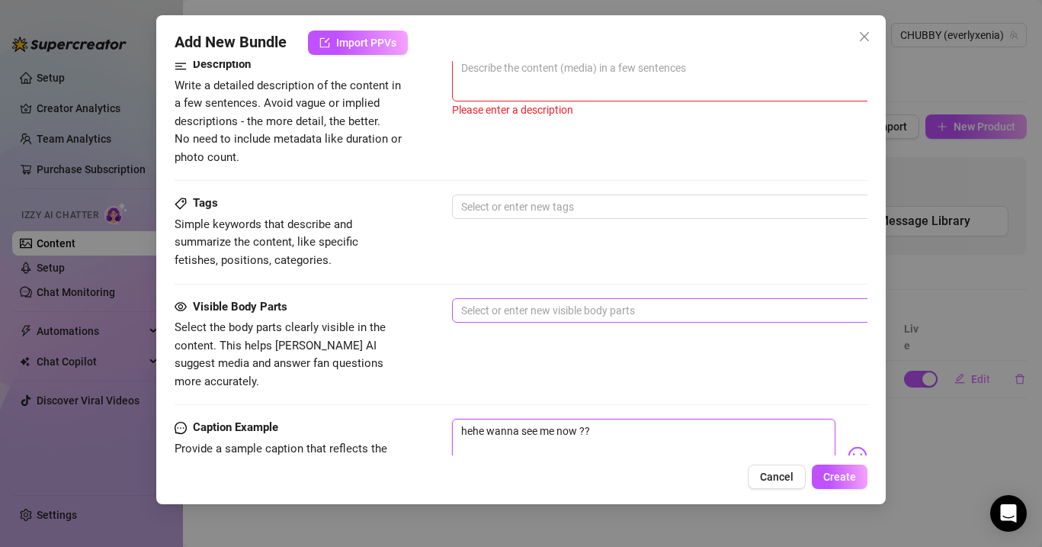
click at [562, 314] on div at bounding box center [711, 310] width 512 height 21
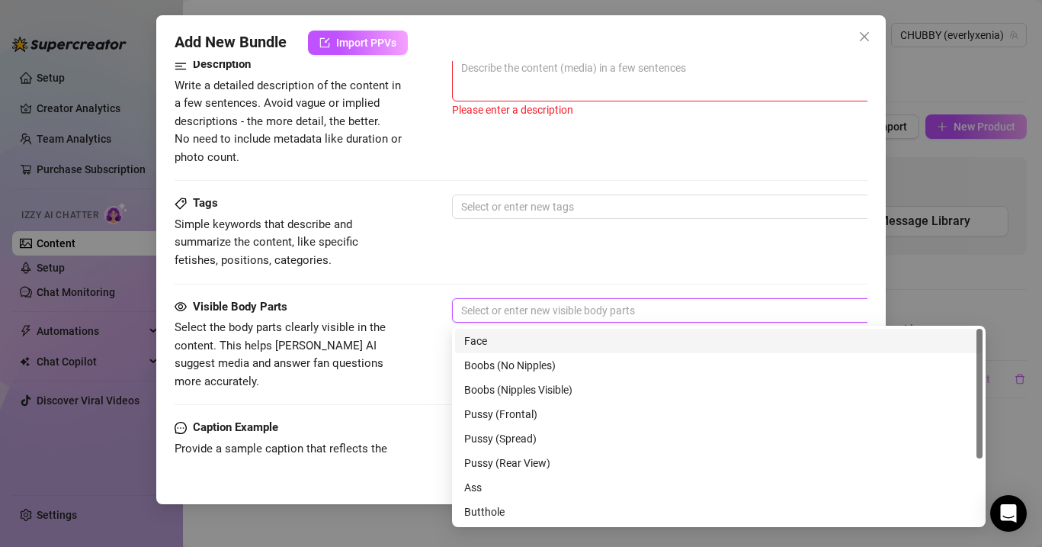
click at [508, 337] on div "Face" at bounding box center [718, 340] width 509 height 17
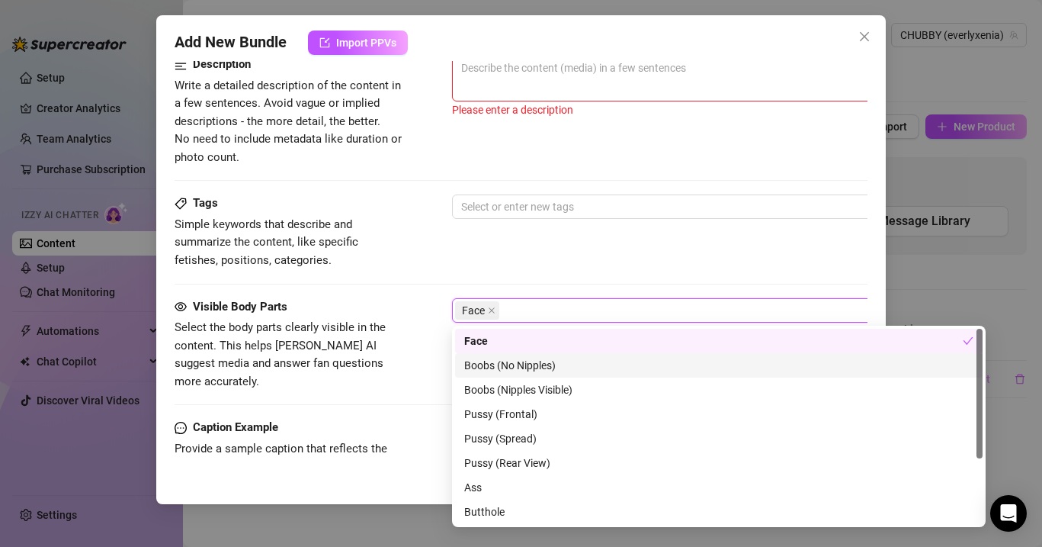
click at [479, 367] on div "Boobs (No Nipples)" at bounding box center [718, 365] width 509 height 17
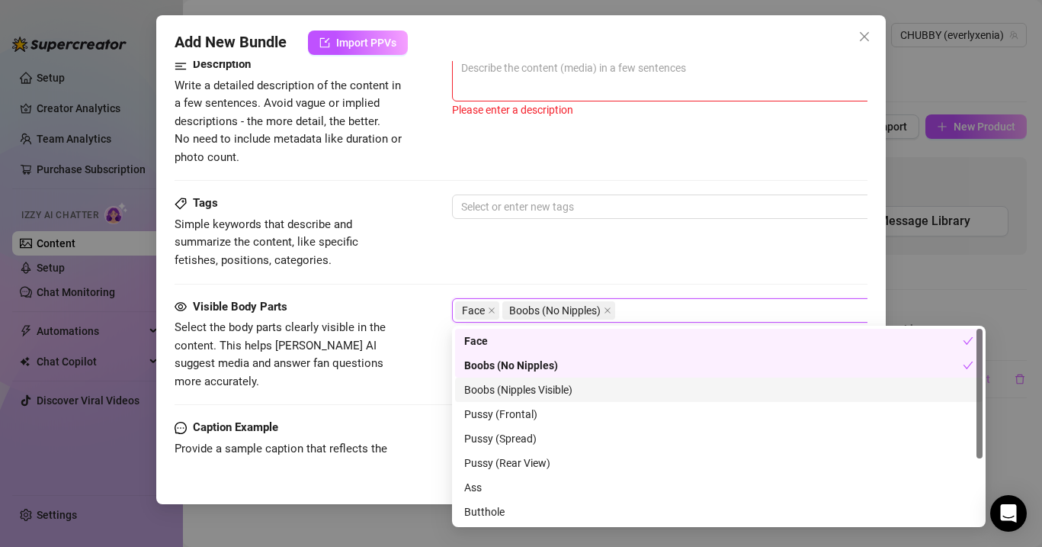
click at [486, 390] on div "Boobs (Nipples Visible)" at bounding box center [718, 389] width 509 height 17
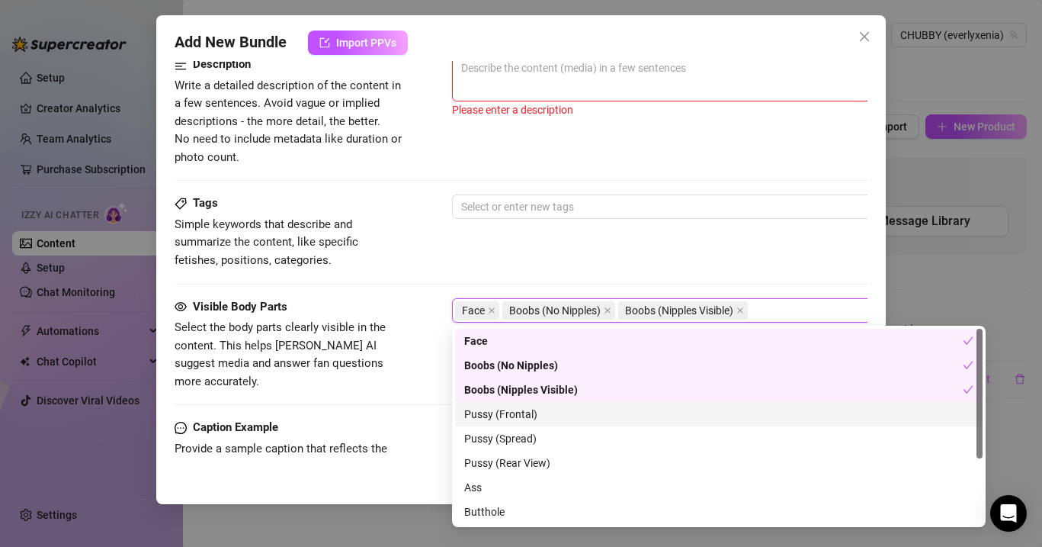
click at [486, 409] on div "Pussy (Frontal)" at bounding box center [718, 414] width 509 height 17
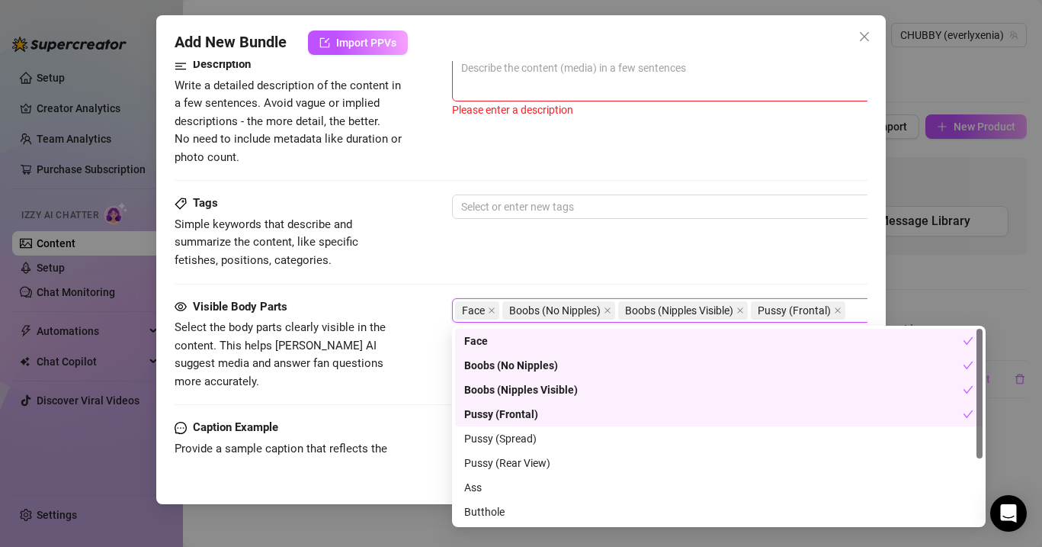
click at [486, 428] on div "Pussy (Spread)" at bounding box center [719, 438] width 528 height 24
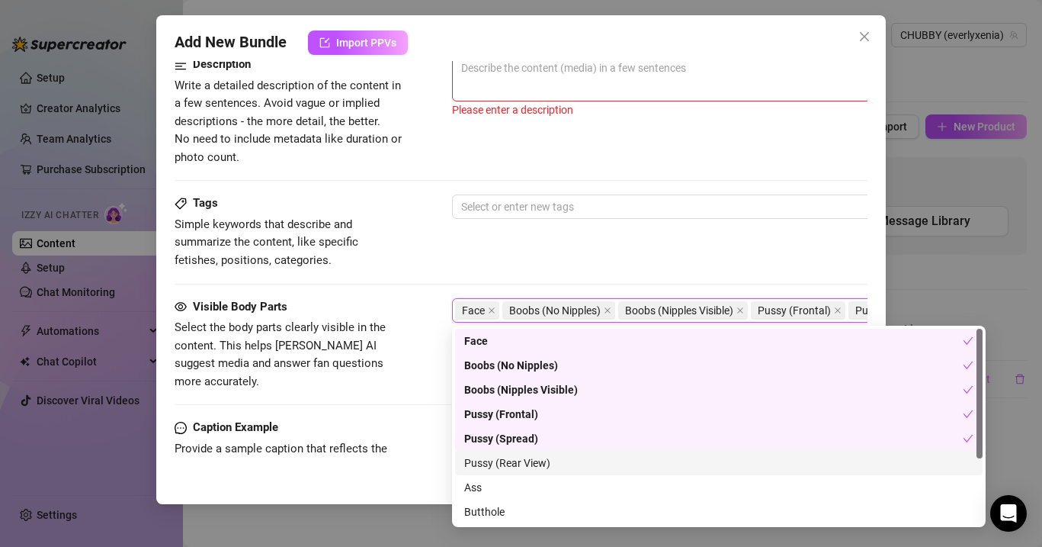
click at [492, 460] on div "Pussy (Rear View)" at bounding box center [718, 462] width 509 height 17
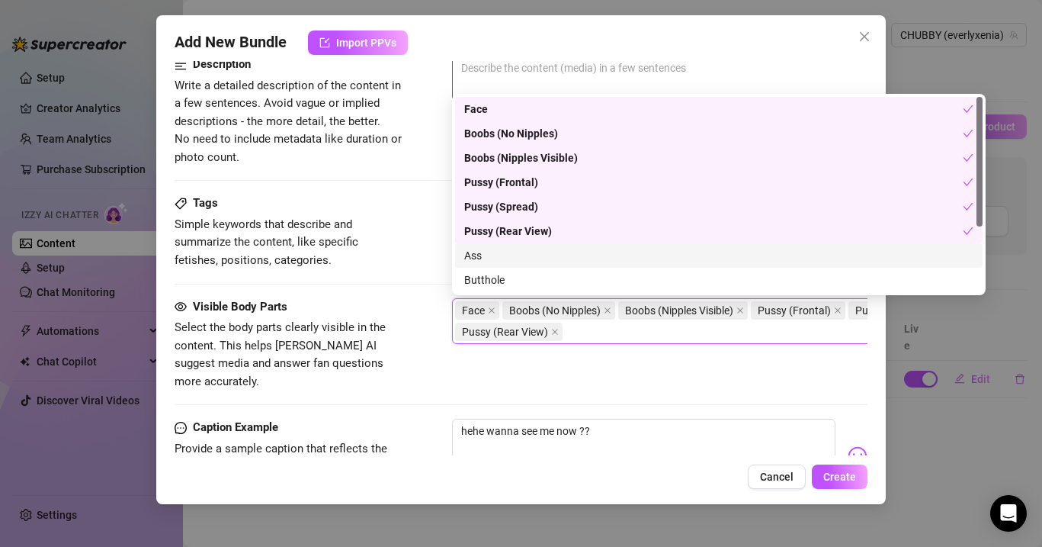
click at [498, 253] on div "Ass" at bounding box center [718, 255] width 509 height 17
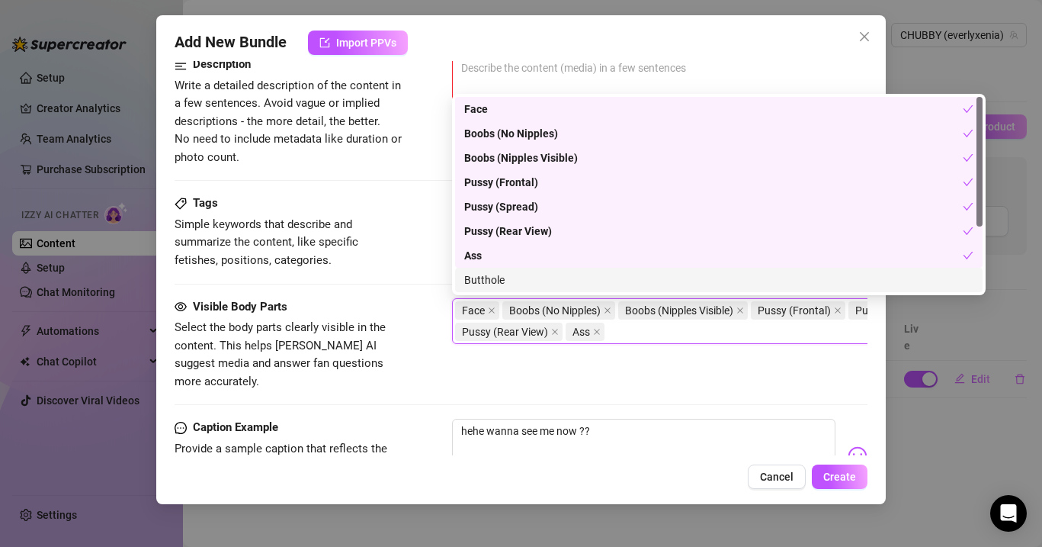
click at [416, 291] on div "Tags Simple keywords that describe and summarize the content, like specific fet…" at bounding box center [521, 245] width 693 height 103
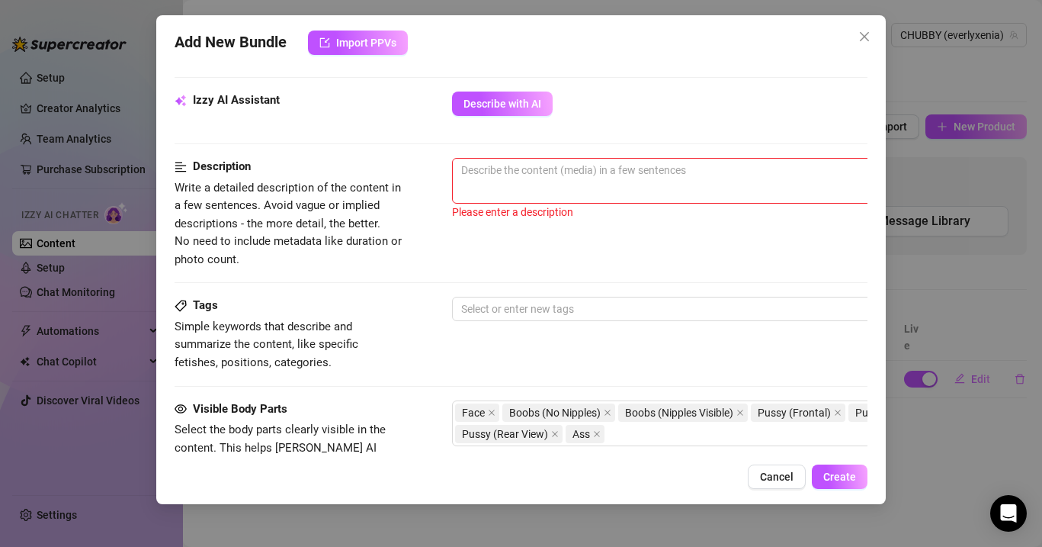
scroll to position [711, 1]
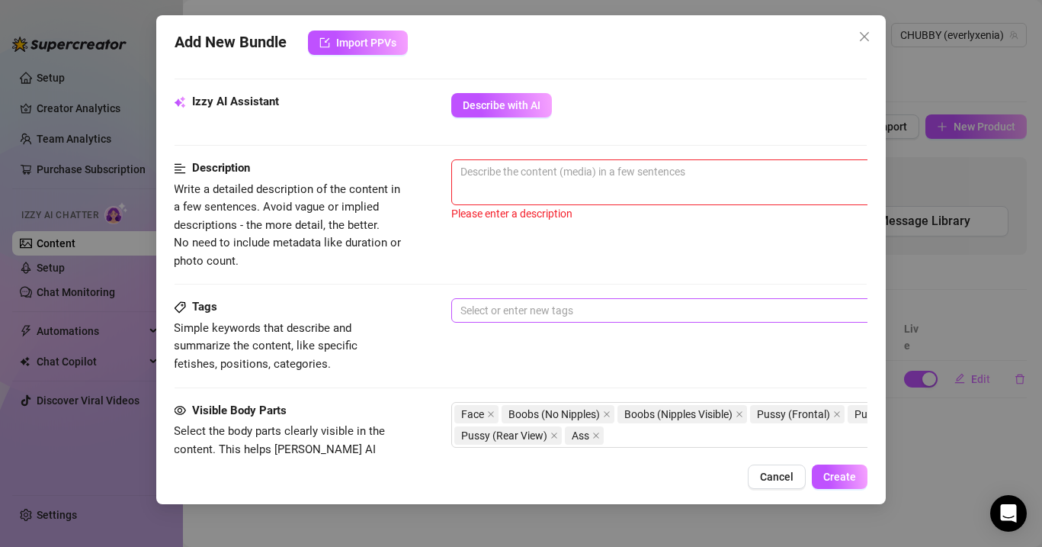
click at [493, 309] on div at bounding box center [710, 310] width 512 height 21
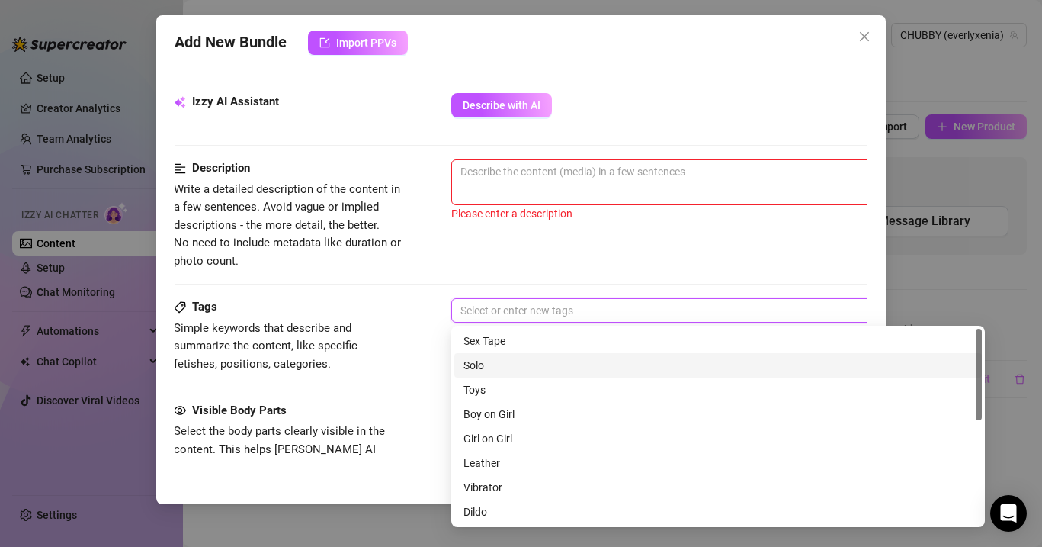
click at [498, 367] on div "Solo" at bounding box center [718, 365] width 509 height 17
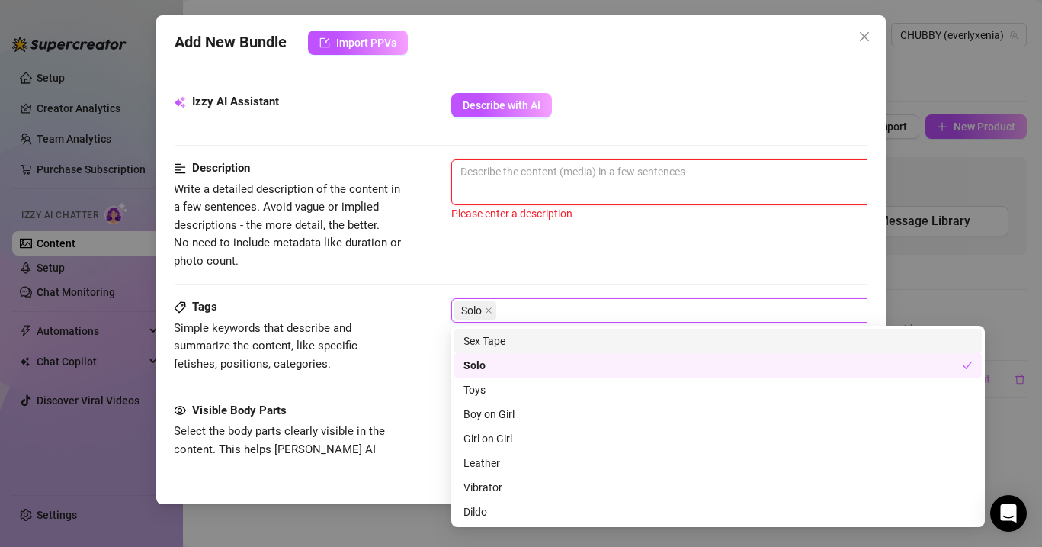
click at [555, 180] on textarea at bounding box center [718, 171] width 532 height 23
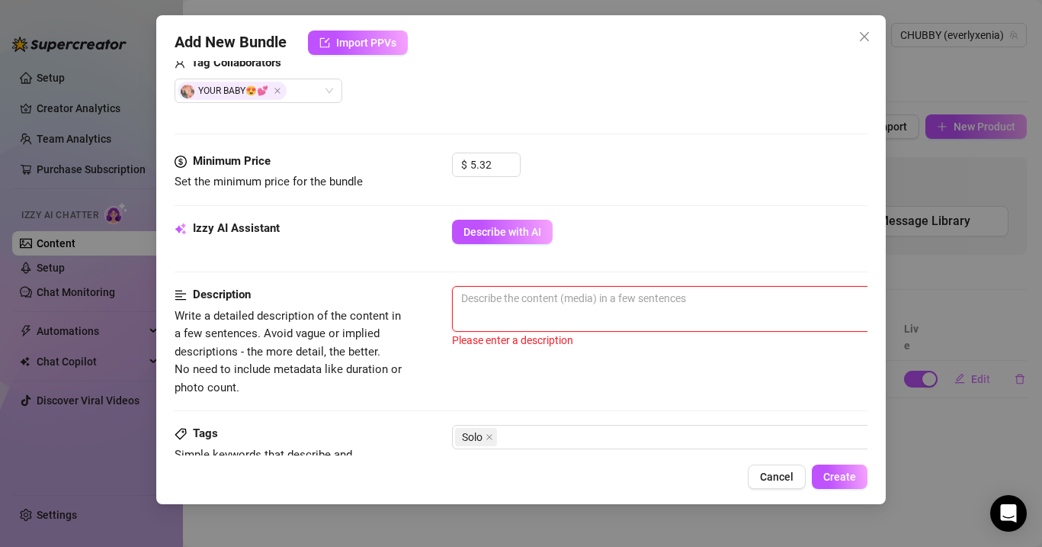
scroll to position [589, 0]
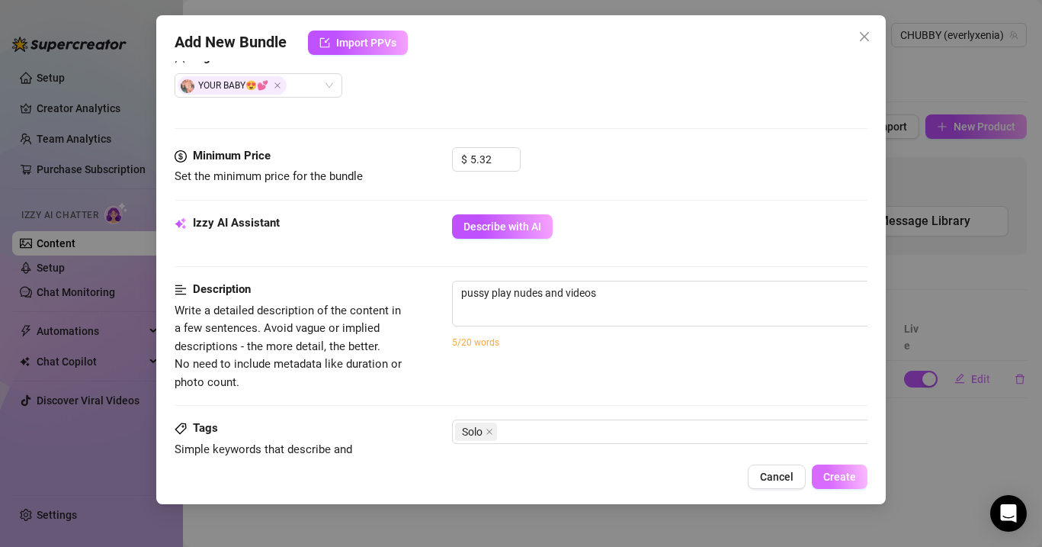
click at [841, 467] on button "Create" at bounding box center [840, 476] width 56 height 24
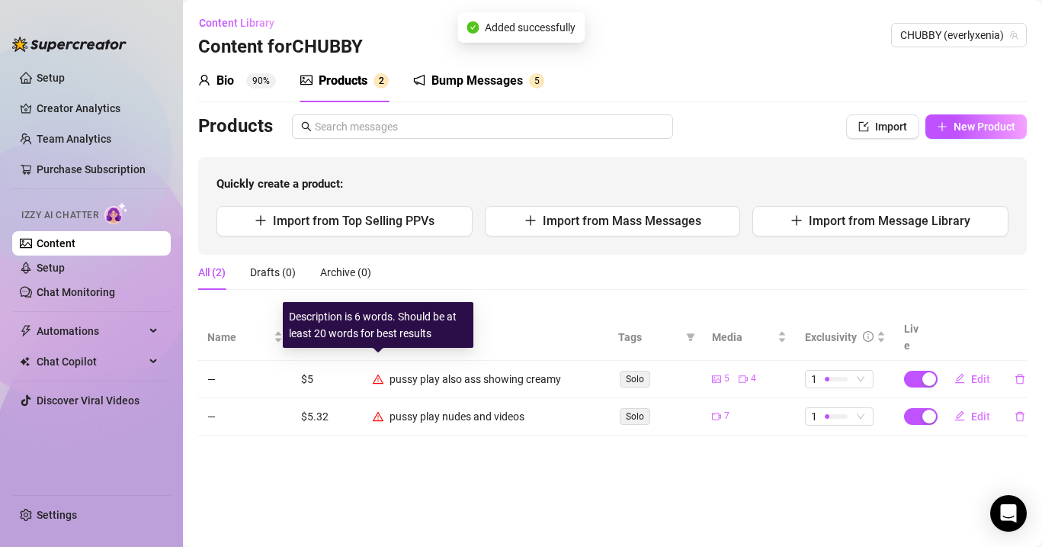
click at [377, 374] on icon "warning" at bounding box center [378, 379] width 11 height 11
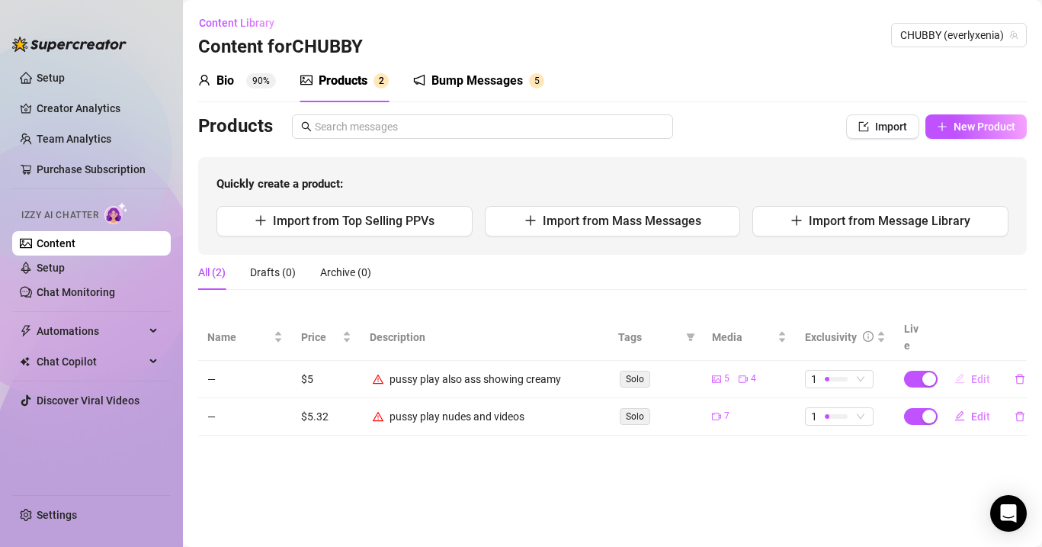
click at [975, 373] on span "Edit" at bounding box center [980, 379] width 19 height 12
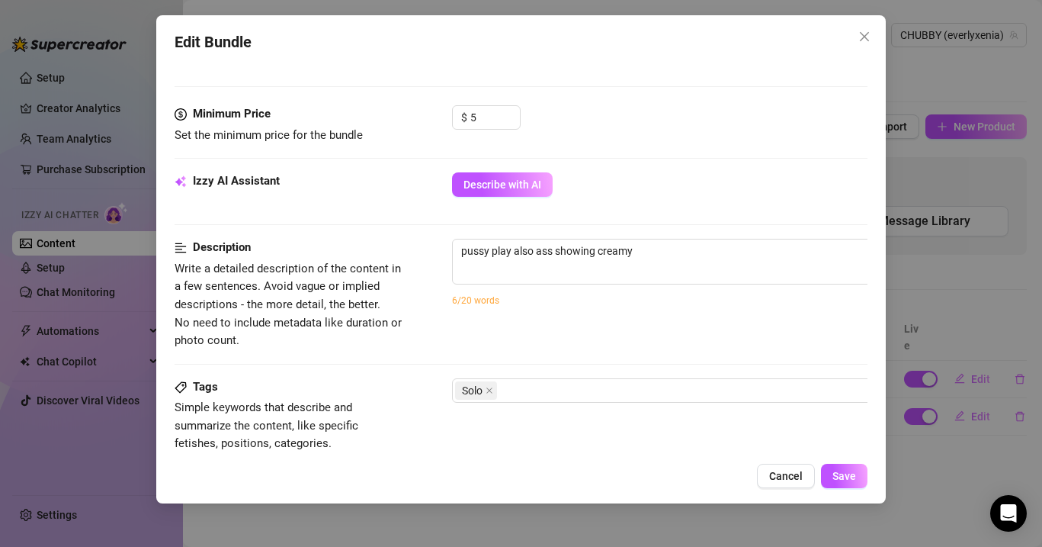
scroll to position [618, 0]
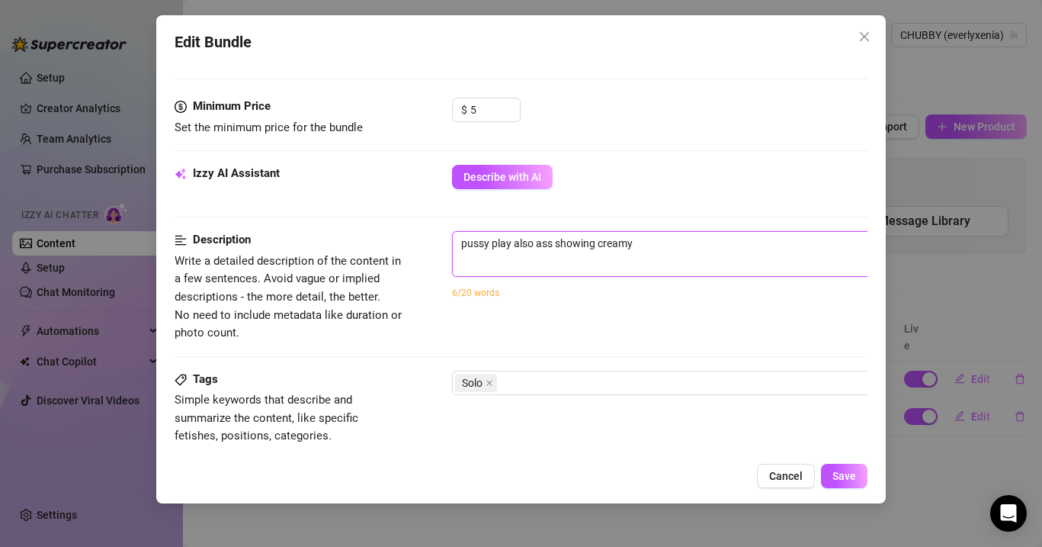
click at [645, 243] on textarea "pussy play also ass showing creamy" at bounding box center [719, 243] width 532 height 23
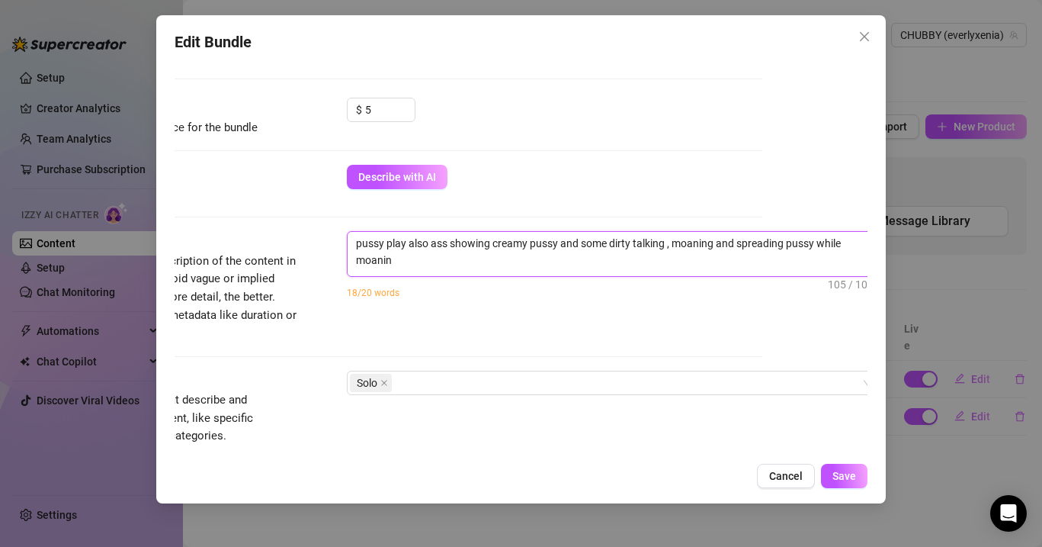
scroll to position [0, 0]
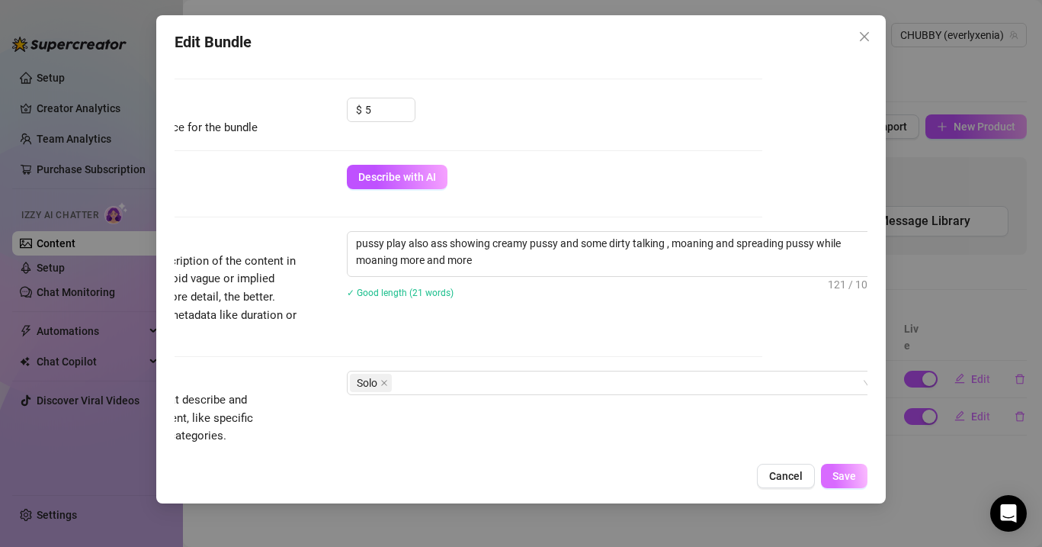
click at [858, 477] on button "Save" at bounding box center [844, 476] width 47 height 24
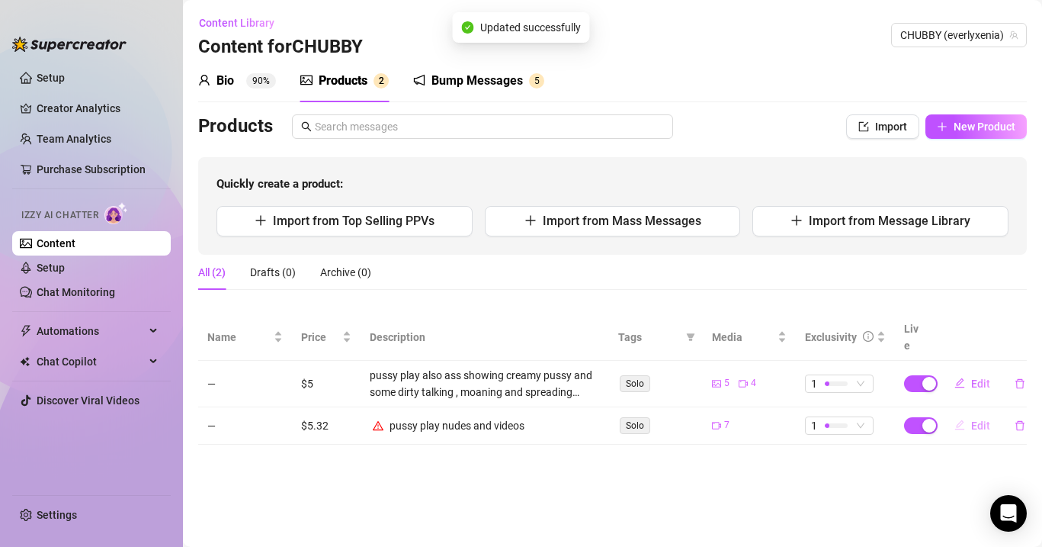
click at [985, 419] on span "Edit" at bounding box center [980, 425] width 19 height 12
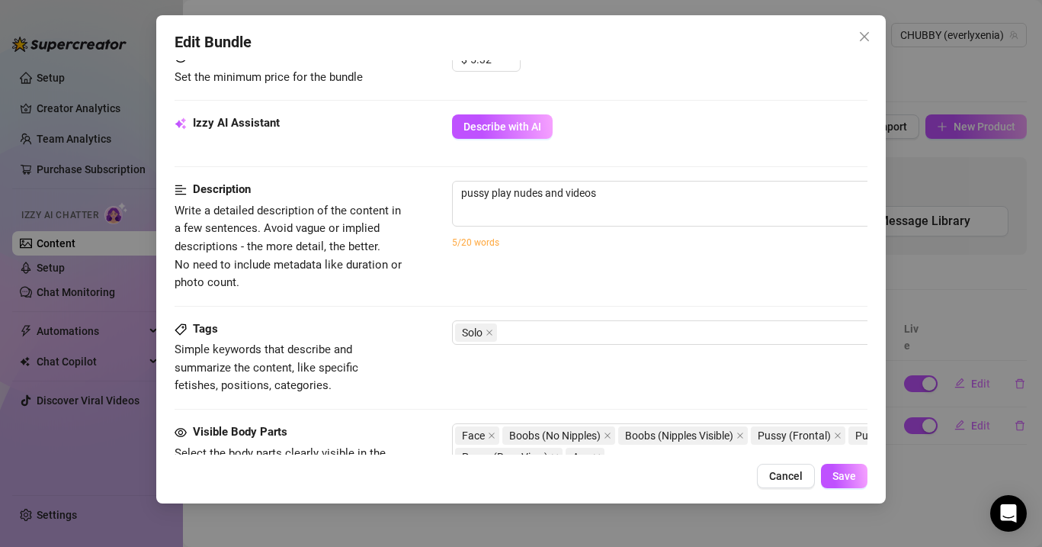
scroll to position [686, 0]
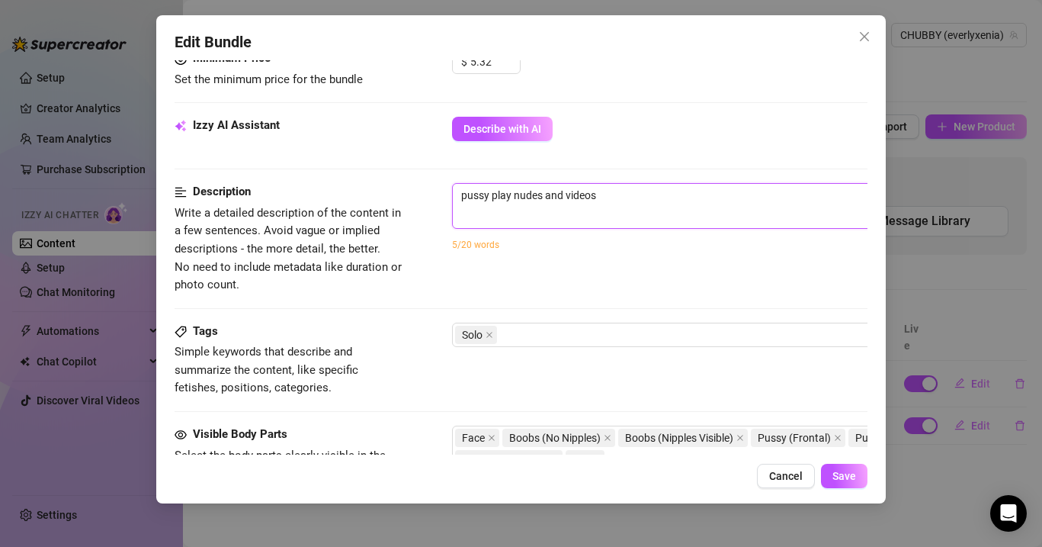
click at [610, 201] on textarea "pussy play nudes and videos" at bounding box center [719, 195] width 532 height 23
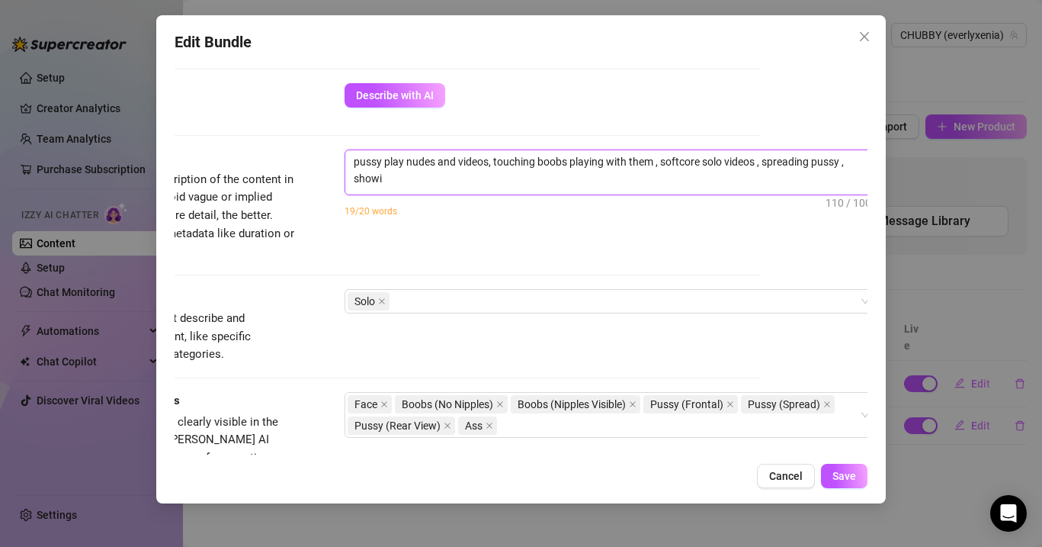
scroll to position [0, 0]
click at [840, 471] on span "Save" at bounding box center [845, 476] width 24 height 12
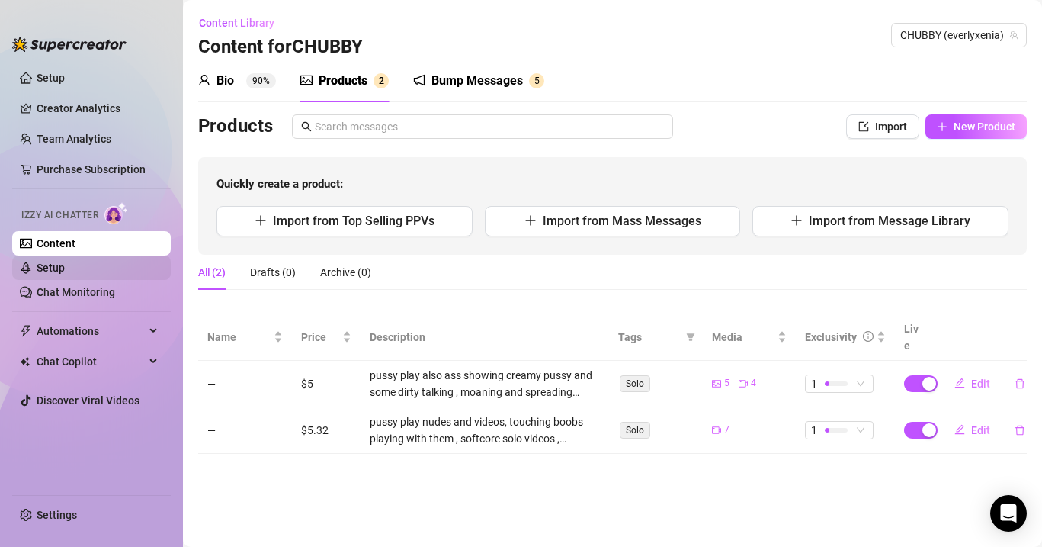
click at [65, 267] on link "Setup" at bounding box center [51, 268] width 28 height 12
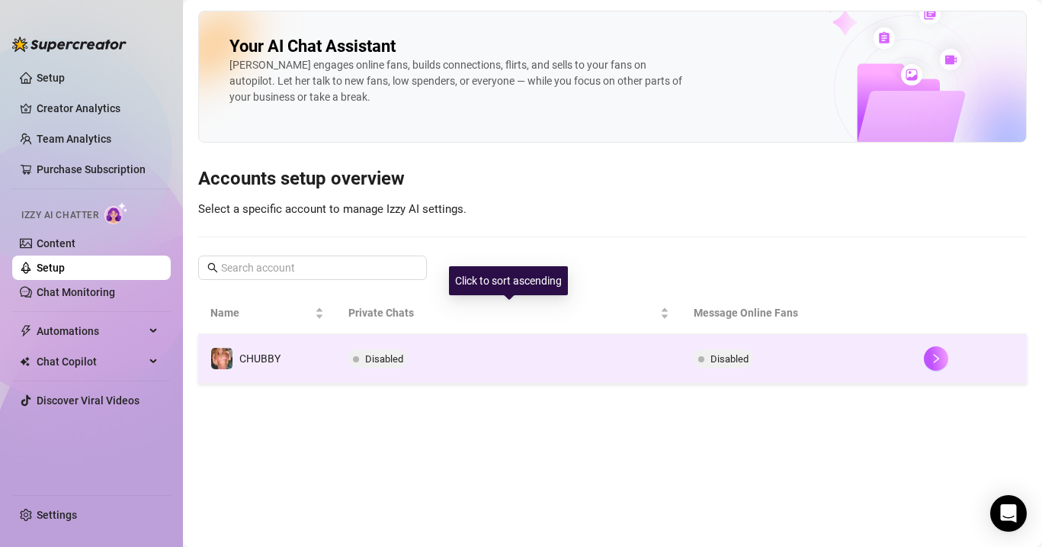
click at [464, 345] on td "Disabled" at bounding box center [508, 359] width 345 height 50
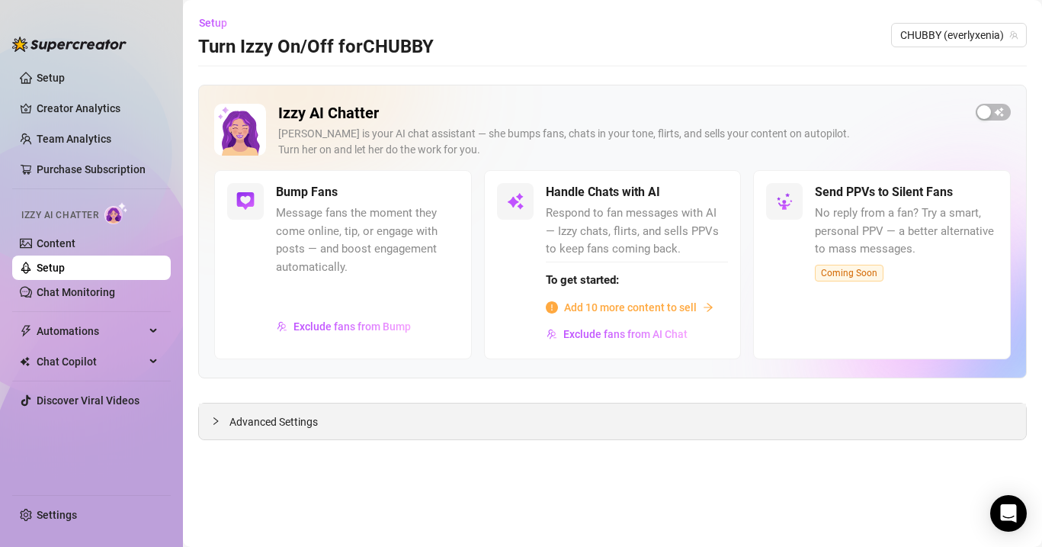
click at [290, 435] on div "Advanced Settings" at bounding box center [612, 421] width 827 height 36
click at [282, 425] on span "Advanced Settings" at bounding box center [273, 421] width 88 height 17
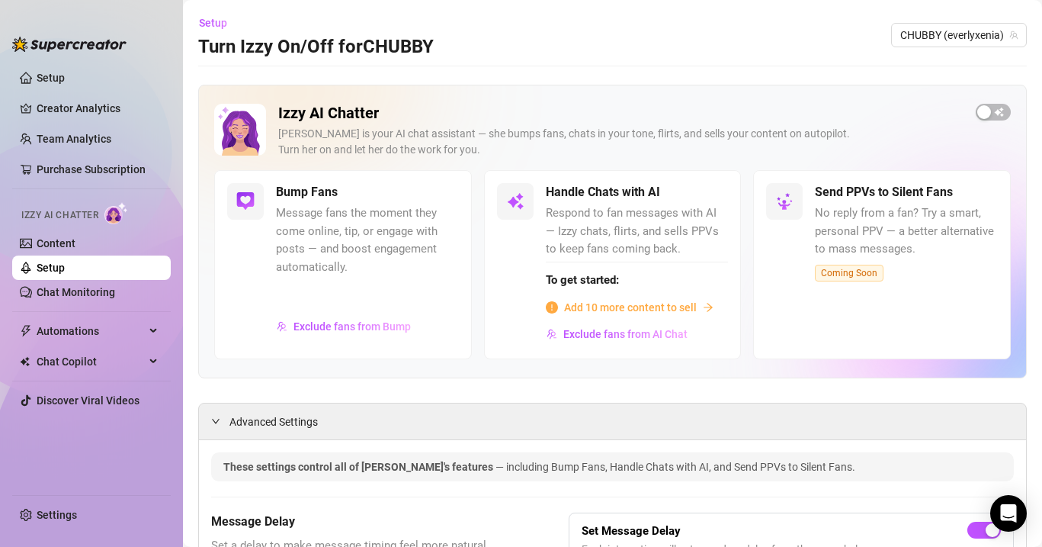
click at [586, 308] on span "Add 10 more content to sell" at bounding box center [630, 307] width 133 height 17
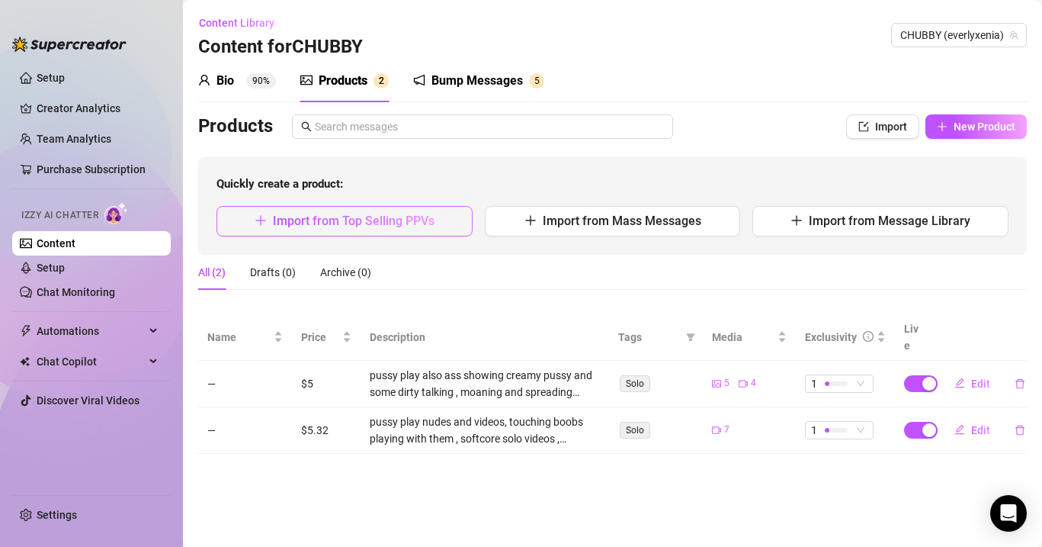
click at [422, 217] on span "Import from Top Selling PPVs" at bounding box center [354, 220] width 162 height 14
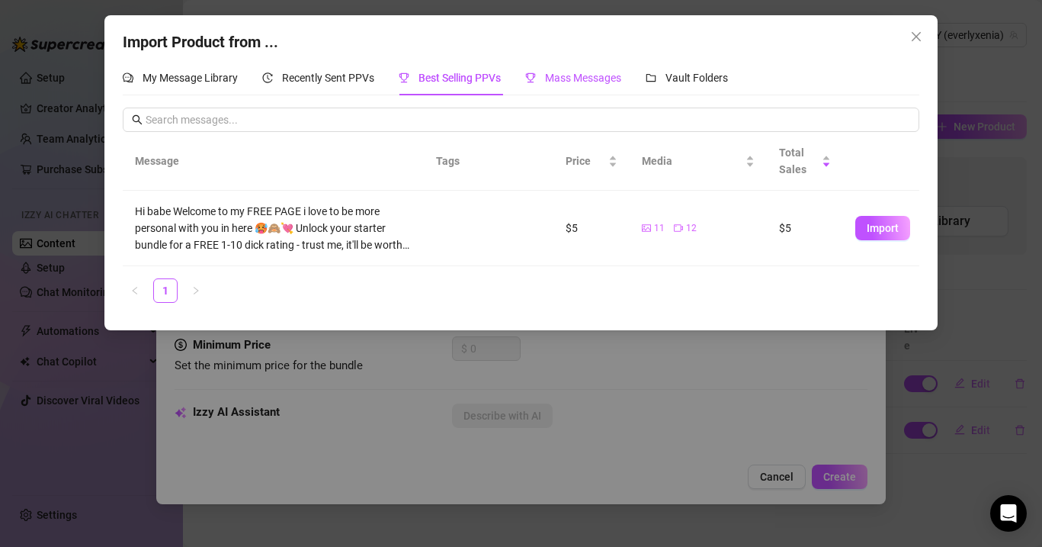
click at [609, 83] on span "Mass Messages" at bounding box center [583, 78] width 76 height 12
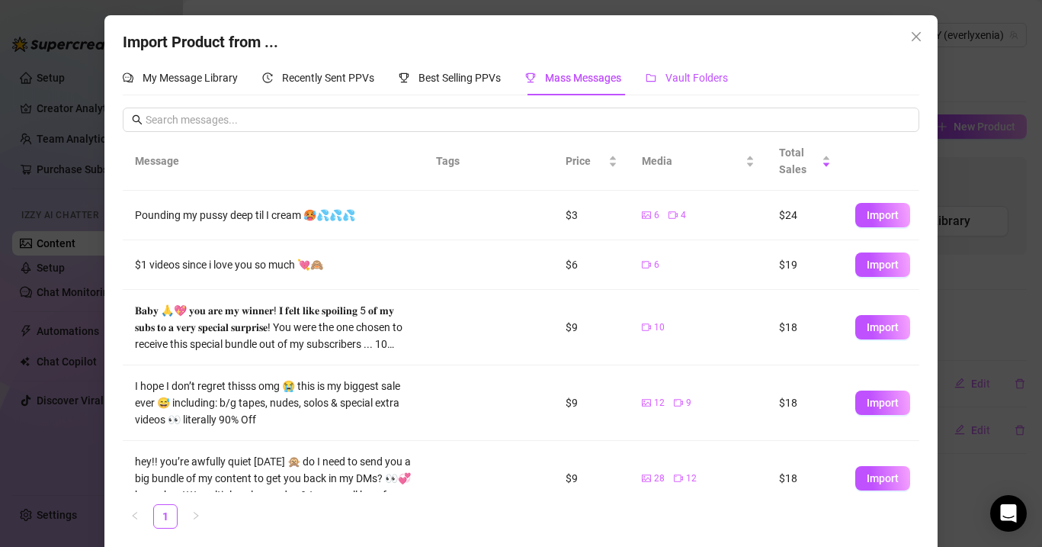
click at [717, 76] on span "Vault Folders" at bounding box center [697, 78] width 63 height 12
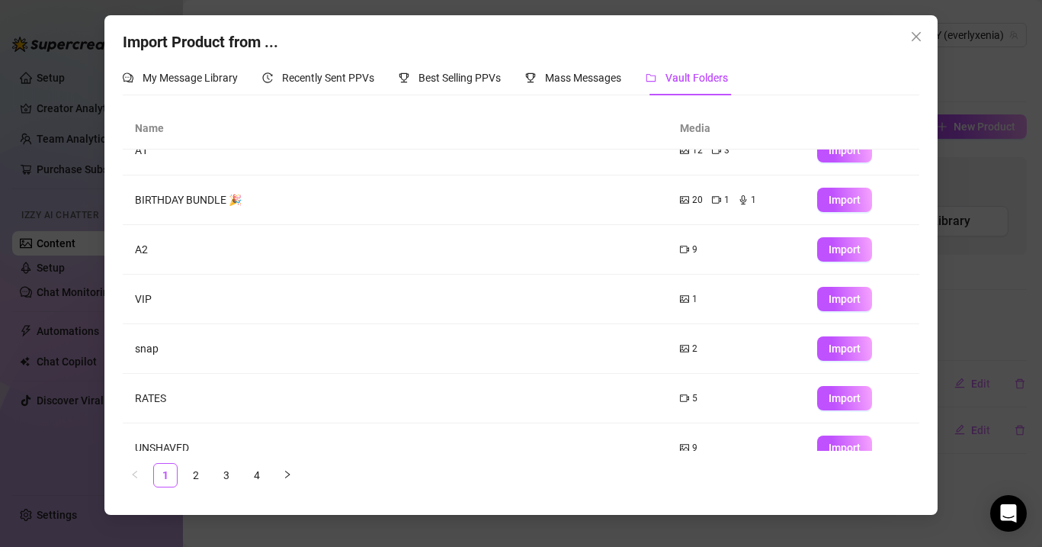
scroll to position [58, 0]
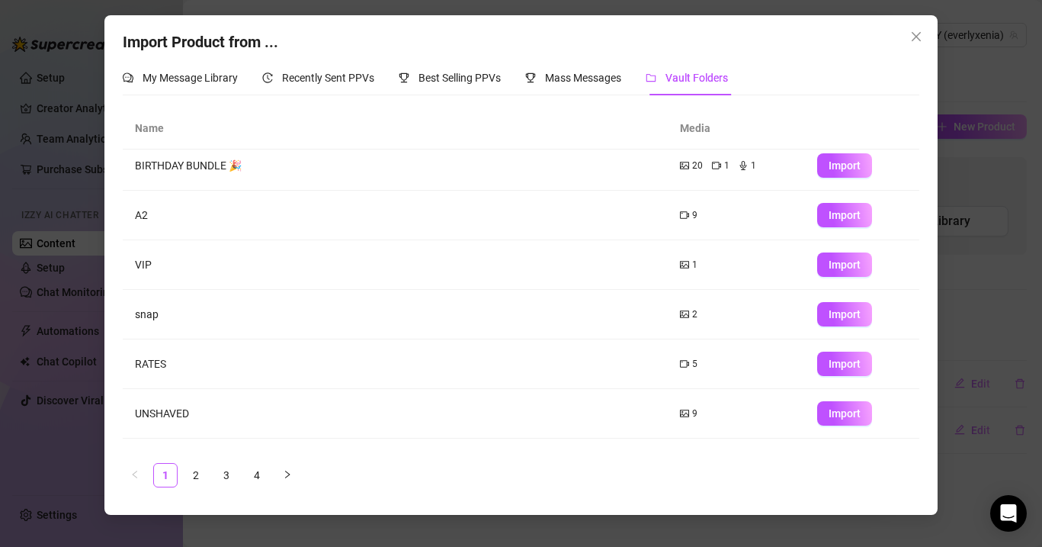
click at [313, 194] on td "A2" at bounding box center [396, 216] width 546 height 50
click at [828, 215] on button "Import" at bounding box center [844, 215] width 55 height 24
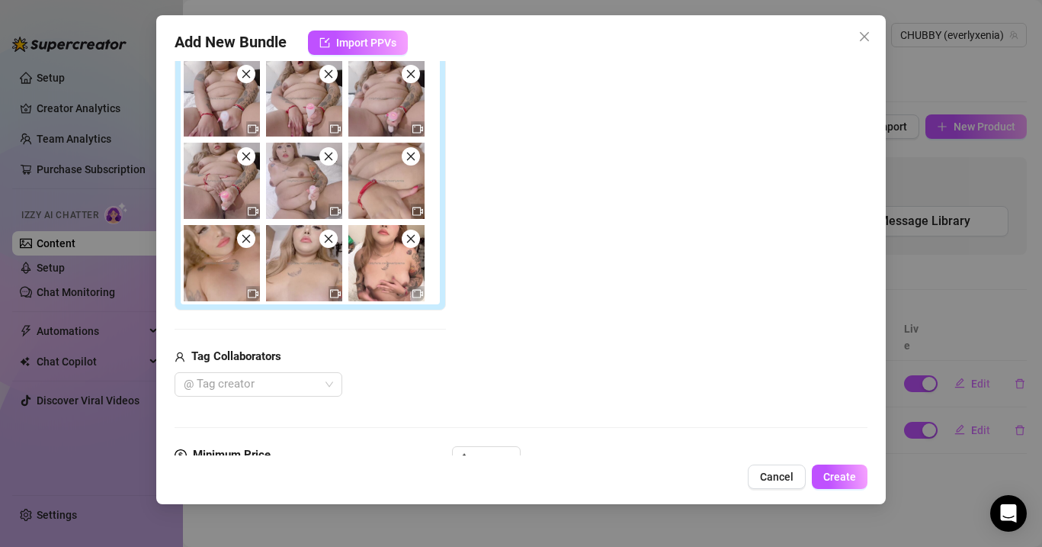
scroll to position [246, 0]
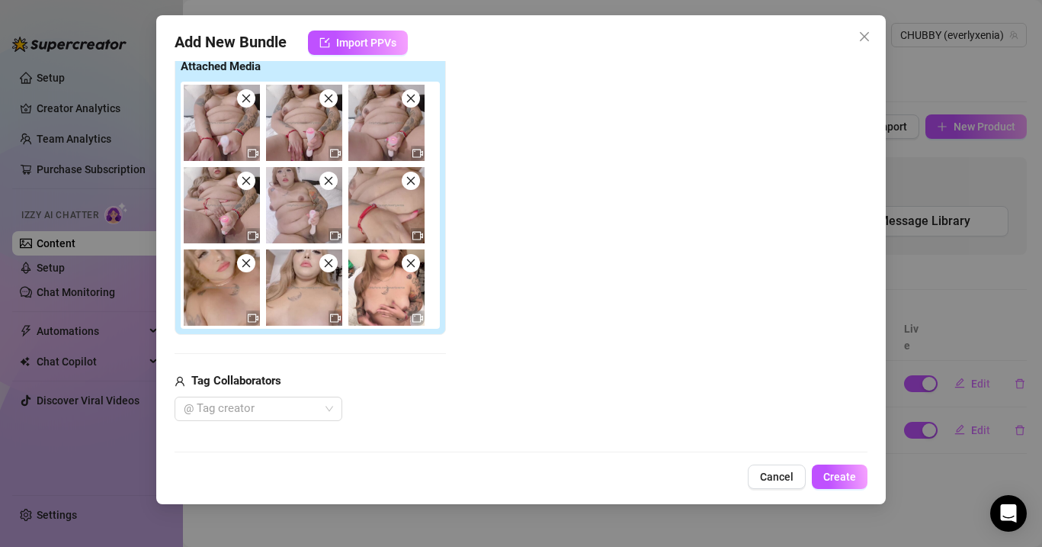
click at [332, 267] on icon "close" at bounding box center [328, 263] width 11 height 11
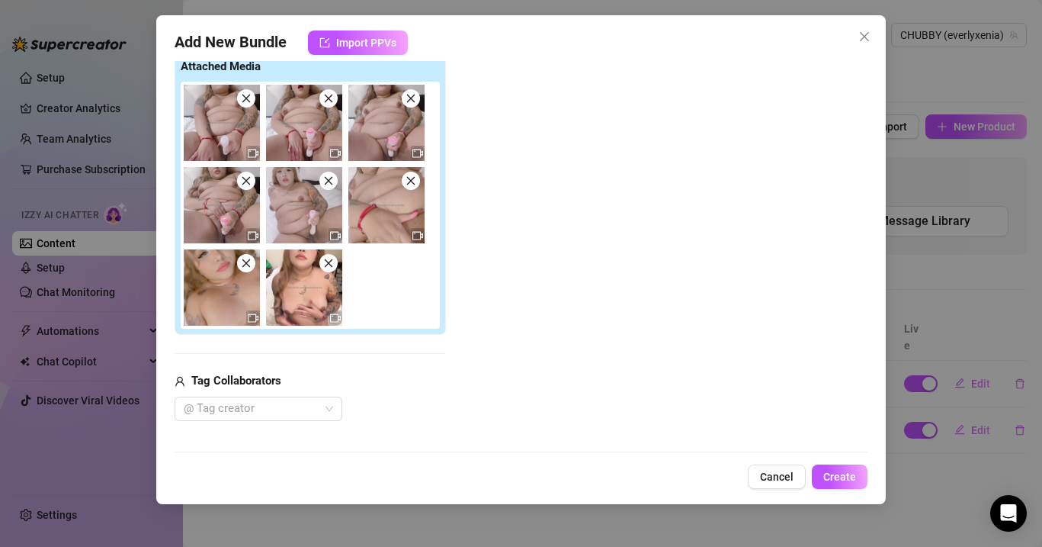
click at [260, 268] on div at bounding box center [313, 205] width 265 height 247
click at [326, 274] on img at bounding box center [304, 287] width 76 height 76
click at [252, 266] on span at bounding box center [246, 263] width 18 height 18
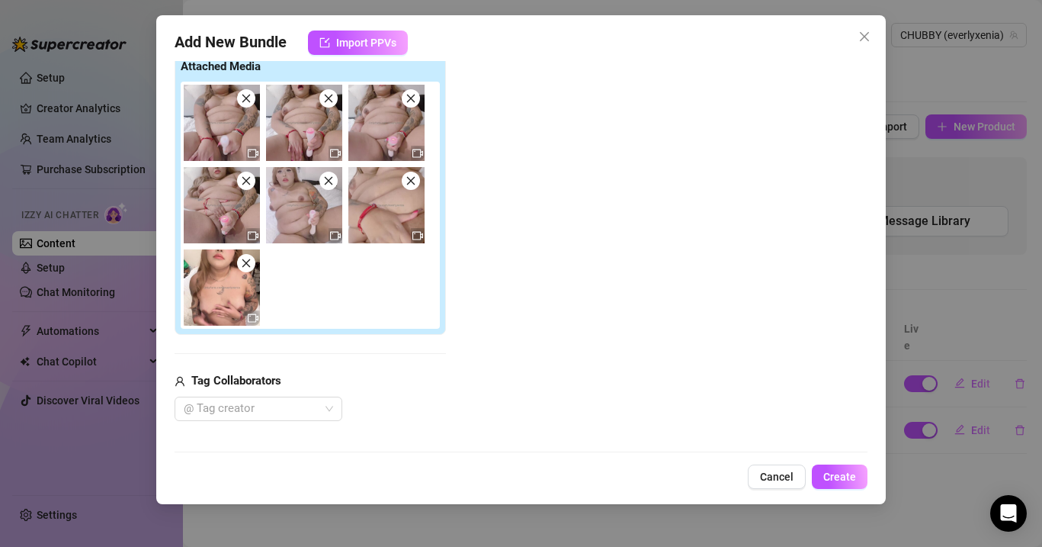
click at [252, 266] on span at bounding box center [246, 263] width 18 height 18
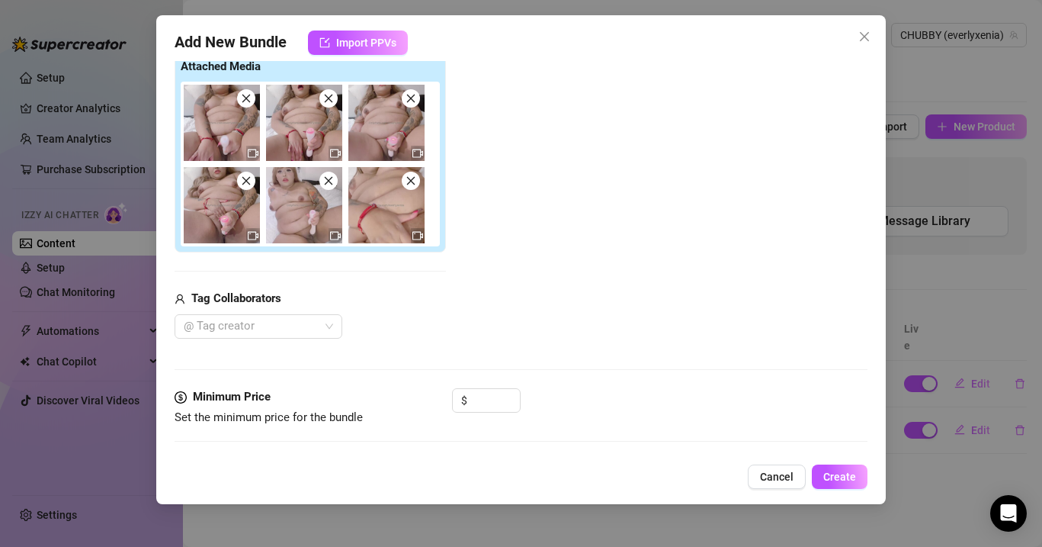
click at [253, 181] on span at bounding box center [246, 181] width 18 height 18
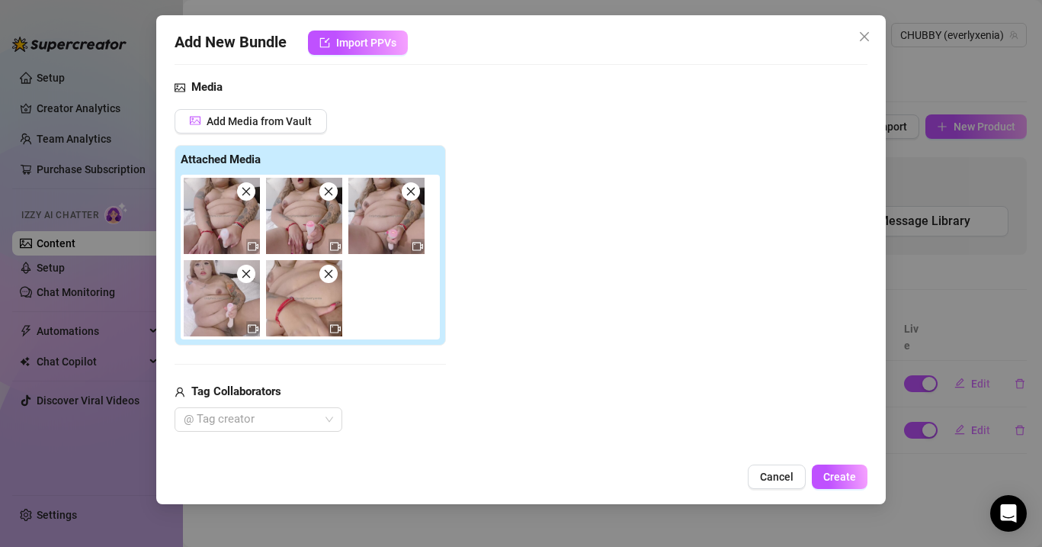
scroll to position [140, 0]
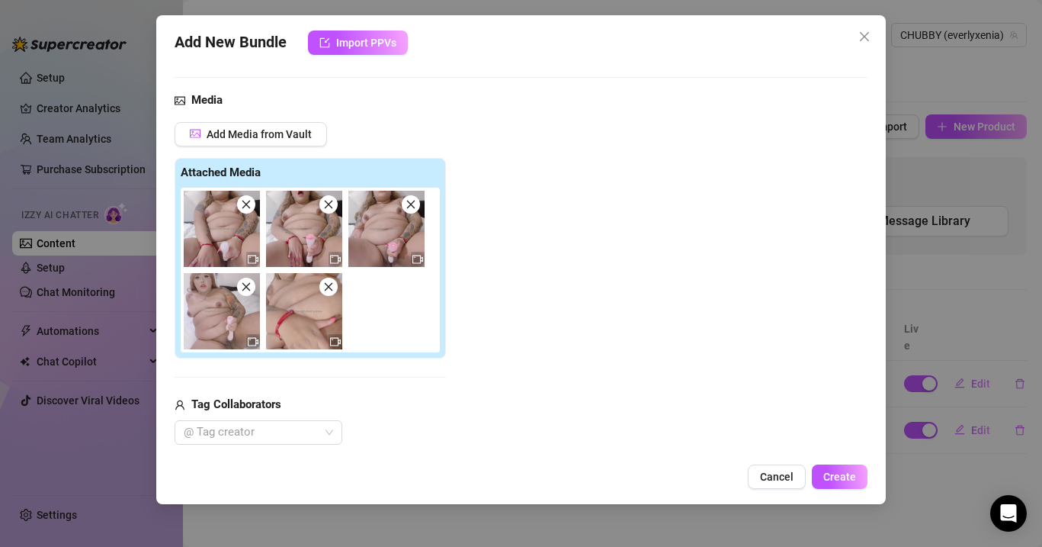
click at [248, 207] on icon "close" at bounding box center [246, 205] width 8 height 8
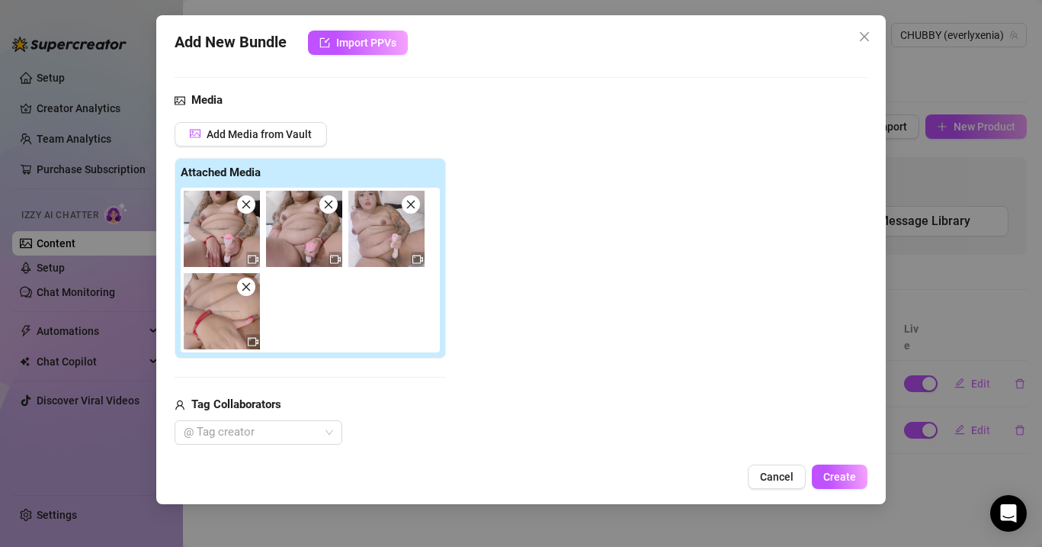
click at [248, 207] on icon "close" at bounding box center [246, 205] width 8 height 8
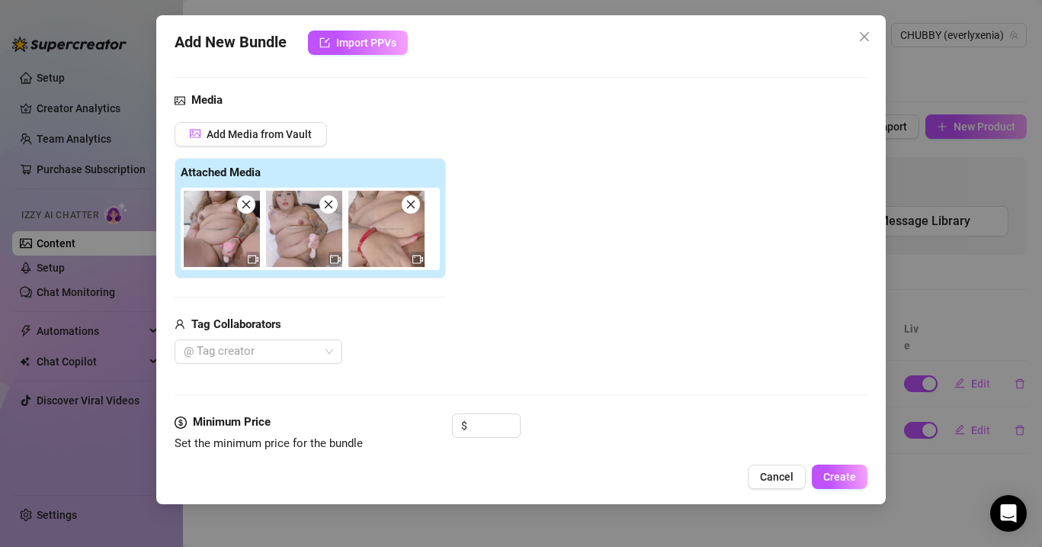
click at [248, 207] on icon "close" at bounding box center [246, 205] width 8 height 8
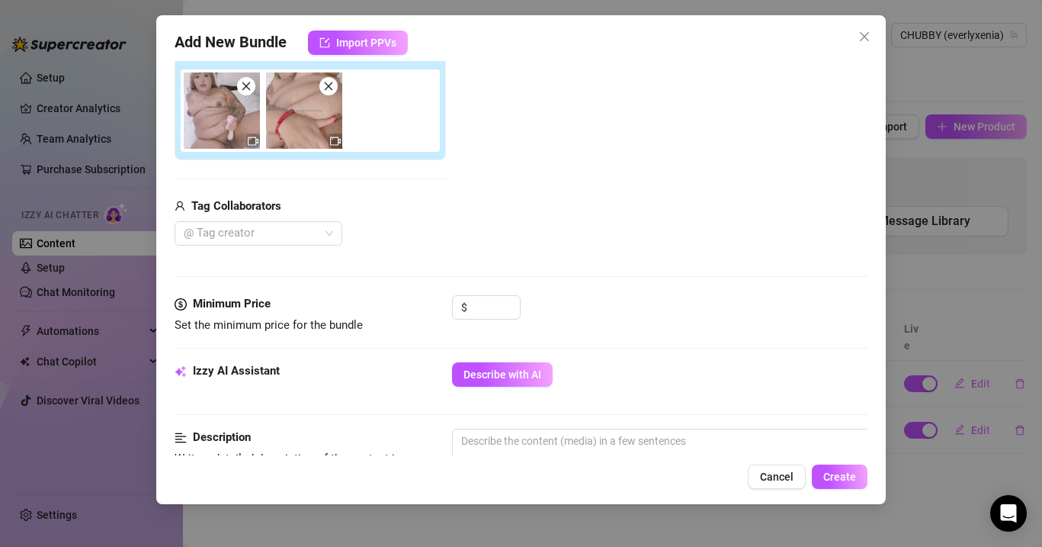
scroll to position [286, 0]
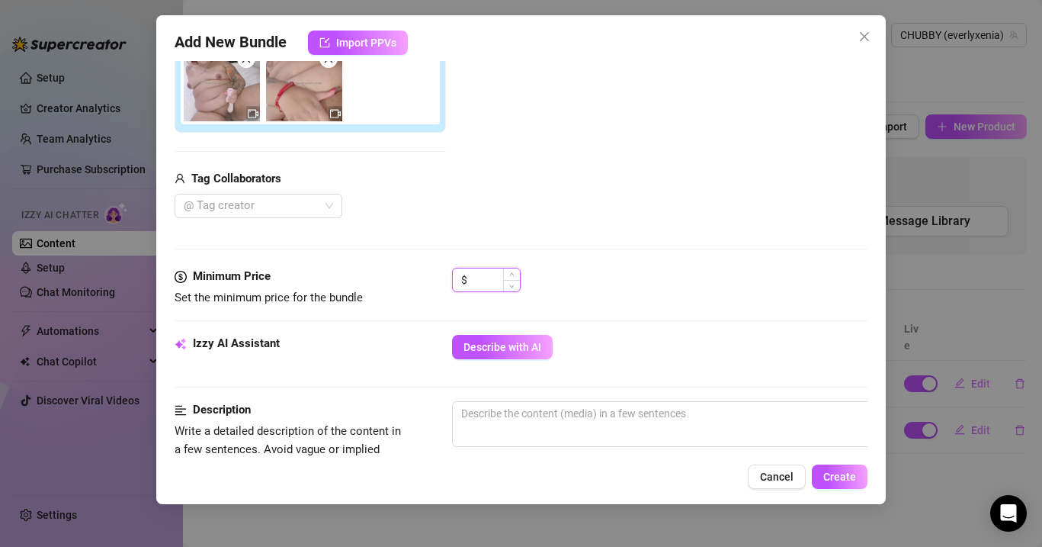
click at [490, 282] on input at bounding box center [495, 279] width 50 height 23
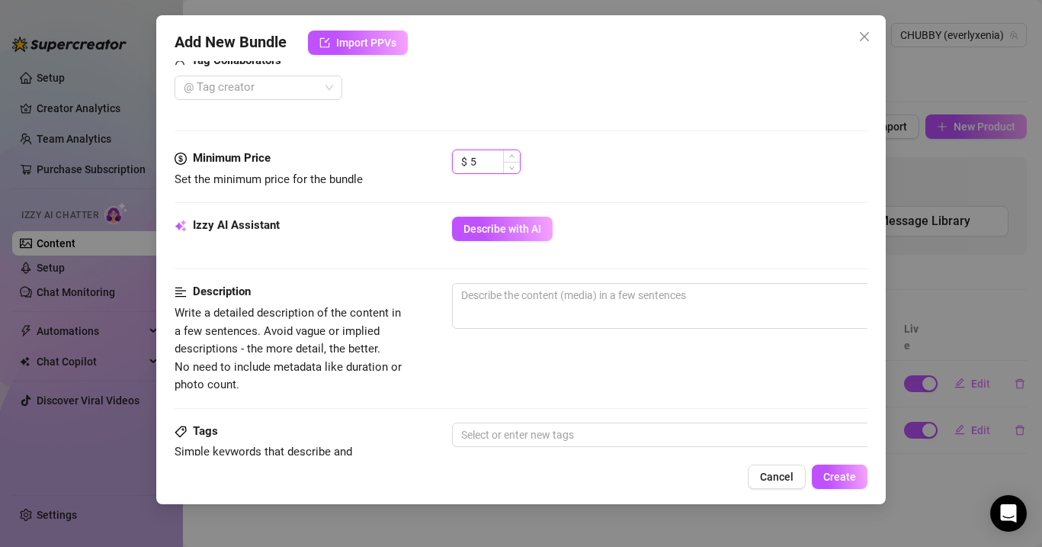
scroll to position [415, 0]
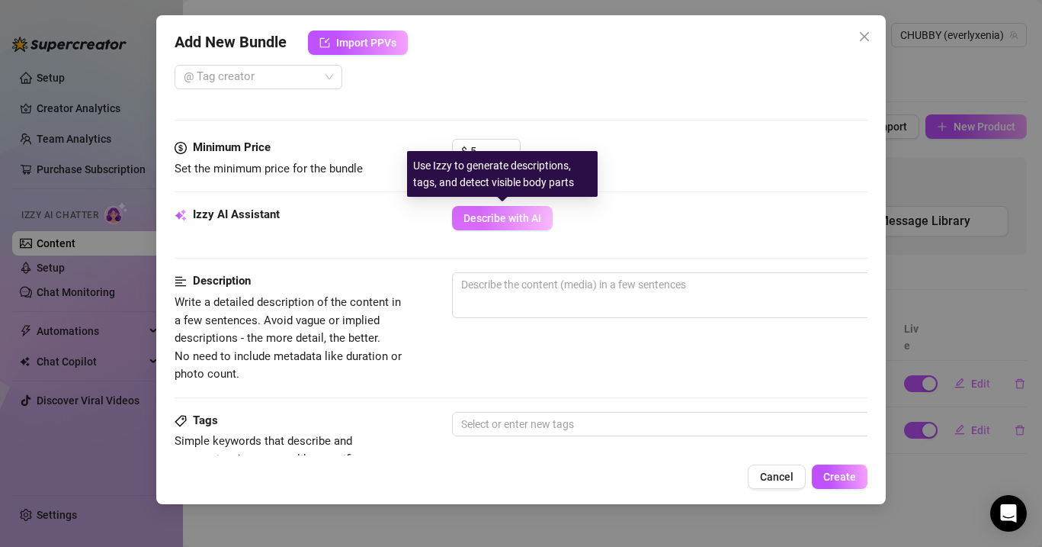
click at [483, 213] on span "Describe with AI" at bounding box center [503, 218] width 78 height 12
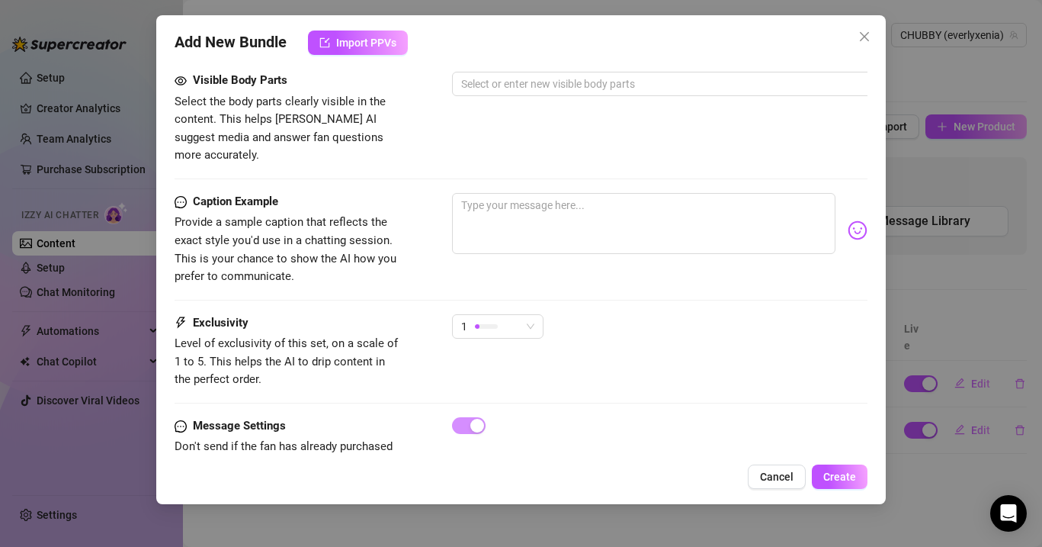
scroll to position [887, 0]
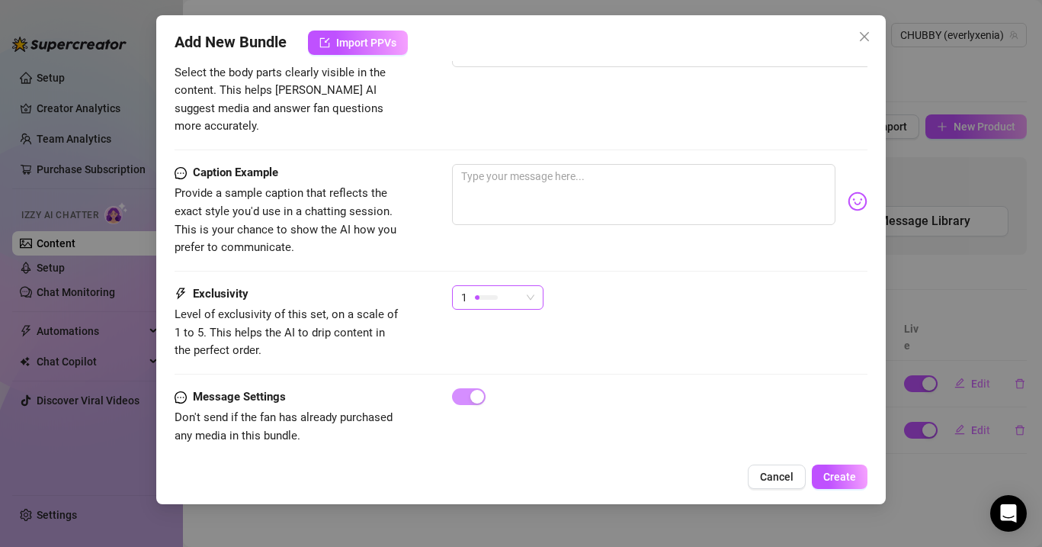
click at [503, 286] on div "1" at bounding box center [490, 297] width 59 height 23
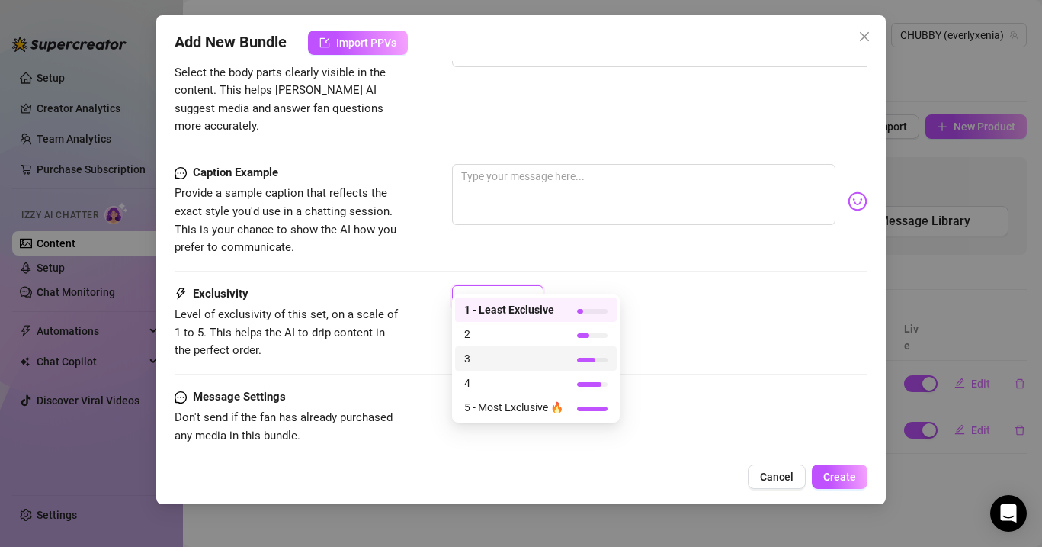
click at [528, 350] on span "3" at bounding box center [513, 358] width 99 height 17
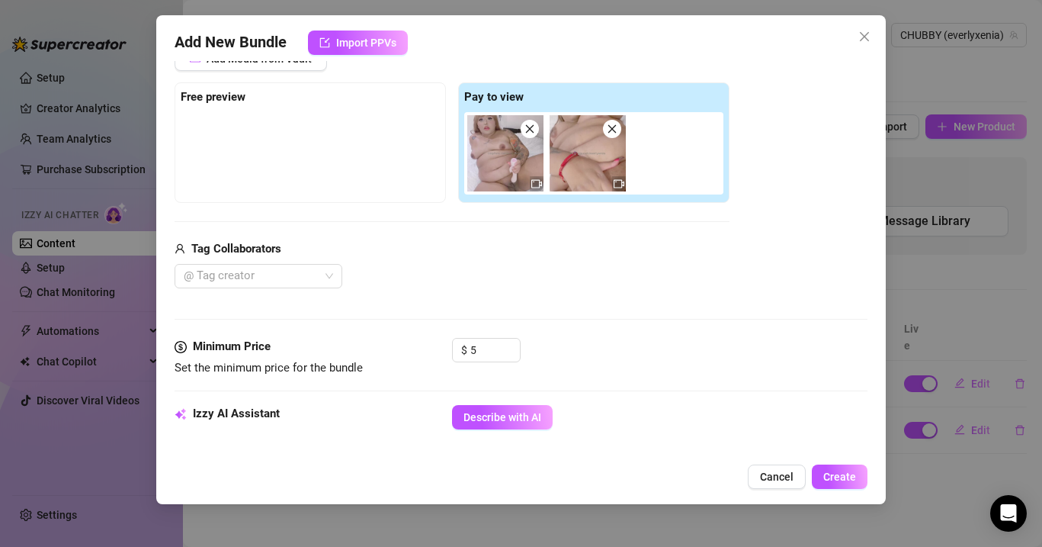
scroll to position [164, 0]
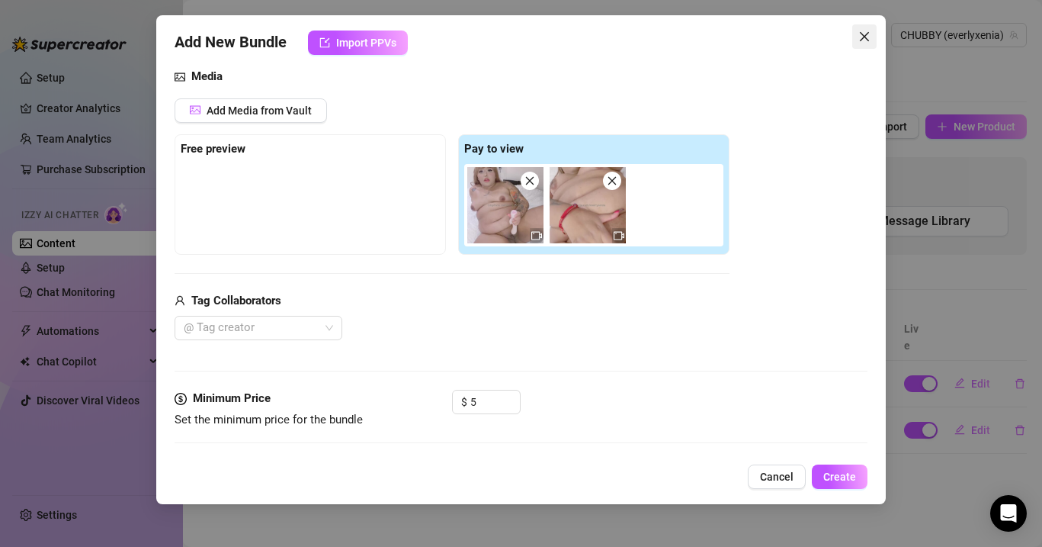
click at [865, 27] on button "Close" at bounding box center [864, 36] width 24 height 24
